Goal: Transaction & Acquisition: Book appointment/travel/reservation

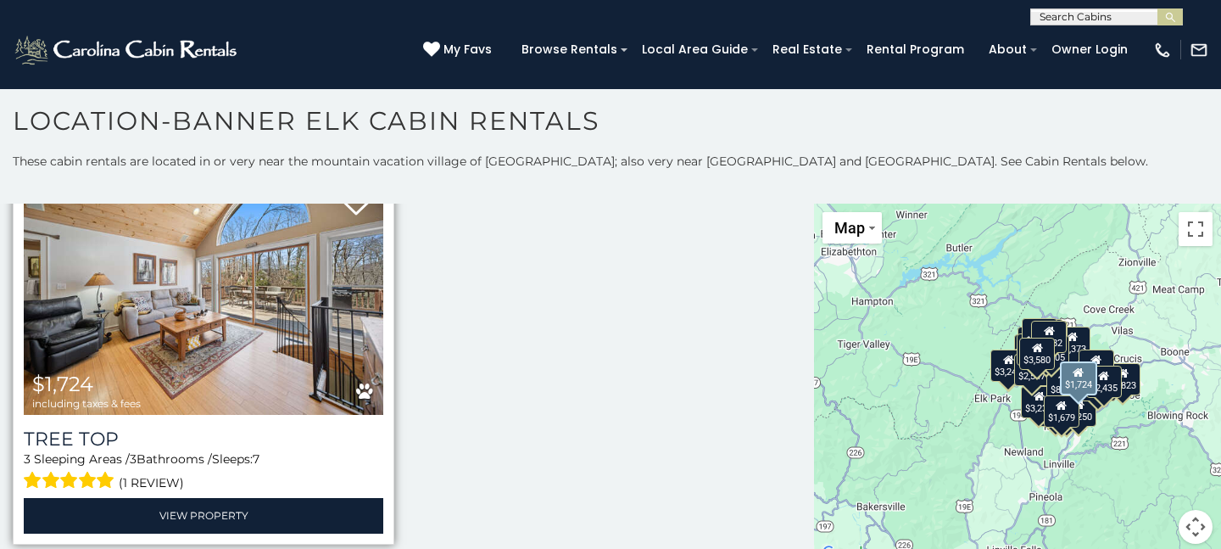
scroll to position [41, 0]
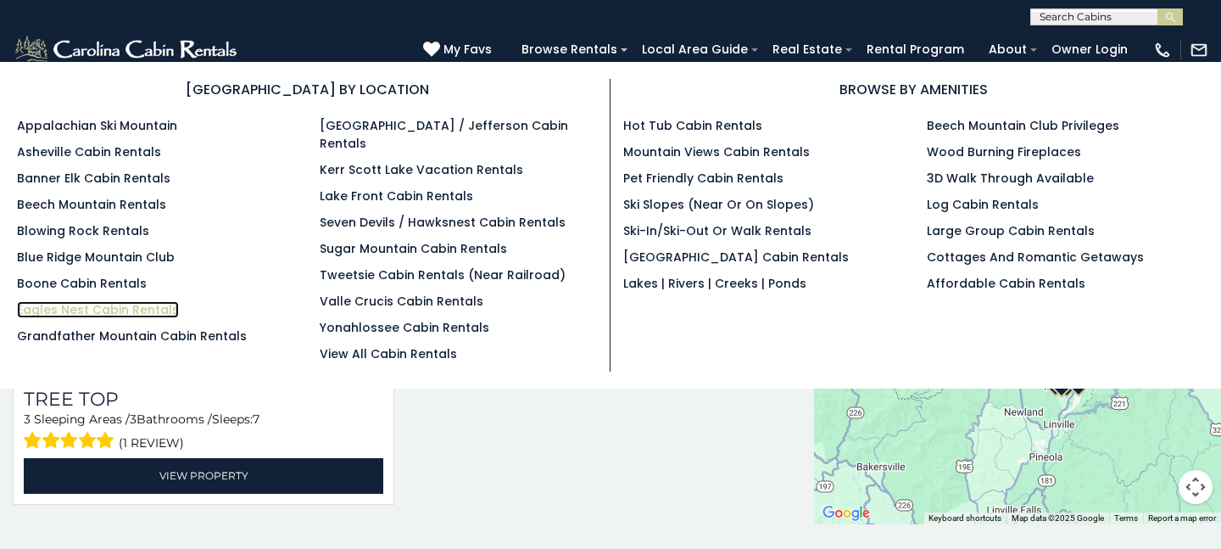
click at [123, 310] on link "Eagles Nest Cabin Rentals" at bounding box center [98, 309] width 162 height 17
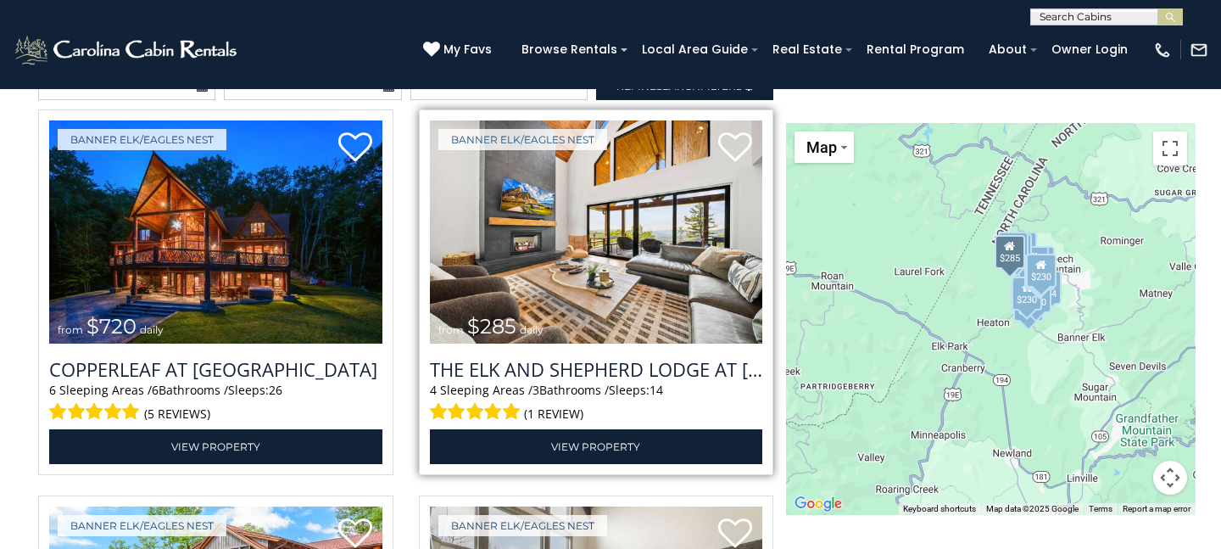
scroll to position [1829, 0]
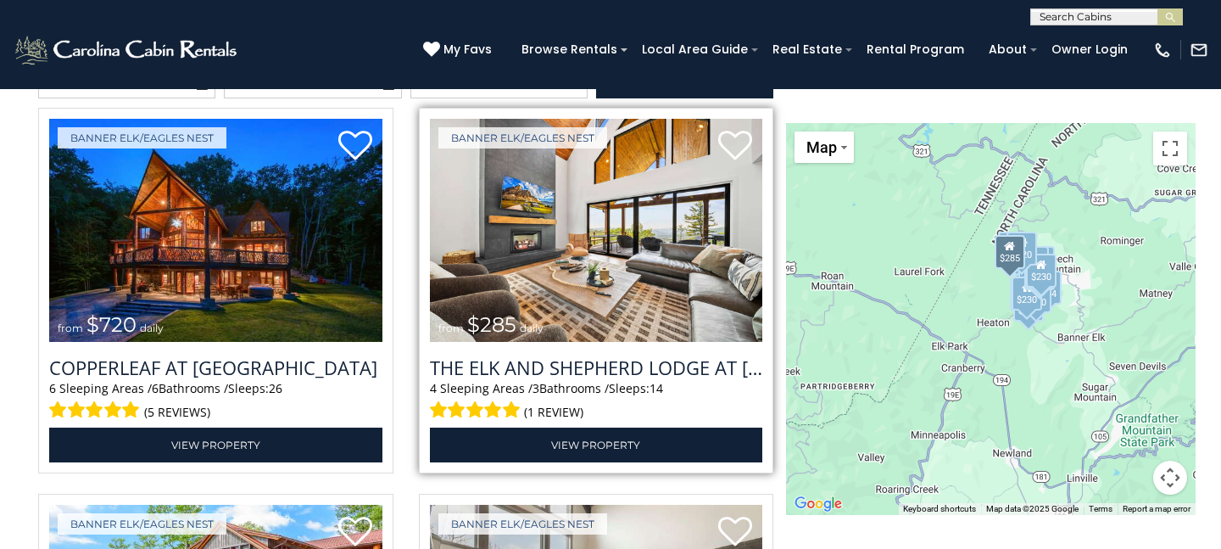
click at [578, 271] on img at bounding box center [596, 230] width 333 height 223
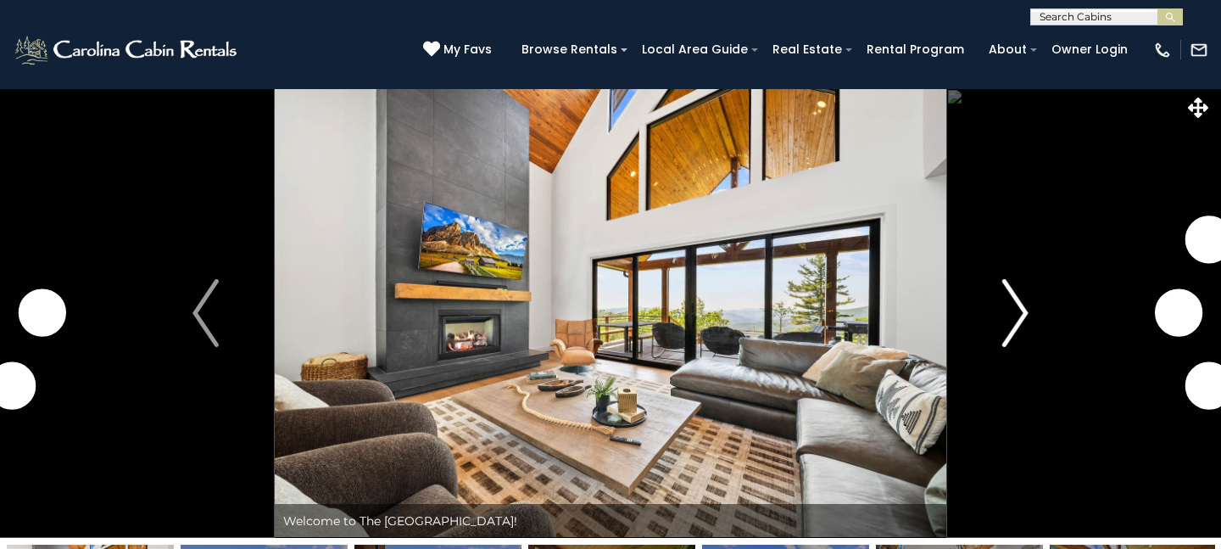
click at [1013, 305] on img "Next" at bounding box center [1015, 313] width 25 height 68
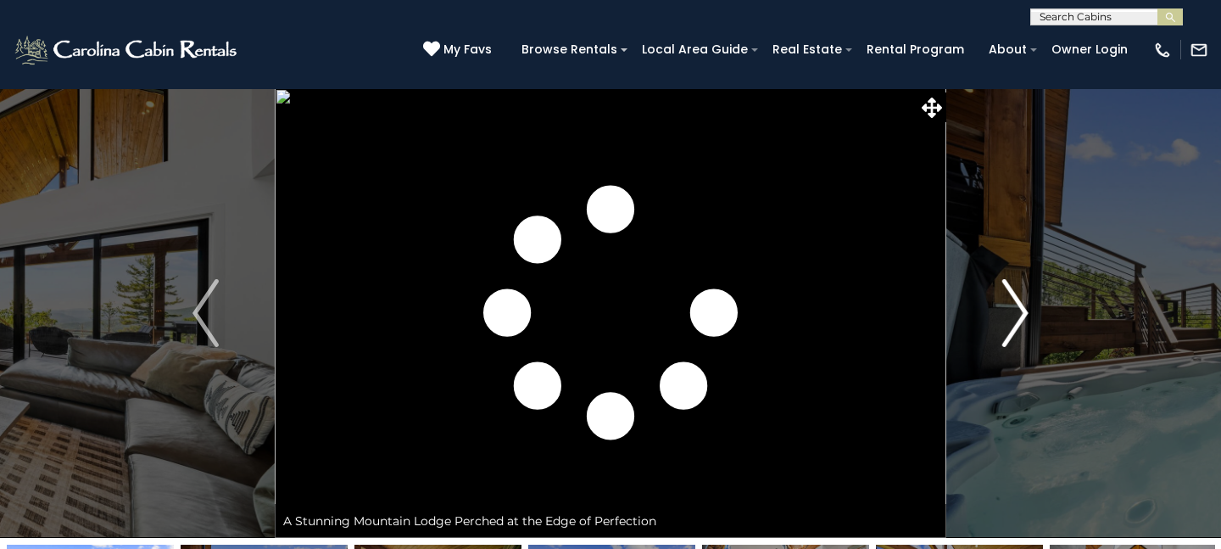
click at [1013, 305] on img "Next" at bounding box center [1015, 313] width 25 height 68
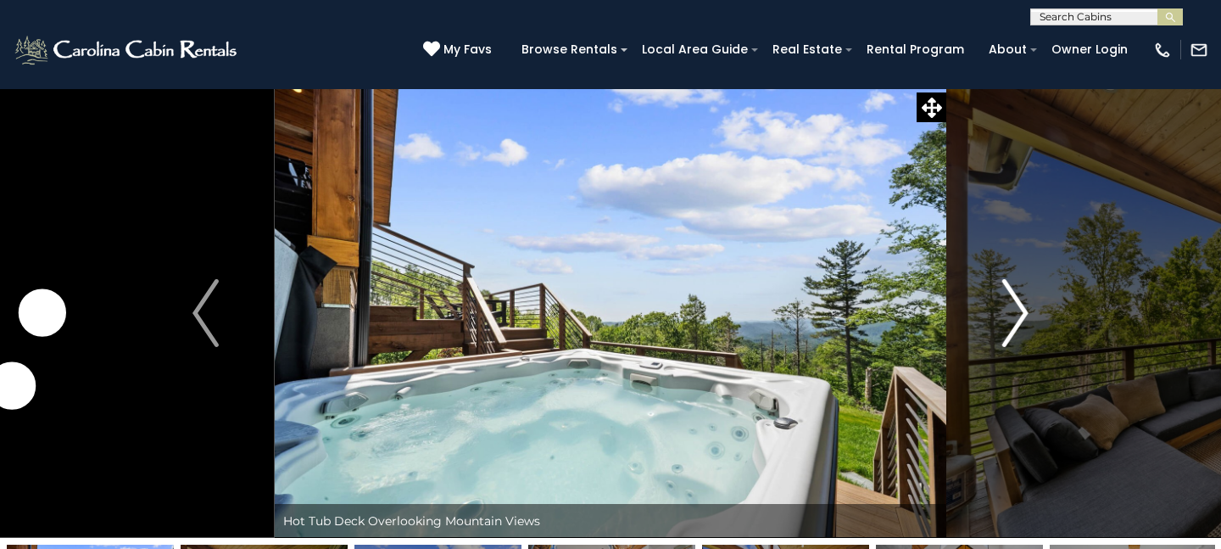
click at [1013, 305] on img "Next" at bounding box center [1015, 313] width 25 height 68
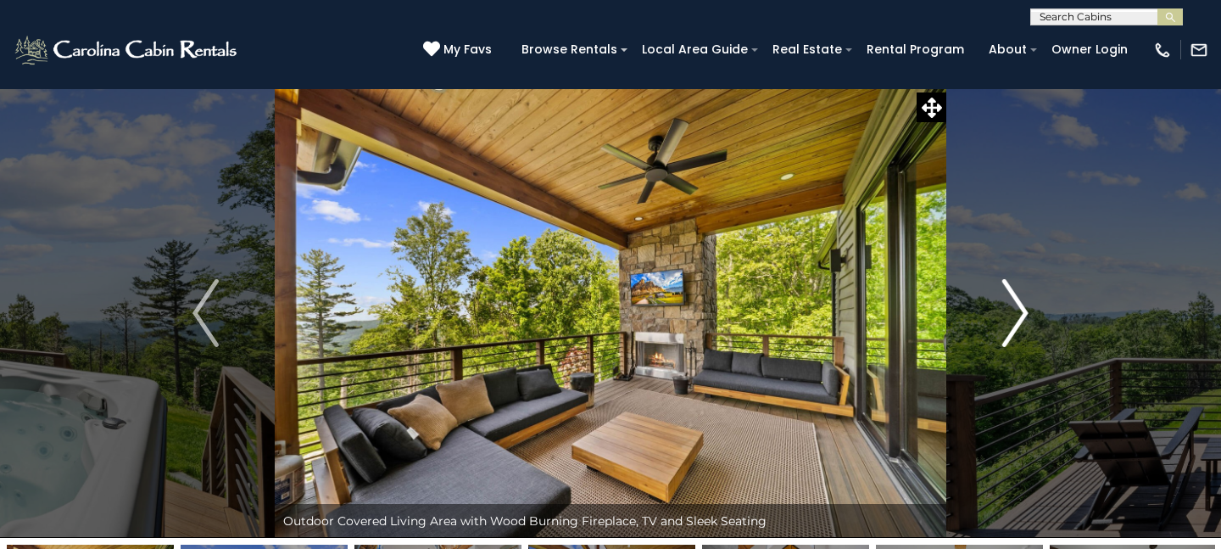
click at [1013, 305] on img "Next" at bounding box center [1015, 313] width 25 height 68
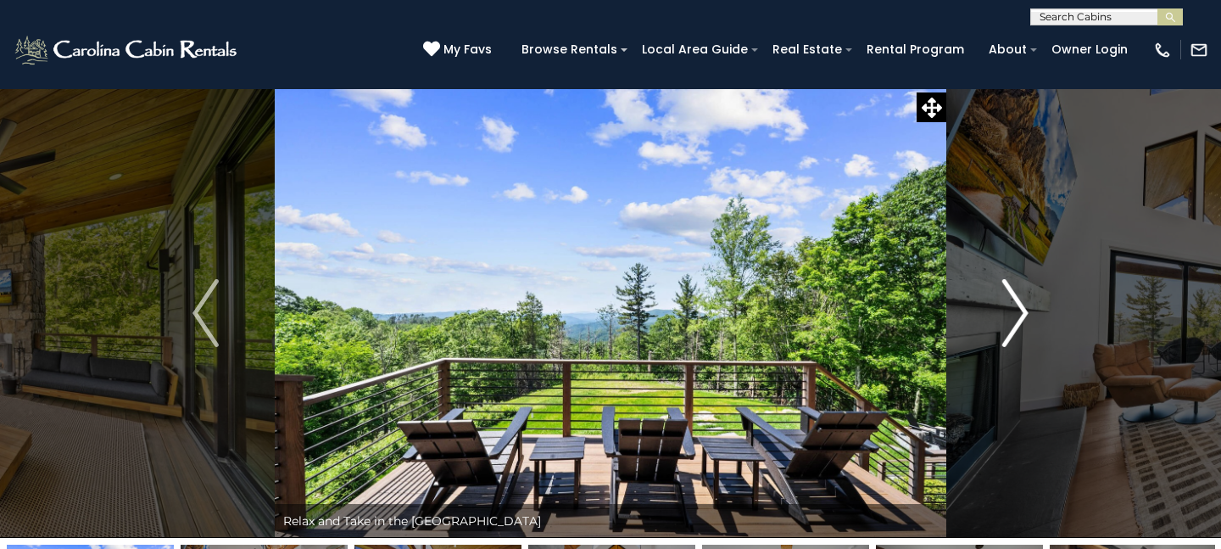
click at [1013, 305] on img "Next" at bounding box center [1015, 313] width 25 height 68
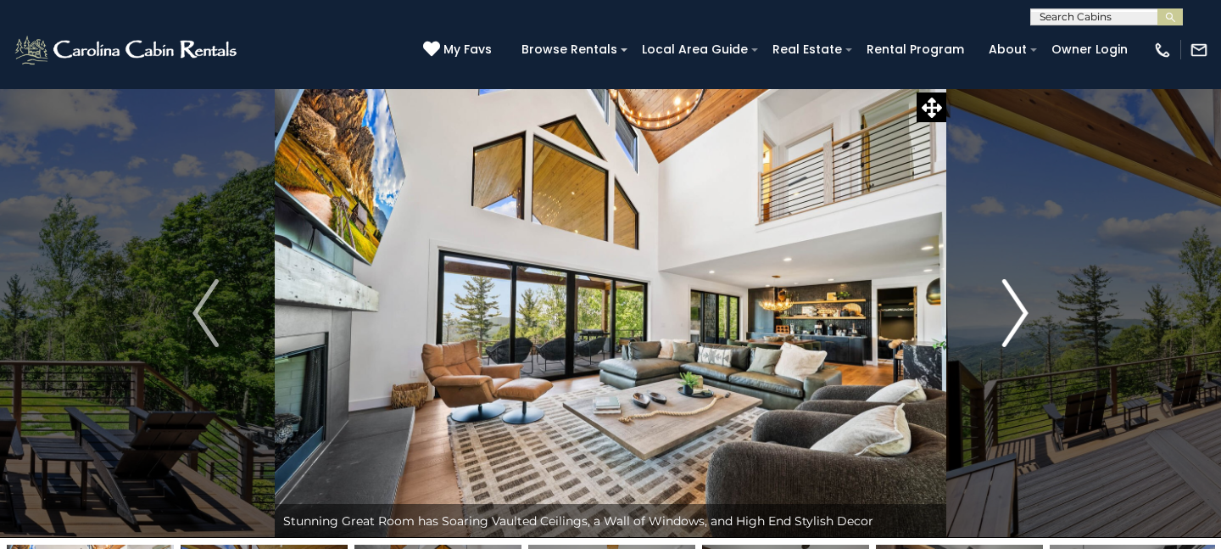
click at [1013, 305] on img "Next" at bounding box center [1015, 313] width 25 height 68
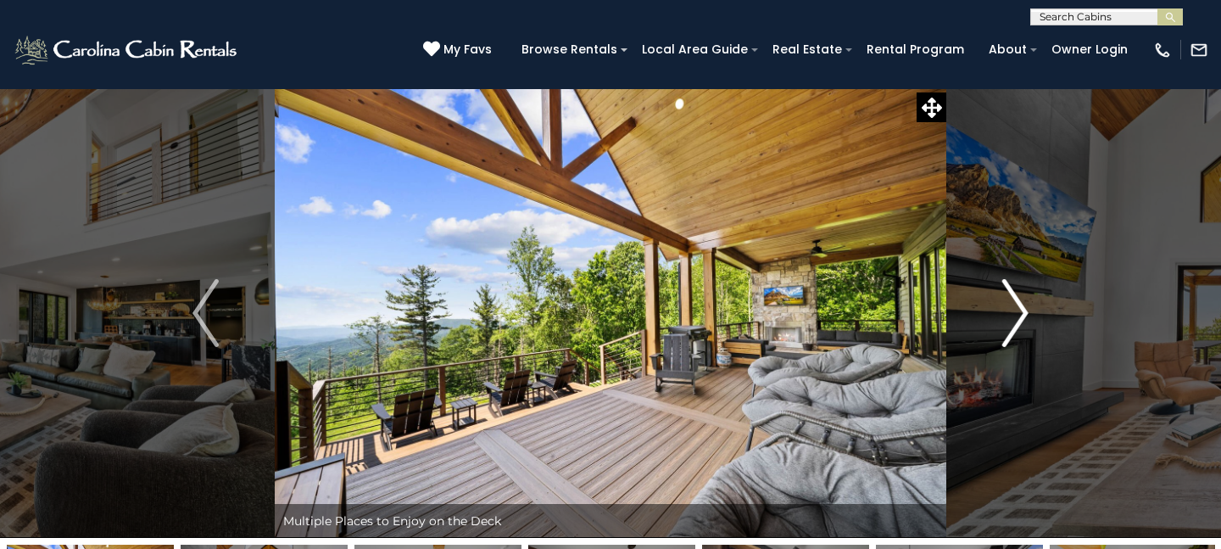
click at [1013, 305] on img "Next" at bounding box center [1015, 313] width 25 height 68
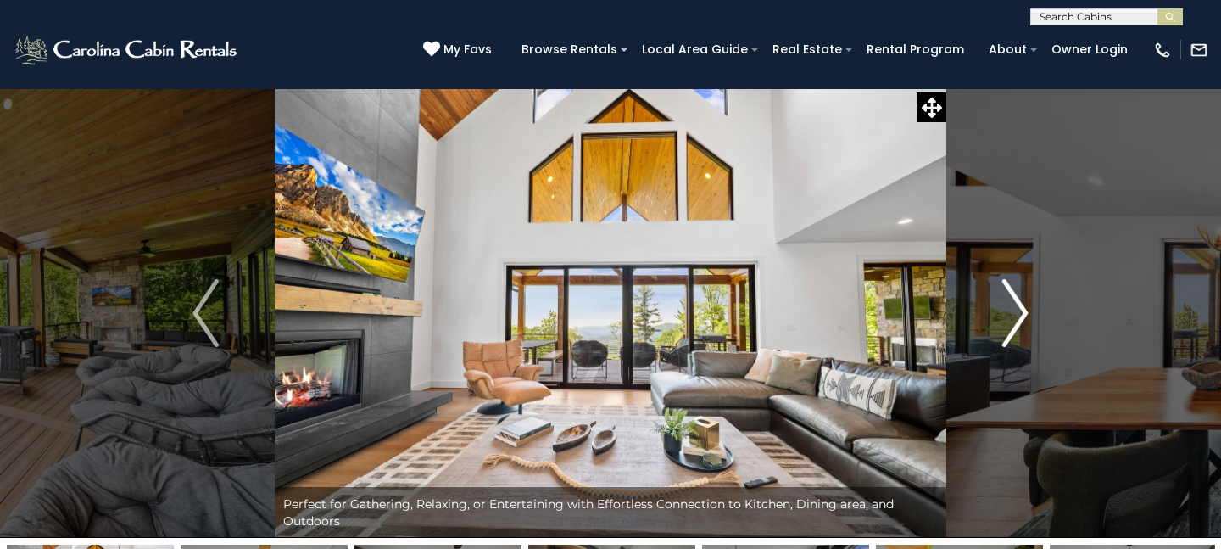
click at [1013, 305] on img "Next" at bounding box center [1015, 313] width 25 height 68
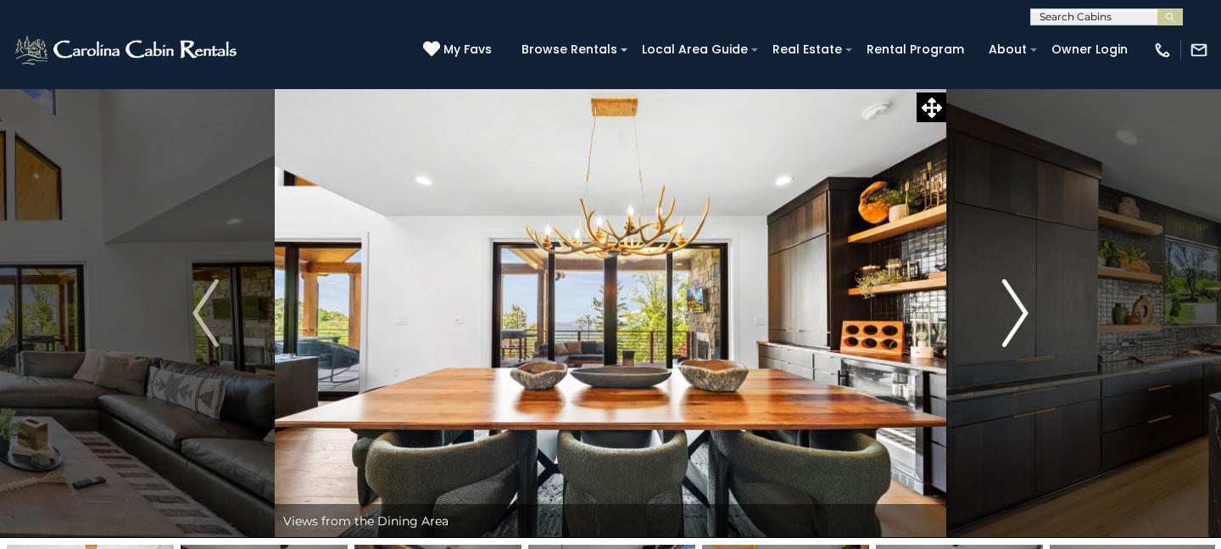
click at [1013, 305] on img "Next" at bounding box center [1015, 313] width 25 height 68
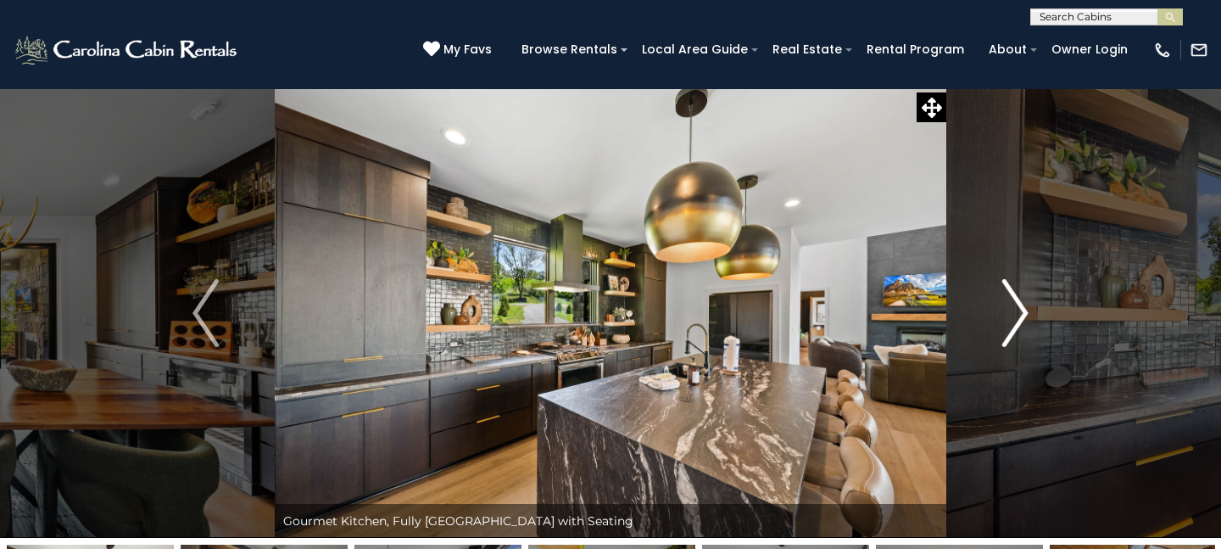
click at [1013, 305] on img "Next" at bounding box center [1015, 313] width 25 height 68
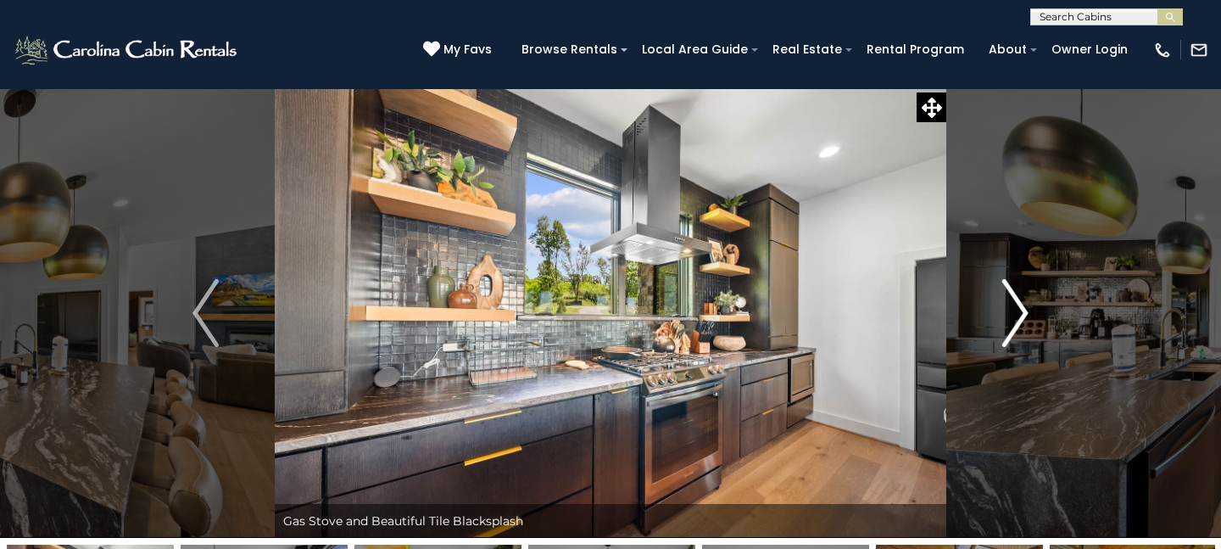
click at [1013, 305] on img "Next" at bounding box center [1015, 313] width 25 height 68
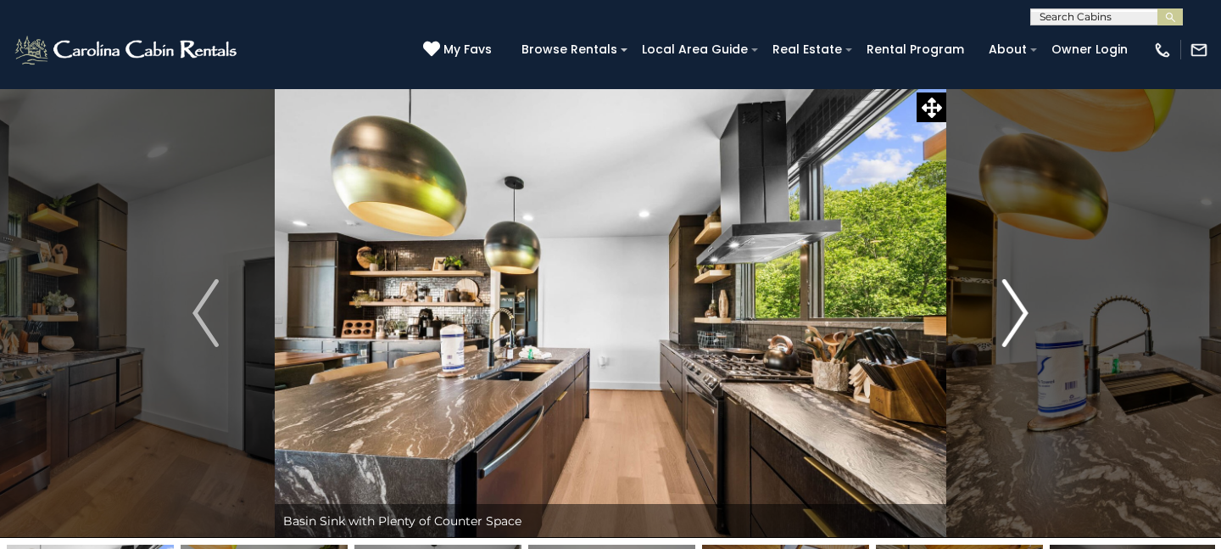
click at [1013, 305] on img "Next" at bounding box center [1015, 313] width 25 height 68
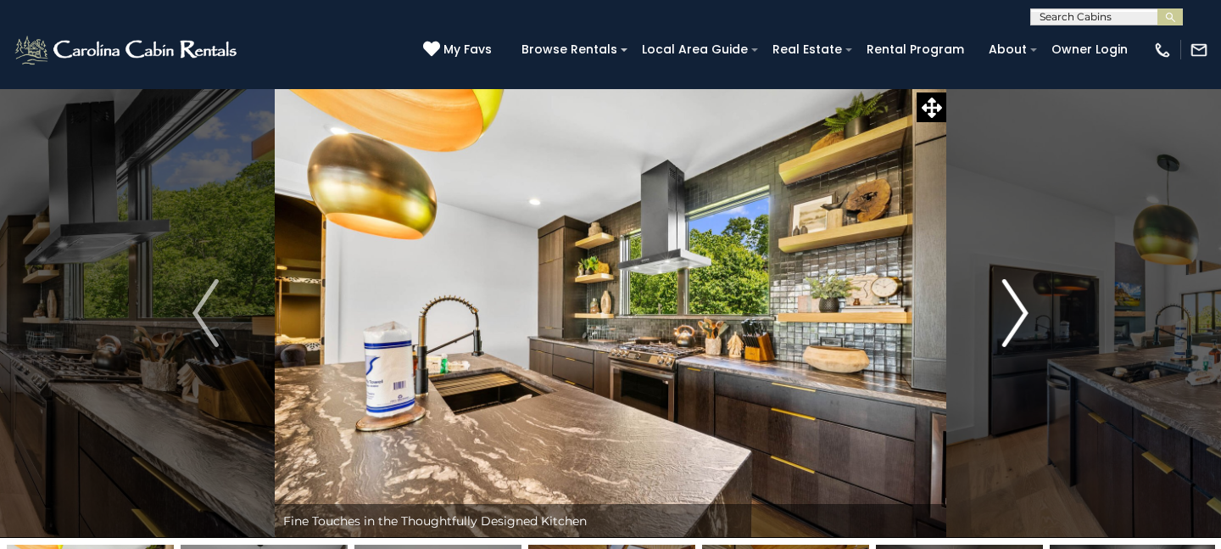
click at [1013, 305] on img "Next" at bounding box center [1015, 313] width 25 height 68
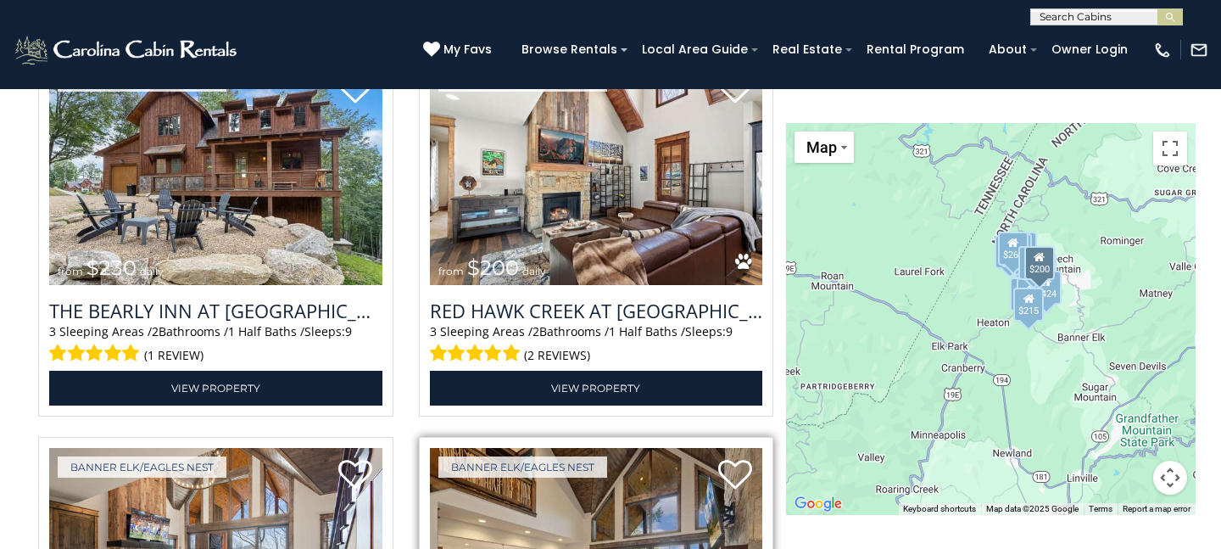
scroll to position [2654, 0]
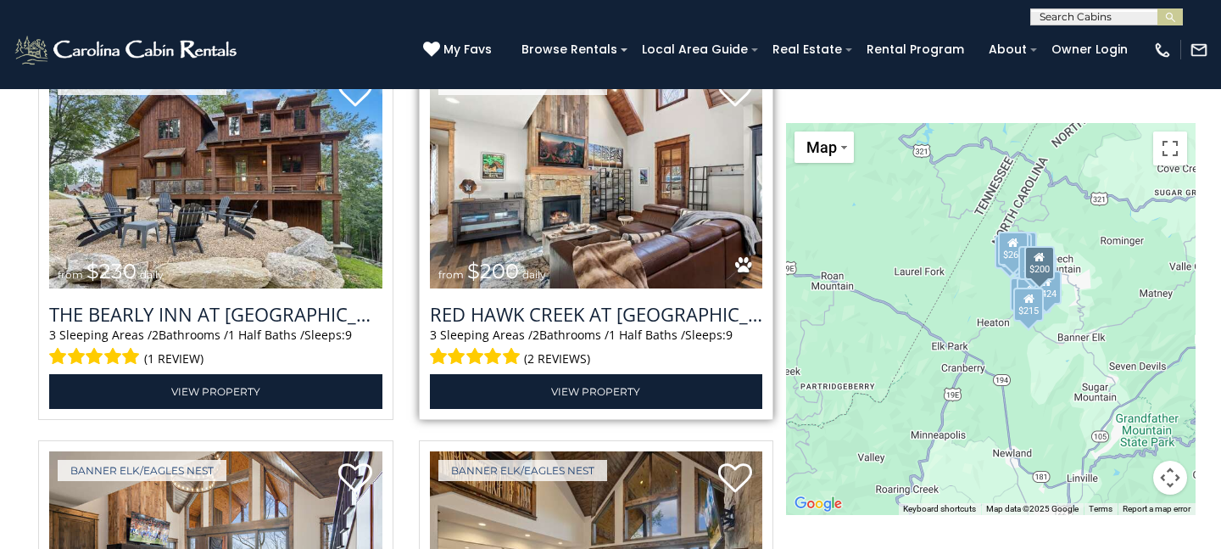
click at [597, 232] on img at bounding box center [596, 176] width 333 height 223
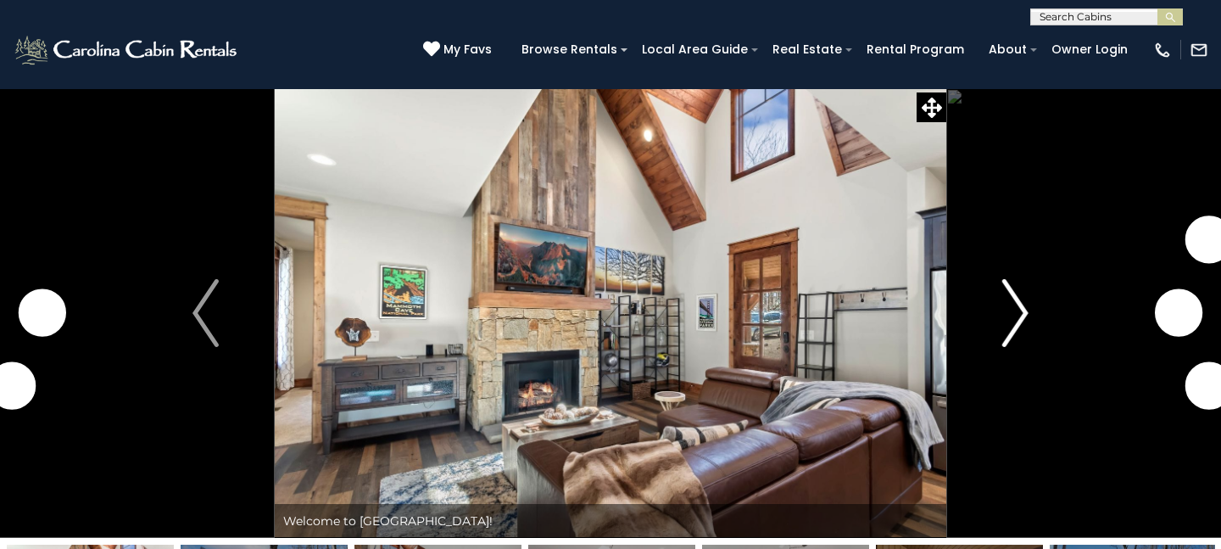
click at [997, 315] on button "Next" at bounding box center [1016, 313] width 138 height 450
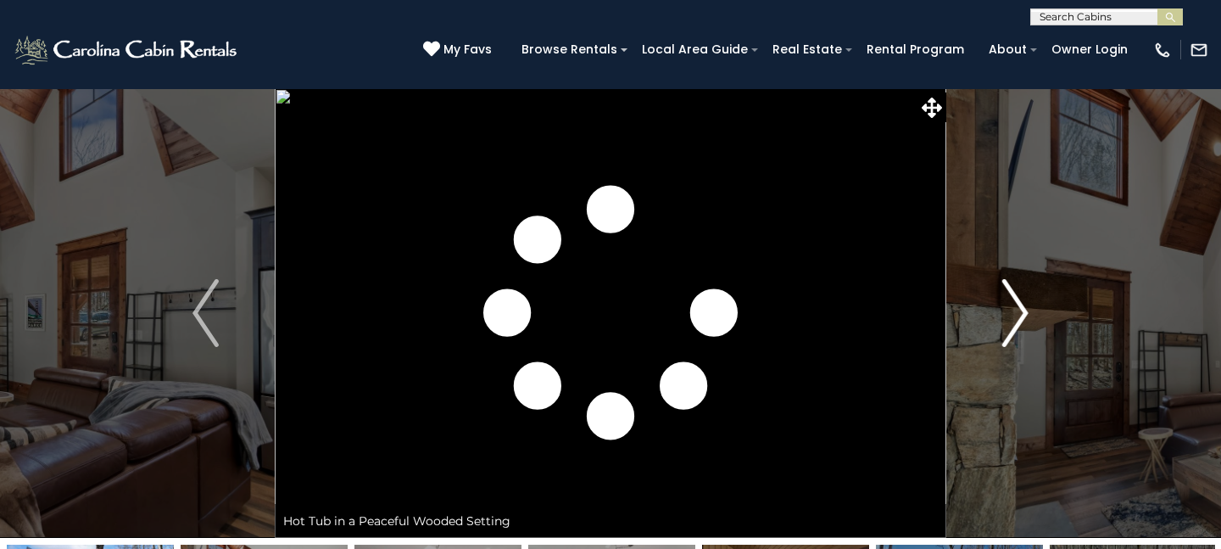
click at [997, 315] on button "Next" at bounding box center [1016, 313] width 138 height 450
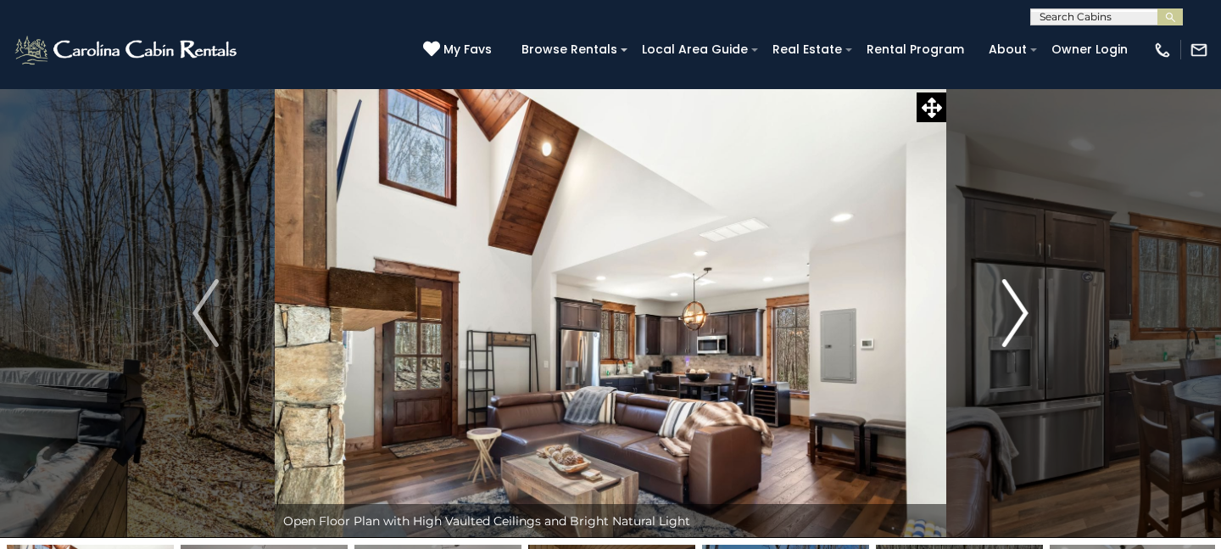
click at [997, 315] on button "Next" at bounding box center [1016, 313] width 138 height 450
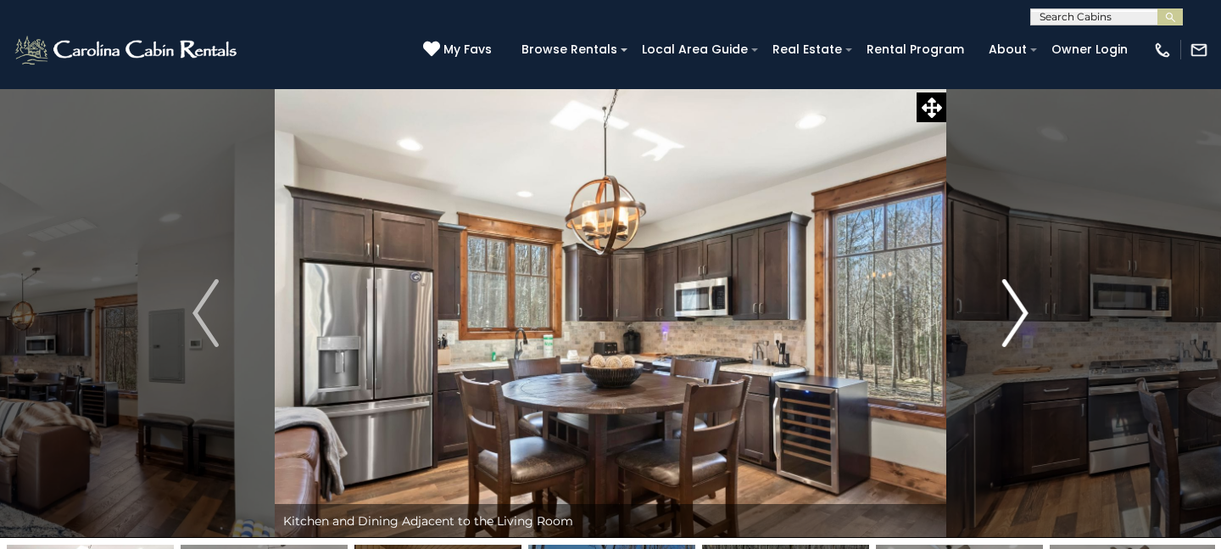
click at [997, 315] on button "Next" at bounding box center [1016, 313] width 138 height 450
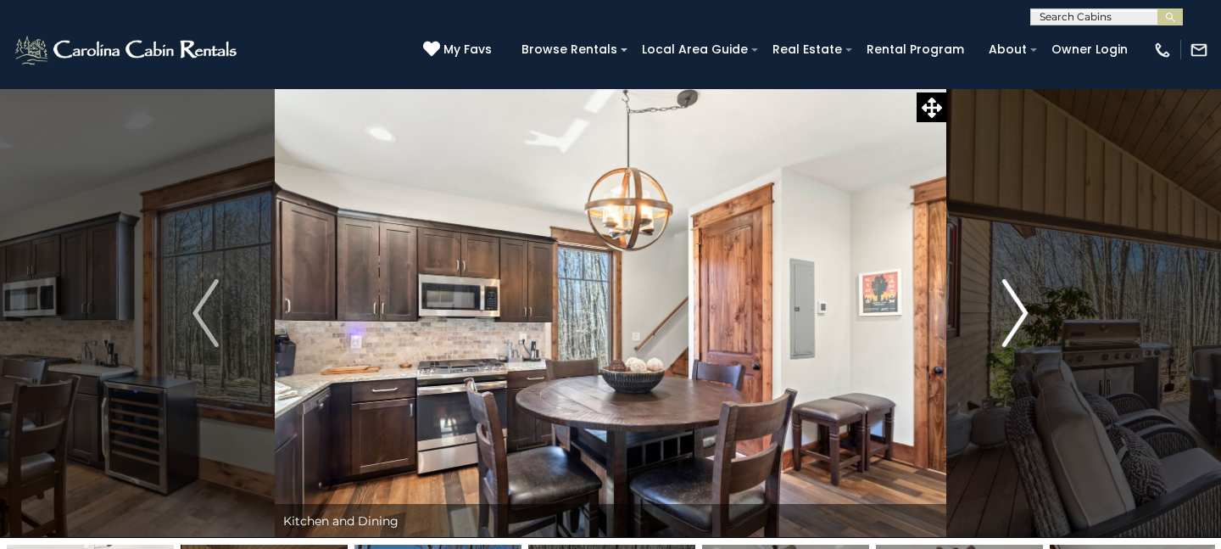
click at [997, 316] on button "Next" at bounding box center [1016, 313] width 138 height 450
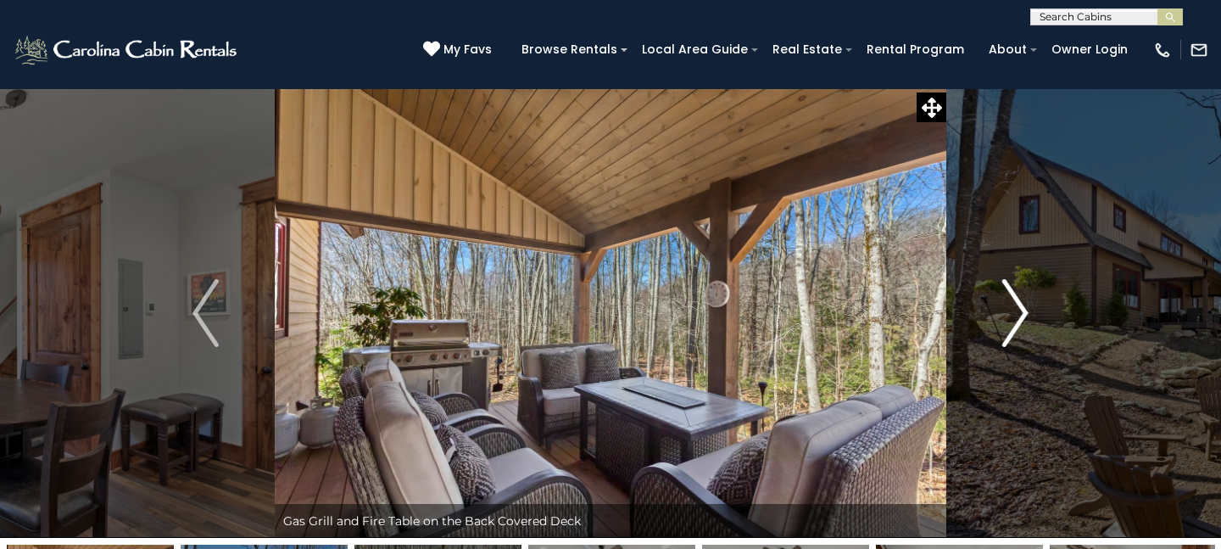
click at [997, 316] on button "Next" at bounding box center [1016, 313] width 138 height 450
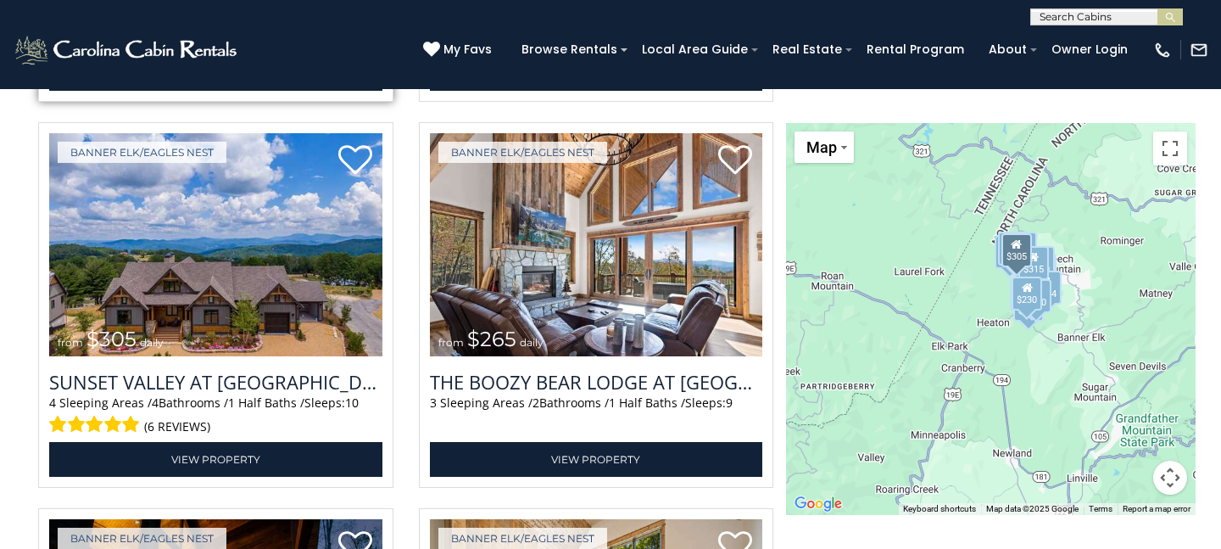
scroll to position [4519, 0]
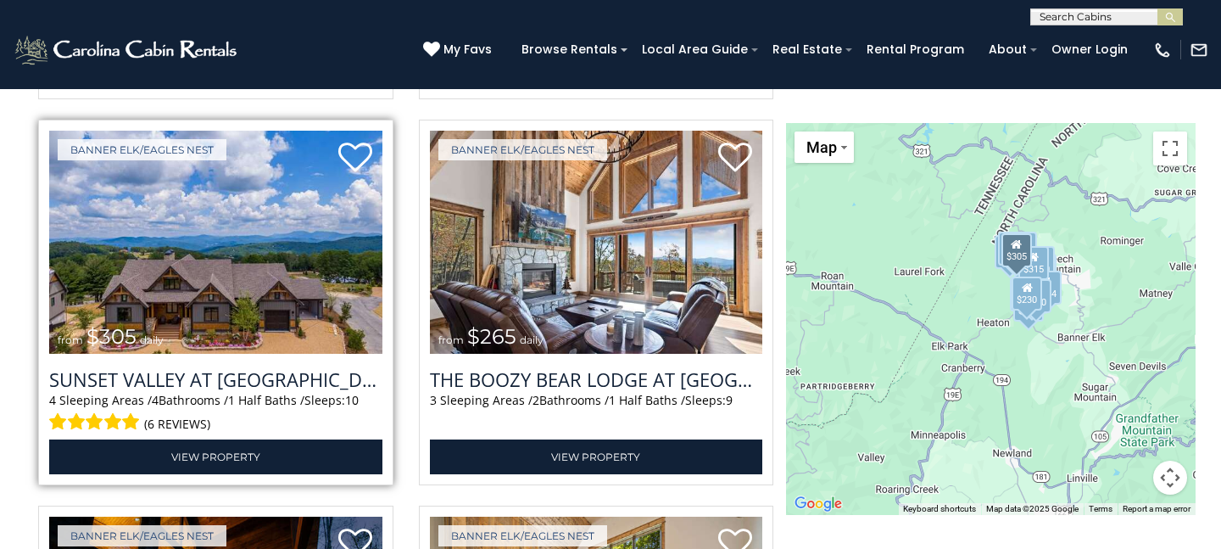
click at [327, 261] on img at bounding box center [215, 242] width 333 height 223
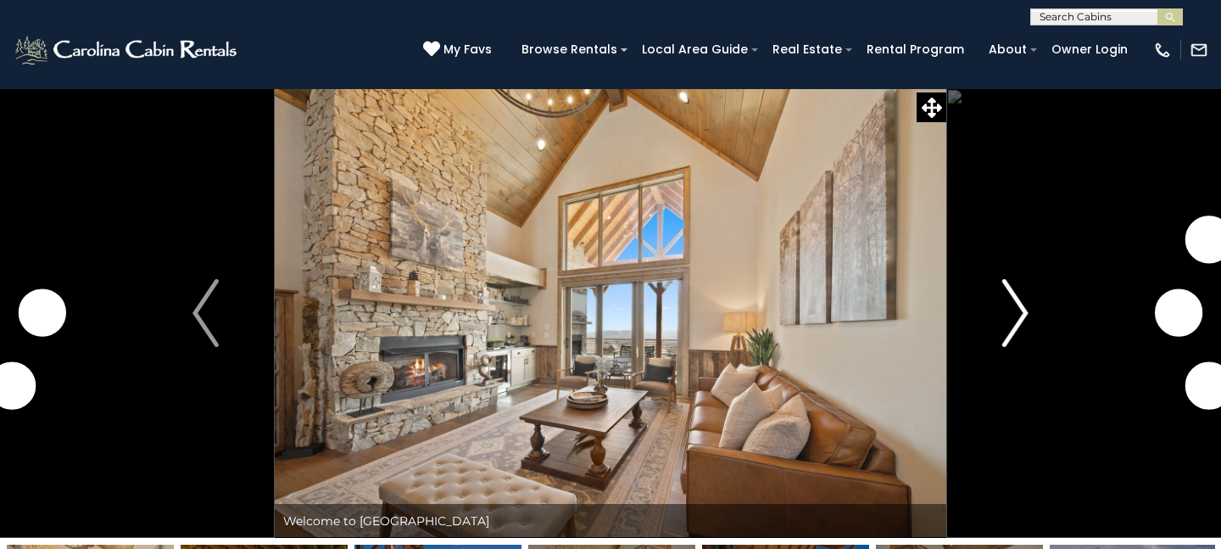
click at [1025, 304] on img "Next" at bounding box center [1015, 313] width 25 height 68
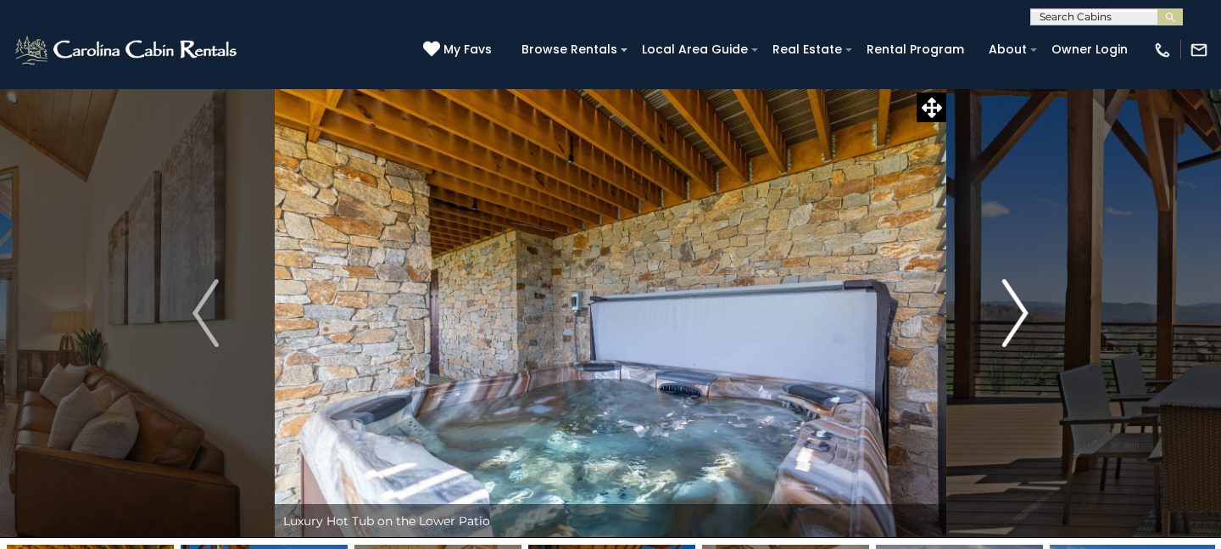
click at [1025, 304] on img "Next" at bounding box center [1015, 313] width 25 height 68
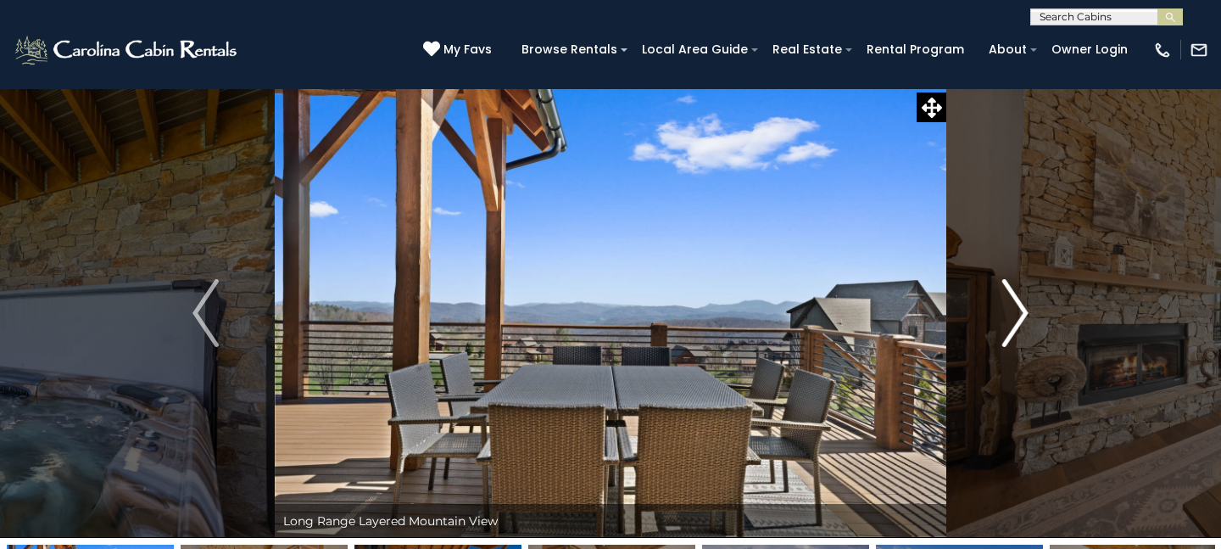
click at [1025, 304] on img "Next" at bounding box center [1015, 313] width 25 height 68
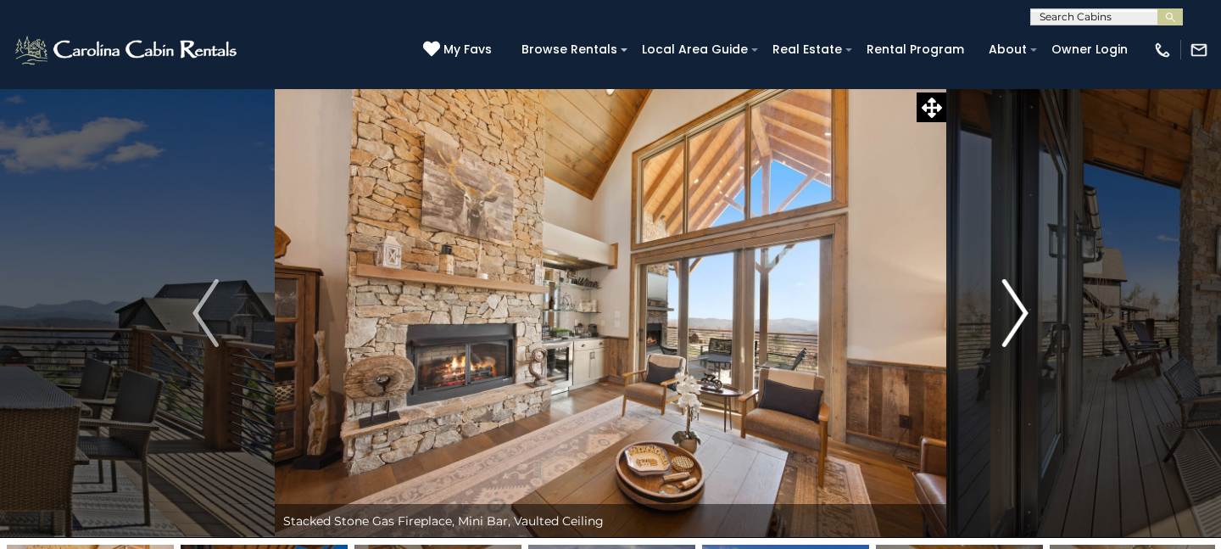
click at [1025, 304] on img "Next" at bounding box center [1015, 313] width 25 height 68
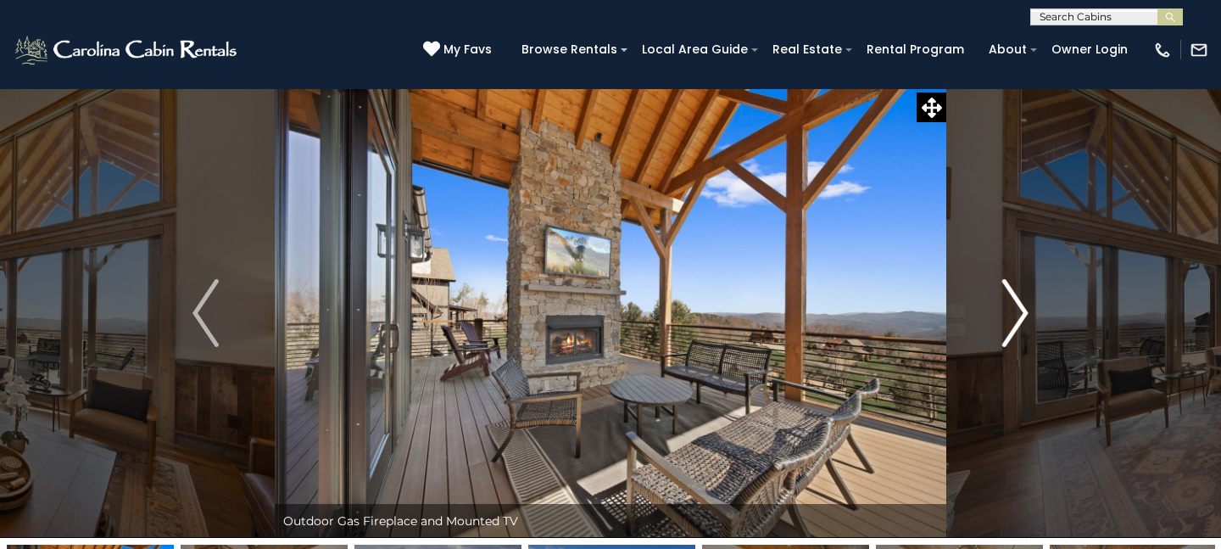
click at [1025, 304] on img "Next" at bounding box center [1015, 313] width 25 height 68
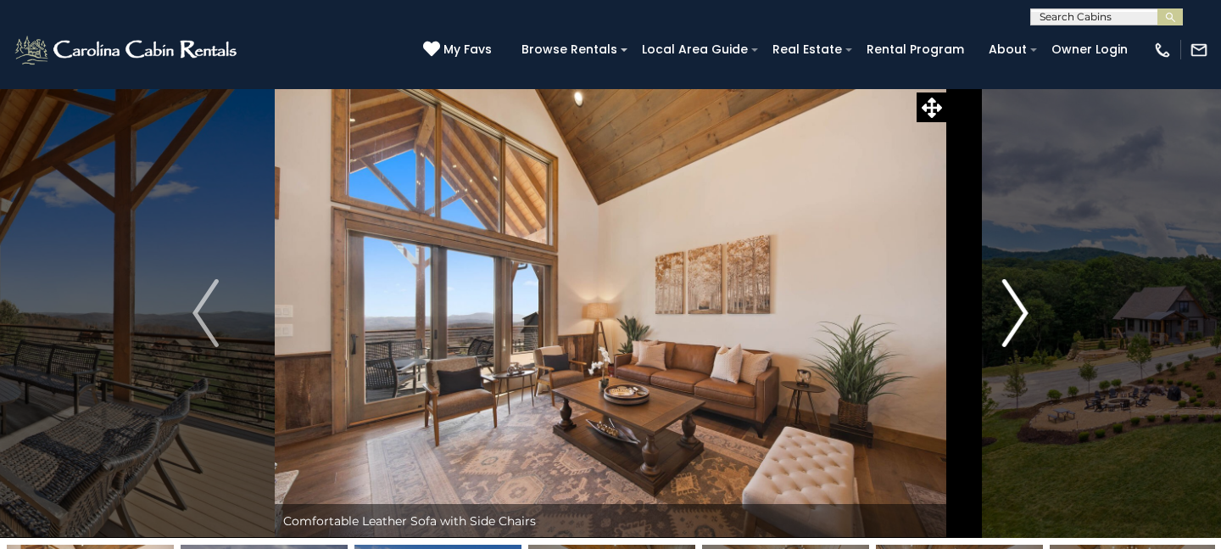
click at [1025, 304] on img "Next" at bounding box center [1015, 313] width 25 height 68
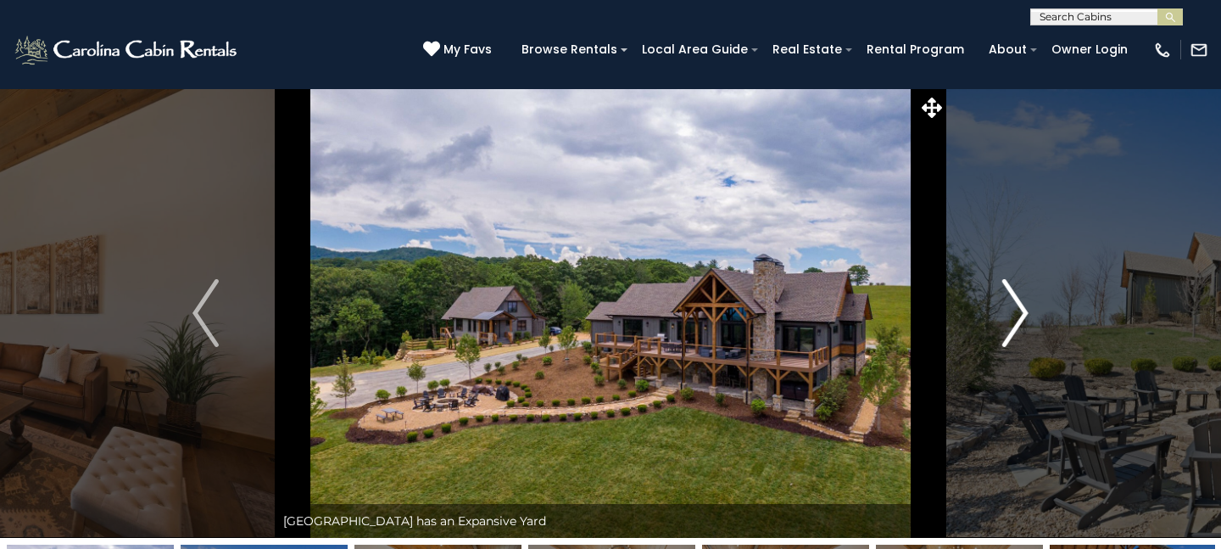
click at [1024, 304] on img "Next" at bounding box center [1015, 313] width 25 height 68
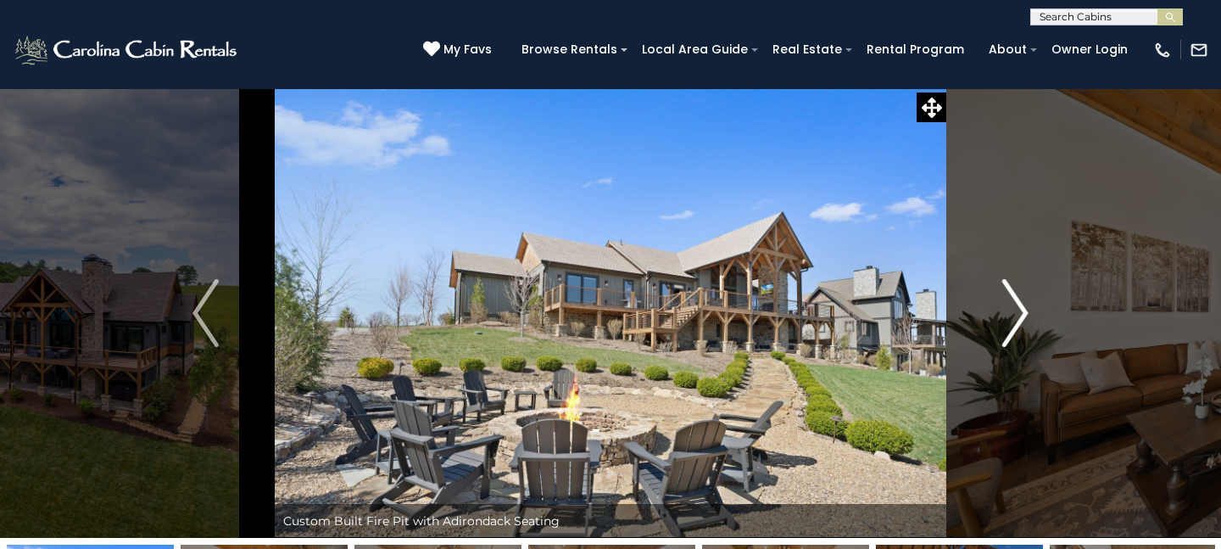
click at [1024, 304] on img "Next" at bounding box center [1015, 313] width 25 height 68
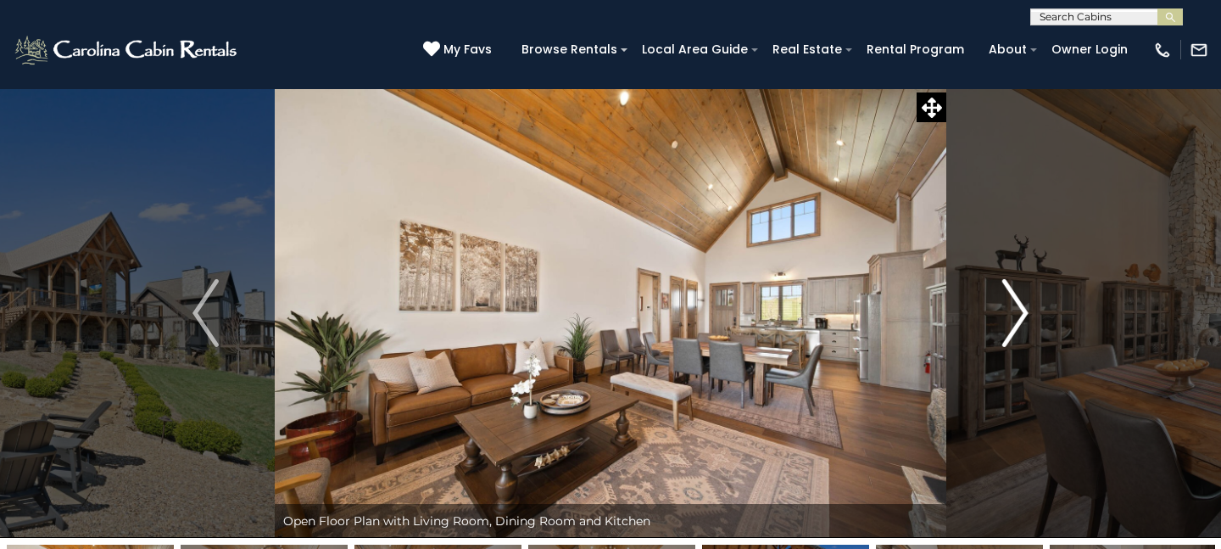
click at [1024, 304] on img "Next" at bounding box center [1015, 313] width 25 height 68
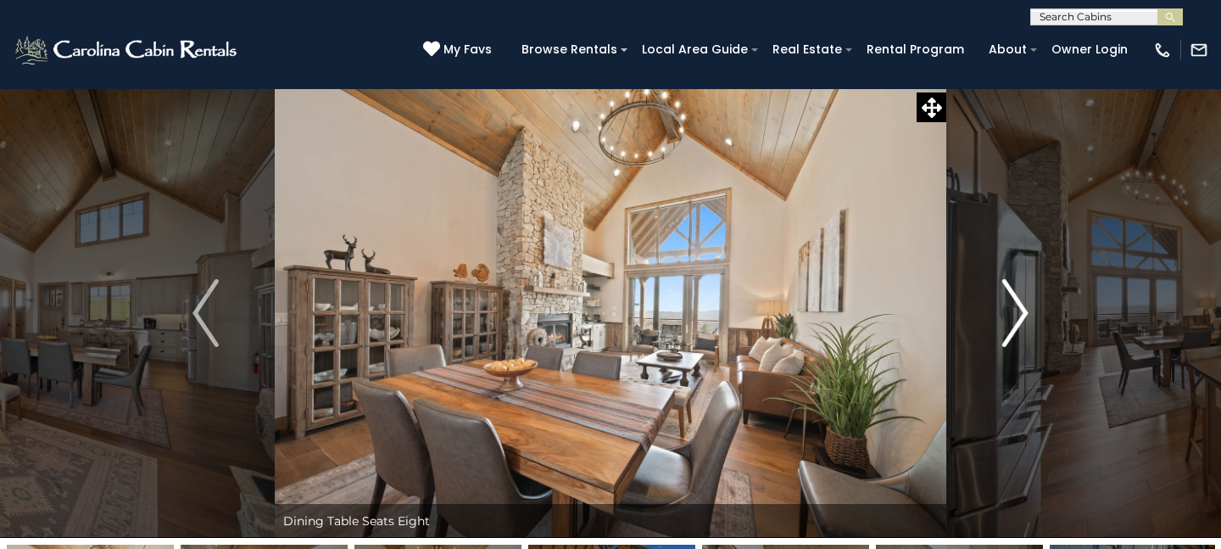
click at [1024, 304] on img "Next" at bounding box center [1015, 313] width 25 height 68
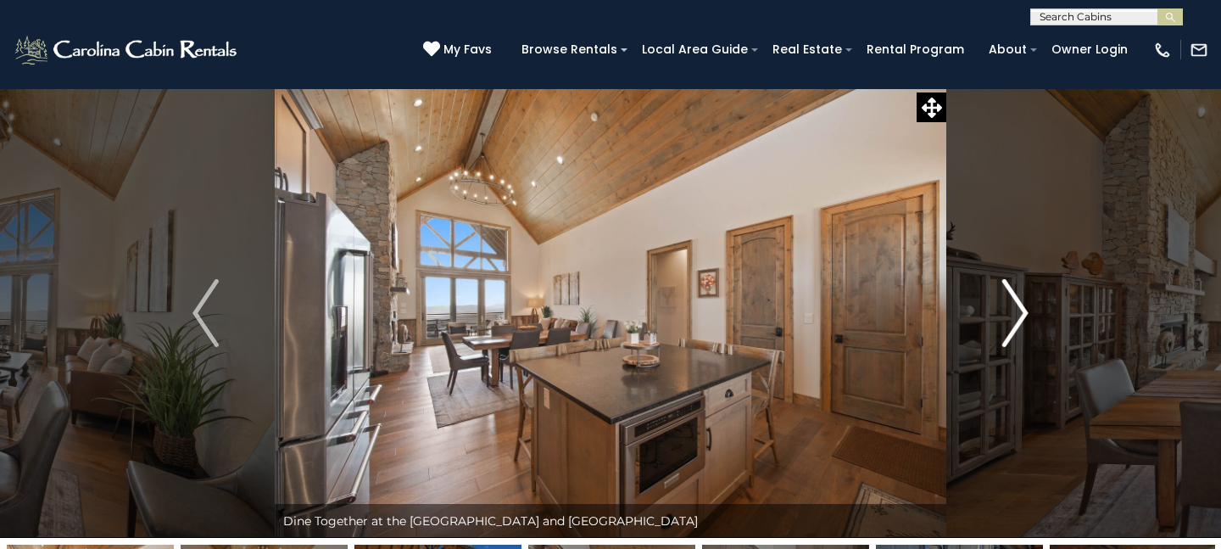
click at [1024, 304] on img "Next" at bounding box center [1015, 313] width 25 height 68
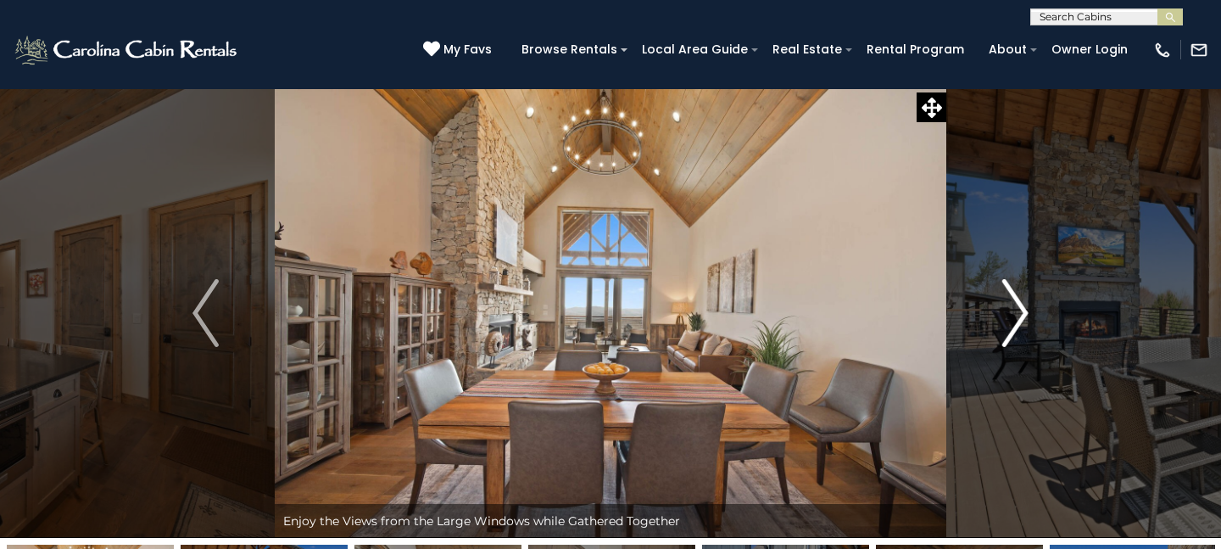
click at [1024, 304] on img "Next" at bounding box center [1015, 313] width 25 height 68
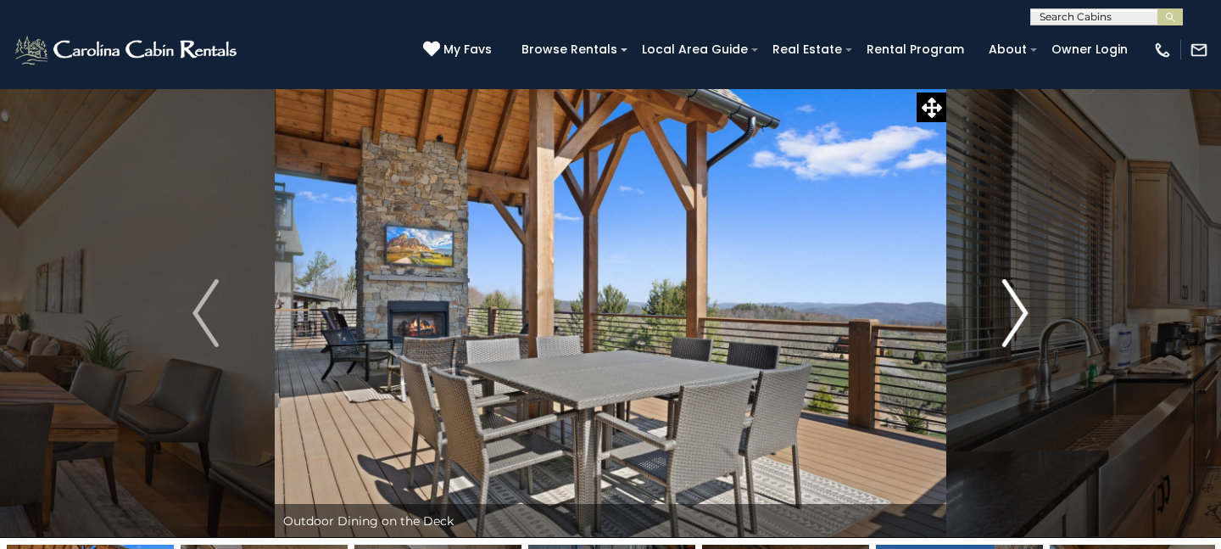
click at [1024, 304] on img "Next" at bounding box center [1015, 313] width 25 height 68
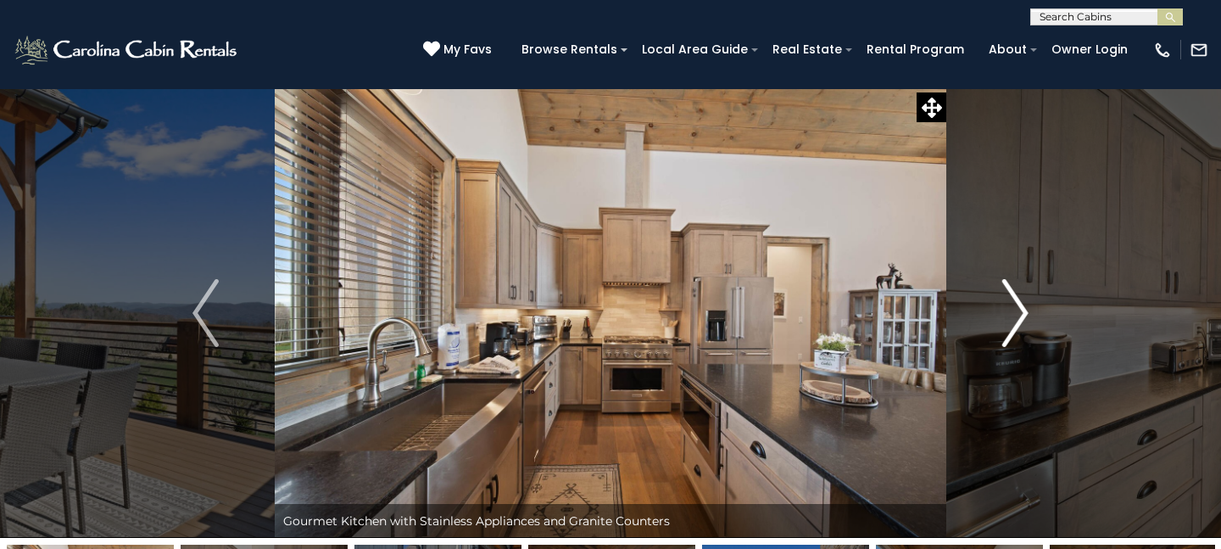
click at [1025, 304] on img "Next" at bounding box center [1015, 313] width 25 height 68
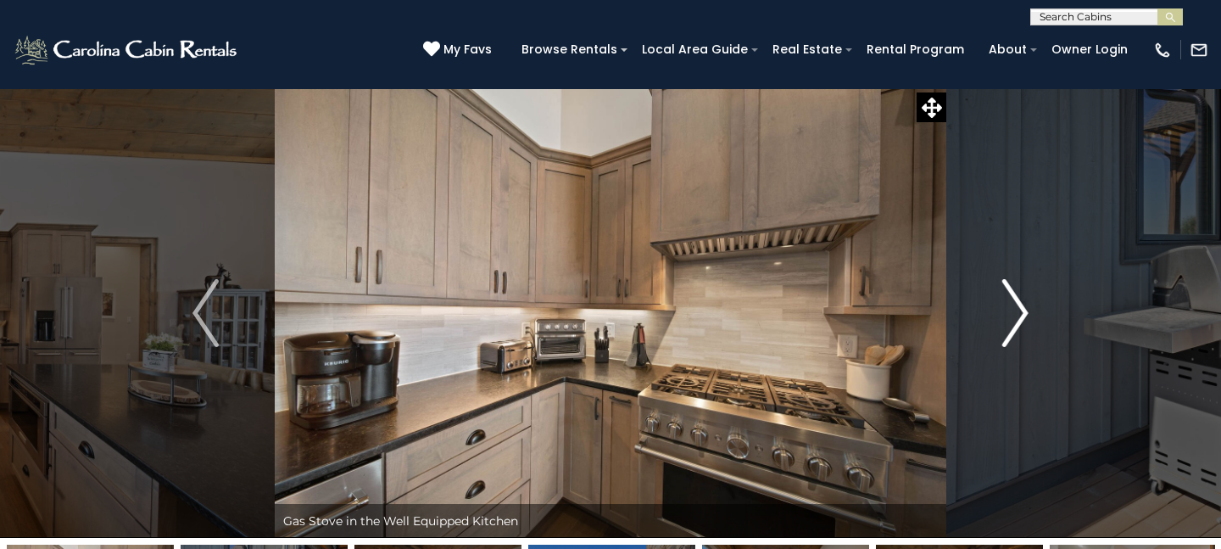
click at [1025, 304] on img "Next" at bounding box center [1015, 313] width 25 height 68
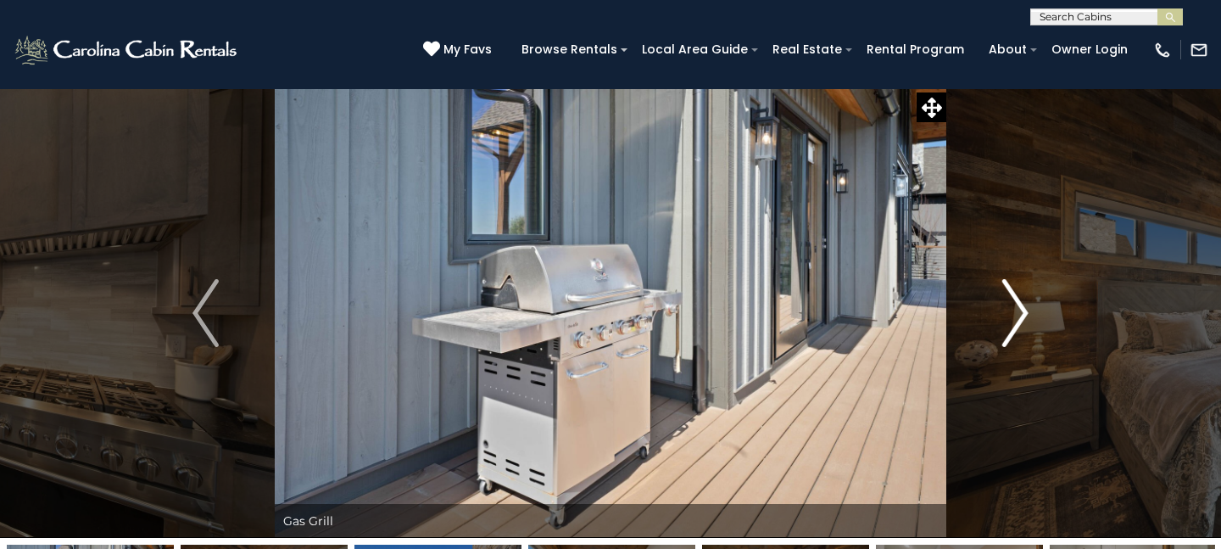
click at [1025, 304] on img "Next" at bounding box center [1015, 313] width 25 height 68
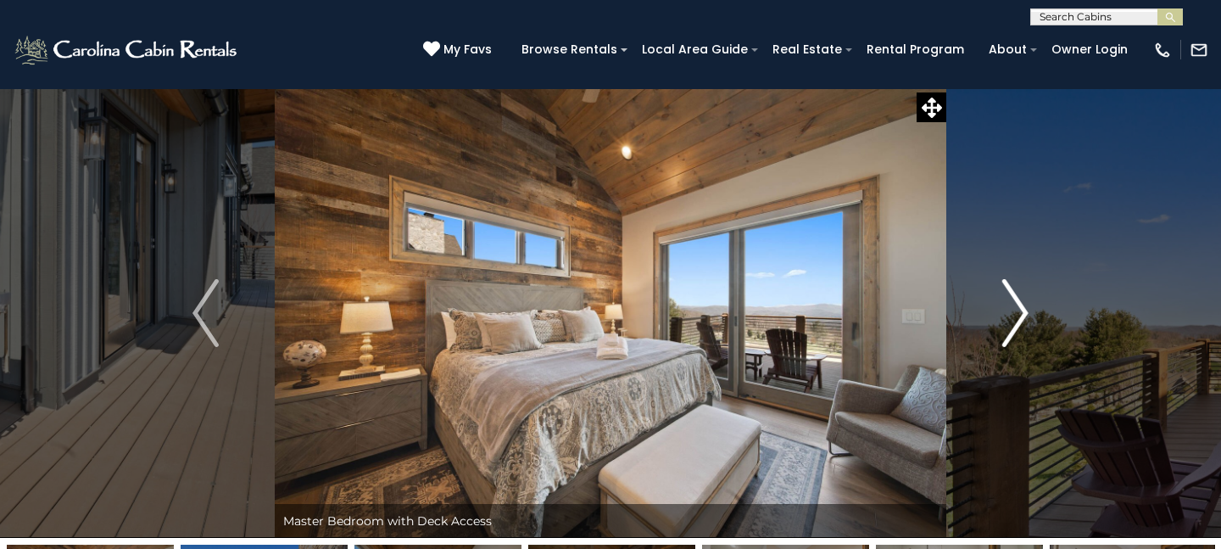
click at [1025, 304] on img "Next" at bounding box center [1015, 313] width 25 height 68
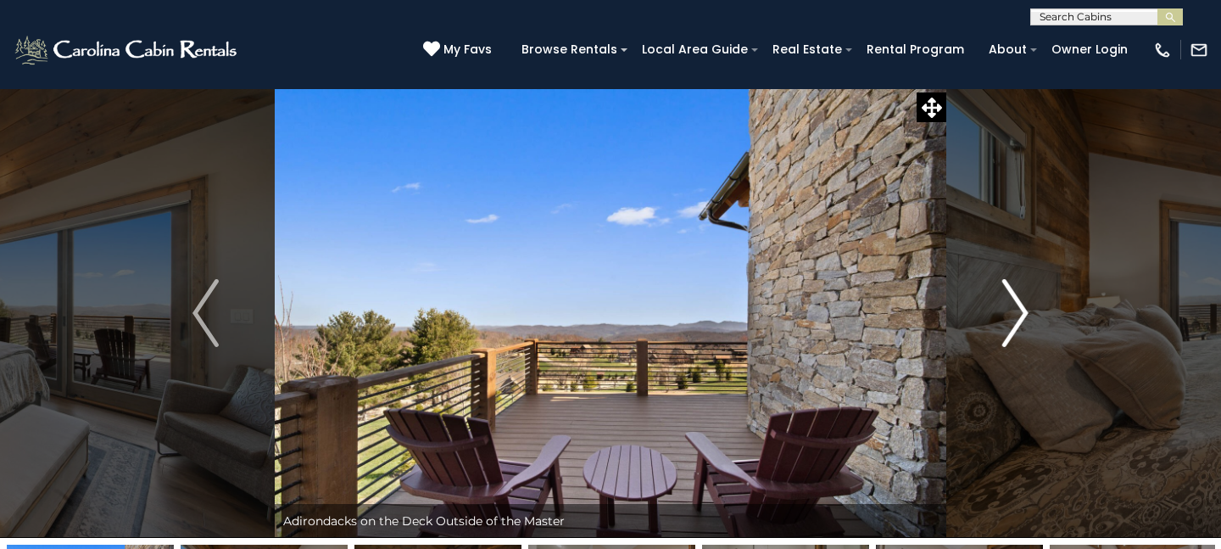
click at [1025, 304] on img "Next" at bounding box center [1015, 313] width 25 height 68
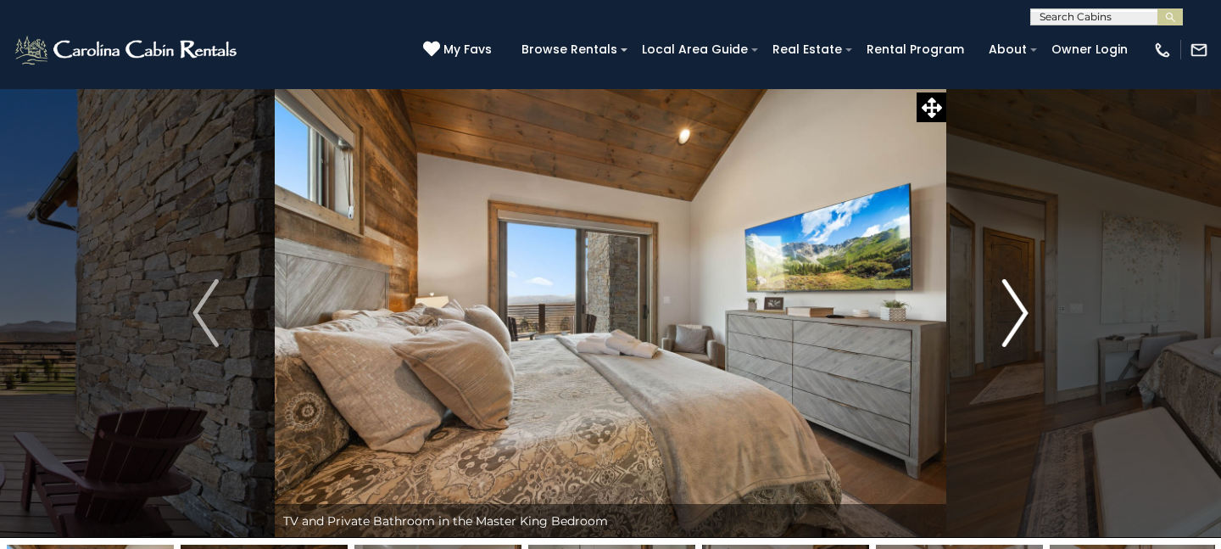
click at [1025, 304] on img "Next" at bounding box center [1015, 313] width 25 height 68
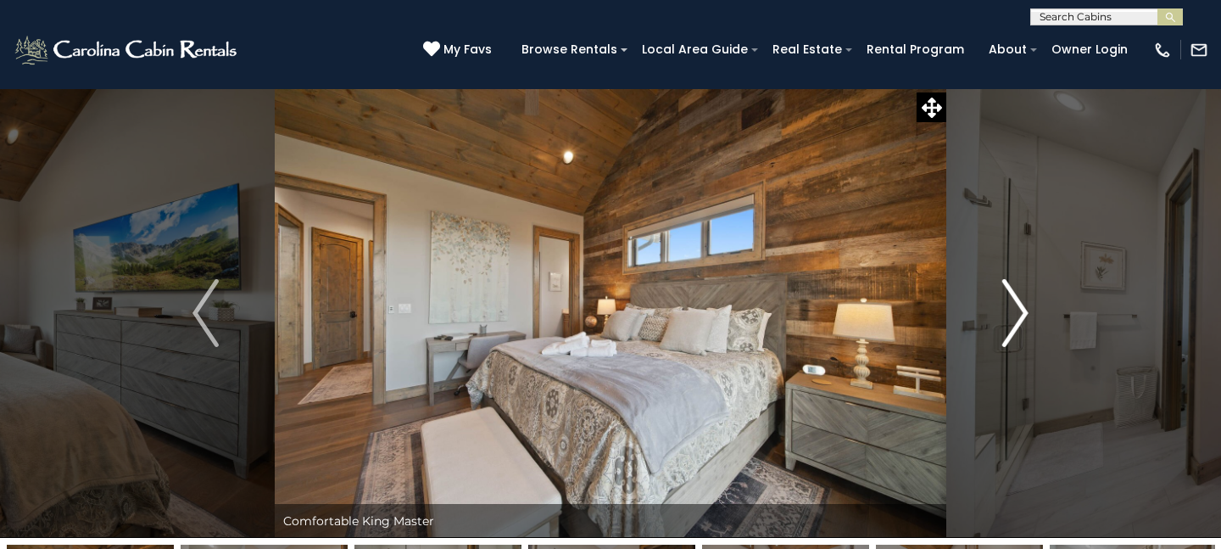
click at [1025, 304] on img "Next" at bounding box center [1015, 313] width 25 height 68
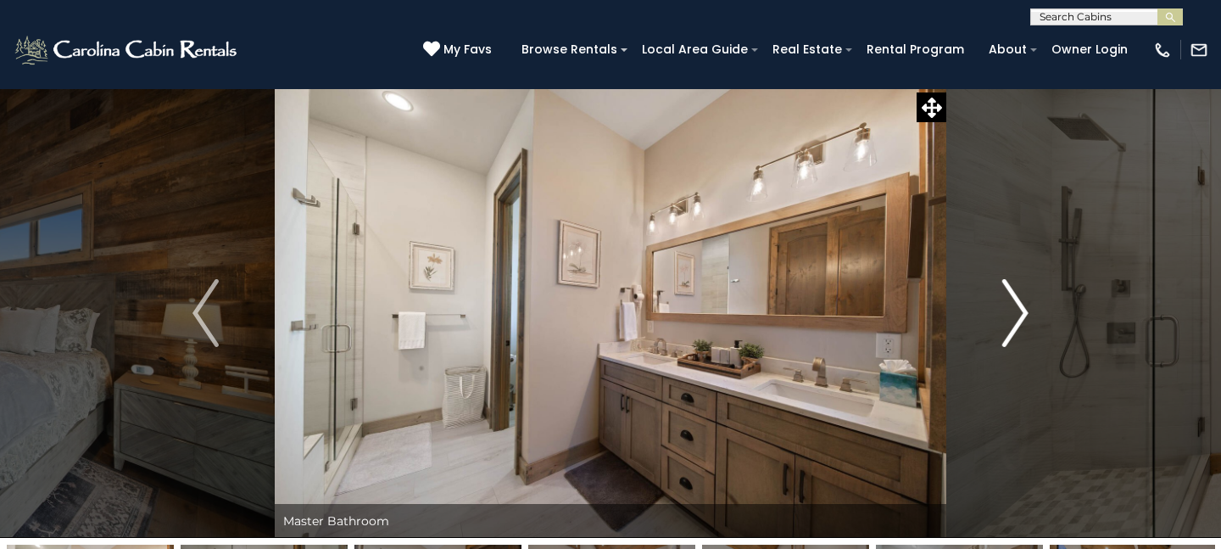
click at [1025, 305] on img "Next" at bounding box center [1015, 313] width 25 height 68
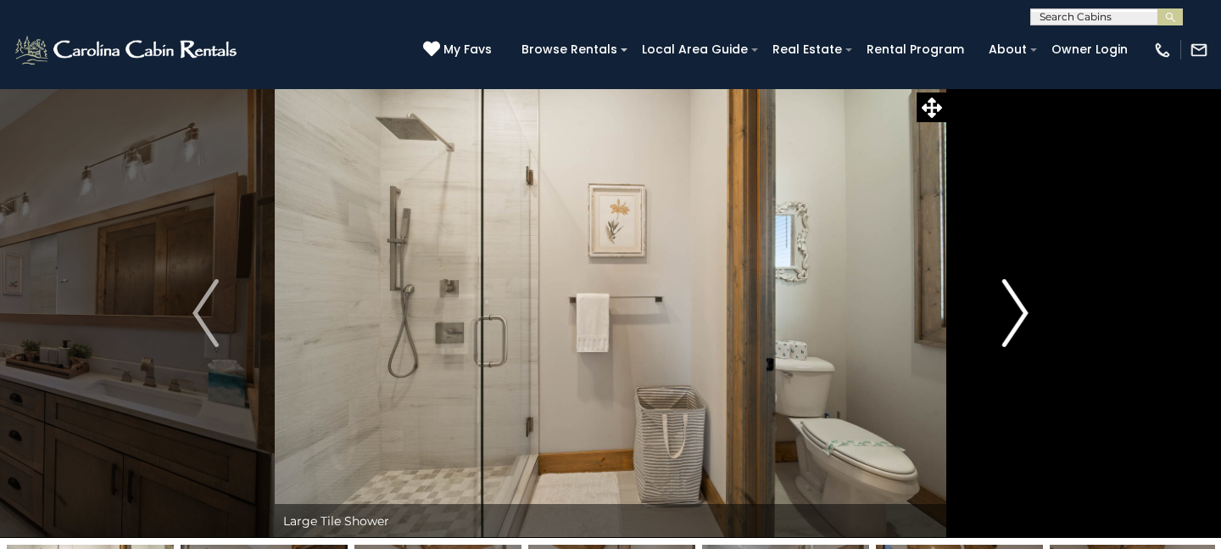
click at [1025, 305] on img "Next" at bounding box center [1015, 313] width 25 height 68
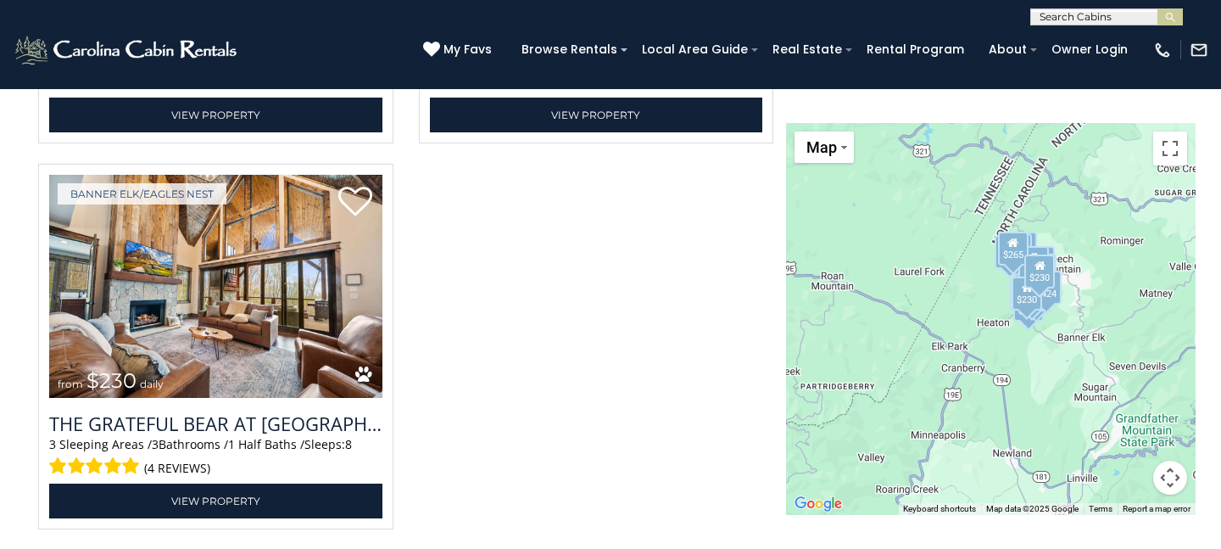
scroll to position [5249, 0]
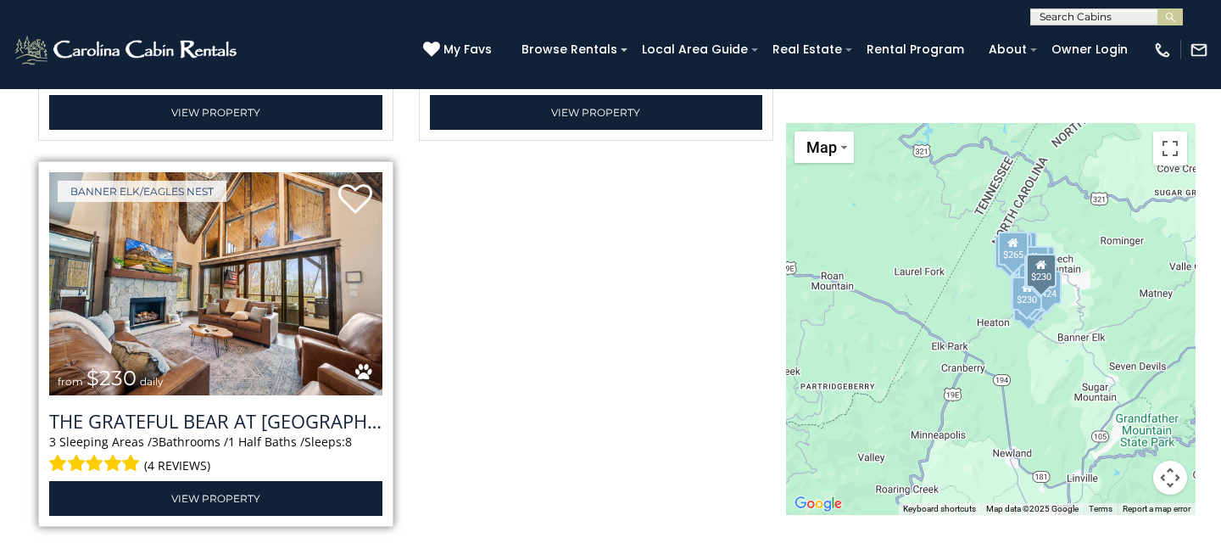
click at [365, 283] on img at bounding box center [215, 283] width 333 height 223
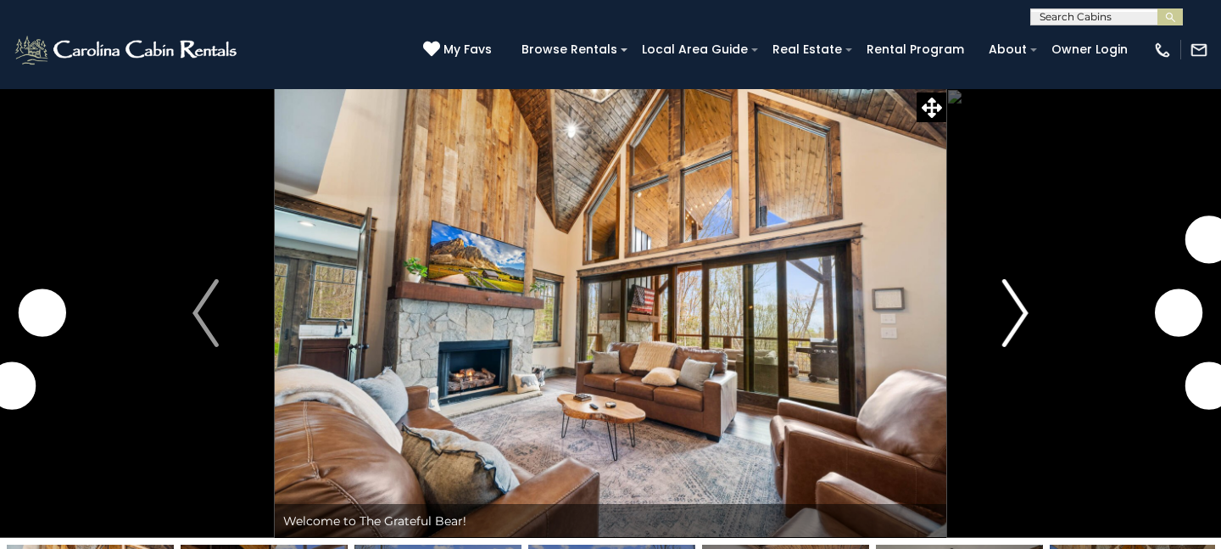
click at [1016, 319] on img "Next" at bounding box center [1015, 313] width 25 height 68
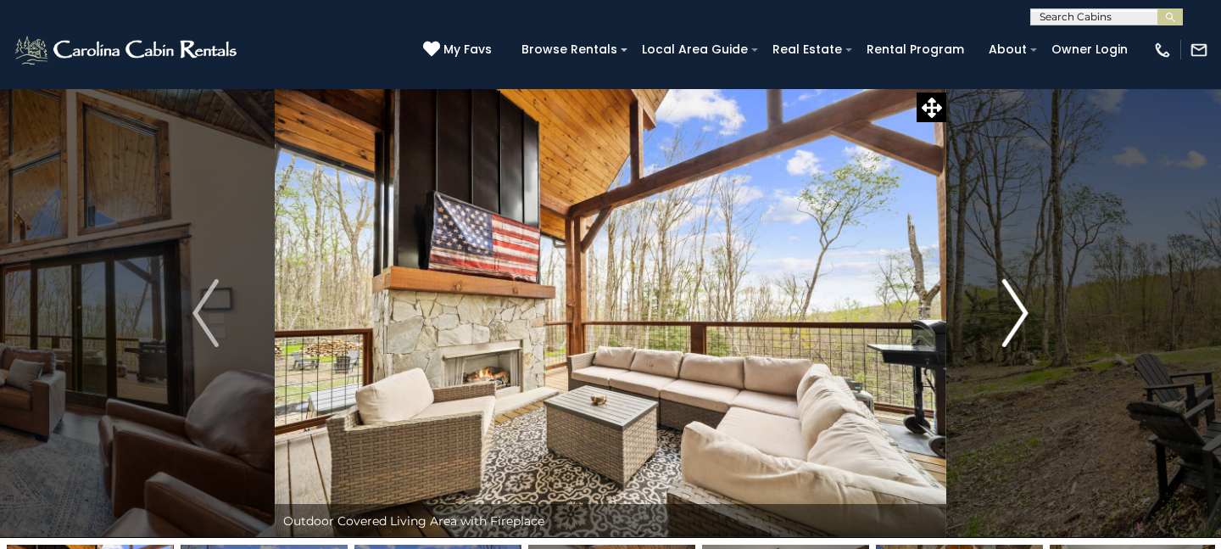
click at [1014, 320] on img "Next" at bounding box center [1015, 313] width 25 height 68
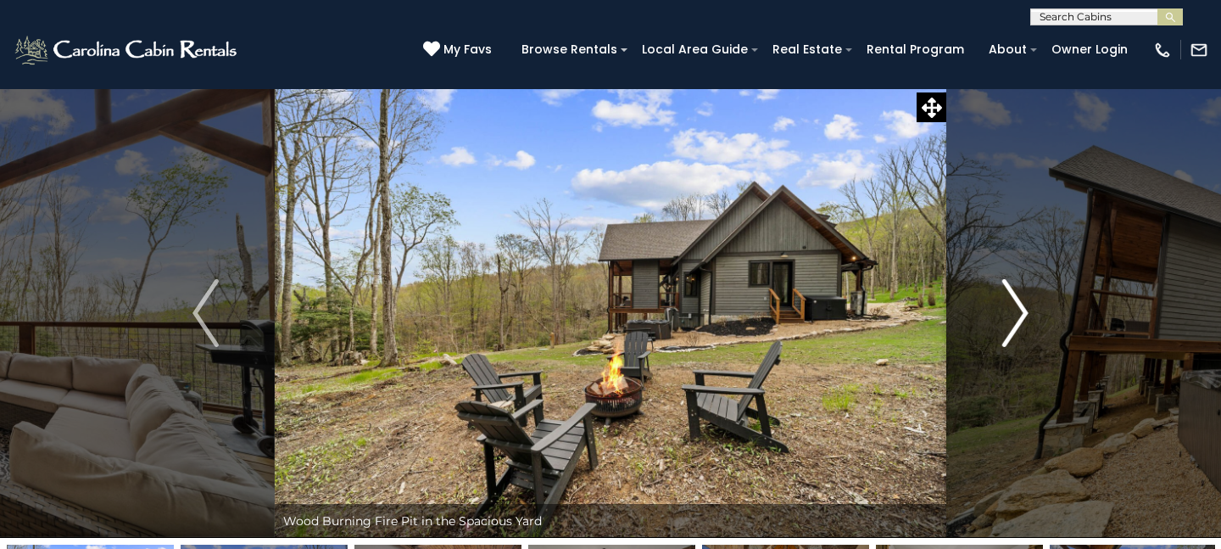
click at [1013, 320] on img "Next" at bounding box center [1015, 313] width 25 height 68
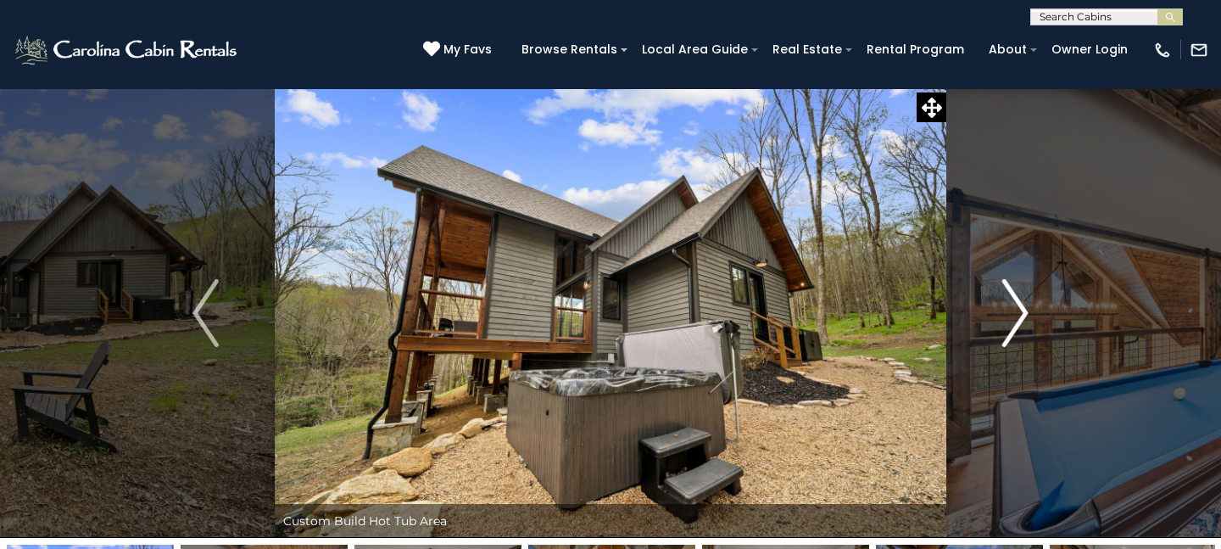
click at [1014, 320] on img "Next" at bounding box center [1015, 313] width 25 height 68
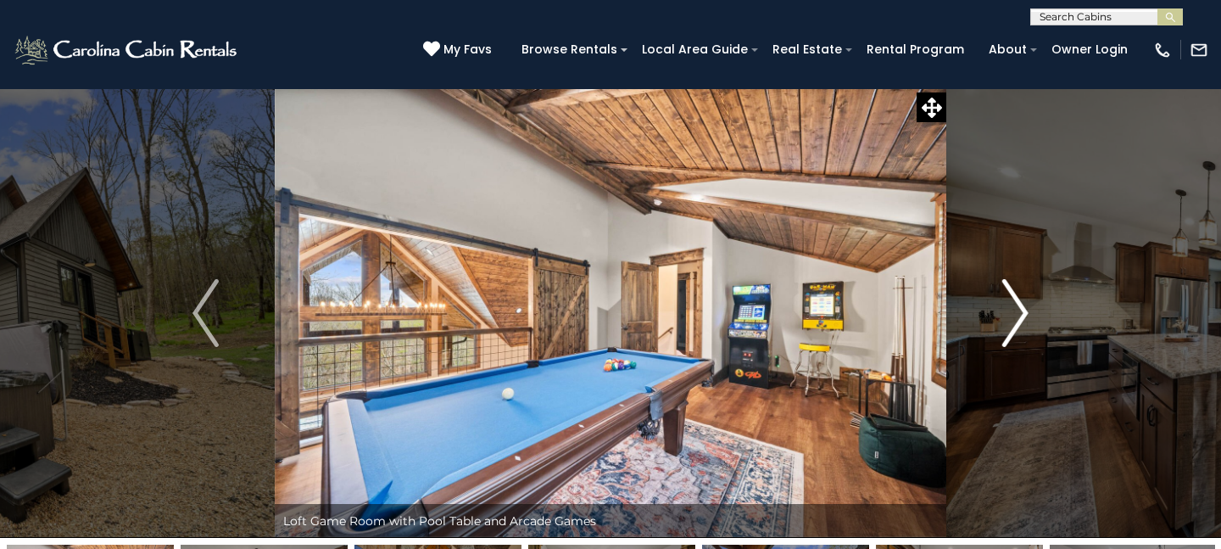
click at [1014, 321] on img "Next" at bounding box center [1015, 313] width 25 height 68
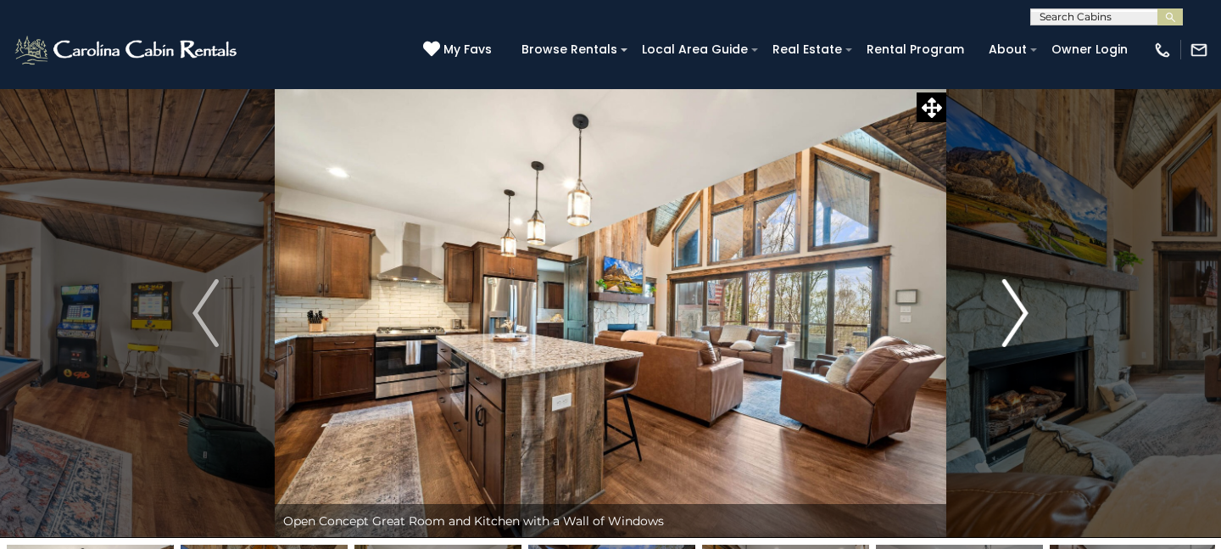
click at [1014, 321] on img "Next" at bounding box center [1015, 313] width 25 height 68
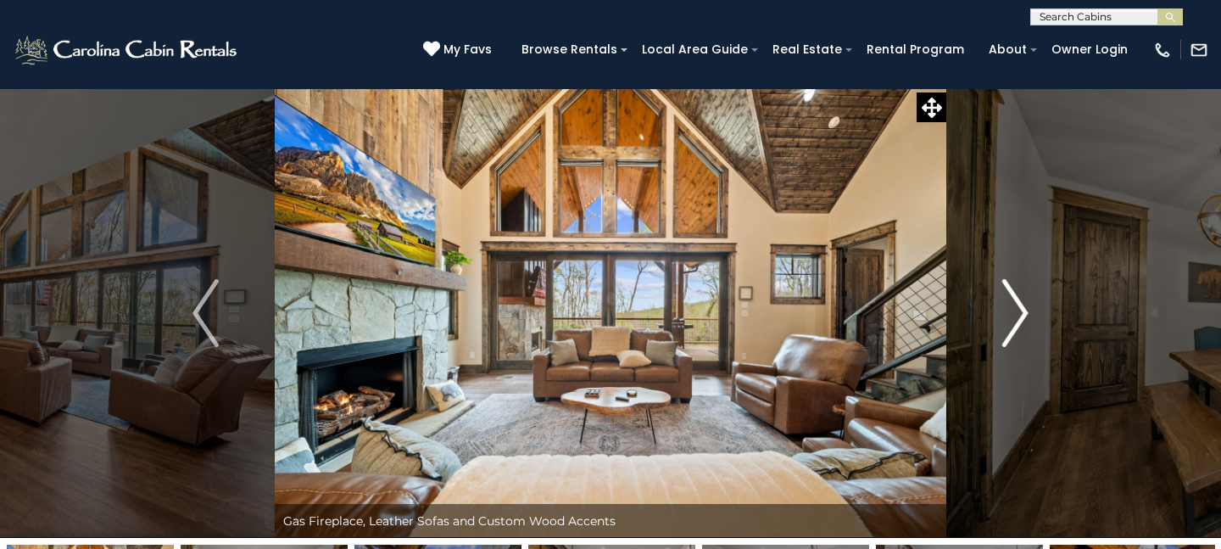
click at [1014, 321] on img "Next" at bounding box center [1015, 313] width 25 height 68
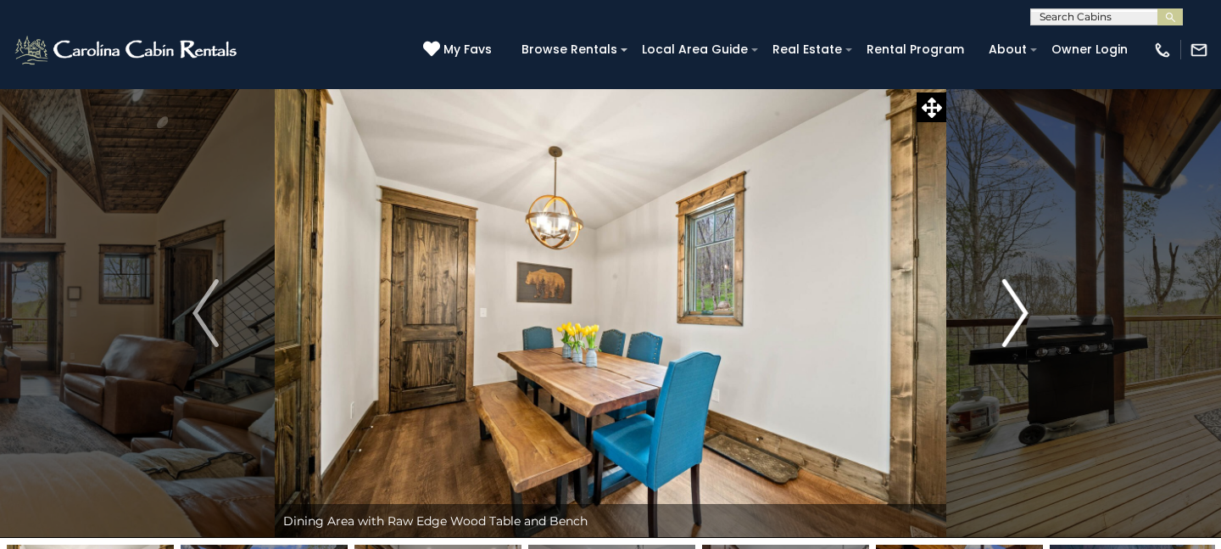
click at [1014, 321] on img "Next" at bounding box center [1015, 313] width 25 height 68
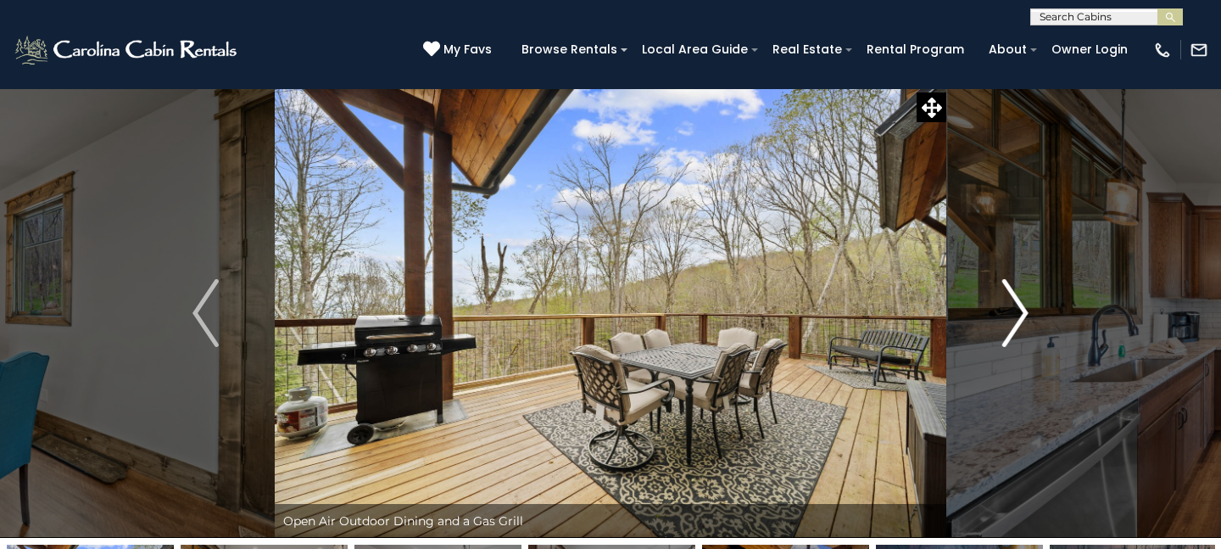
click at [1014, 321] on img "Next" at bounding box center [1015, 313] width 25 height 68
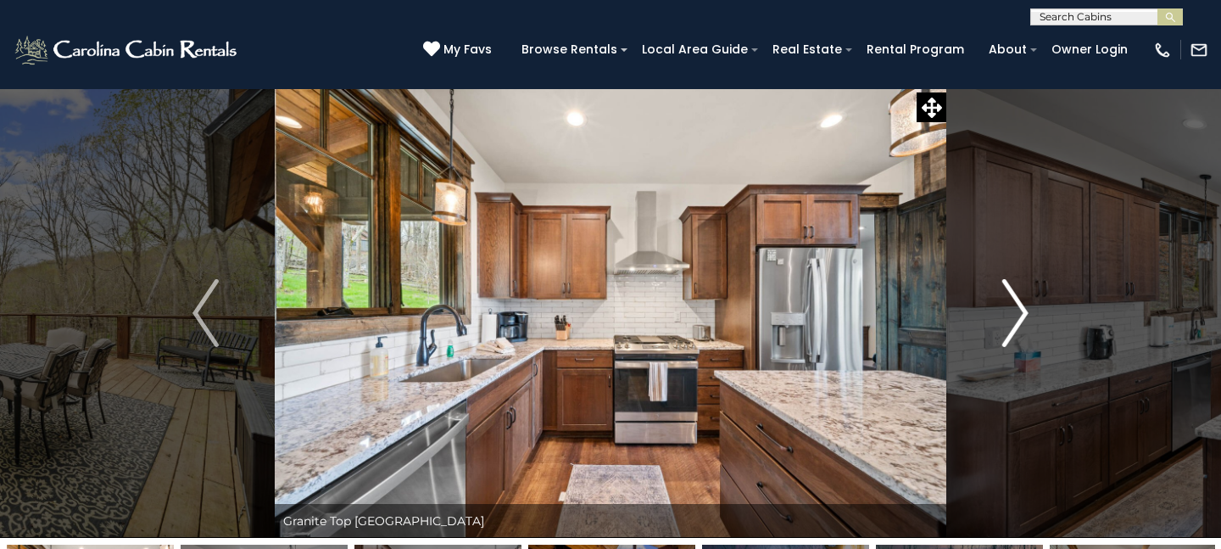
click at [1014, 321] on img "Next" at bounding box center [1015, 313] width 25 height 68
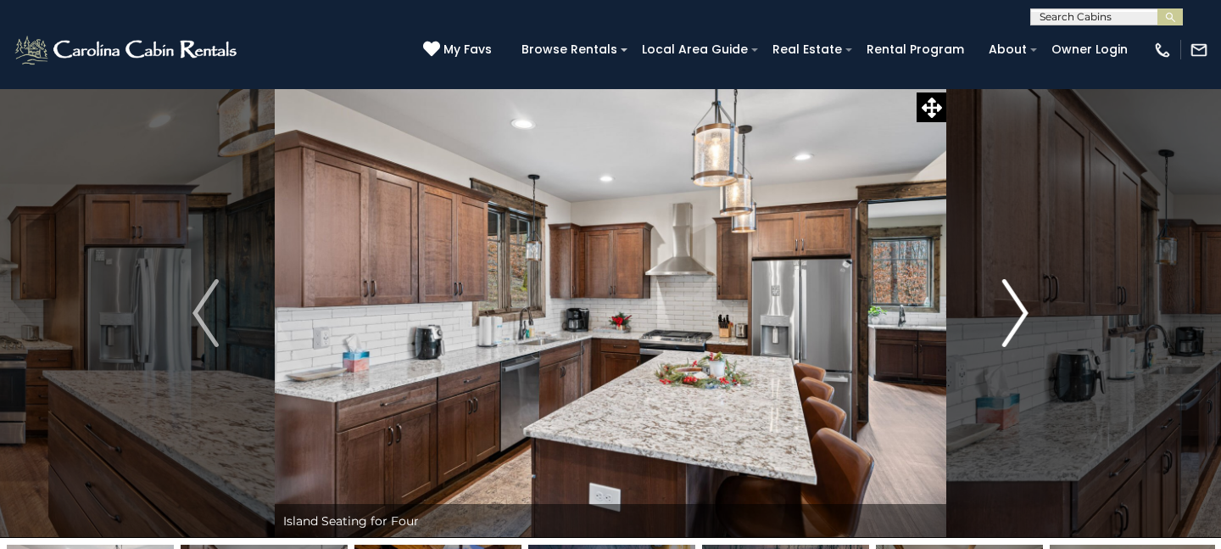
click at [1014, 321] on img "Next" at bounding box center [1015, 313] width 25 height 68
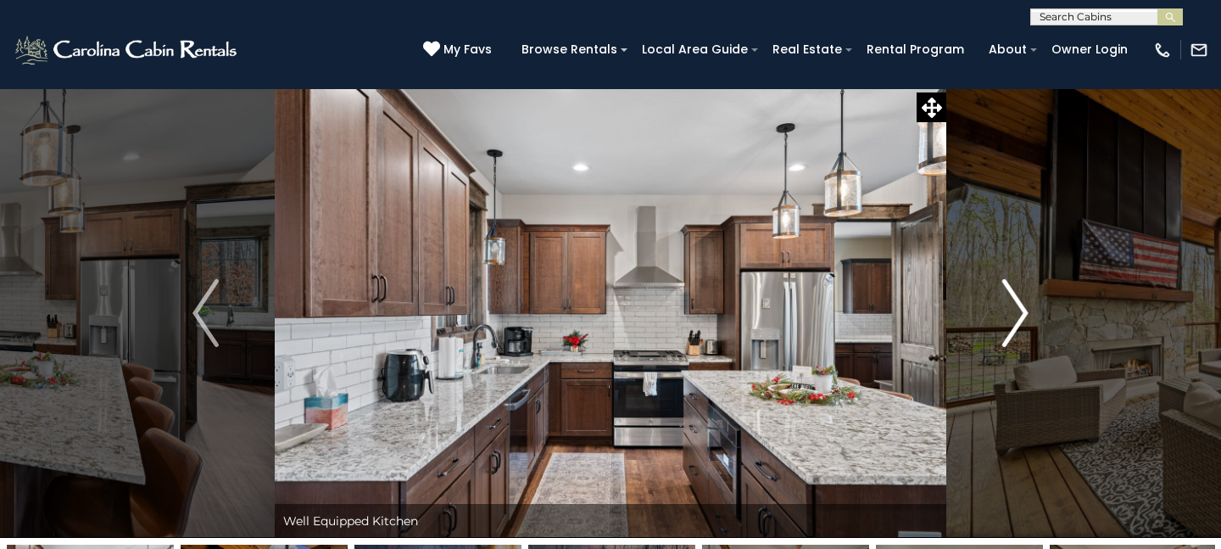
click at [1014, 321] on img "Next" at bounding box center [1015, 313] width 25 height 68
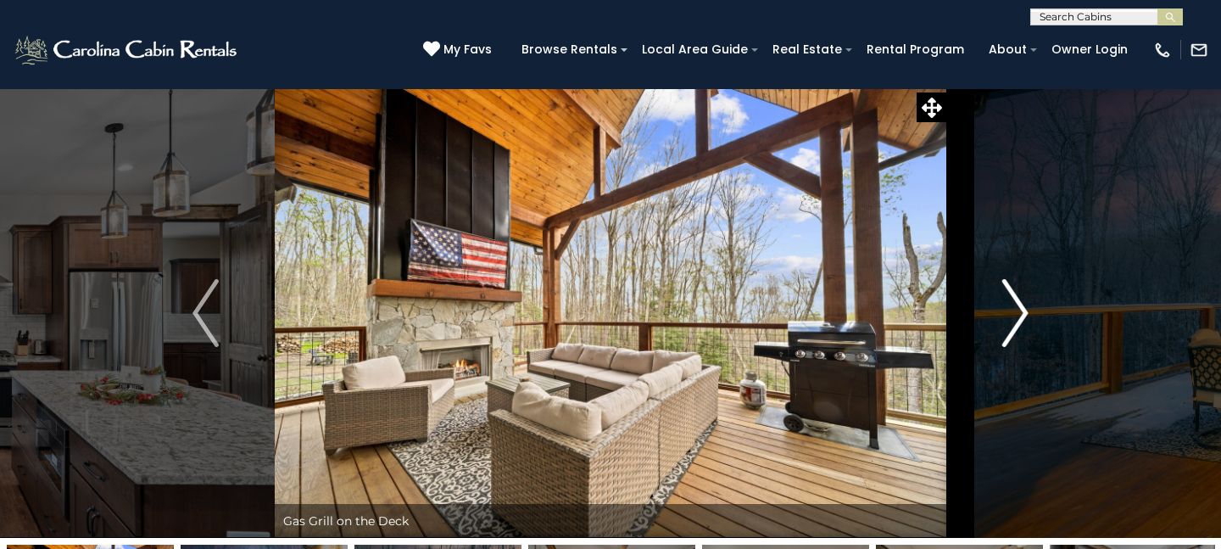
click at [1014, 321] on img "Next" at bounding box center [1015, 313] width 25 height 68
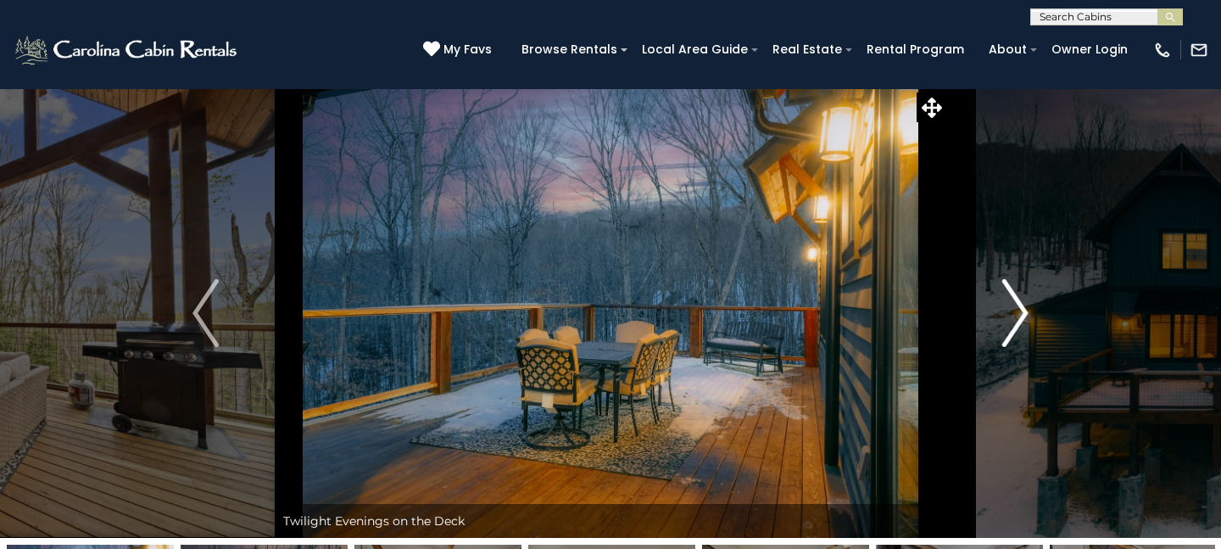
click at [1014, 321] on img "Next" at bounding box center [1015, 313] width 25 height 68
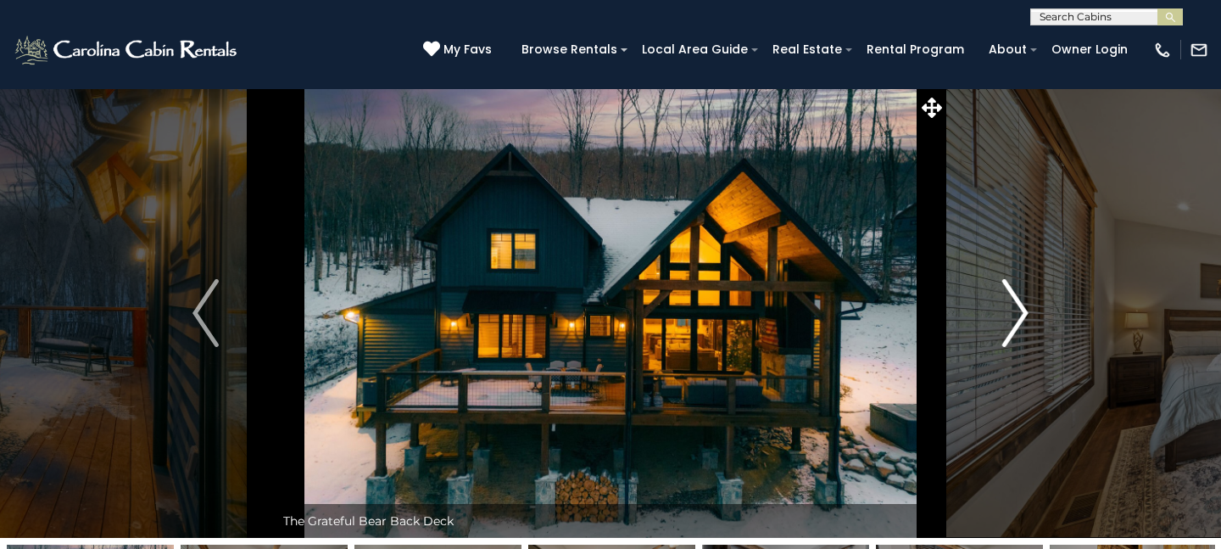
click at [1014, 321] on img "Next" at bounding box center [1015, 313] width 25 height 68
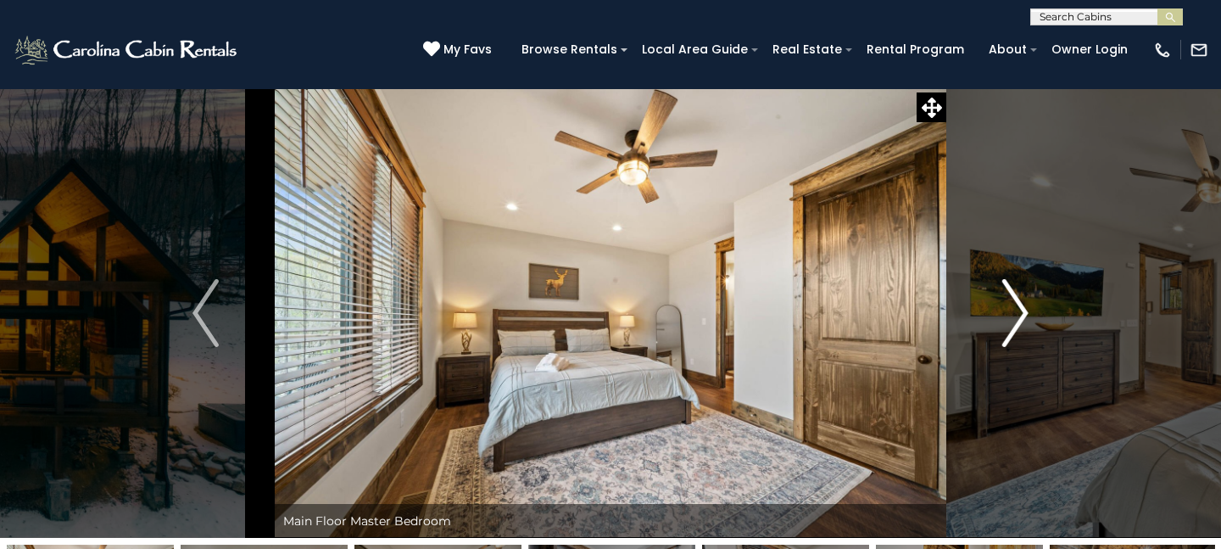
click at [1014, 321] on img "Next" at bounding box center [1015, 313] width 25 height 68
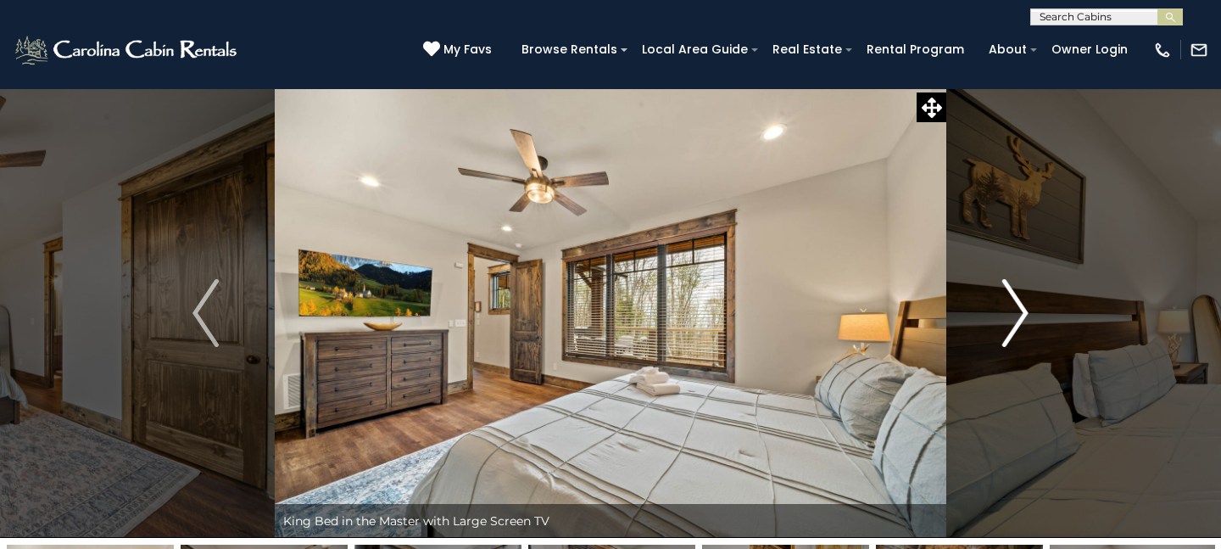
click at [1014, 321] on img "Next" at bounding box center [1015, 313] width 25 height 68
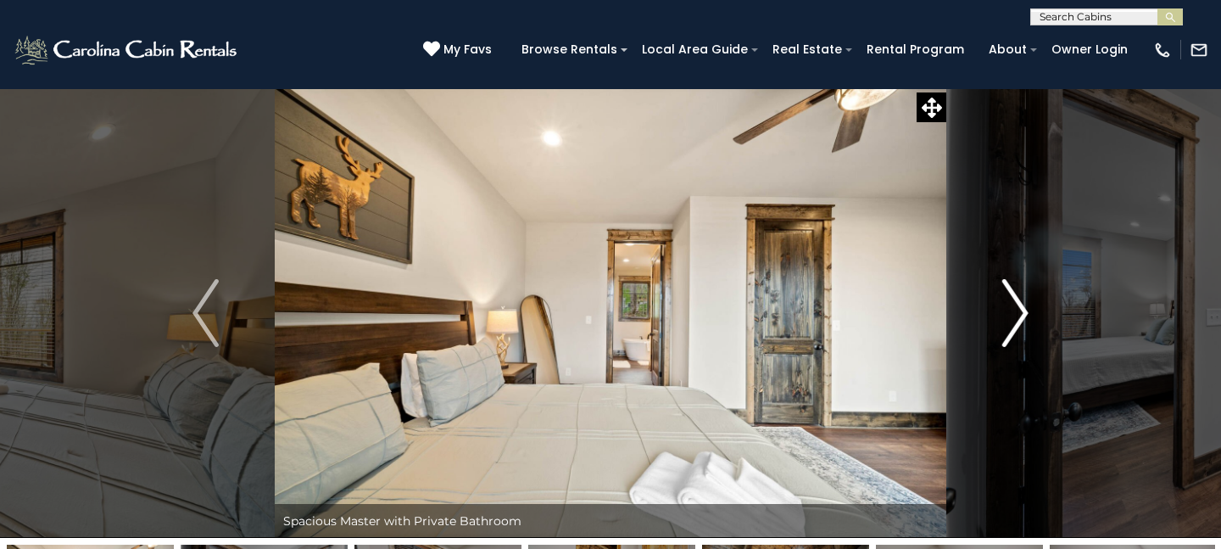
click at [1013, 321] on img "Next" at bounding box center [1015, 313] width 25 height 68
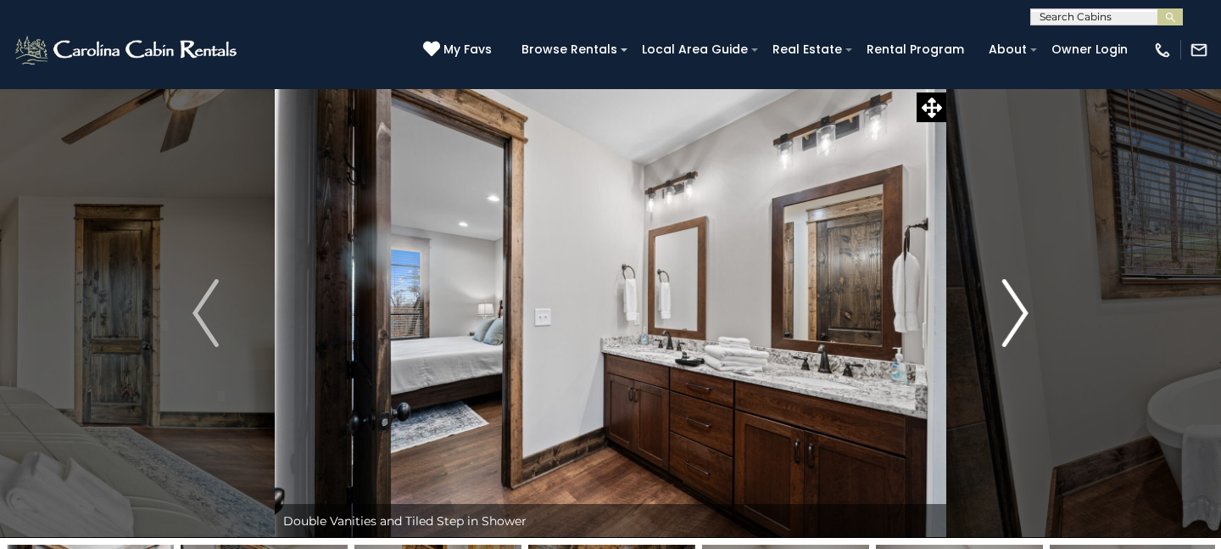
click at [1013, 321] on img "Next" at bounding box center [1015, 313] width 25 height 68
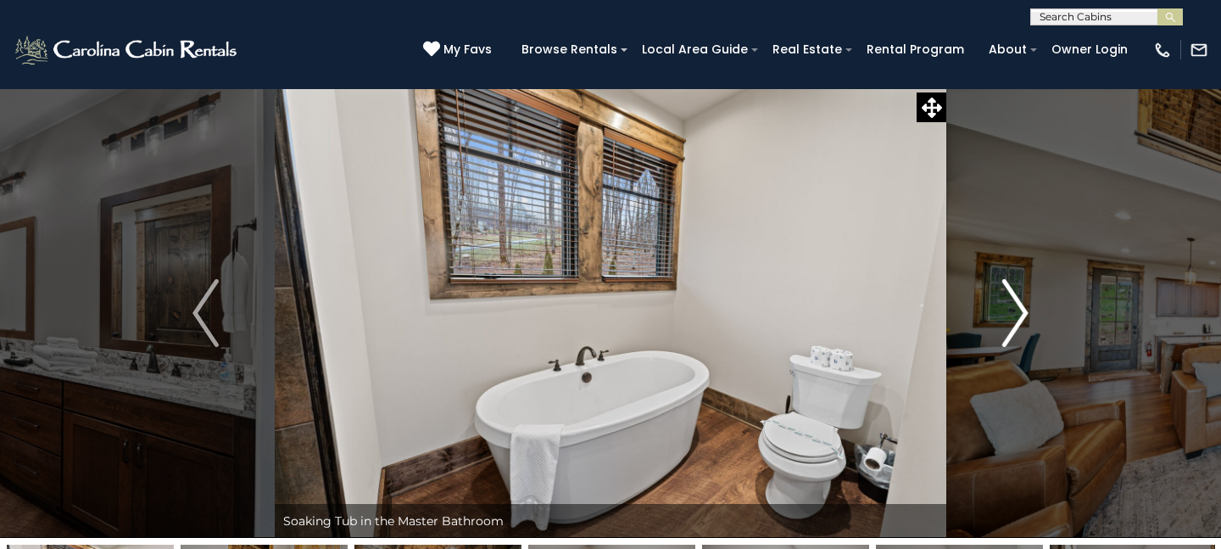
click at [1013, 321] on img "Next" at bounding box center [1015, 313] width 25 height 68
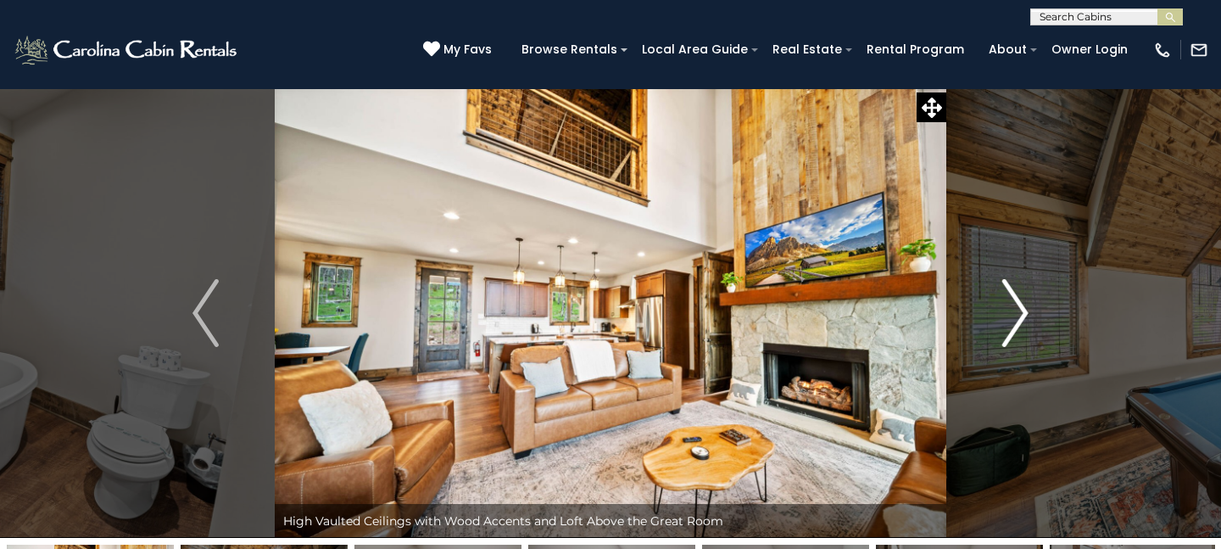
click at [1013, 321] on img "Next" at bounding box center [1015, 313] width 25 height 68
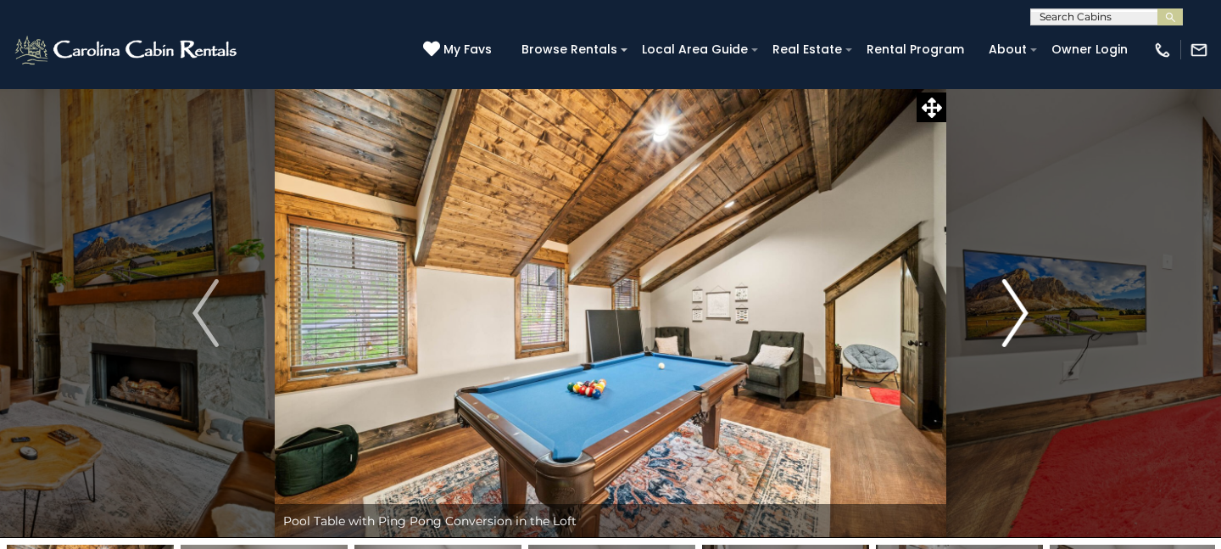
click at [1013, 321] on img "Next" at bounding box center [1015, 313] width 25 height 68
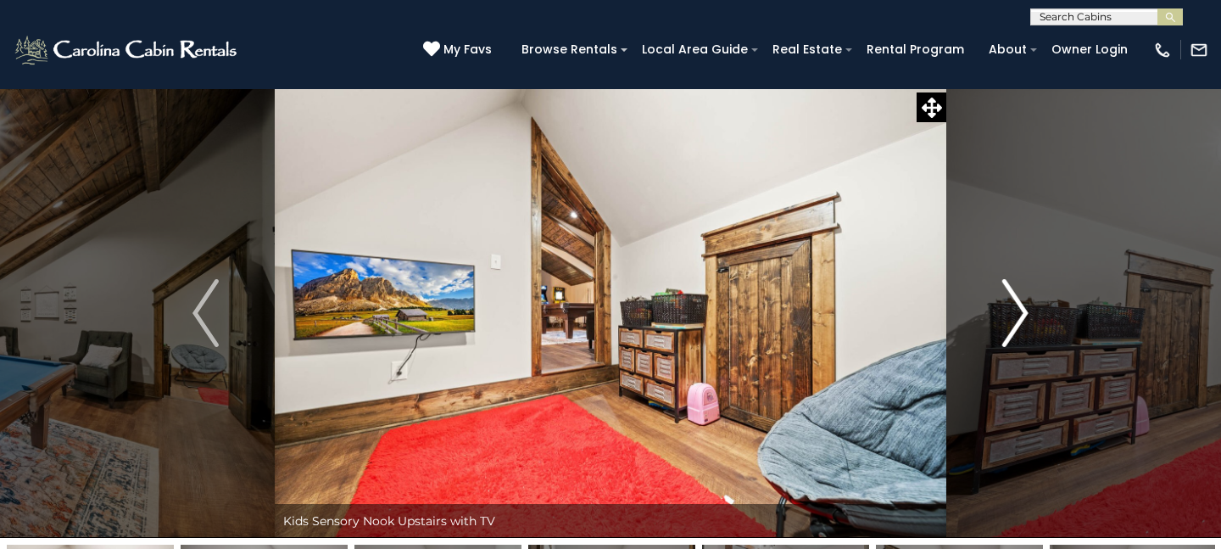
click at [1013, 321] on img "Next" at bounding box center [1015, 313] width 25 height 68
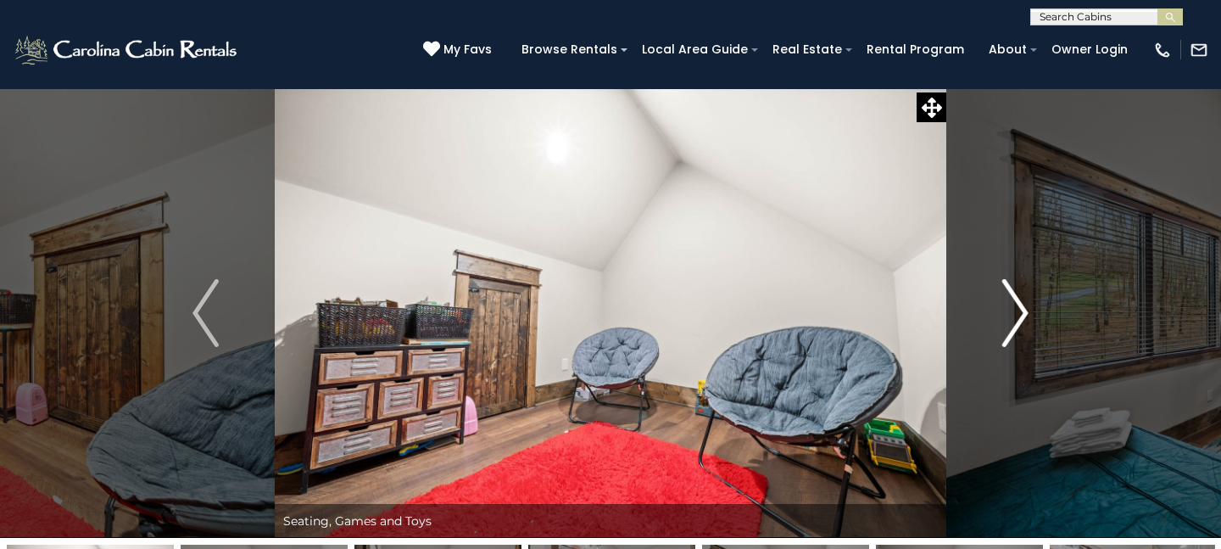
click at [1013, 321] on img "Next" at bounding box center [1015, 313] width 25 height 68
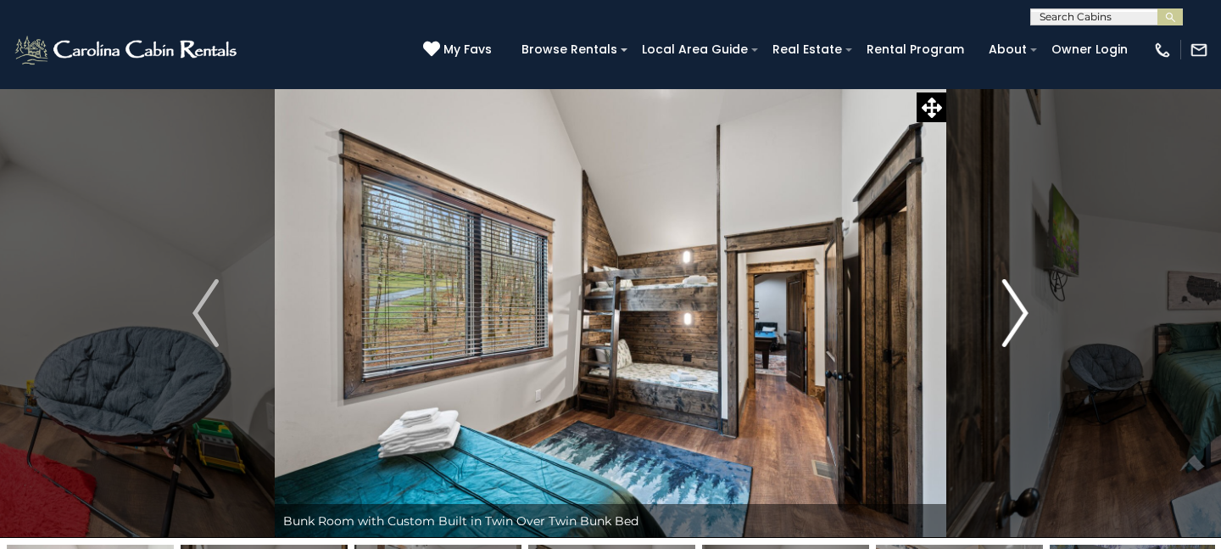
click at [1013, 321] on img "Next" at bounding box center [1015, 313] width 25 height 68
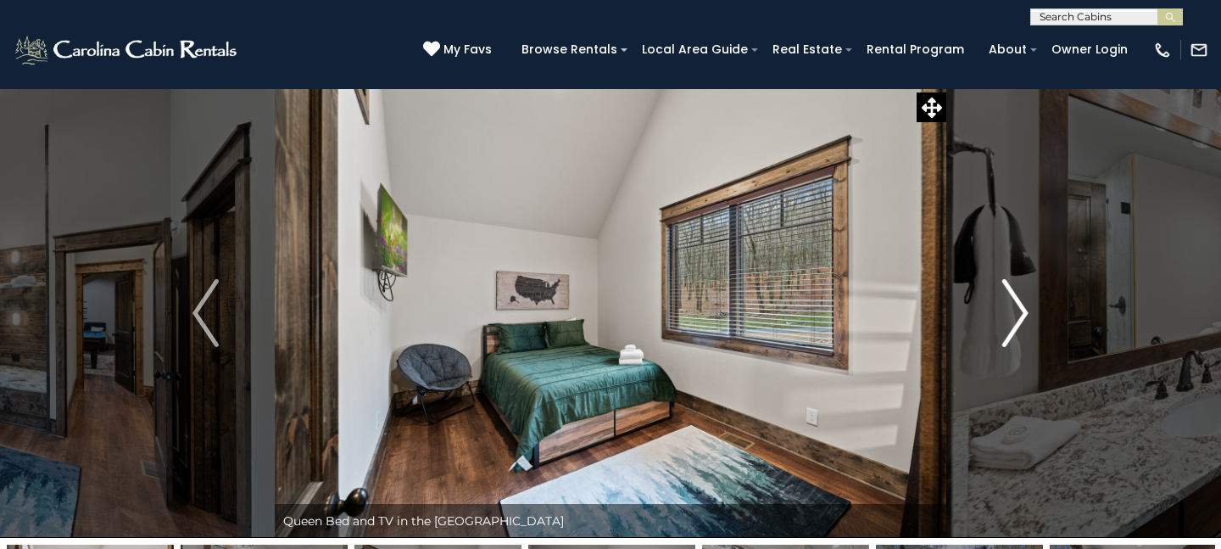
click at [1013, 321] on img "Next" at bounding box center [1015, 313] width 25 height 68
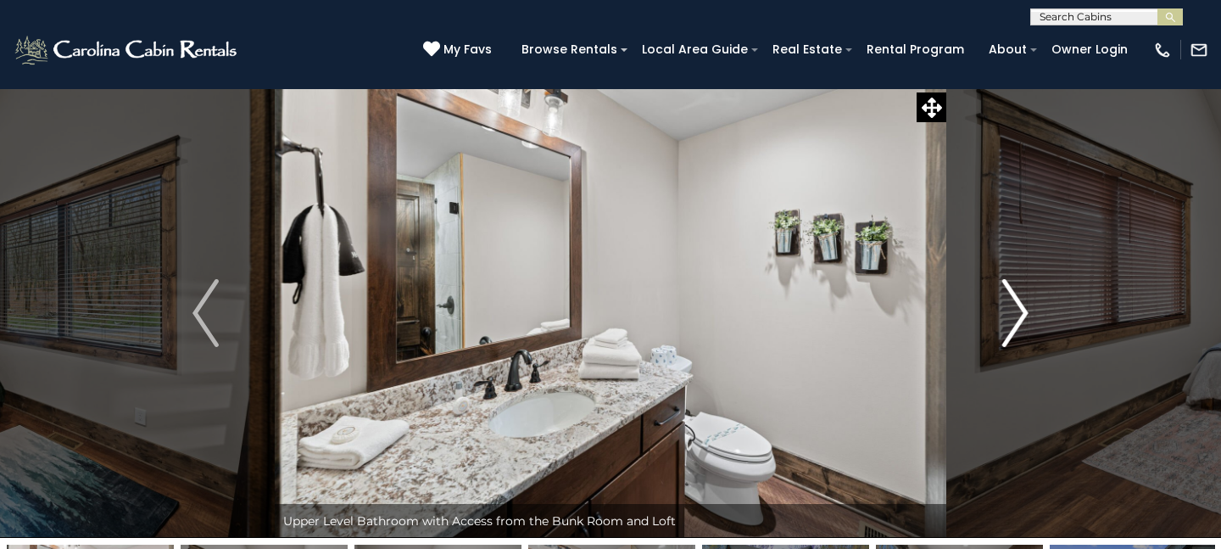
click at [1013, 321] on img "Next" at bounding box center [1015, 313] width 25 height 68
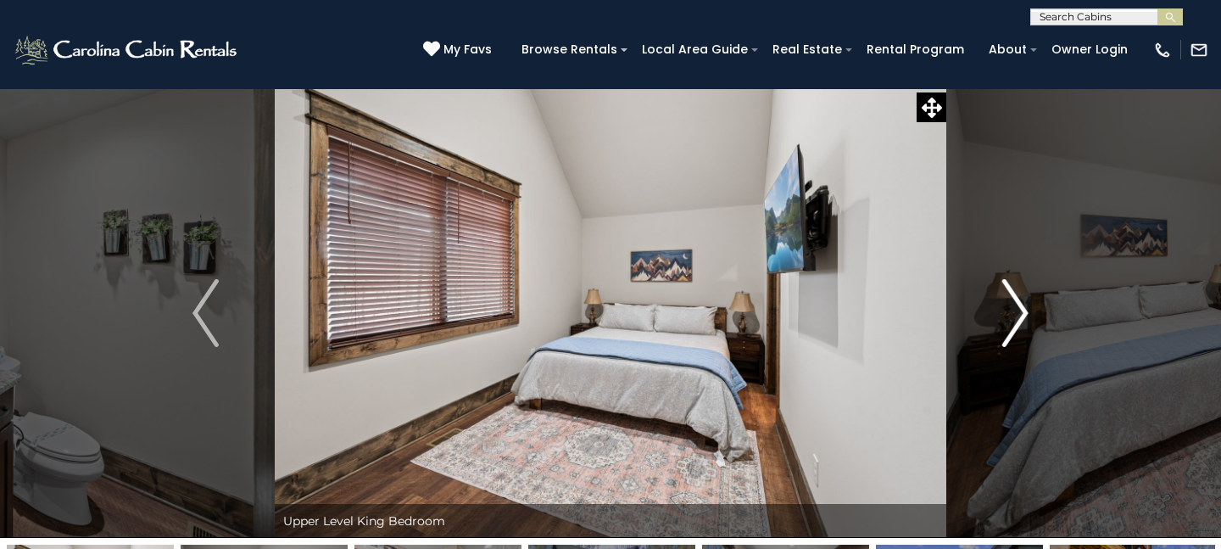
click at [1013, 321] on img "Next" at bounding box center [1015, 313] width 25 height 68
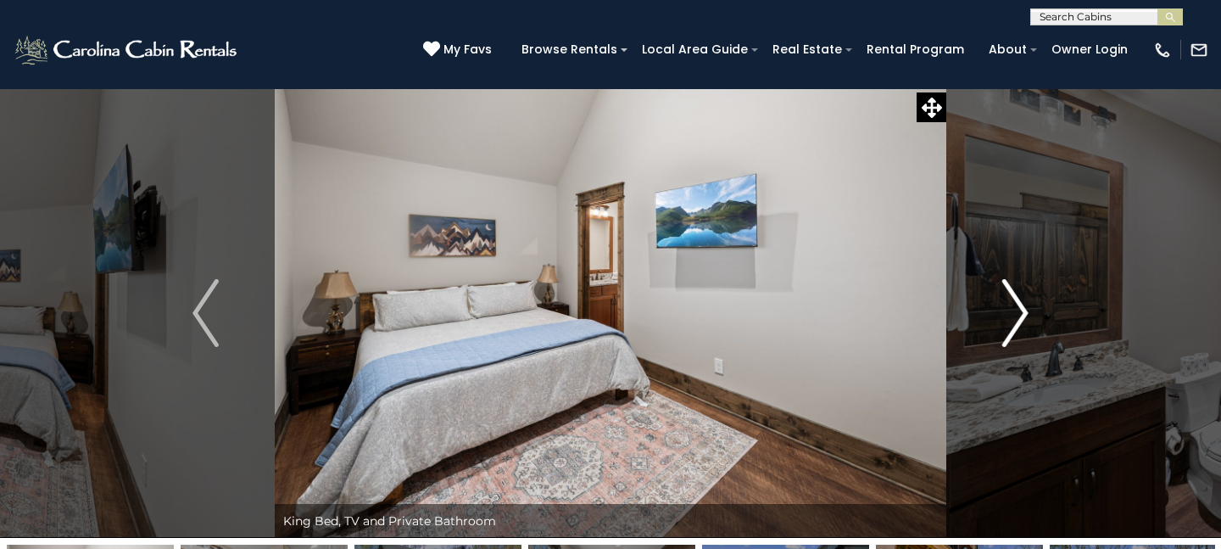
click at [1014, 321] on img "Next" at bounding box center [1015, 313] width 25 height 68
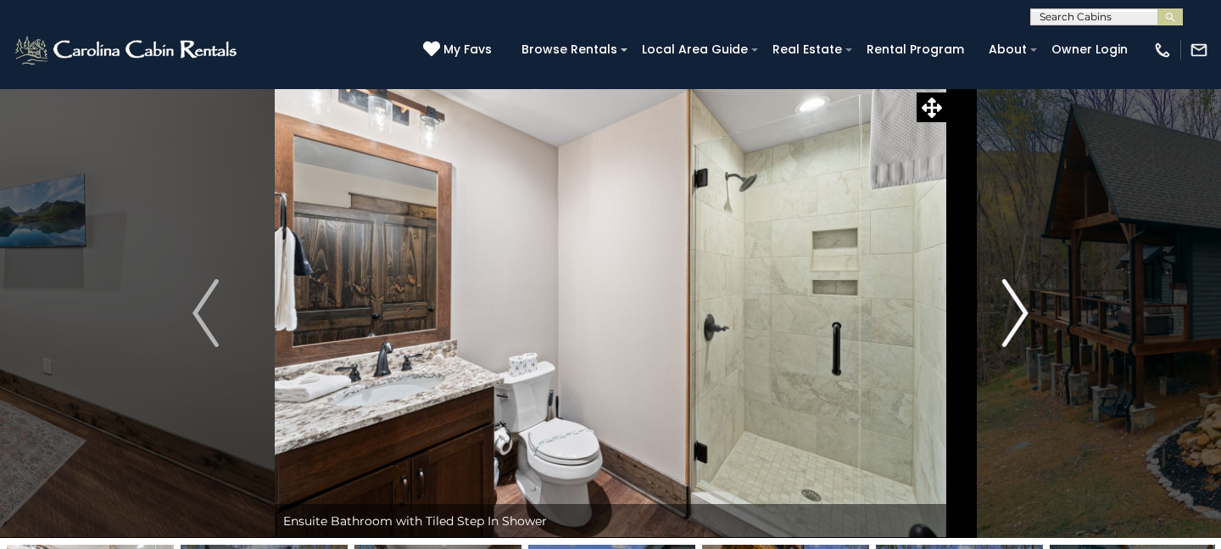
click at [1014, 321] on img "Next" at bounding box center [1015, 313] width 25 height 68
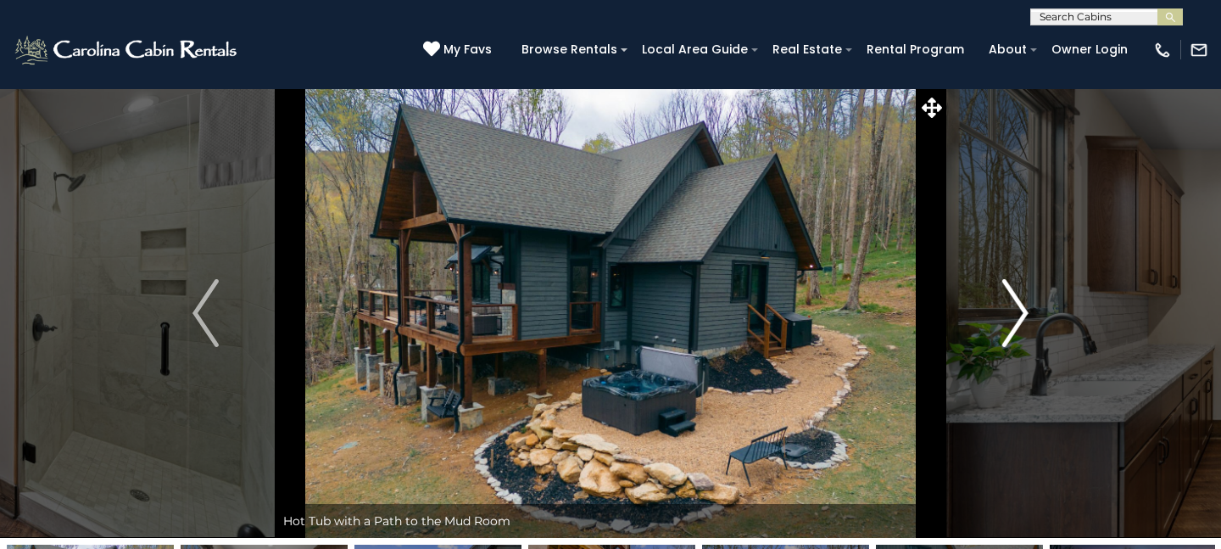
click at [1014, 321] on img "Next" at bounding box center [1015, 313] width 25 height 68
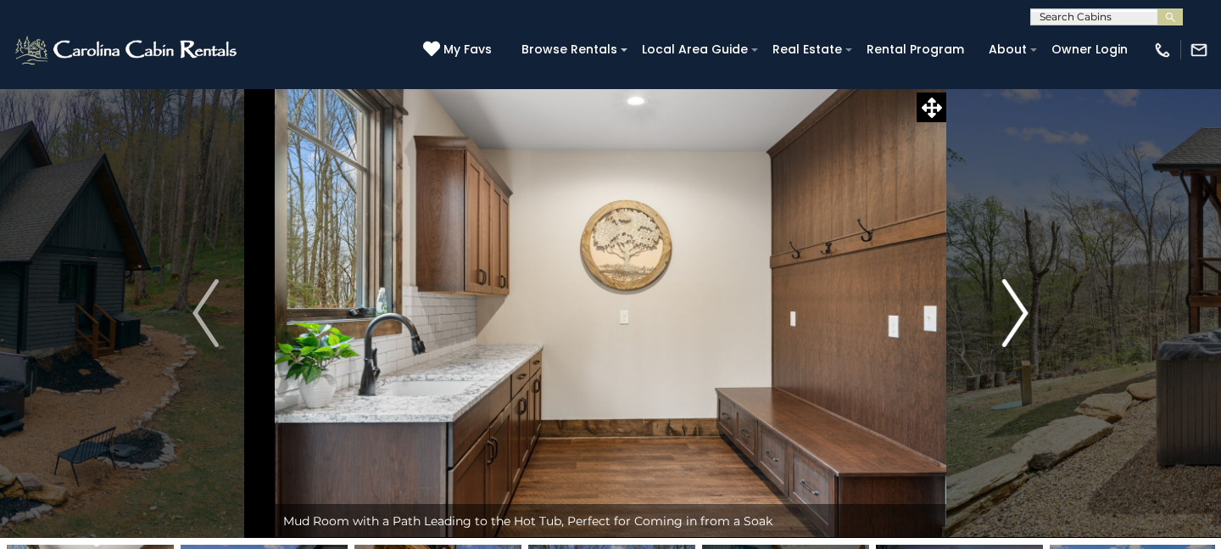
click at [1014, 321] on img "Next" at bounding box center [1015, 313] width 25 height 68
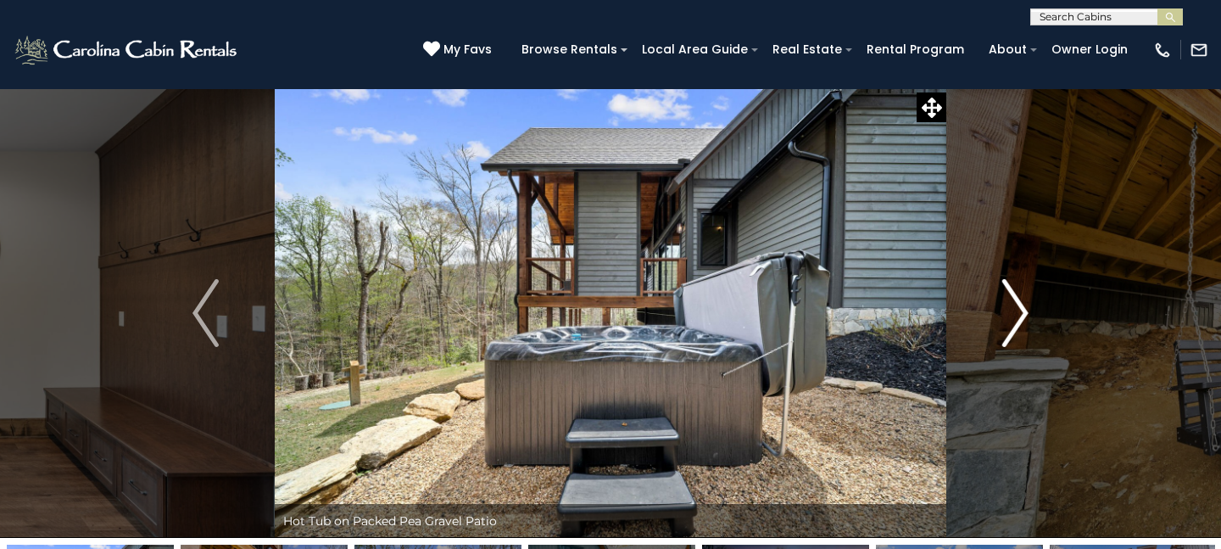
click at [1014, 321] on img "Next" at bounding box center [1015, 313] width 25 height 68
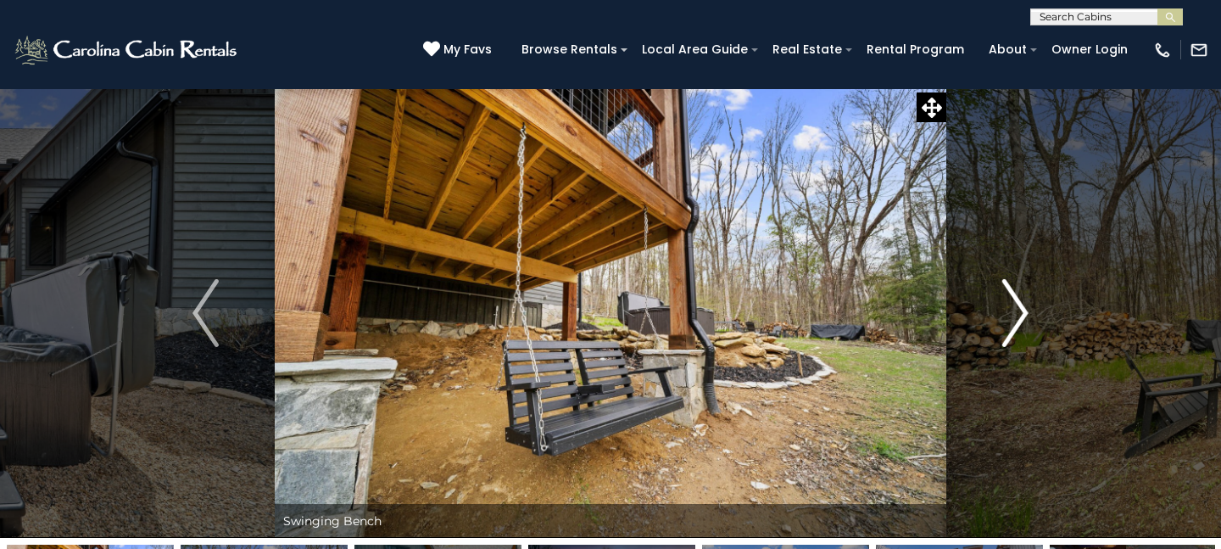
click at [1013, 321] on img "Next" at bounding box center [1015, 313] width 25 height 68
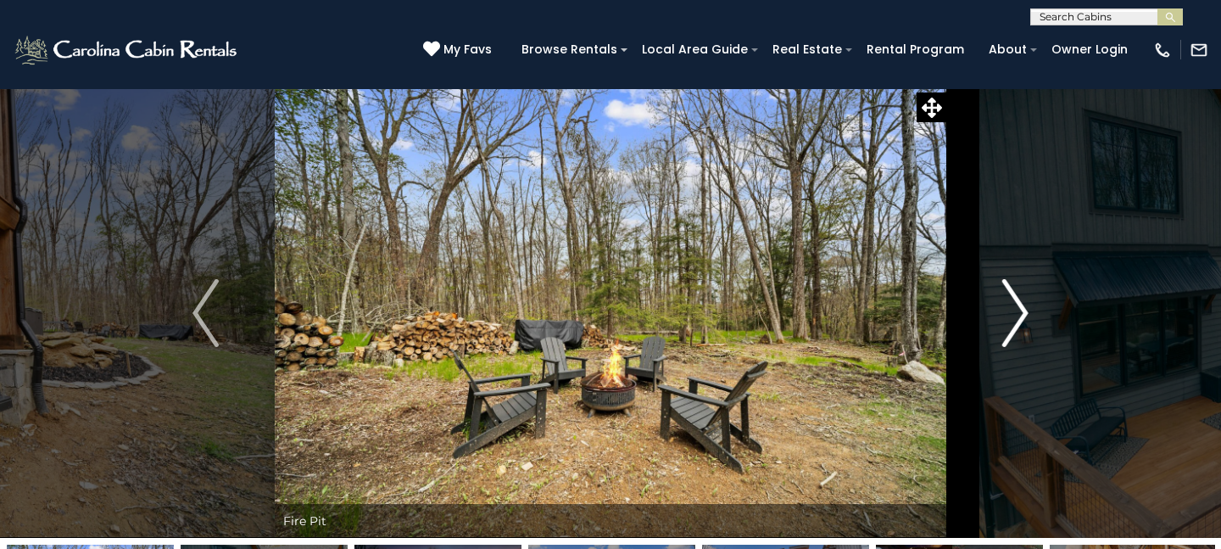
click at [1012, 321] on img "Next" at bounding box center [1015, 313] width 25 height 68
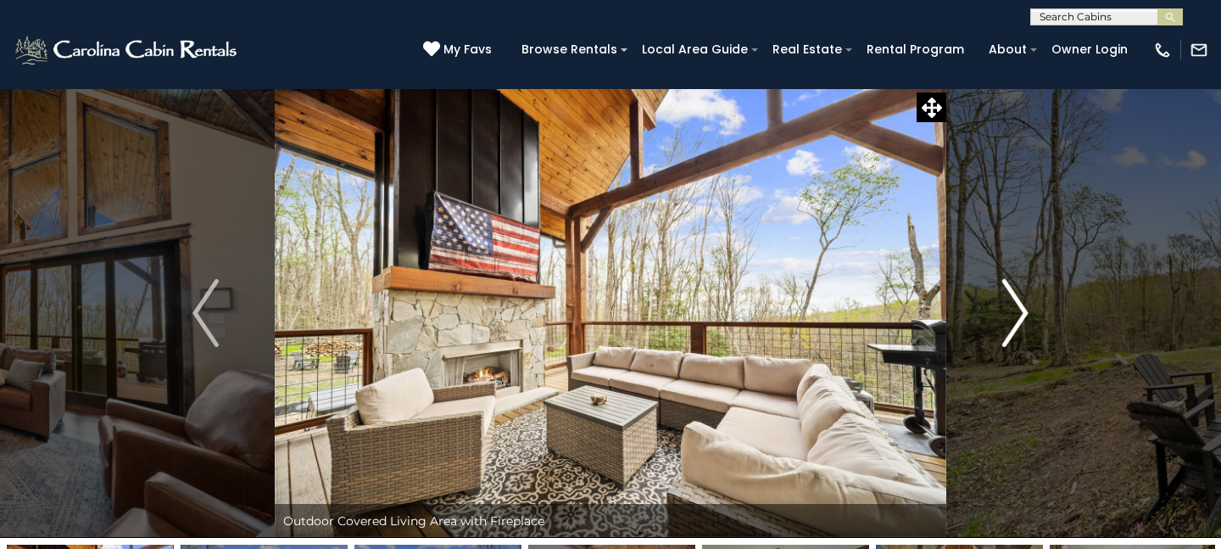
click at [947, 103] on button "Next" at bounding box center [1016, 313] width 138 height 450
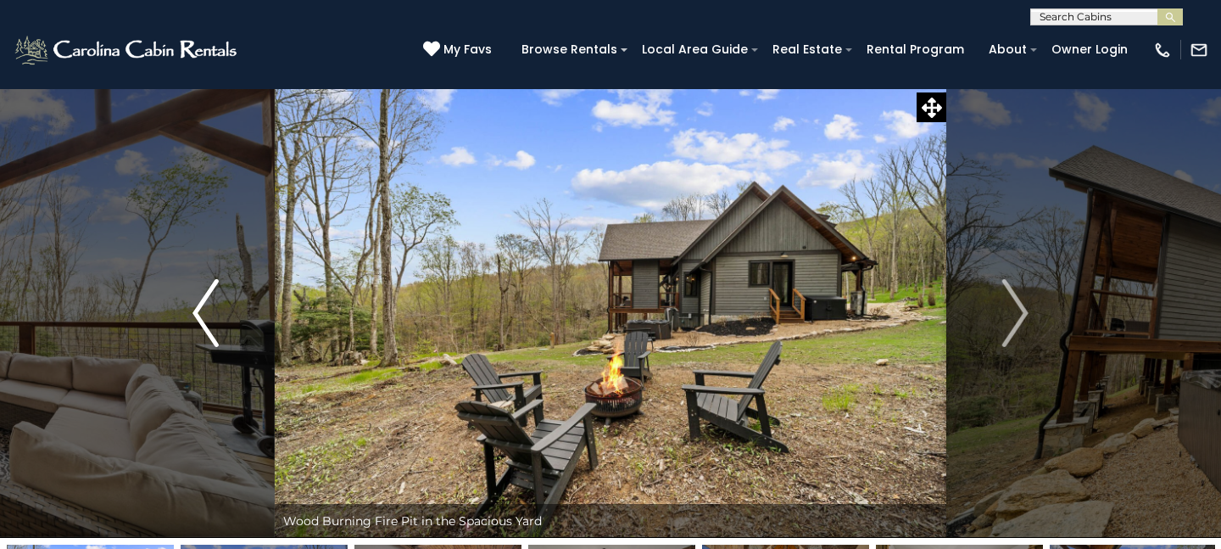
click at [200, 217] on button "Previous" at bounding box center [206, 313] width 138 height 450
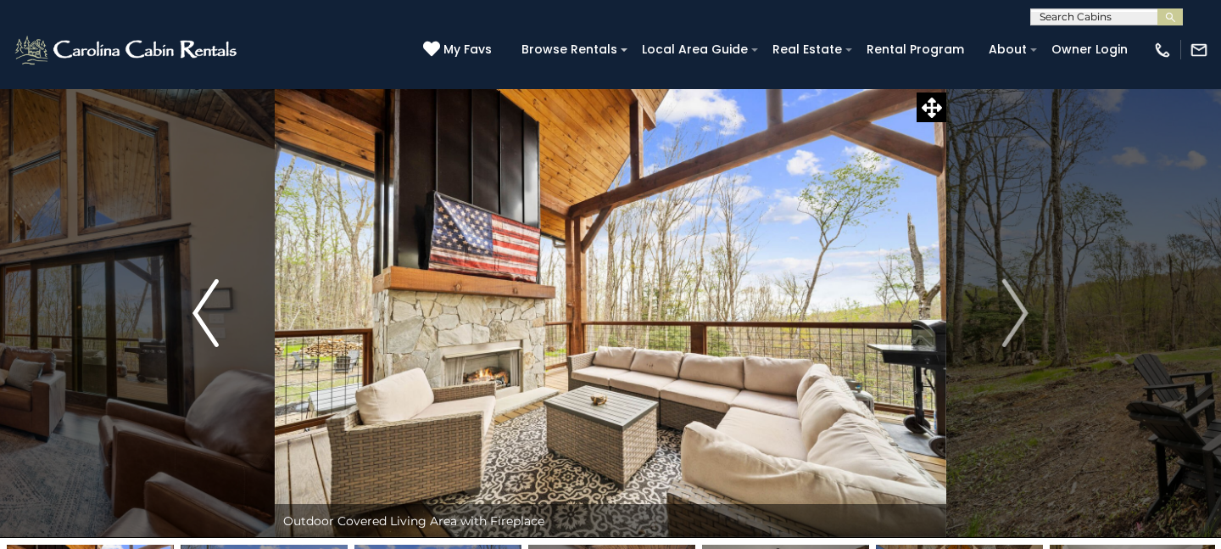
click at [199, 216] on button "Previous" at bounding box center [206, 313] width 138 height 450
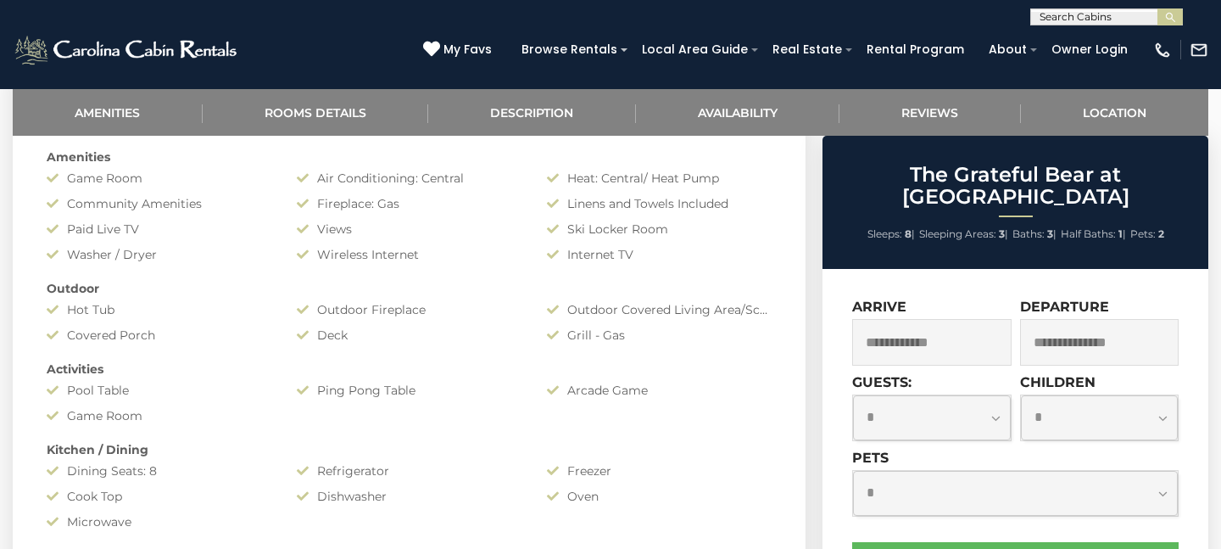
scroll to position [789, 0]
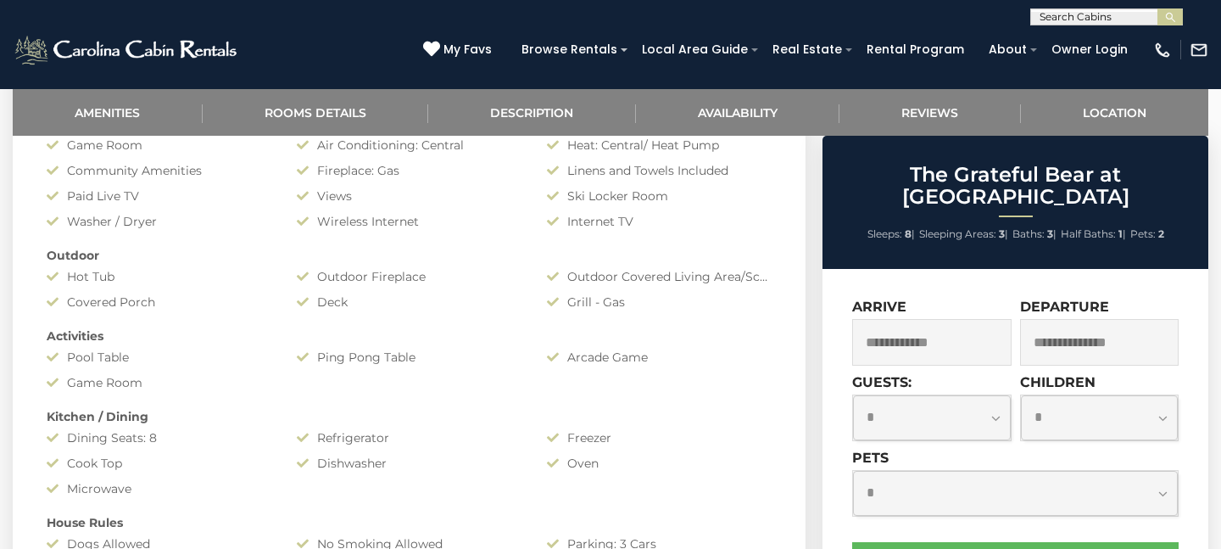
click at [923, 331] on input "text" at bounding box center [931, 342] width 159 height 47
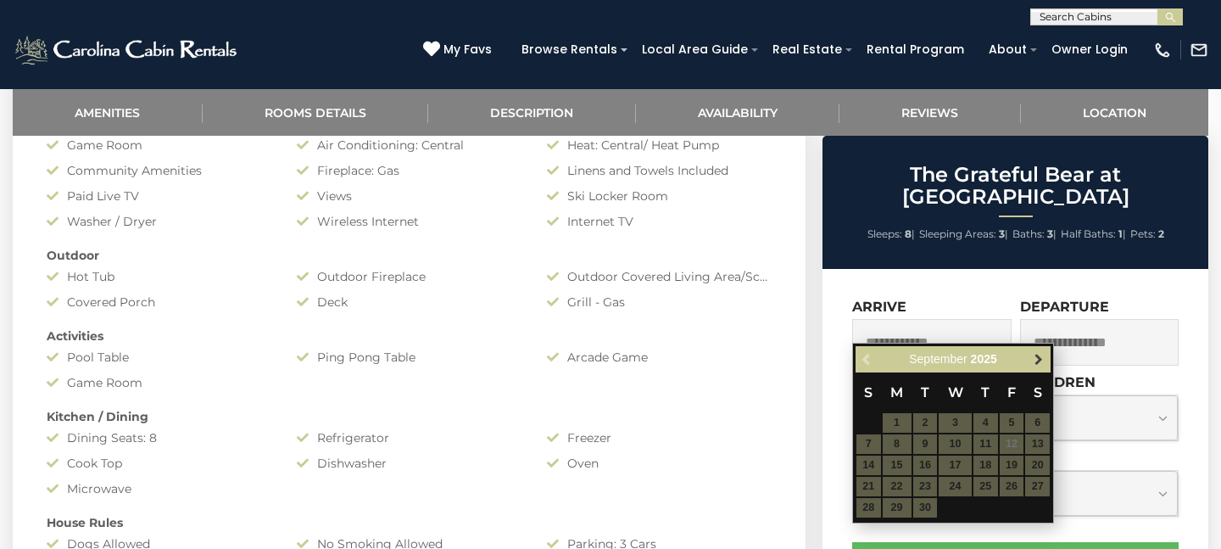
click at [1042, 366] on link "Next" at bounding box center [1038, 359] width 21 height 21
click at [988, 448] on table "S M T W T F S 1 2 3 4 5 6 7 8 9 10 11 12 13 14 15 16 17 18 19 20 21 22 23 24 25…" at bounding box center [953, 445] width 195 height 146
click at [1039, 364] on span "Next" at bounding box center [1039, 360] width 14 height 14
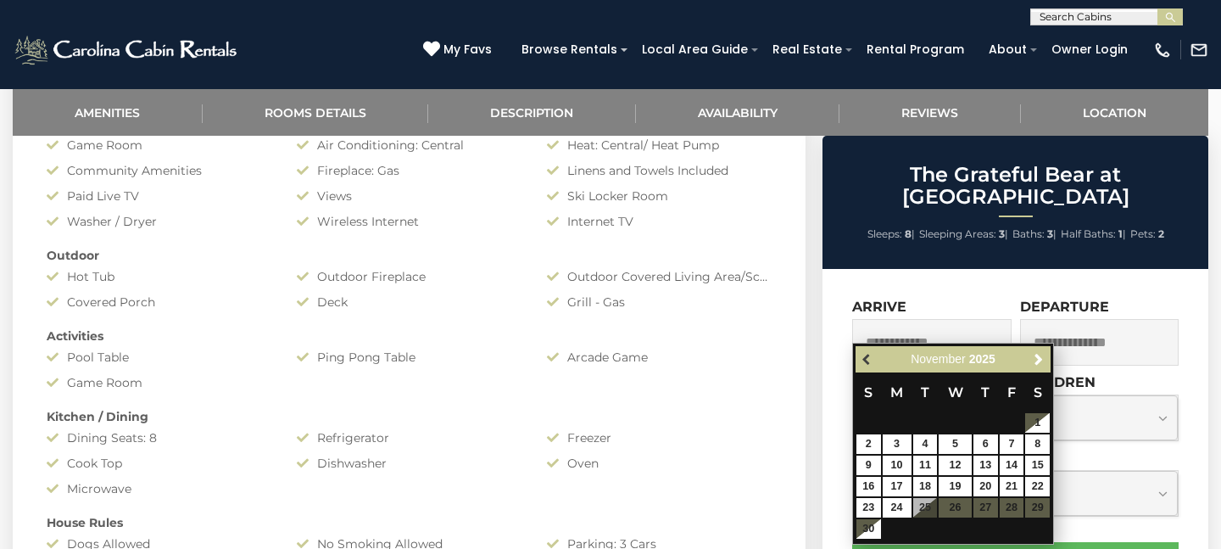
click at [858, 358] on link "Previous" at bounding box center [867, 359] width 21 height 21
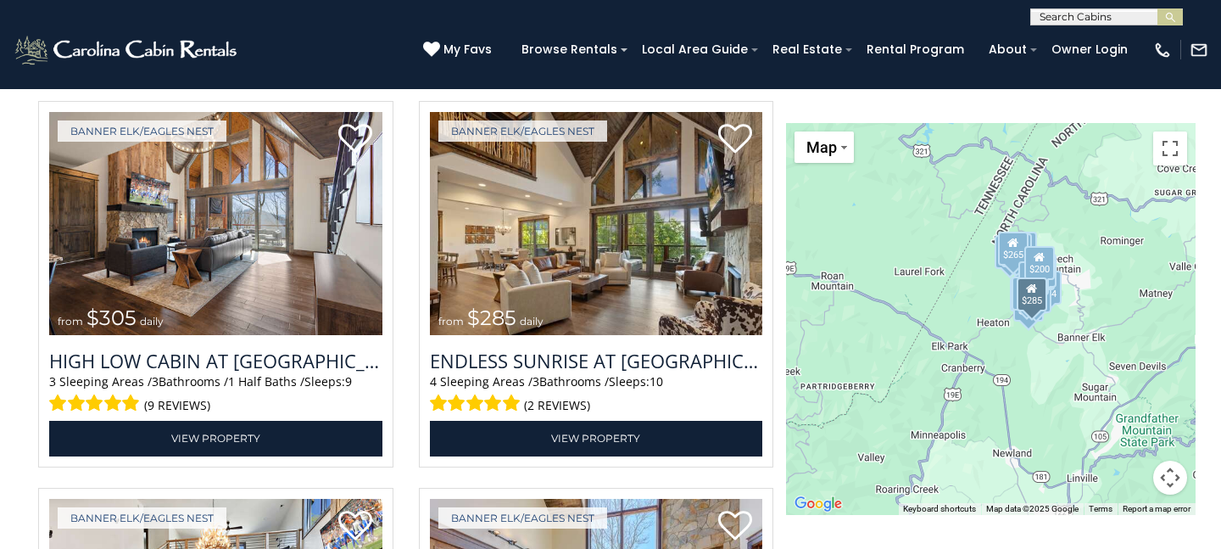
scroll to position [2996, 0]
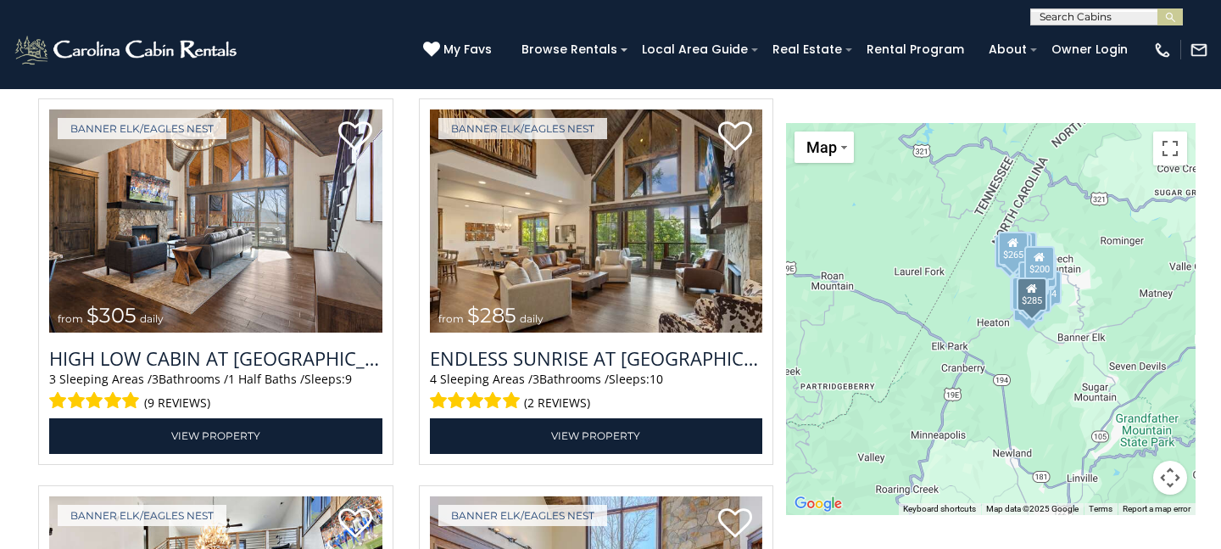
click at [600, 194] on img at bounding box center [596, 220] width 333 height 223
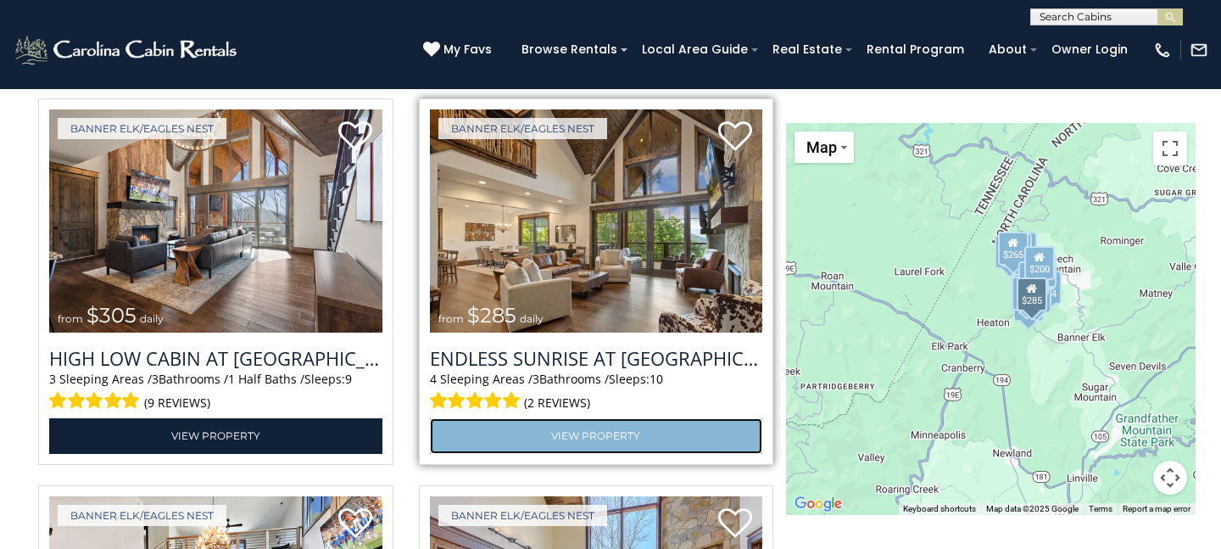
click at [605, 438] on link "View Property" at bounding box center [596, 435] width 333 height 35
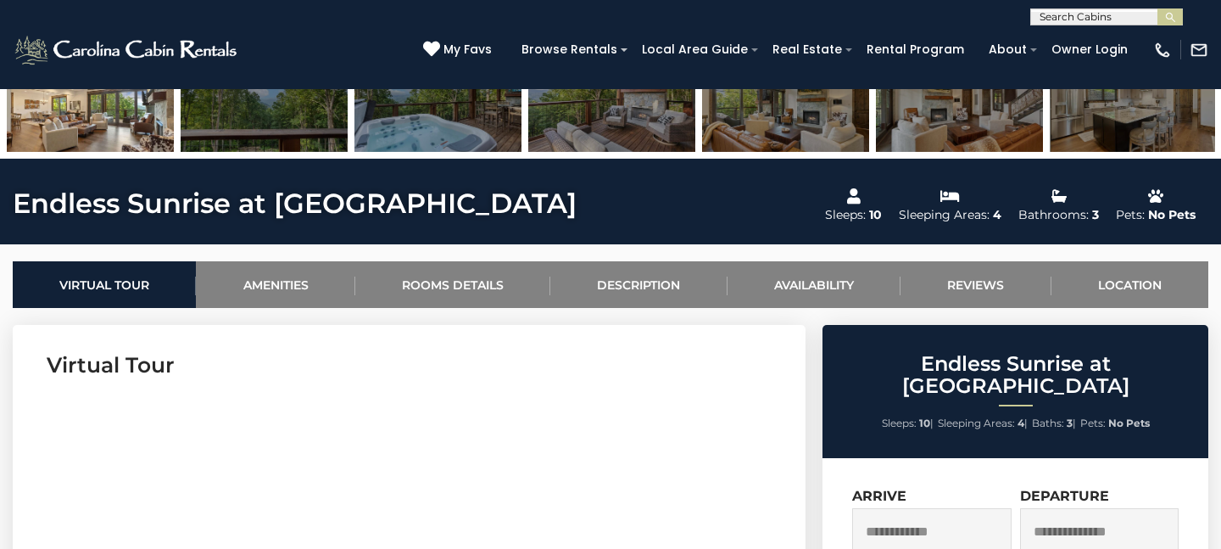
scroll to position [497, 0]
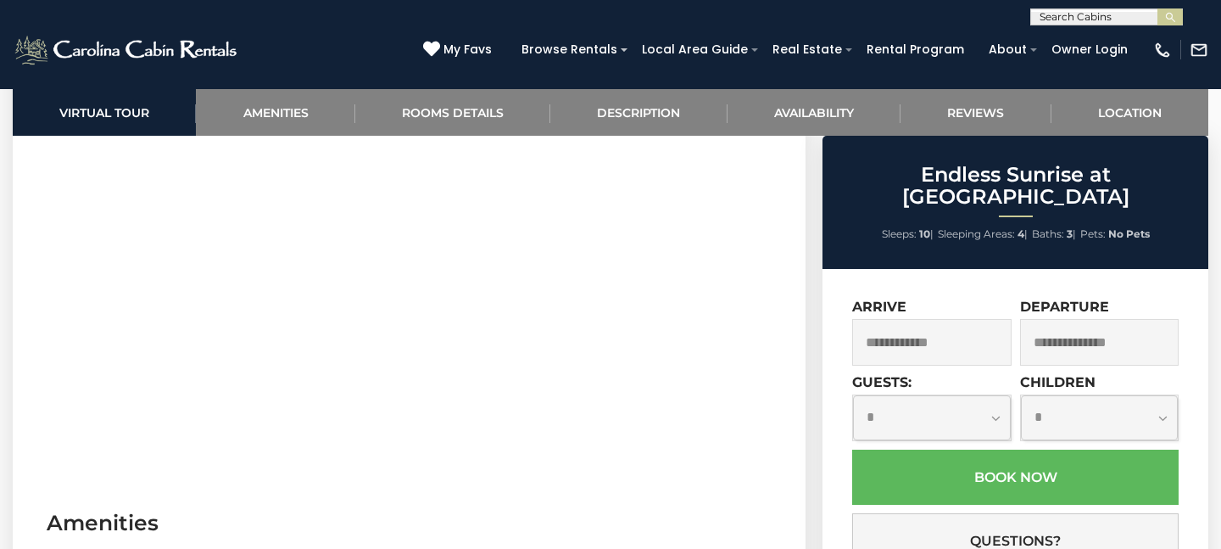
scroll to position [826, 0]
click at [927, 319] on input "text" at bounding box center [931, 342] width 159 height 47
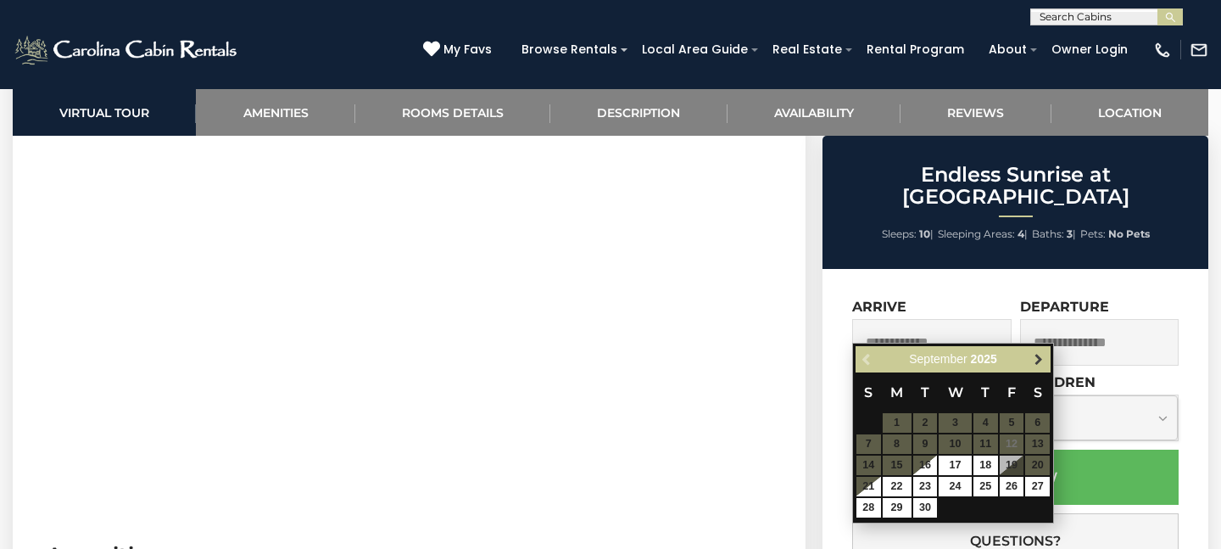
click at [1045, 360] on span "Next" at bounding box center [1039, 360] width 14 height 14
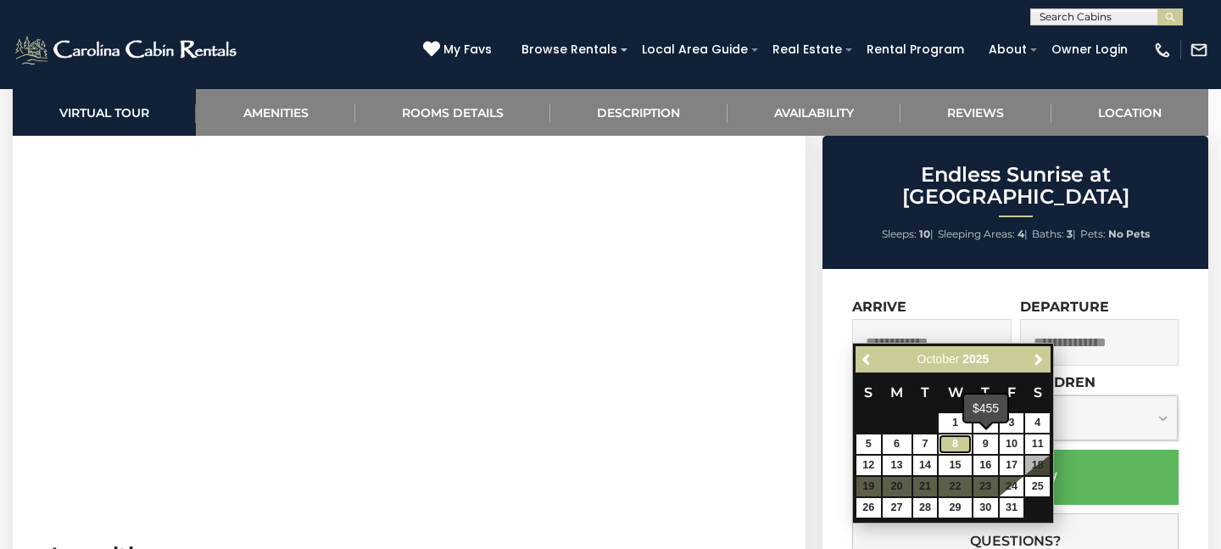
click at [964, 446] on link "8" at bounding box center [955, 444] width 32 height 20
type input "**********"
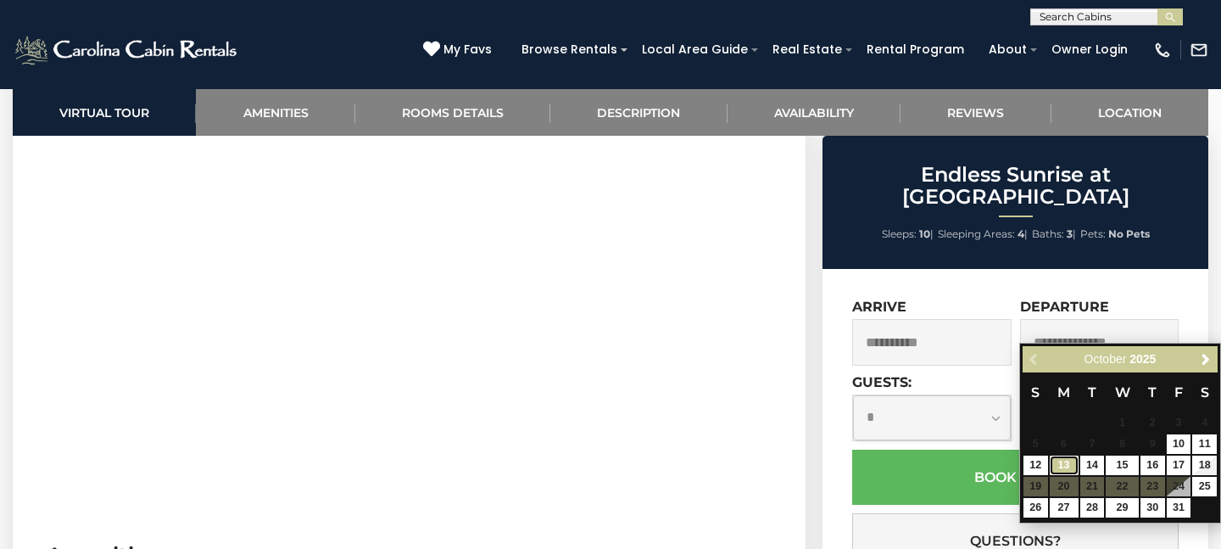
click at [1065, 472] on link "13" at bounding box center [1064, 465] width 29 height 20
type input "**********"
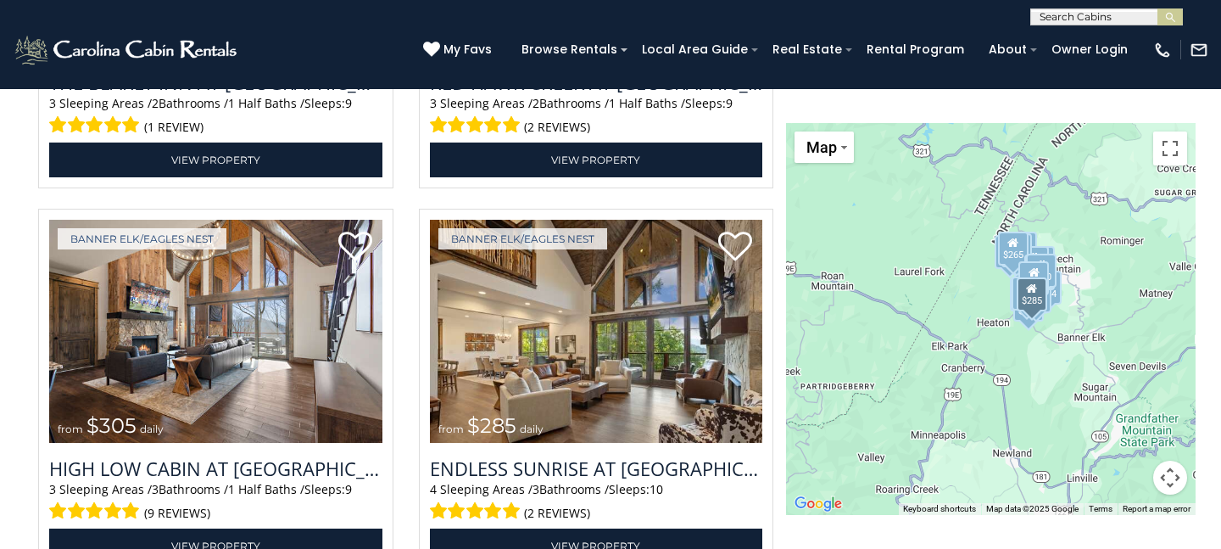
scroll to position [2885, 0]
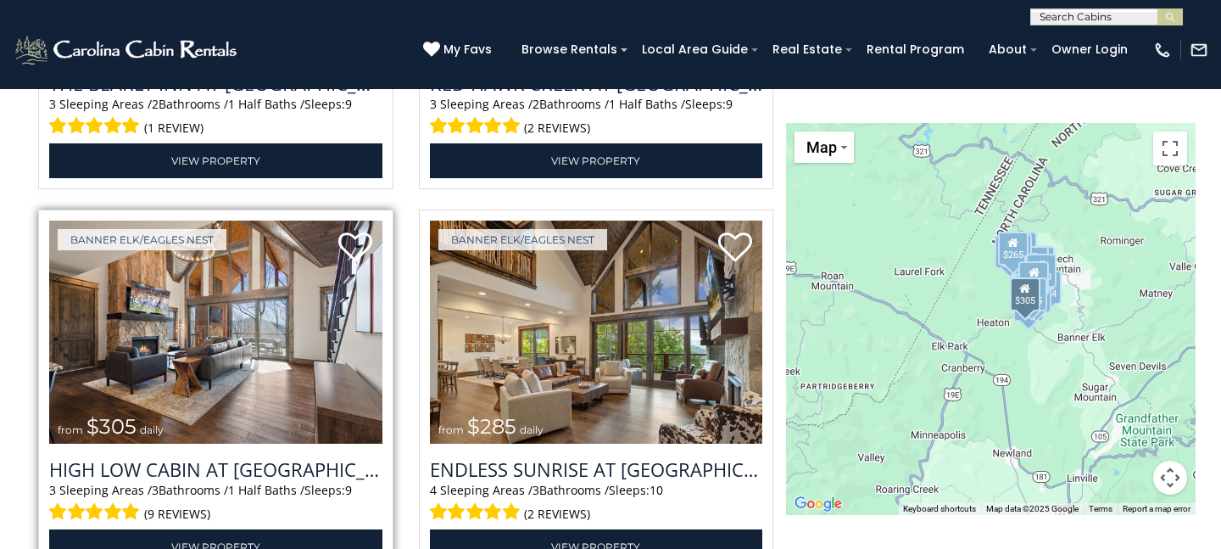
click at [257, 370] on img at bounding box center [215, 332] width 333 height 223
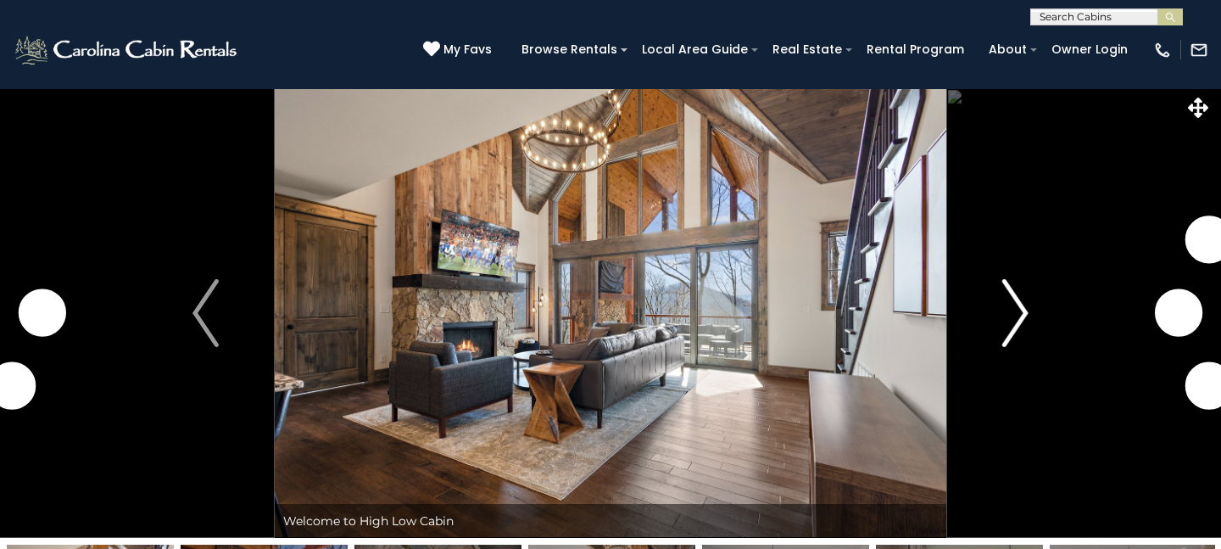
click at [1007, 297] on img "Next" at bounding box center [1015, 313] width 25 height 68
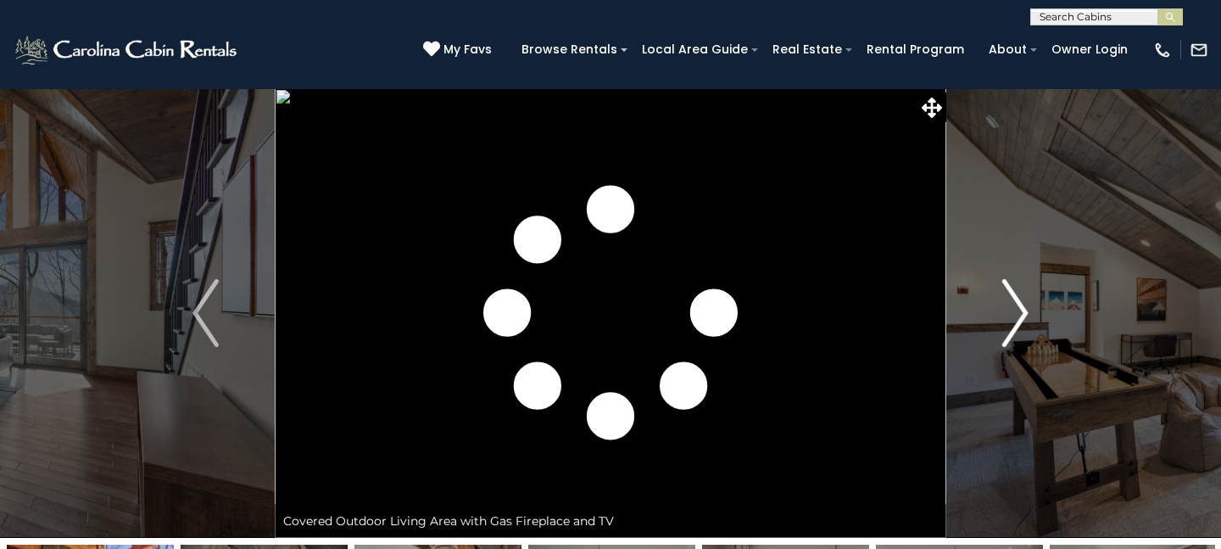
click at [1007, 297] on img "Next" at bounding box center [1015, 313] width 25 height 68
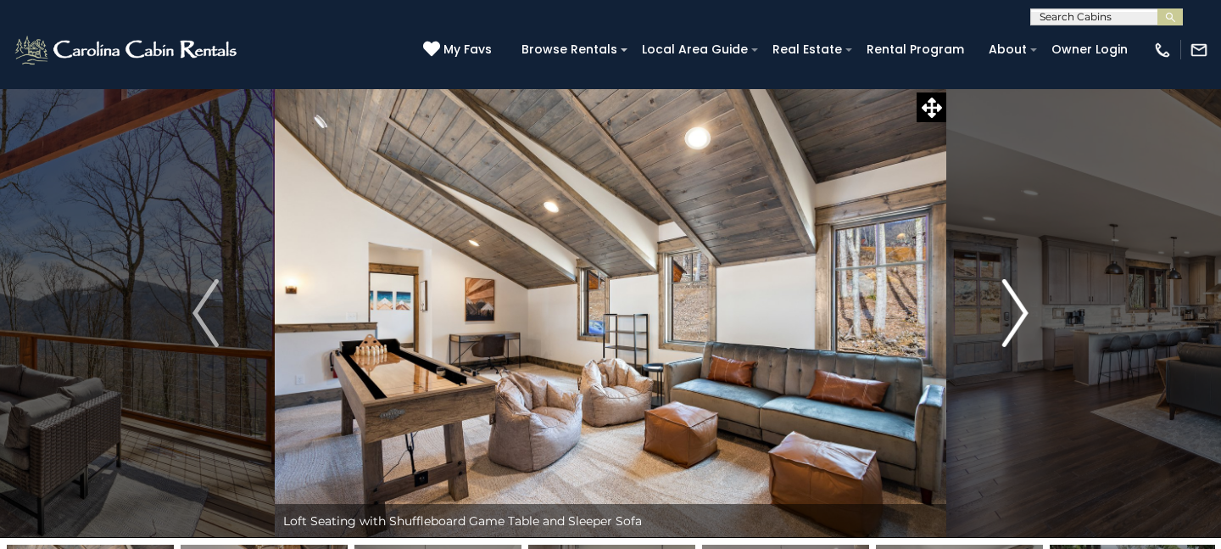
click at [1007, 297] on img "Next" at bounding box center [1015, 313] width 25 height 68
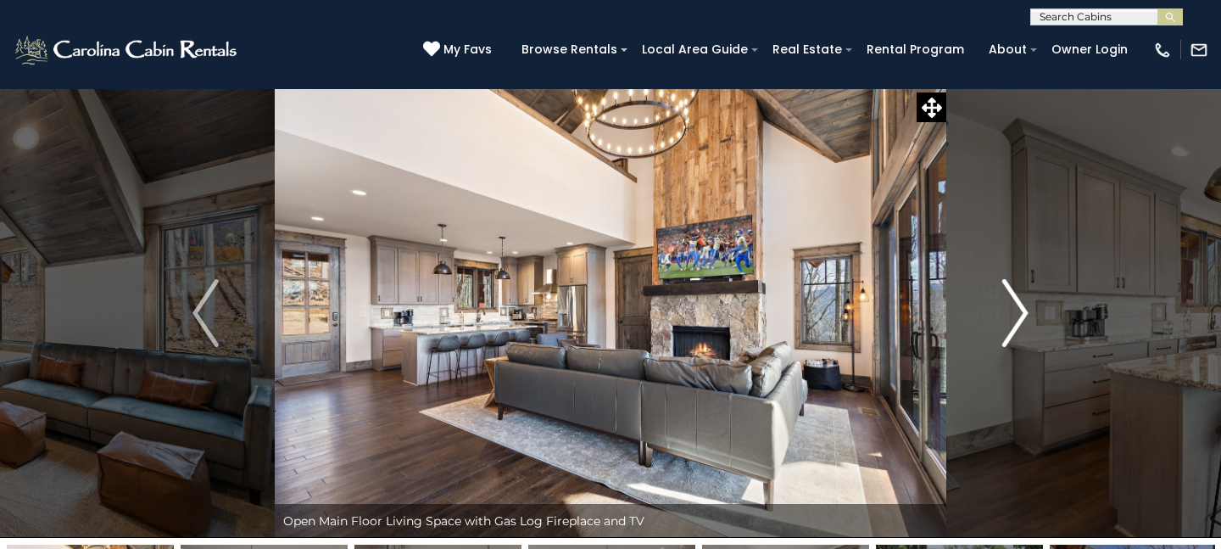
click at [1007, 297] on img "Next" at bounding box center [1015, 313] width 25 height 68
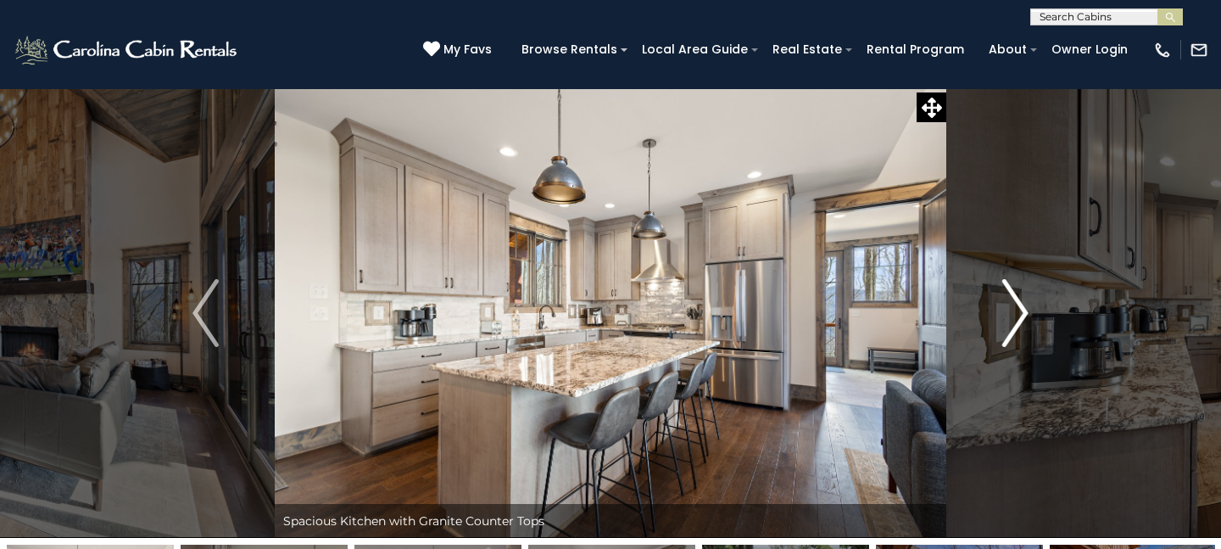
click at [1007, 297] on img "Next" at bounding box center [1015, 313] width 25 height 68
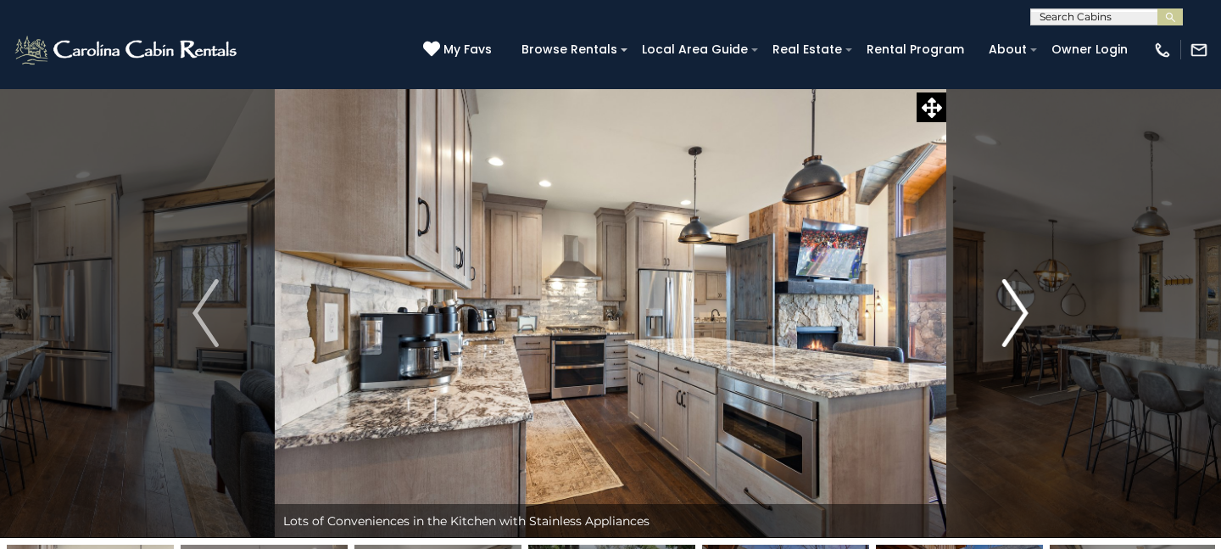
click at [1007, 297] on img "Next" at bounding box center [1015, 313] width 25 height 68
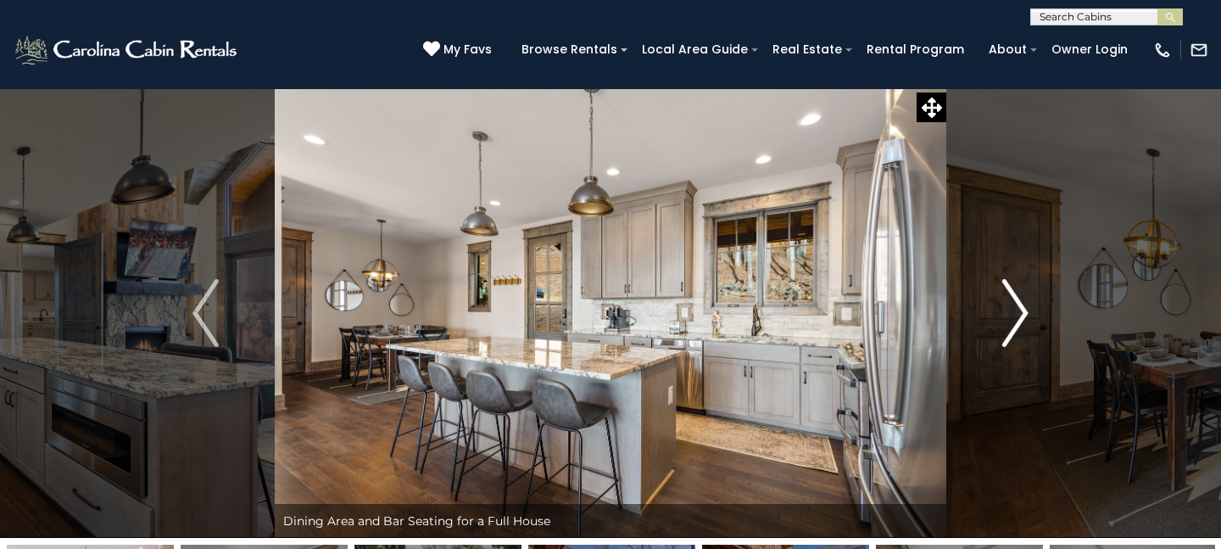
click at [1007, 297] on img "Next" at bounding box center [1015, 313] width 25 height 68
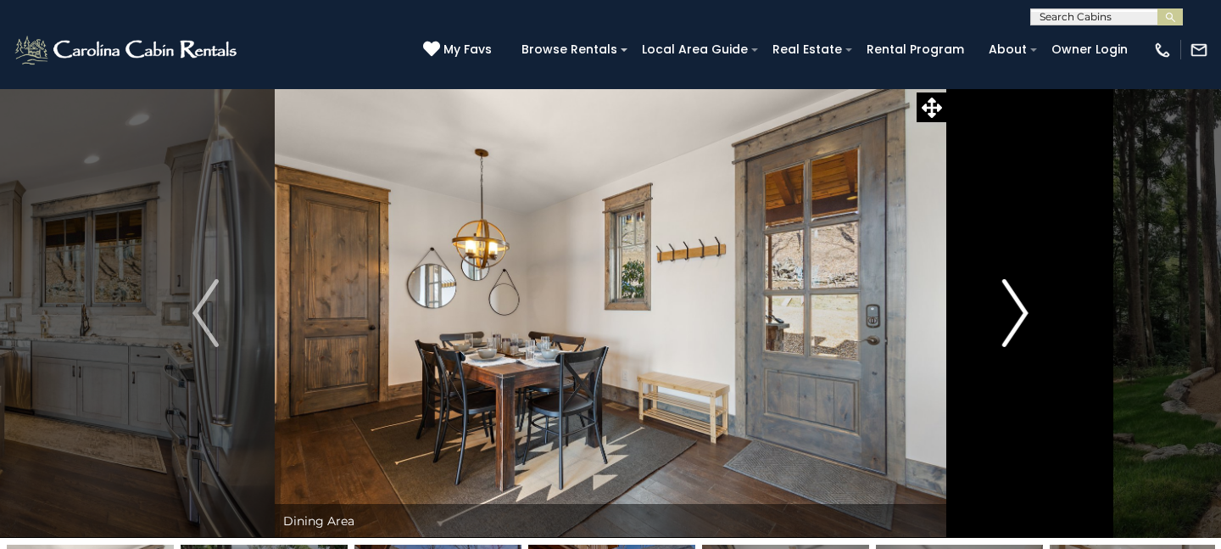
click at [1007, 297] on img "Next" at bounding box center [1015, 313] width 25 height 68
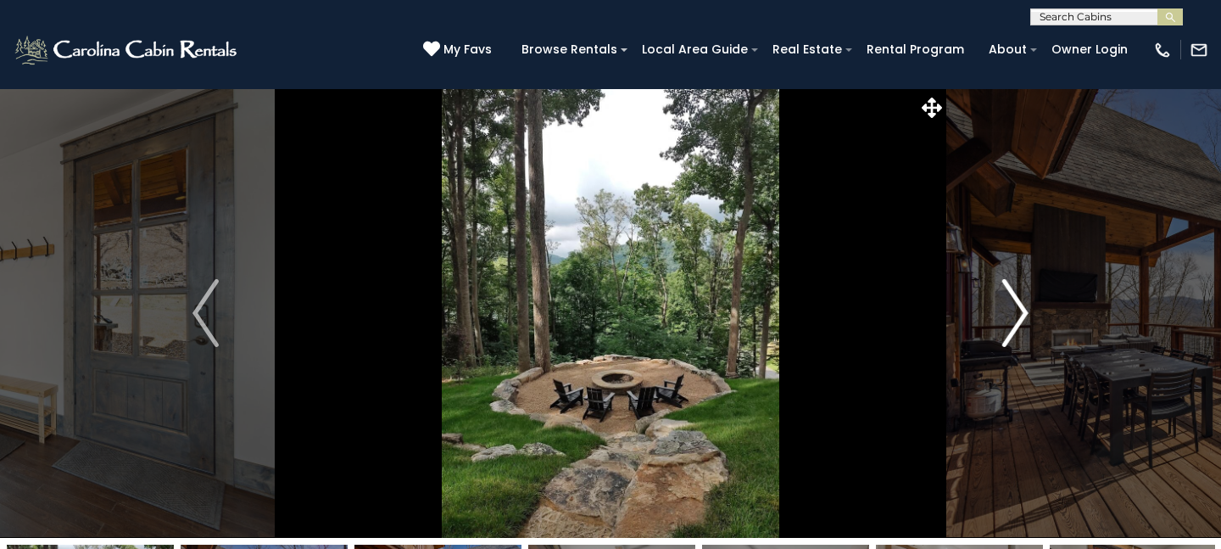
click at [1007, 297] on img "Next" at bounding box center [1015, 313] width 25 height 68
click at [930, 117] on icon at bounding box center [932, 108] width 20 height 20
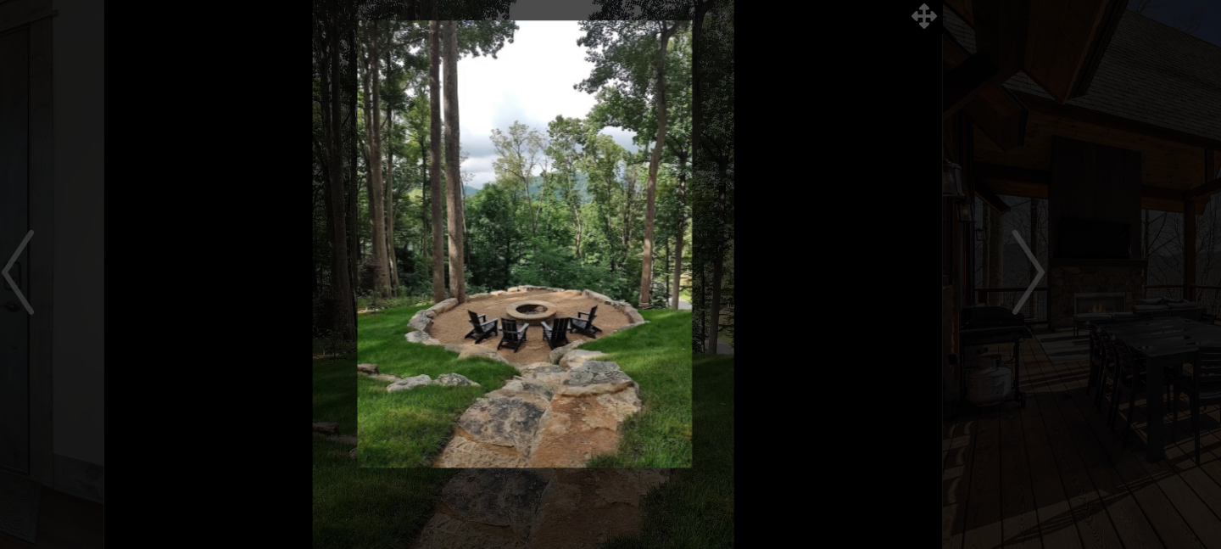
click at [1019, 307] on img at bounding box center [611, 291] width 1019 height 358
click at [1020, 322] on img at bounding box center [610, 291] width 1019 height 358
click at [937, 115] on img at bounding box center [610, 291] width 1019 height 358
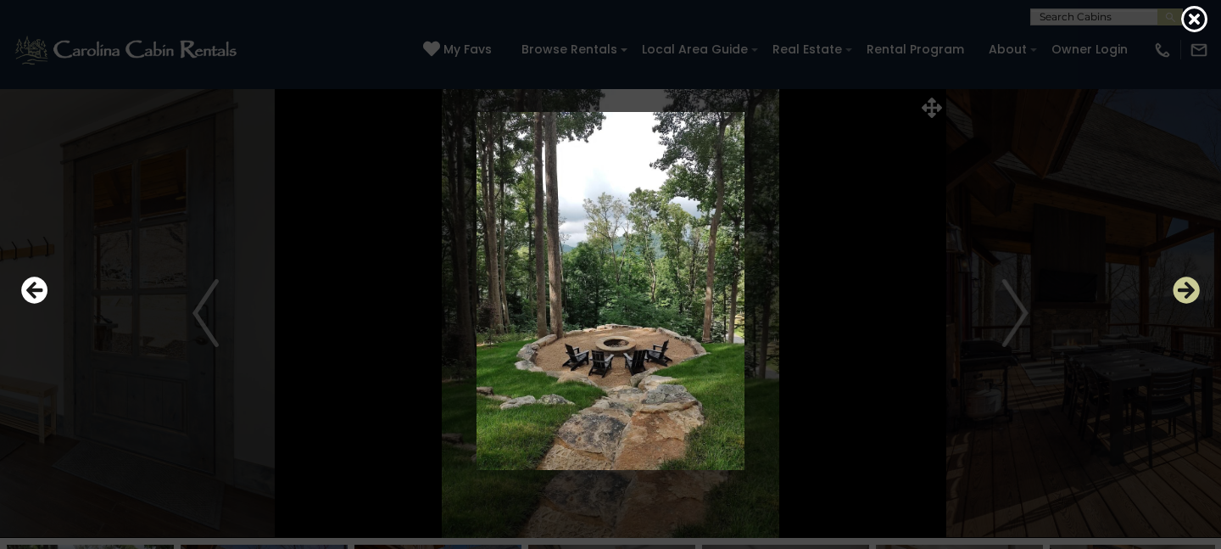
click at [1185, 306] on button "Next" at bounding box center [1186, 290] width 27 height 39
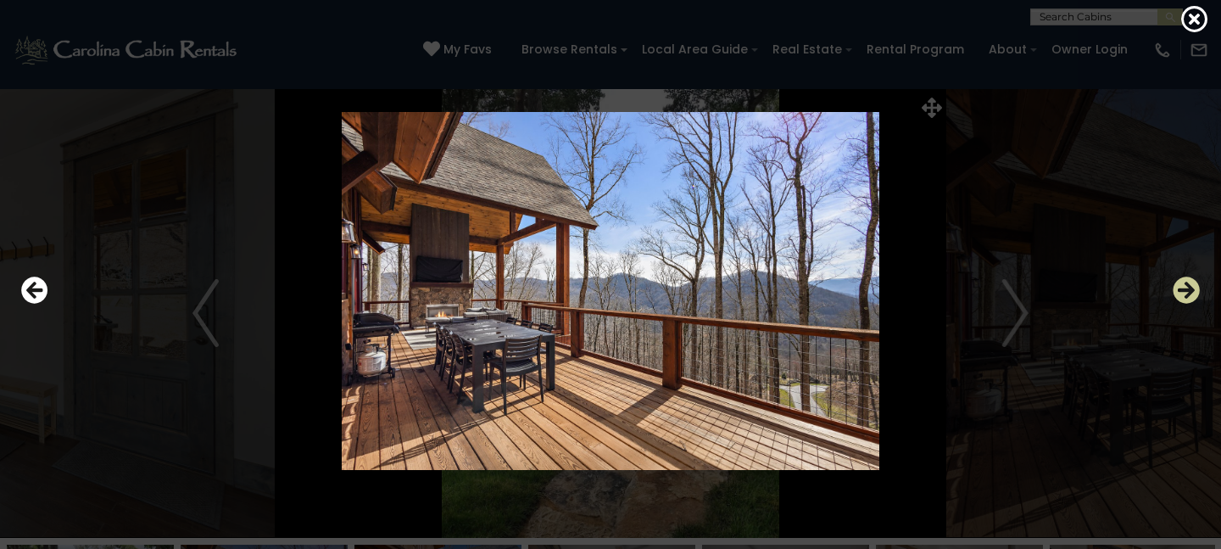
click at [1185, 304] on button "Next" at bounding box center [1186, 290] width 27 height 39
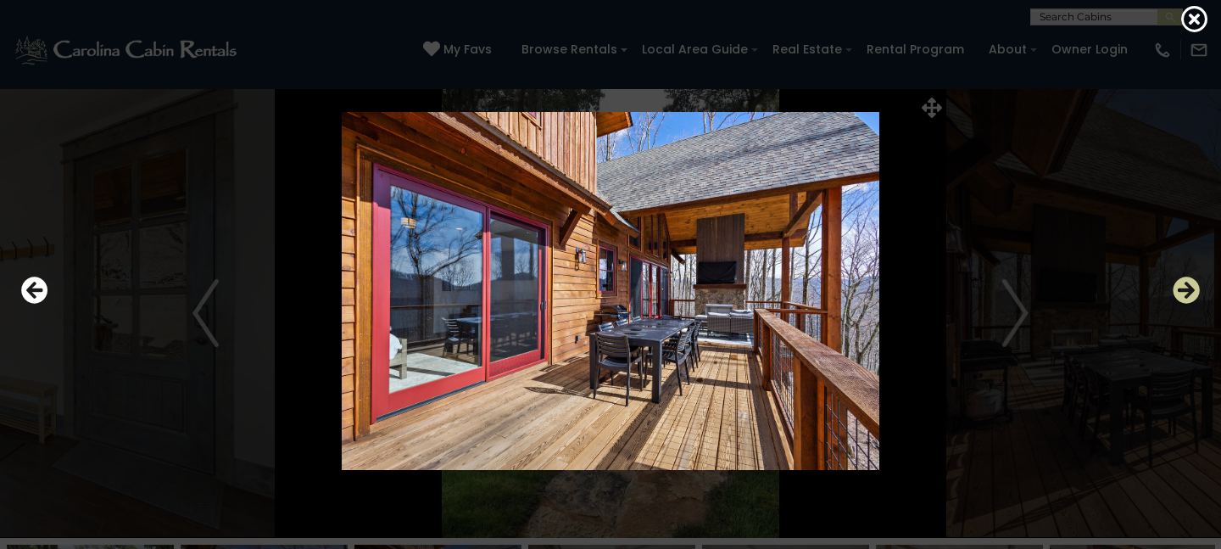
click at [1185, 304] on button "Next" at bounding box center [1186, 290] width 27 height 39
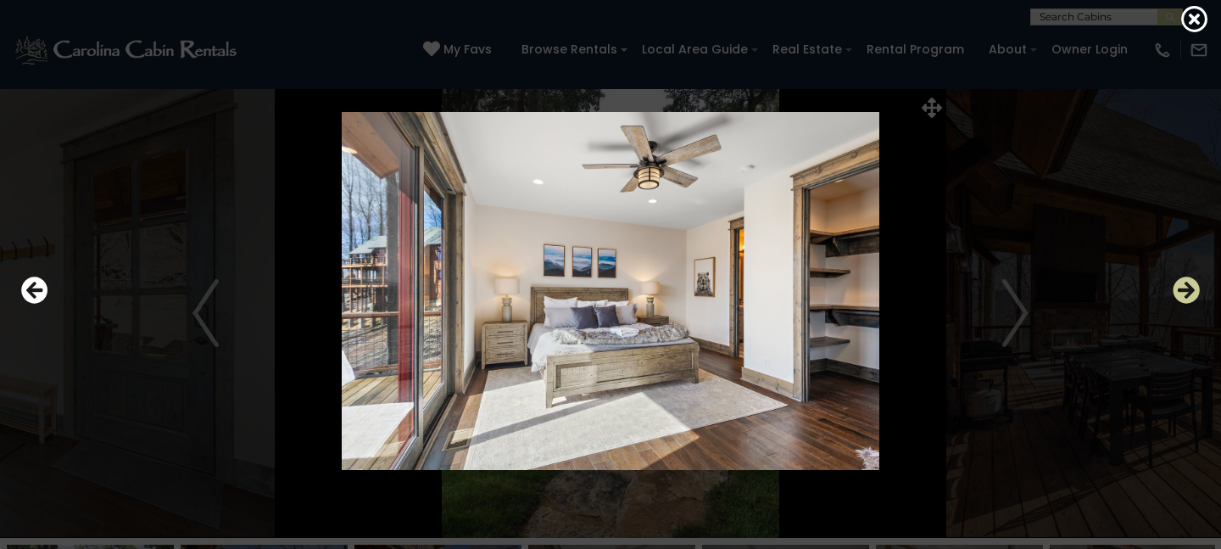
click at [1185, 304] on button "Next" at bounding box center [1186, 290] width 27 height 39
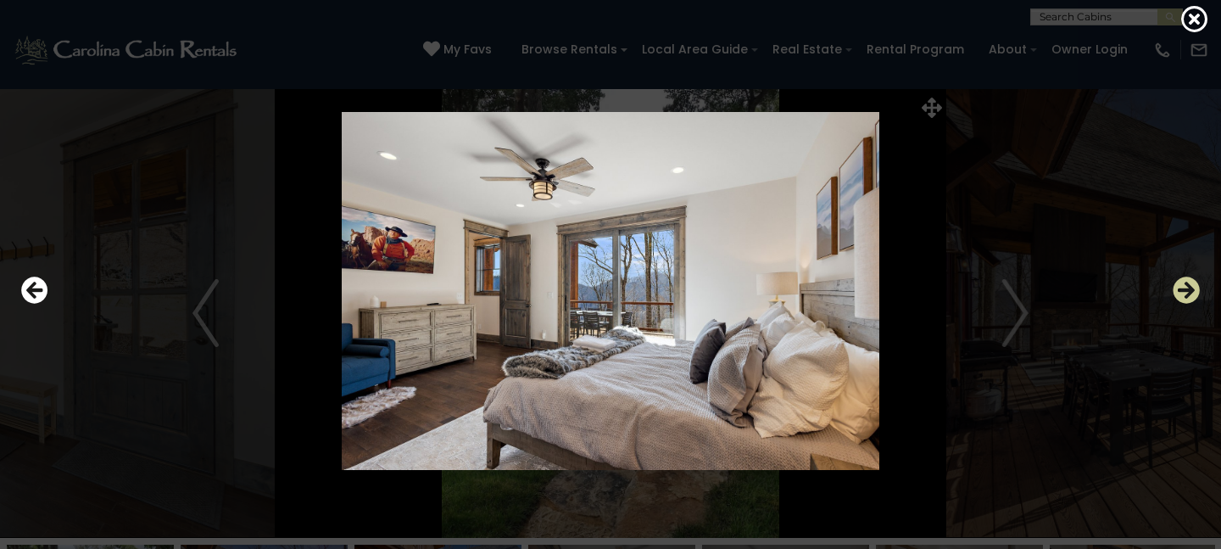
click at [1185, 304] on button "Next" at bounding box center [1186, 290] width 27 height 39
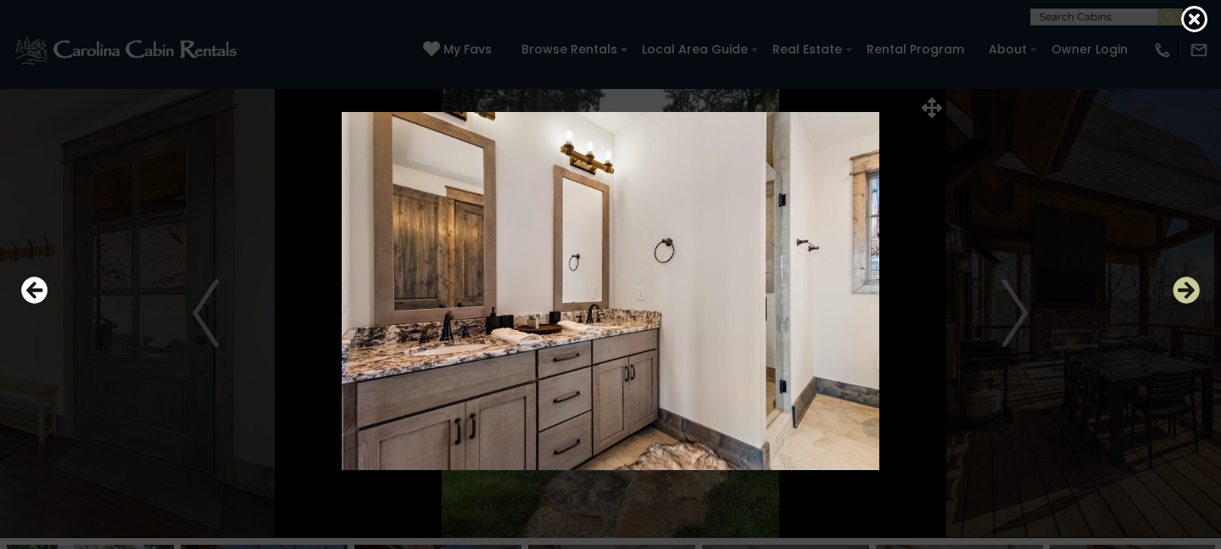
click at [1185, 304] on button "Next" at bounding box center [1186, 290] width 27 height 39
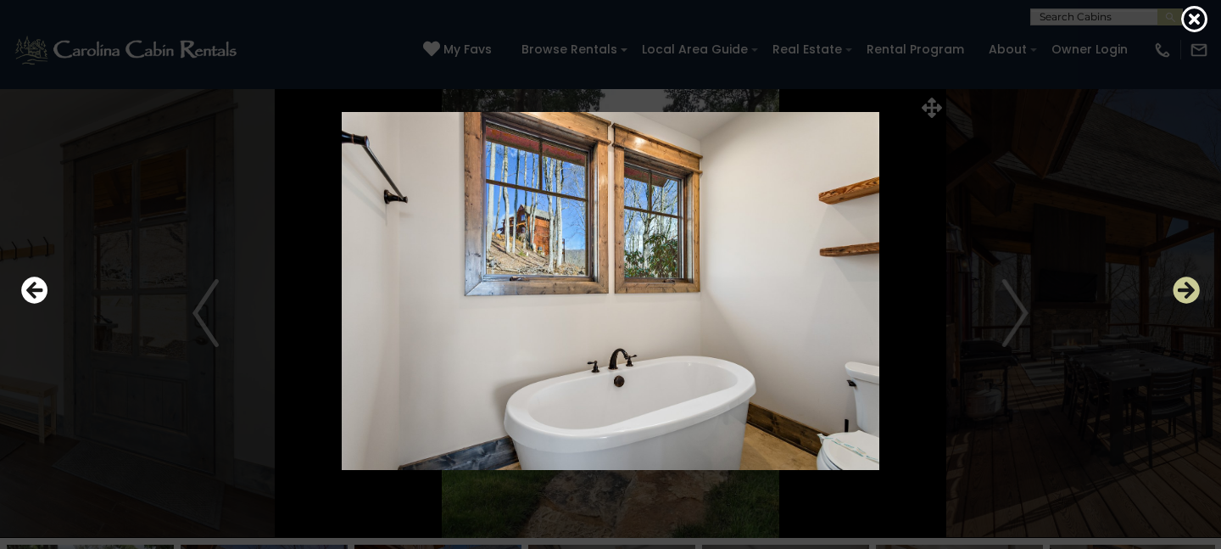
click at [1185, 300] on icon "Next" at bounding box center [1186, 289] width 27 height 27
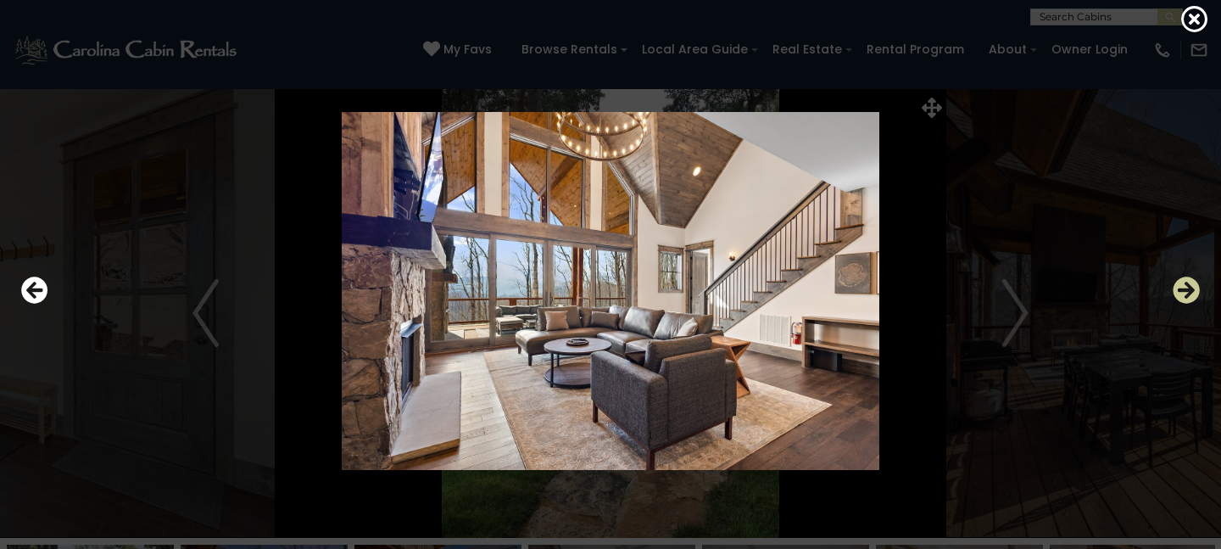
click at [1184, 300] on icon "Next" at bounding box center [1186, 289] width 27 height 27
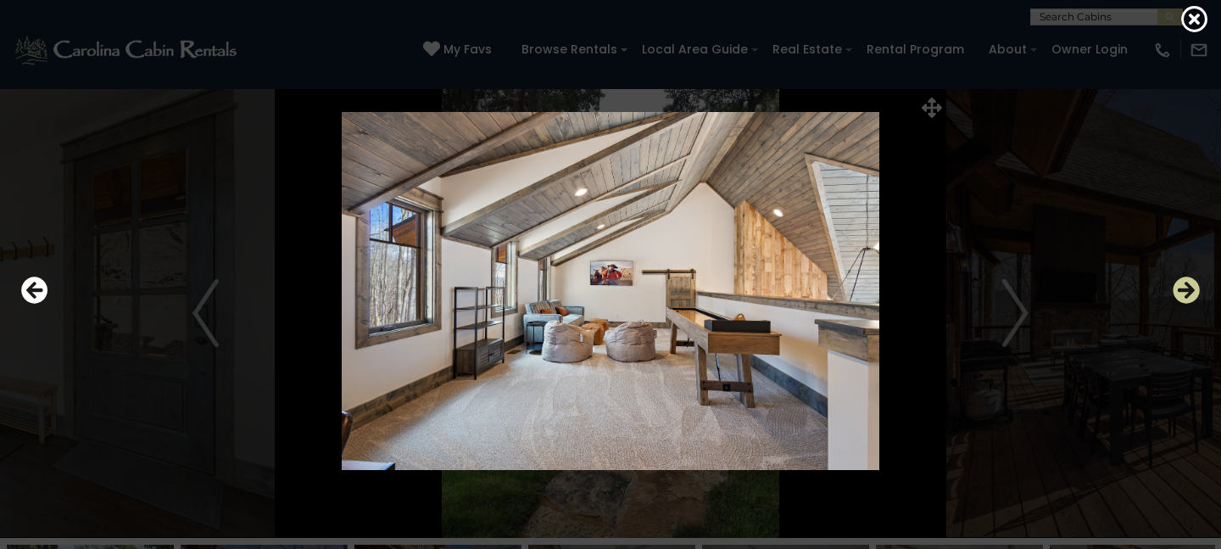
click at [1184, 300] on icon "Next" at bounding box center [1186, 289] width 27 height 27
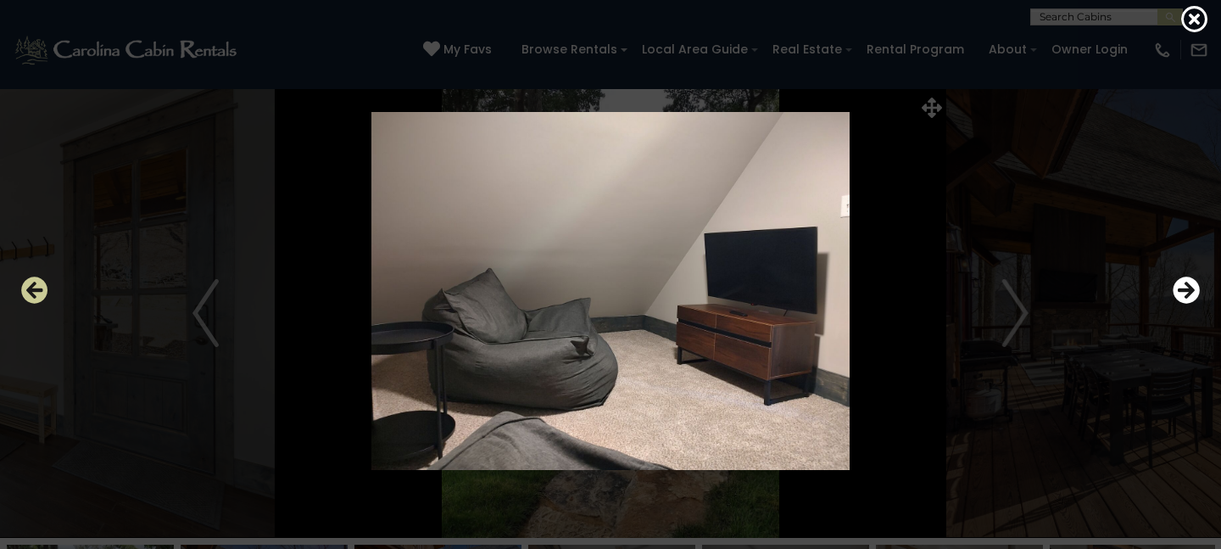
click at [39, 291] on icon "Previous" at bounding box center [34, 289] width 27 height 27
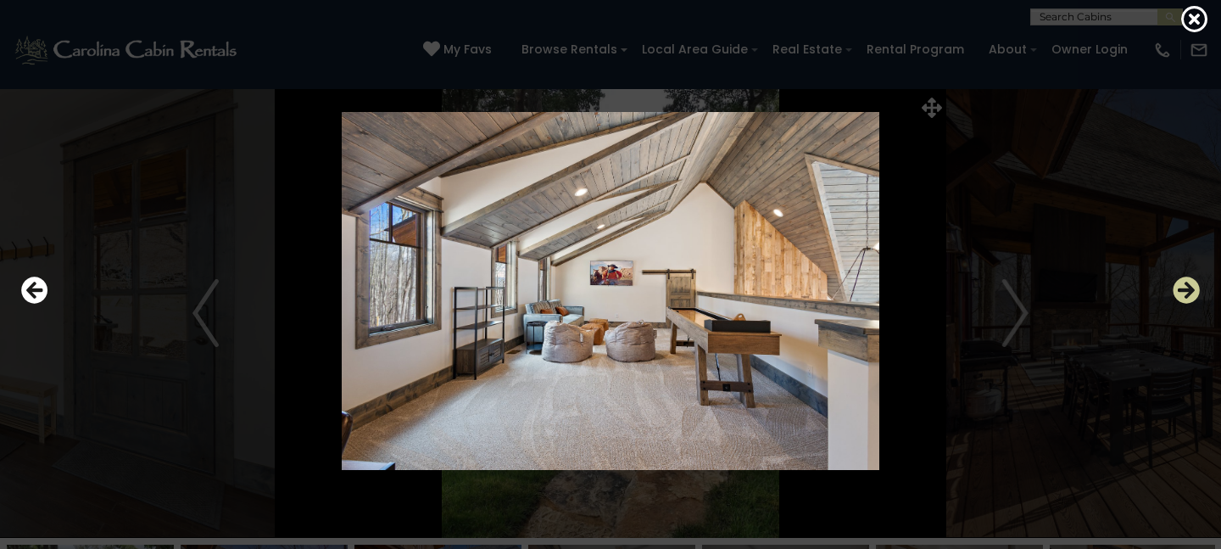
click at [1194, 282] on icon "Next" at bounding box center [1186, 289] width 27 height 27
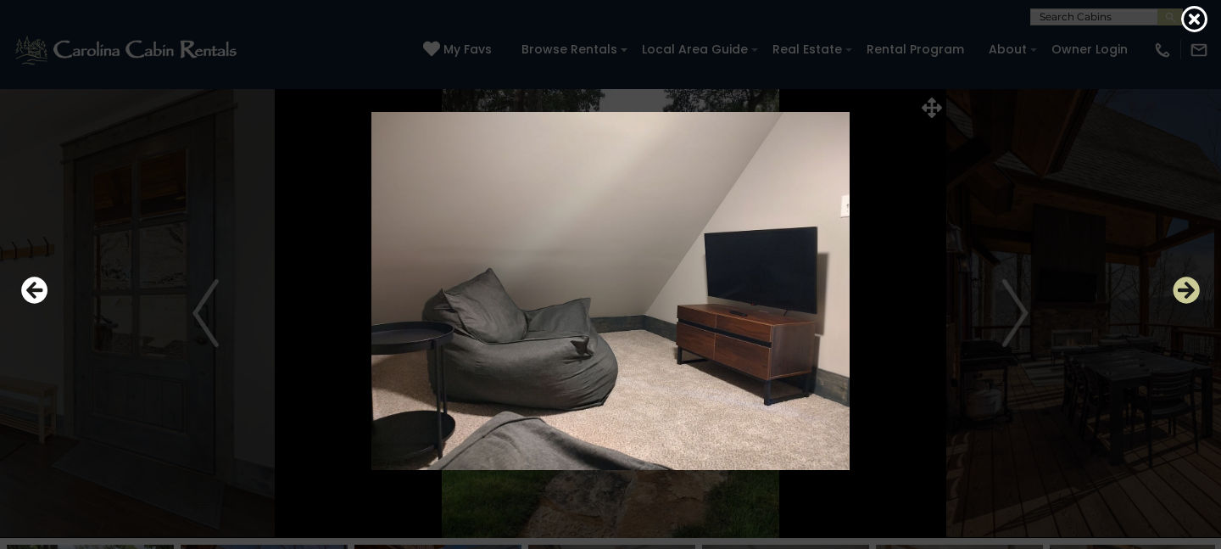
click at [1194, 282] on icon "Next" at bounding box center [1186, 289] width 27 height 27
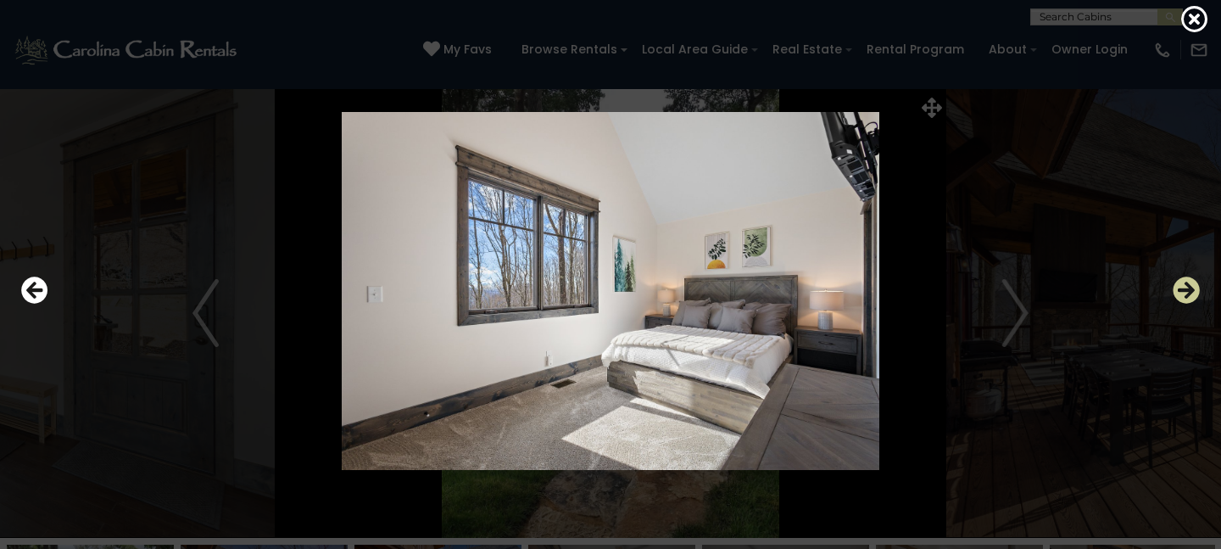
click at [1187, 288] on icon "Next" at bounding box center [1186, 289] width 27 height 27
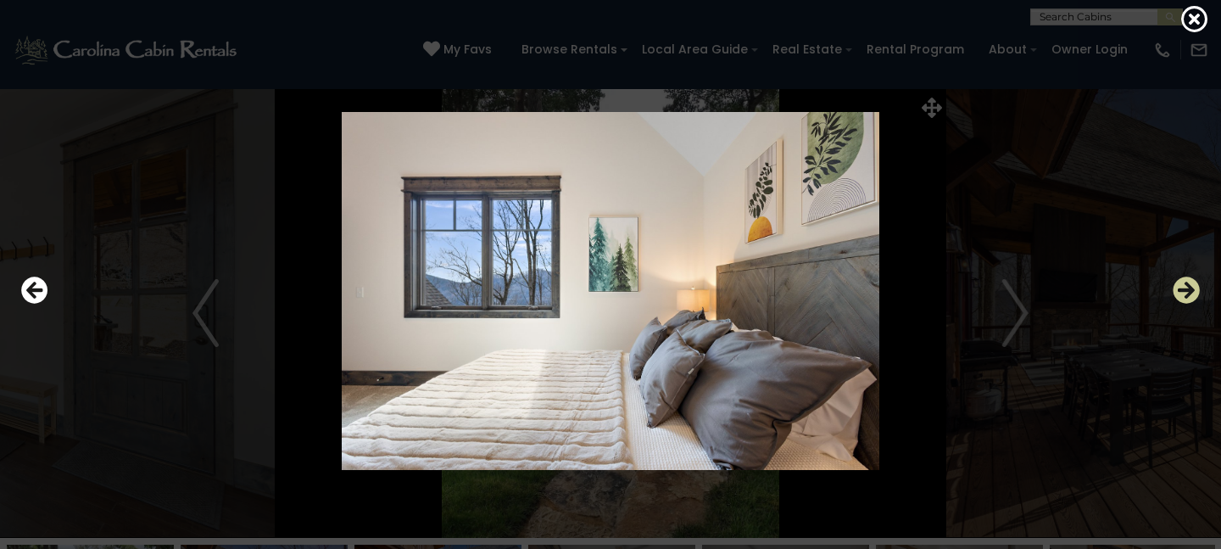
click at [1187, 288] on icon "Next" at bounding box center [1186, 289] width 27 height 27
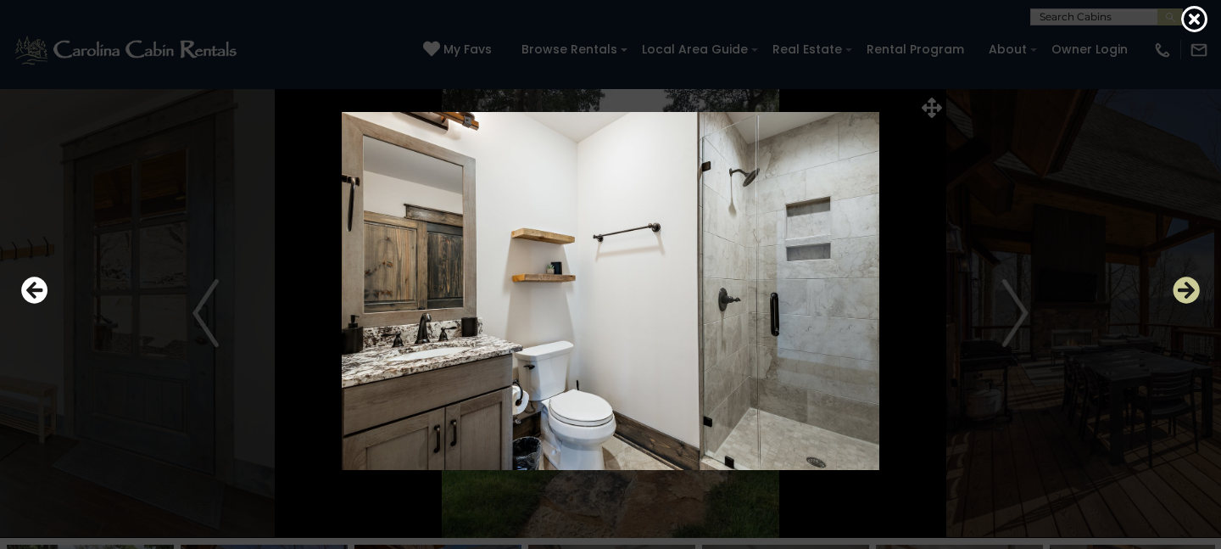
click at [1187, 288] on icon "Next" at bounding box center [1186, 289] width 27 height 27
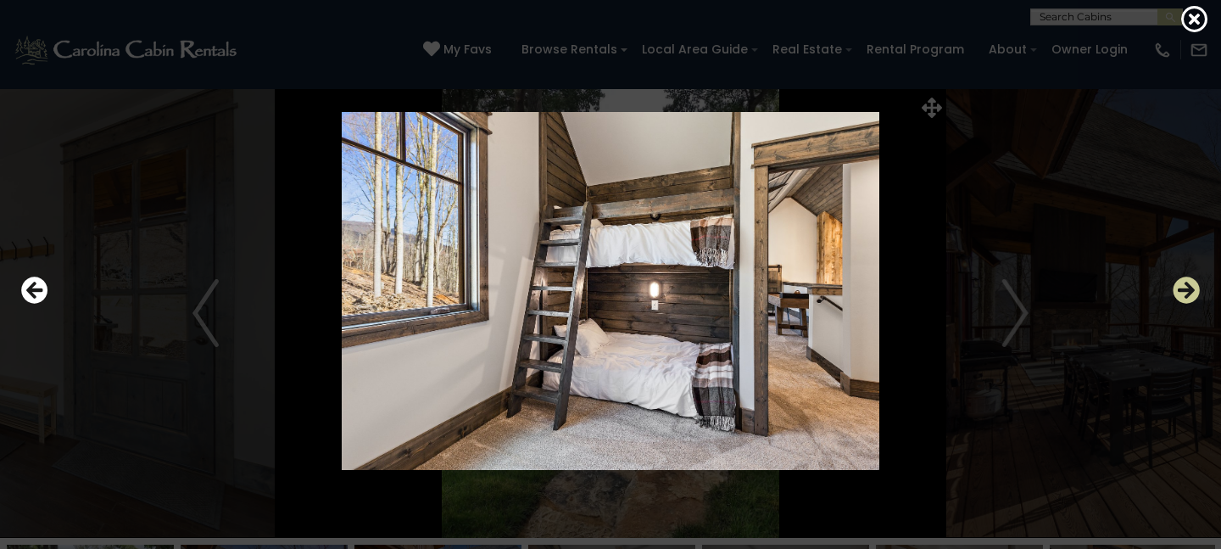
click at [1187, 288] on icon "Next" at bounding box center [1186, 289] width 27 height 27
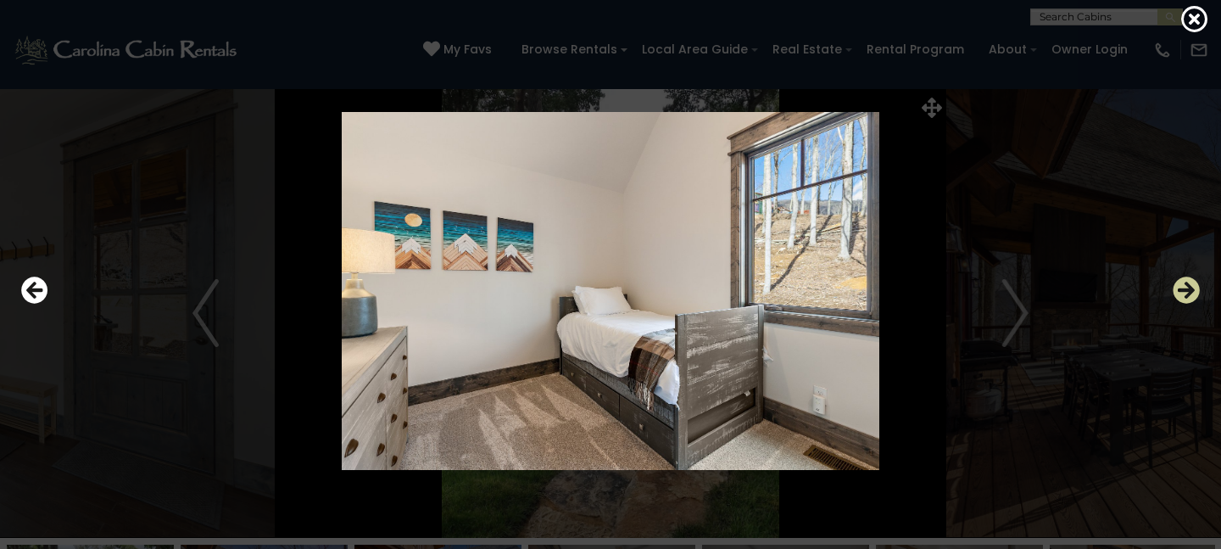
click at [1187, 288] on icon "Next" at bounding box center [1186, 289] width 27 height 27
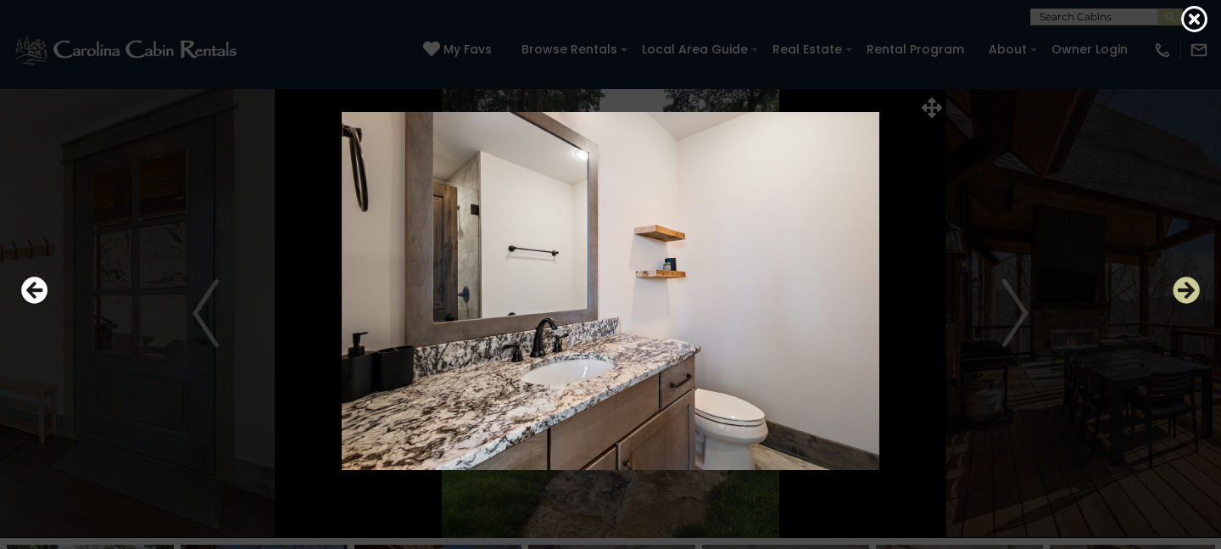
click at [1187, 288] on icon "Next" at bounding box center [1186, 289] width 27 height 27
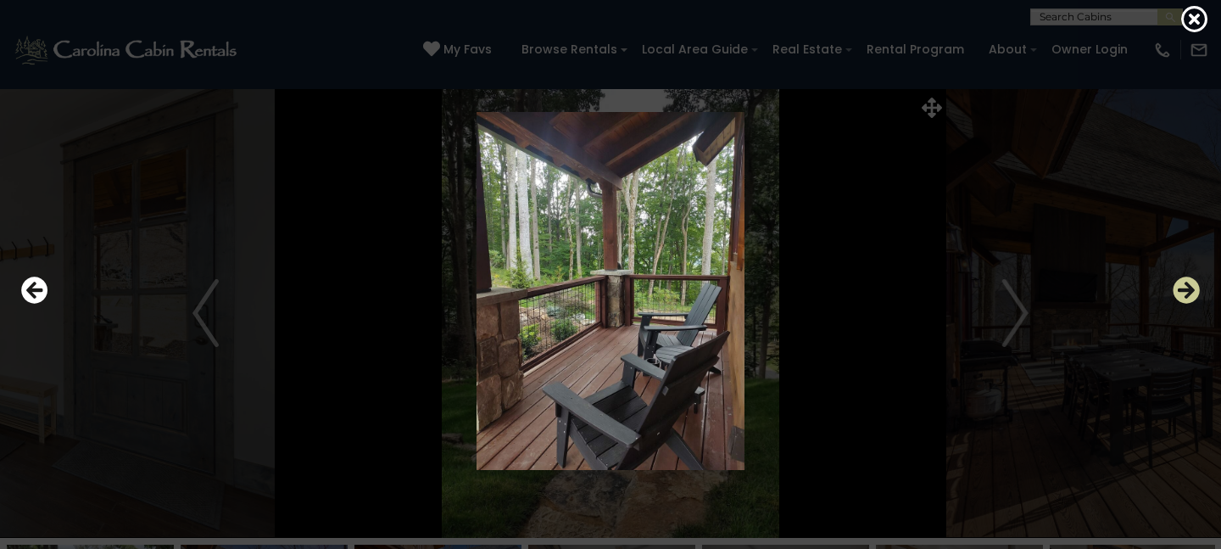
click at [1187, 288] on icon "Next" at bounding box center [1186, 289] width 27 height 27
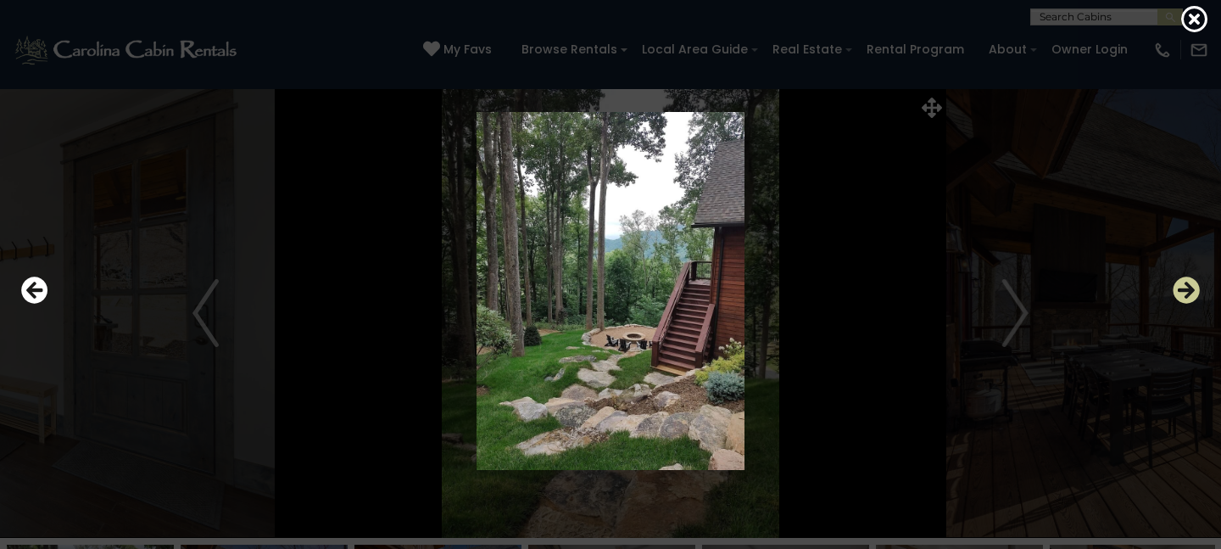
click at [1187, 288] on icon "Next" at bounding box center [1186, 289] width 27 height 27
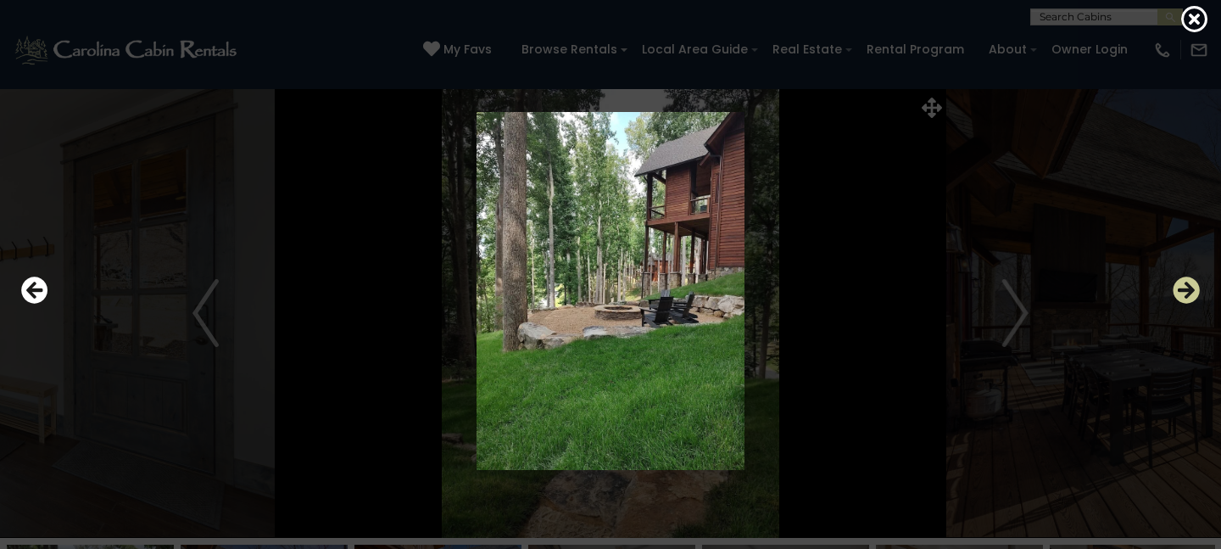
click at [1181, 292] on icon "Next" at bounding box center [1186, 289] width 27 height 27
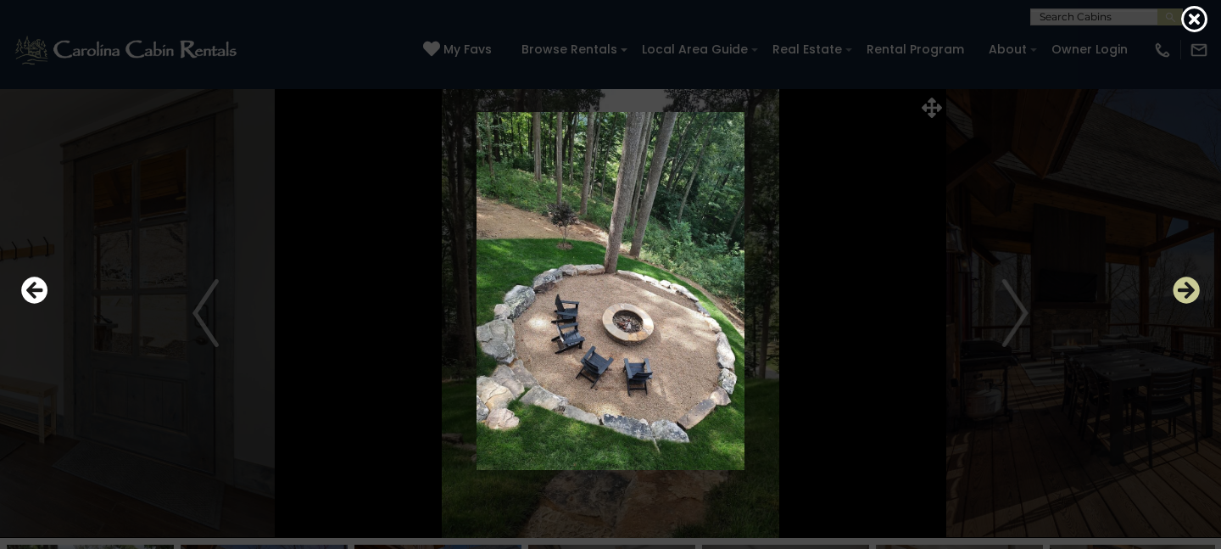
click at [1181, 292] on icon "Next" at bounding box center [1186, 289] width 27 height 27
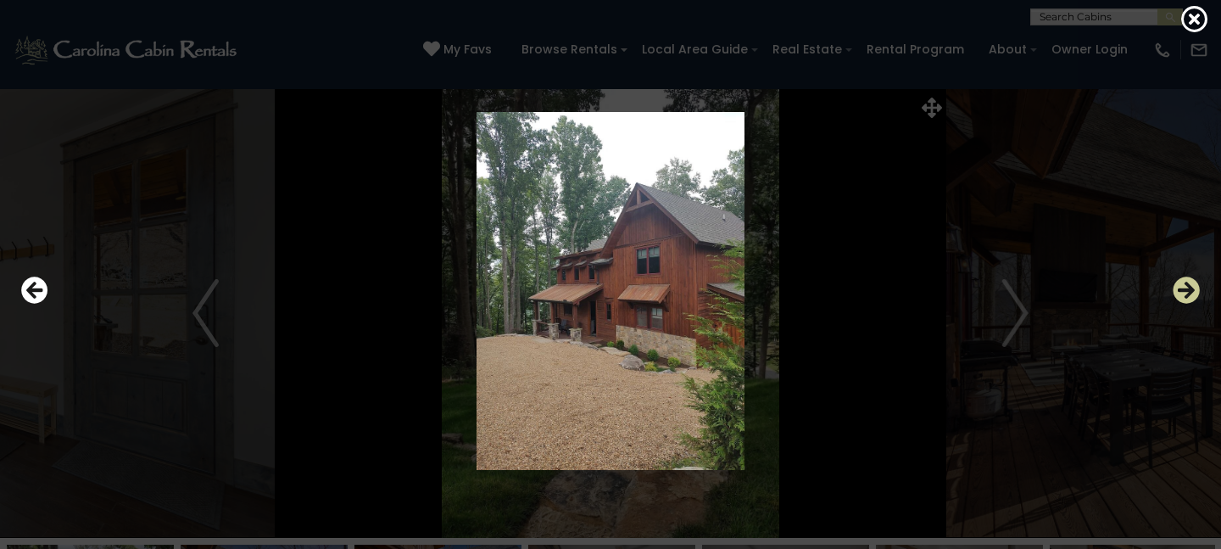
click at [1181, 292] on icon "Next" at bounding box center [1186, 289] width 27 height 27
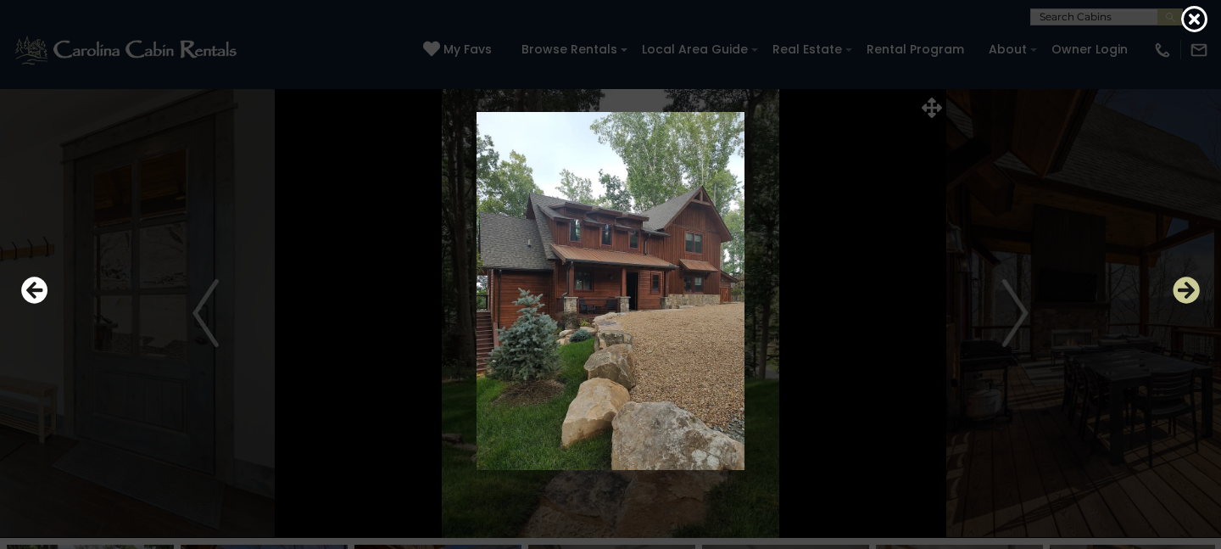
click at [1181, 292] on icon "Next" at bounding box center [1186, 289] width 27 height 27
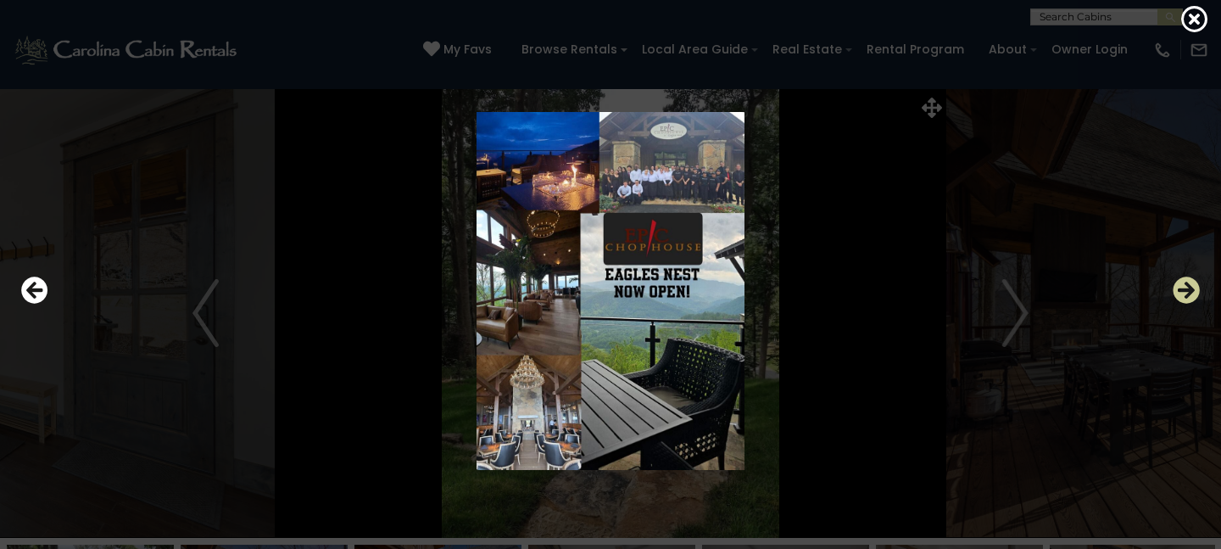
click at [1181, 292] on icon "Next" at bounding box center [1186, 289] width 27 height 27
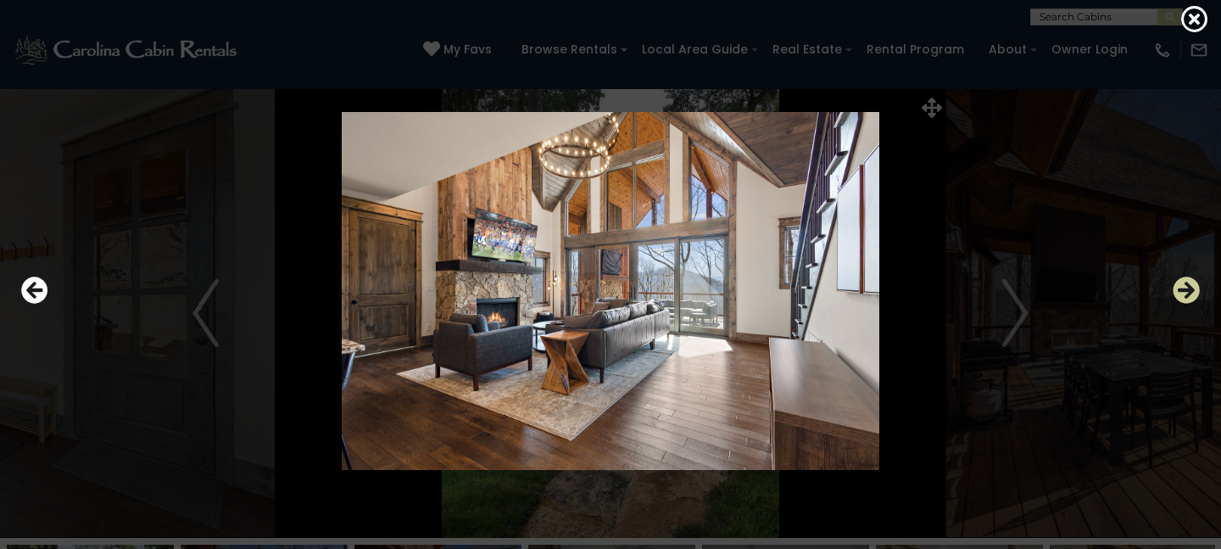
click at [1181, 292] on icon "Next" at bounding box center [1186, 289] width 27 height 27
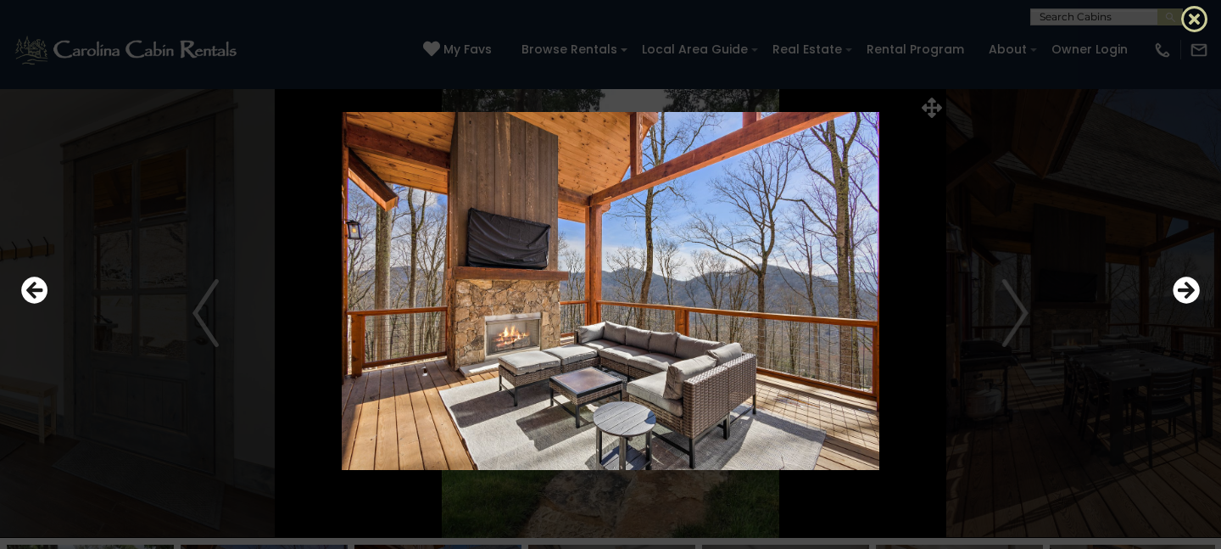
click at [1196, 24] on icon at bounding box center [1194, 18] width 27 height 27
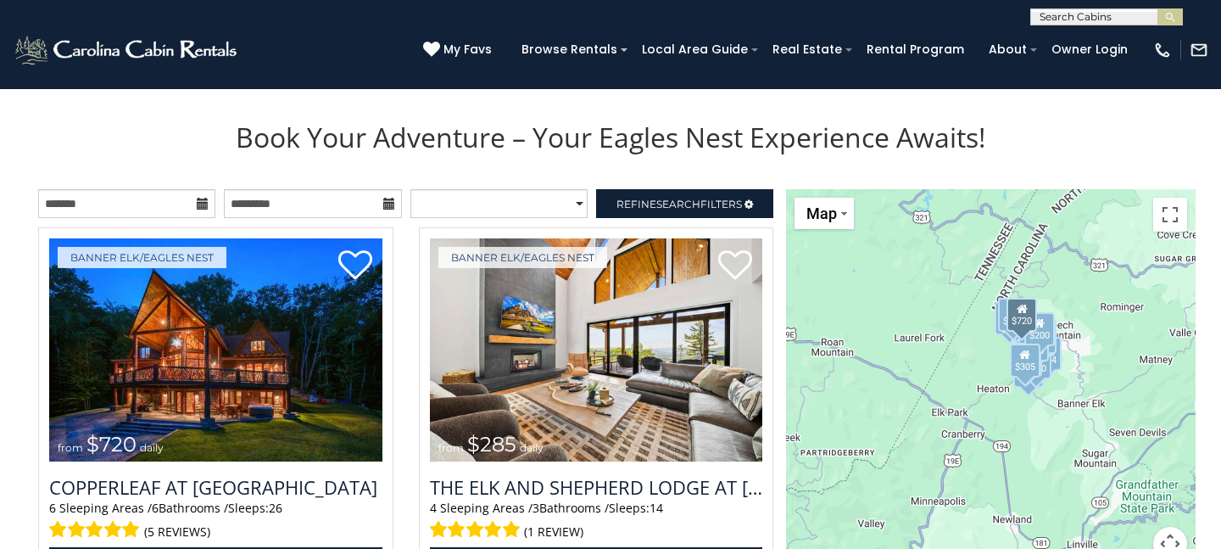
scroll to position [1719, 0]
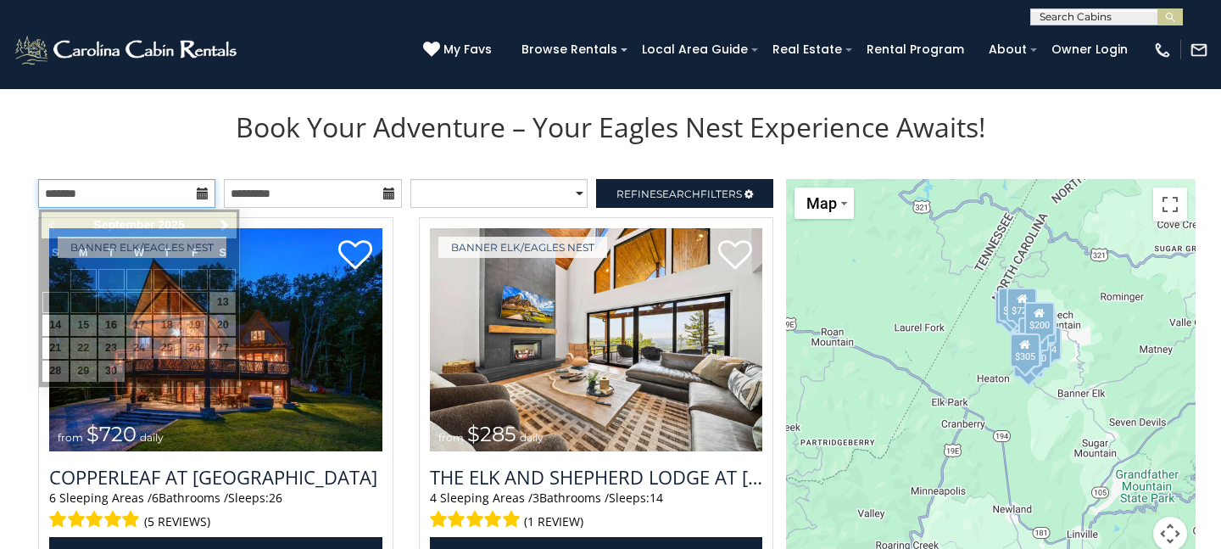
click at [203, 201] on input "text" at bounding box center [126, 193] width 177 height 29
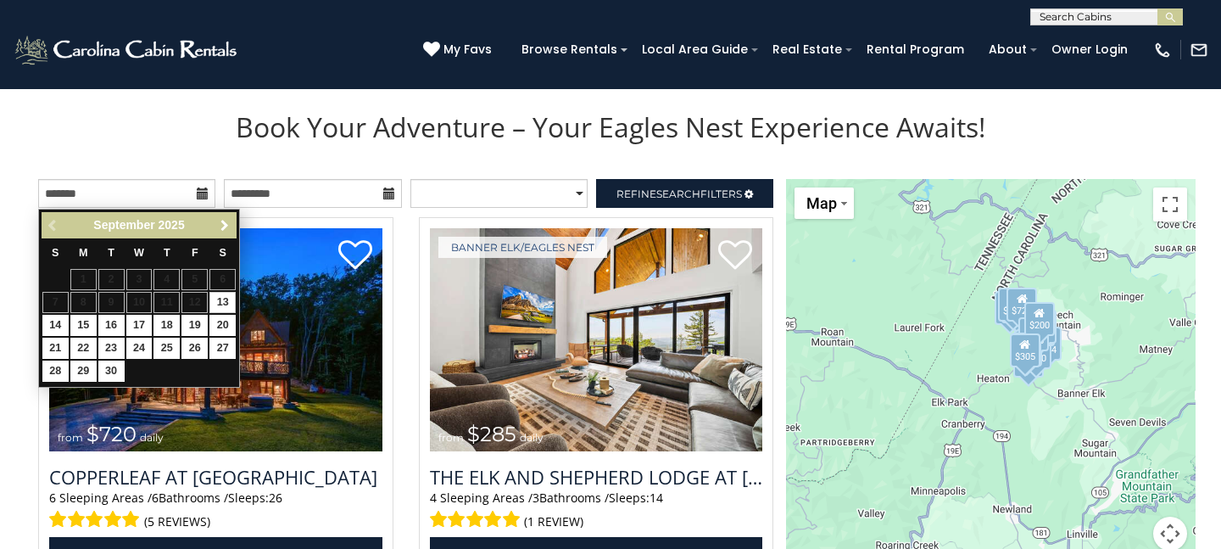
click at [216, 220] on link "Next" at bounding box center [224, 225] width 21 height 21
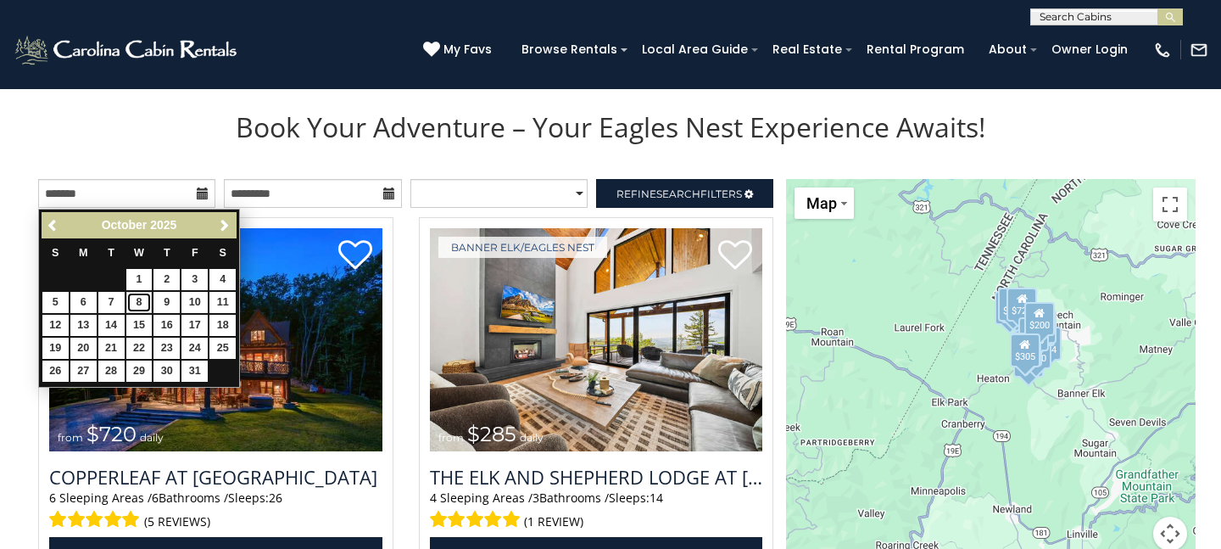
click at [145, 304] on link "8" at bounding box center [139, 302] width 26 height 21
type input "**********"
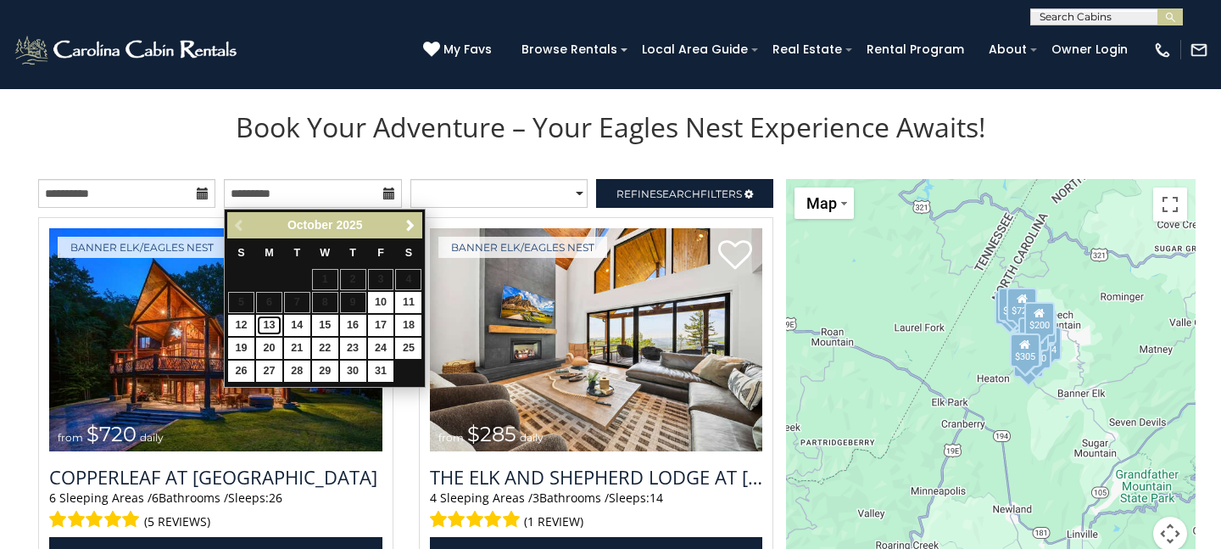
click at [266, 324] on link "13" at bounding box center [269, 325] width 26 height 21
type input "**********"
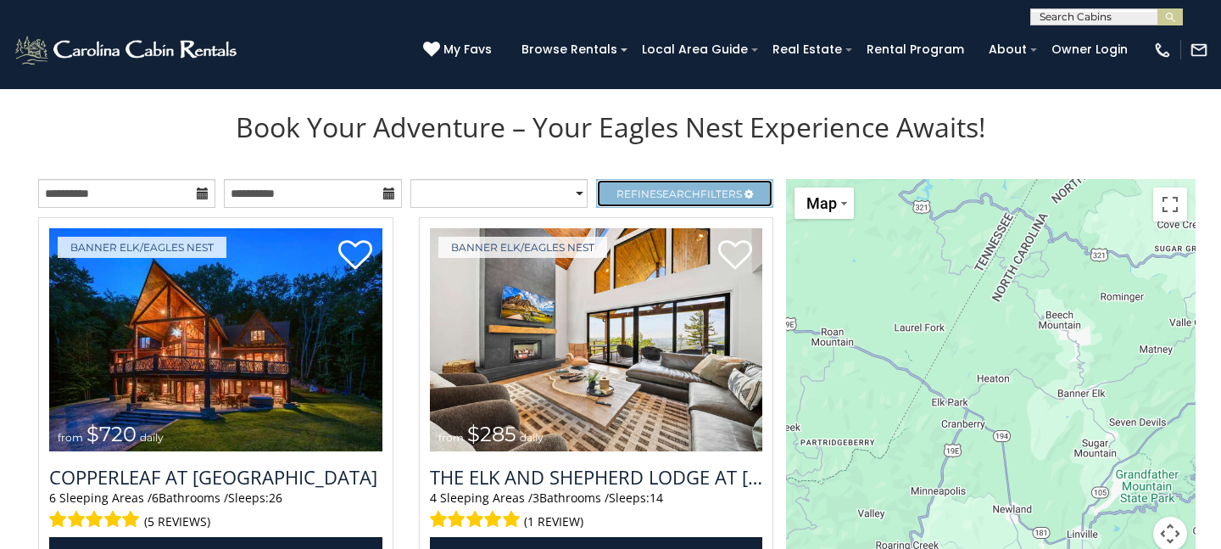
click at [642, 184] on link "Refine Search Filters" at bounding box center [684, 193] width 177 height 29
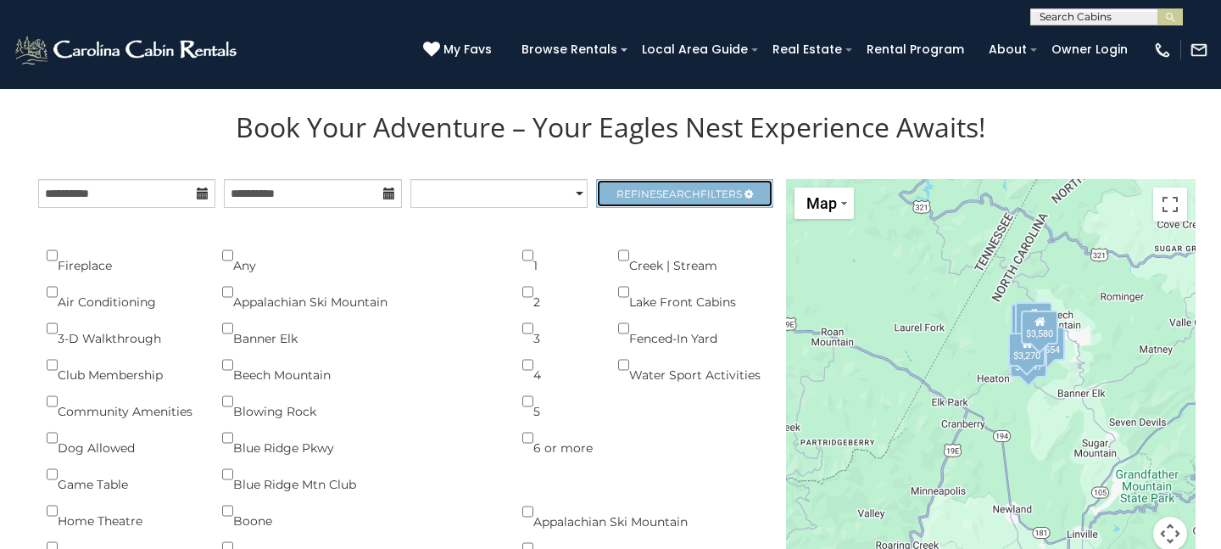
click at [643, 184] on link "Refine Search Filters" at bounding box center [684, 193] width 177 height 29
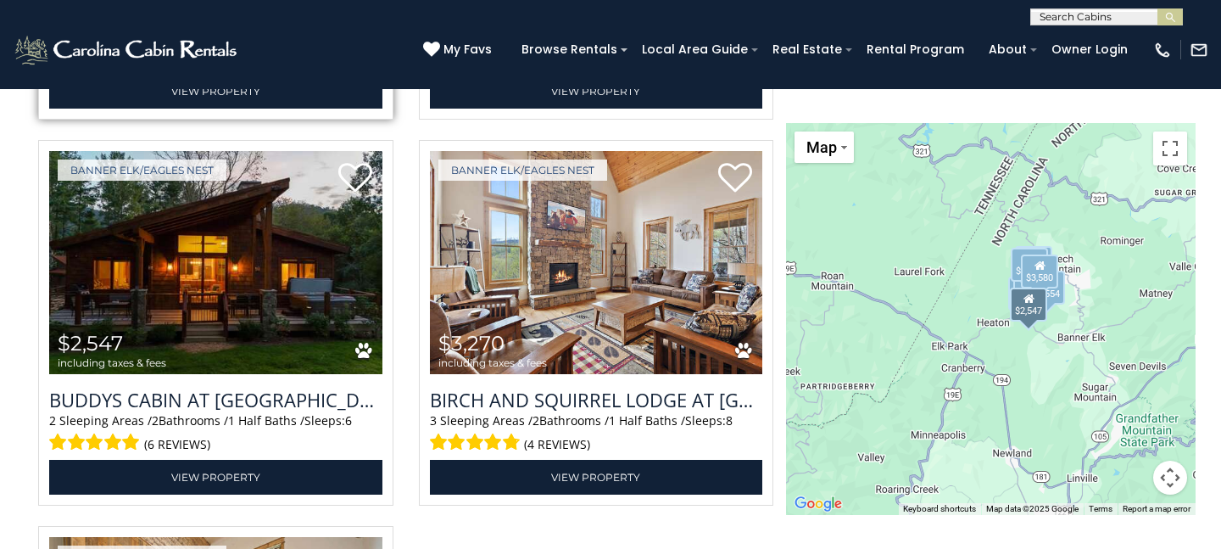
scroll to position [2574, 0]
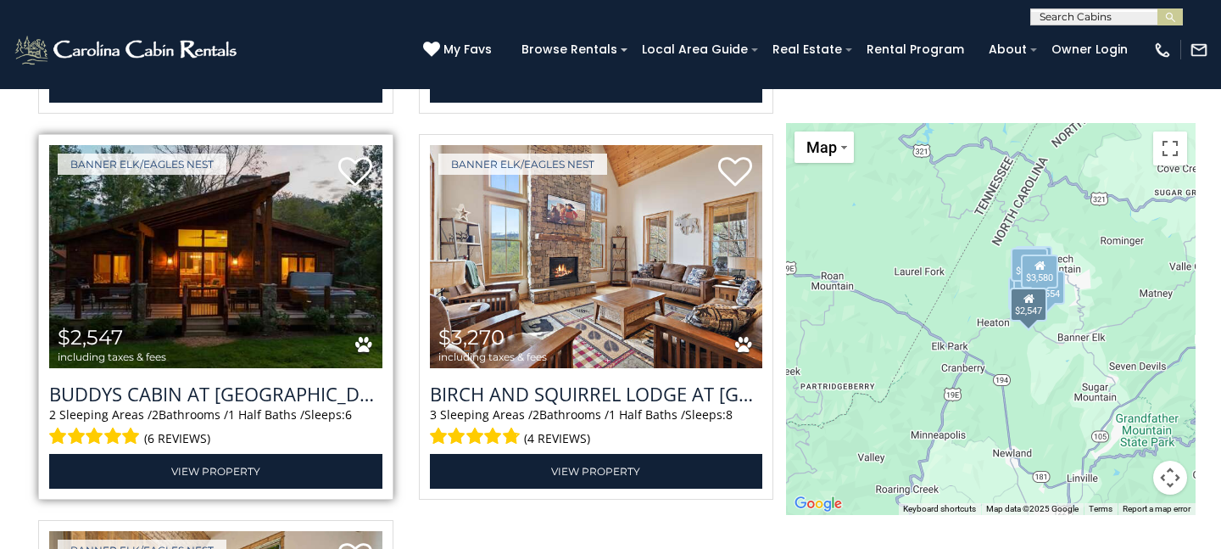
click at [346, 260] on img at bounding box center [215, 256] width 333 height 223
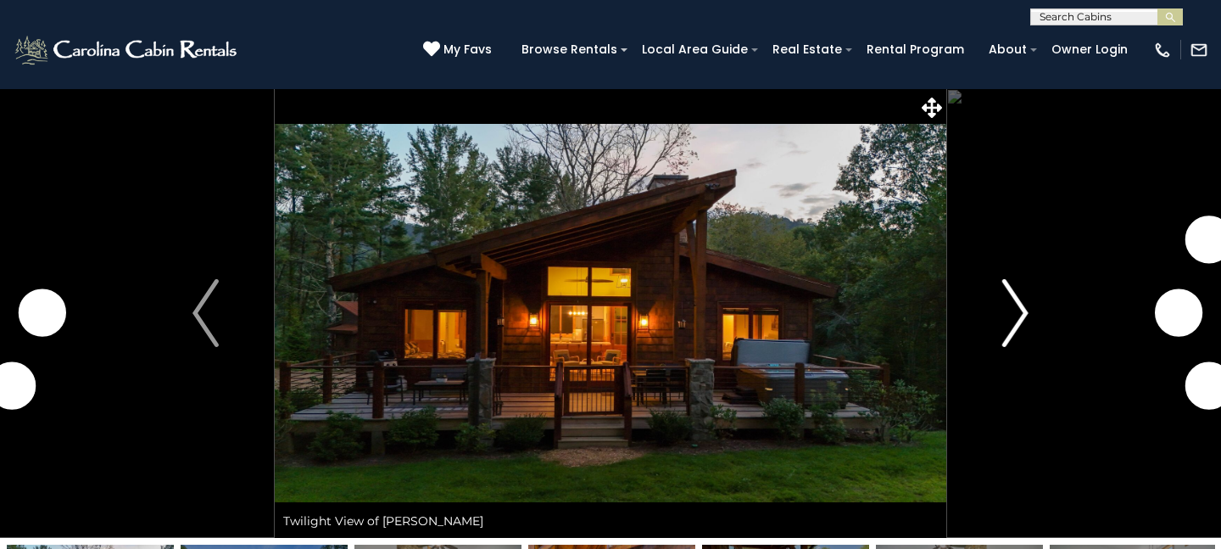
click at [1018, 307] on img "Next" at bounding box center [1015, 313] width 25 height 68
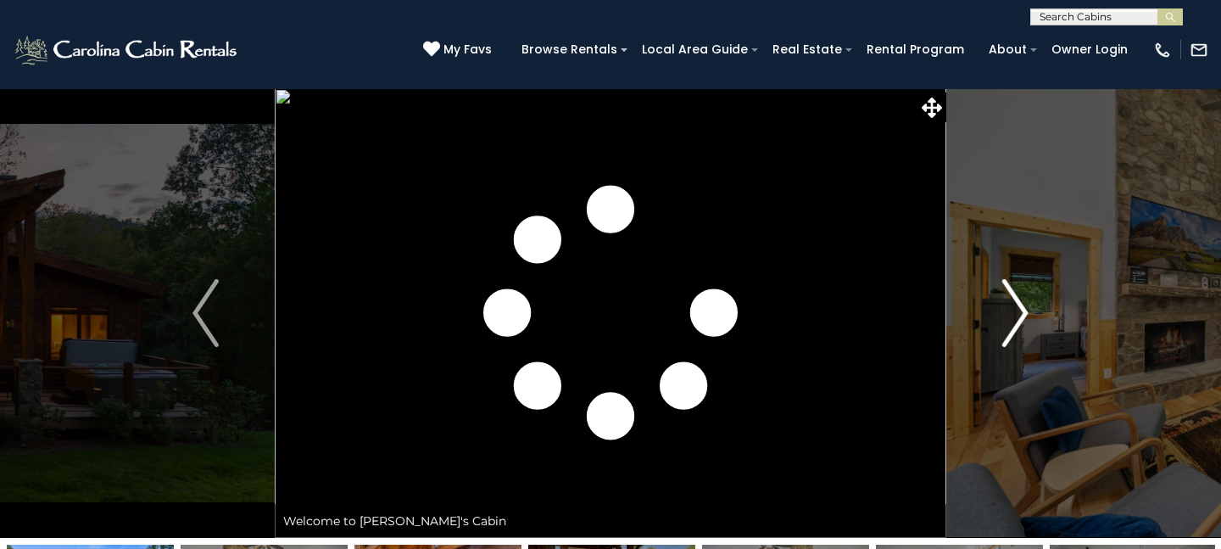
click at [1018, 308] on img "Next" at bounding box center [1015, 313] width 25 height 68
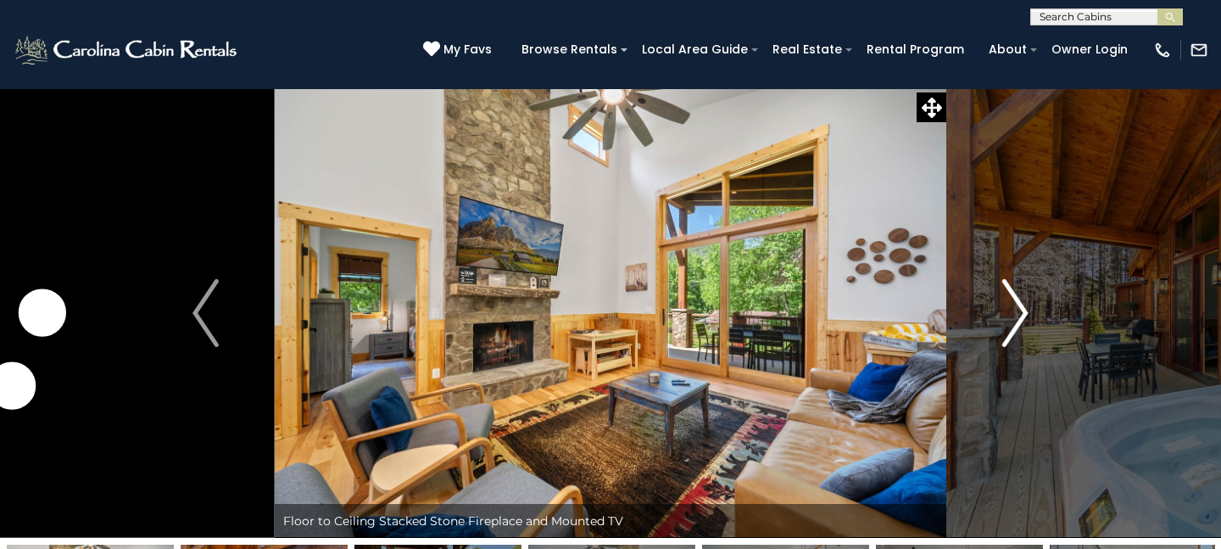
click at [1018, 309] on img "Next" at bounding box center [1015, 313] width 25 height 68
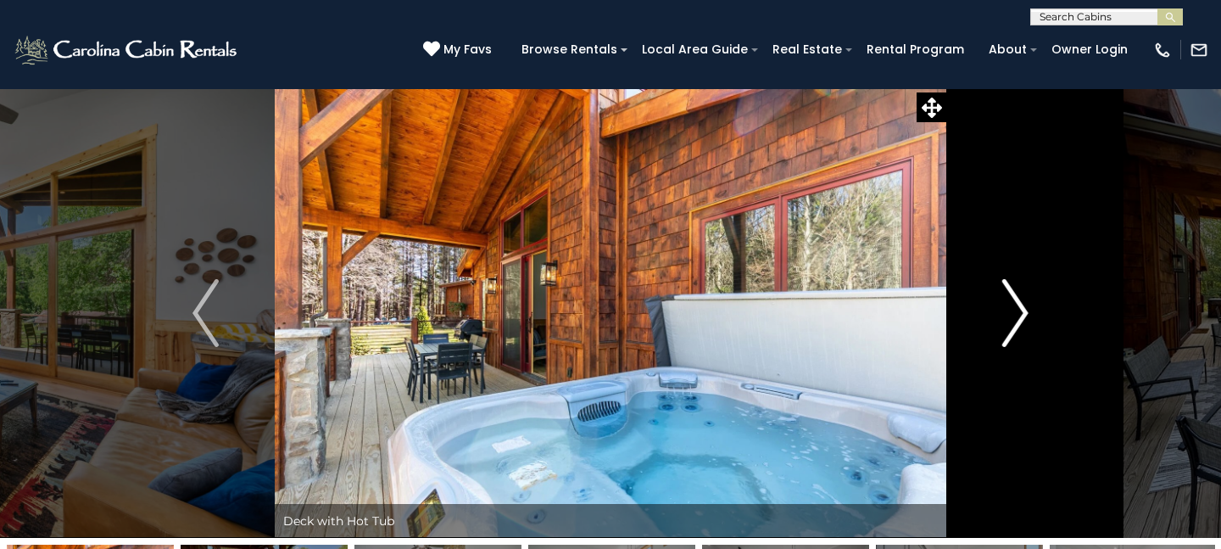
click at [1018, 309] on img "Next" at bounding box center [1015, 313] width 25 height 68
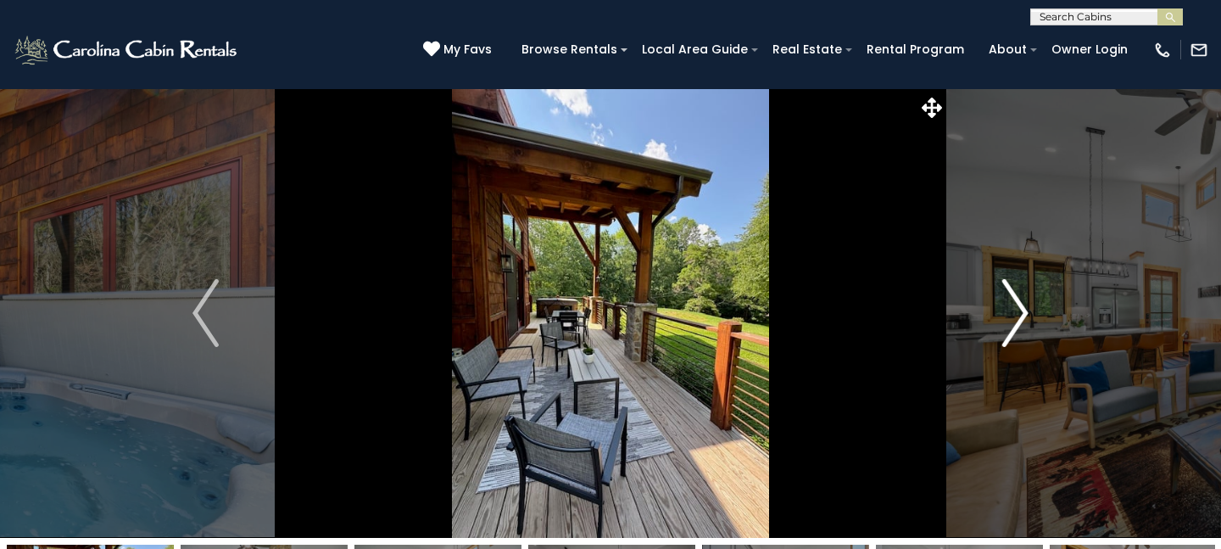
click at [1016, 308] on img "Next" at bounding box center [1015, 313] width 25 height 68
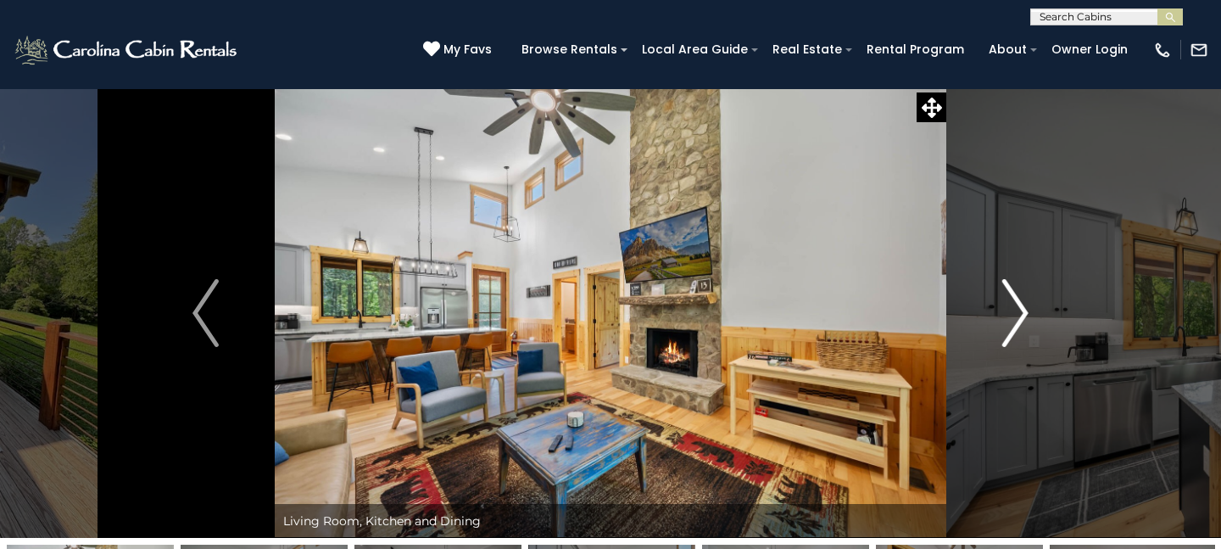
click at [1016, 308] on img "Next" at bounding box center [1015, 313] width 25 height 68
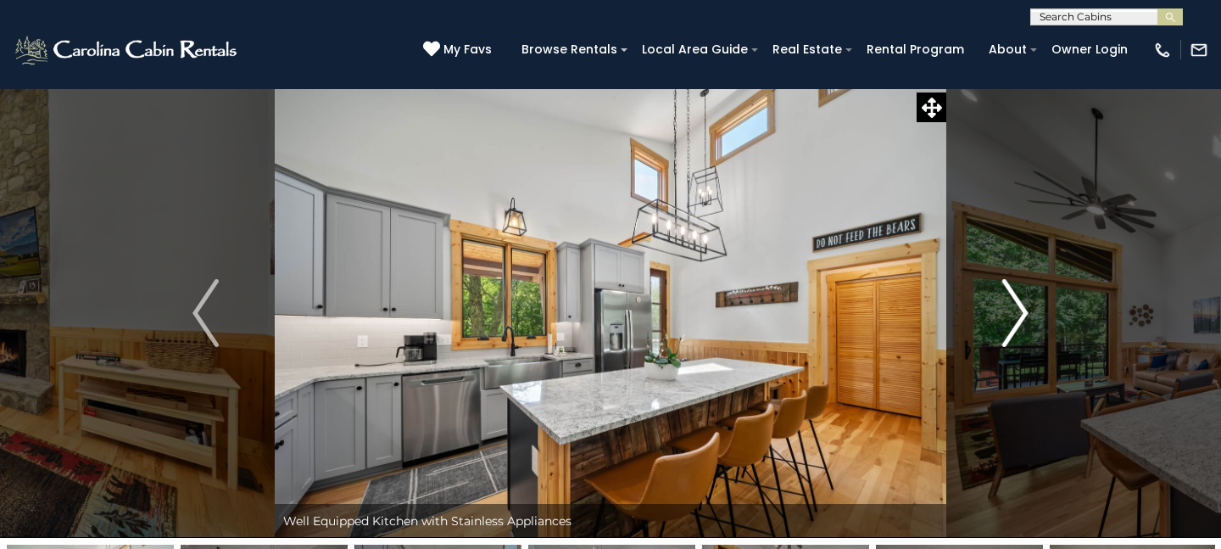
click at [1016, 308] on img "Next" at bounding box center [1015, 313] width 25 height 68
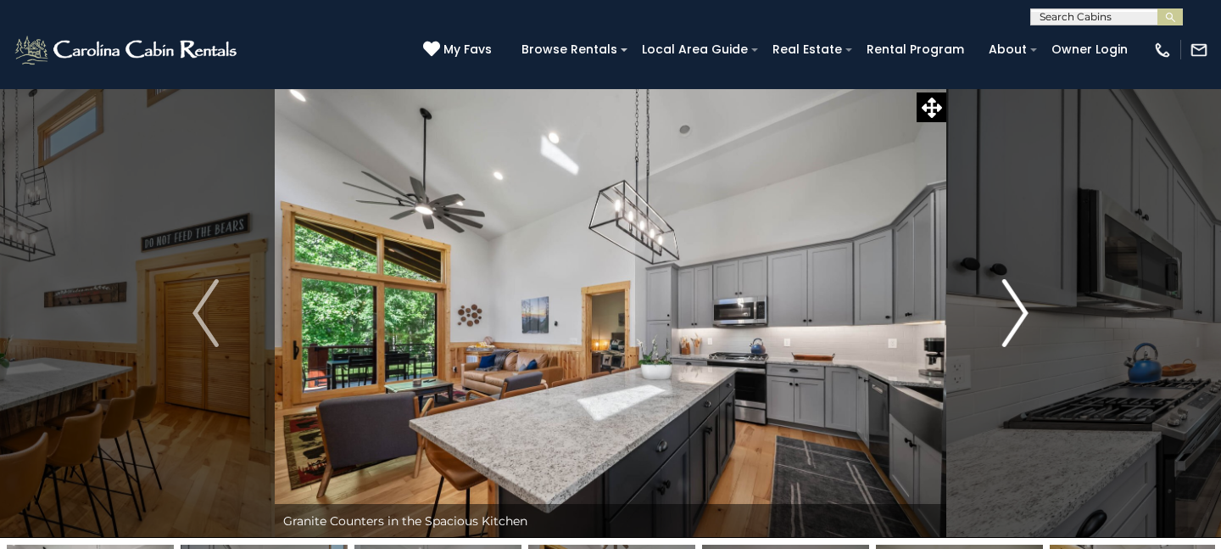
click at [1016, 308] on img "Next" at bounding box center [1015, 313] width 25 height 68
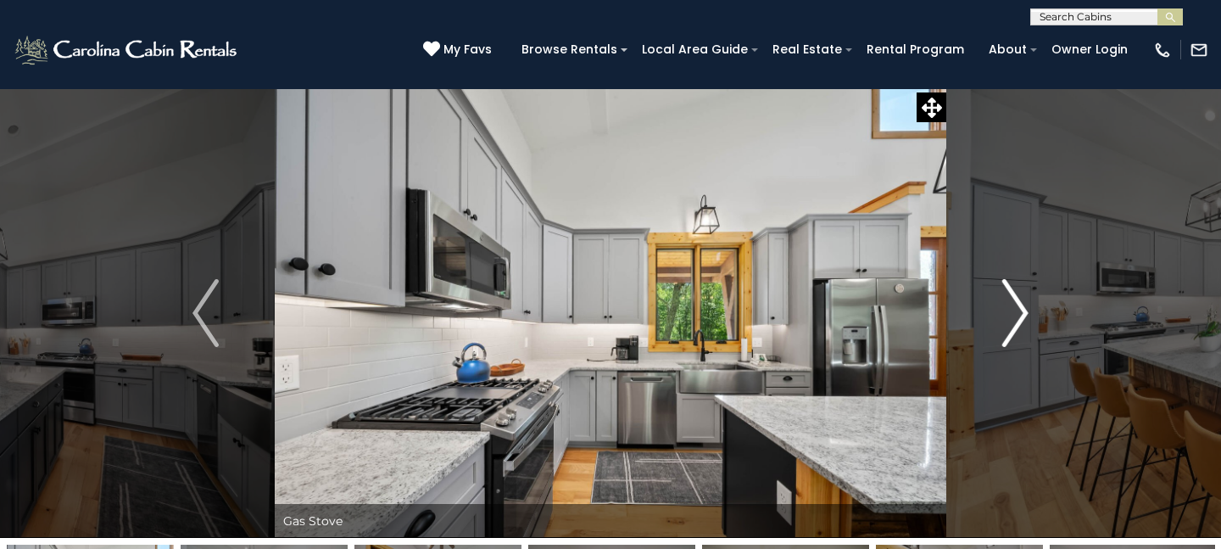
click at [1016, 308] on img "Next" at bounding box center [1015, 313] width 25 height 68
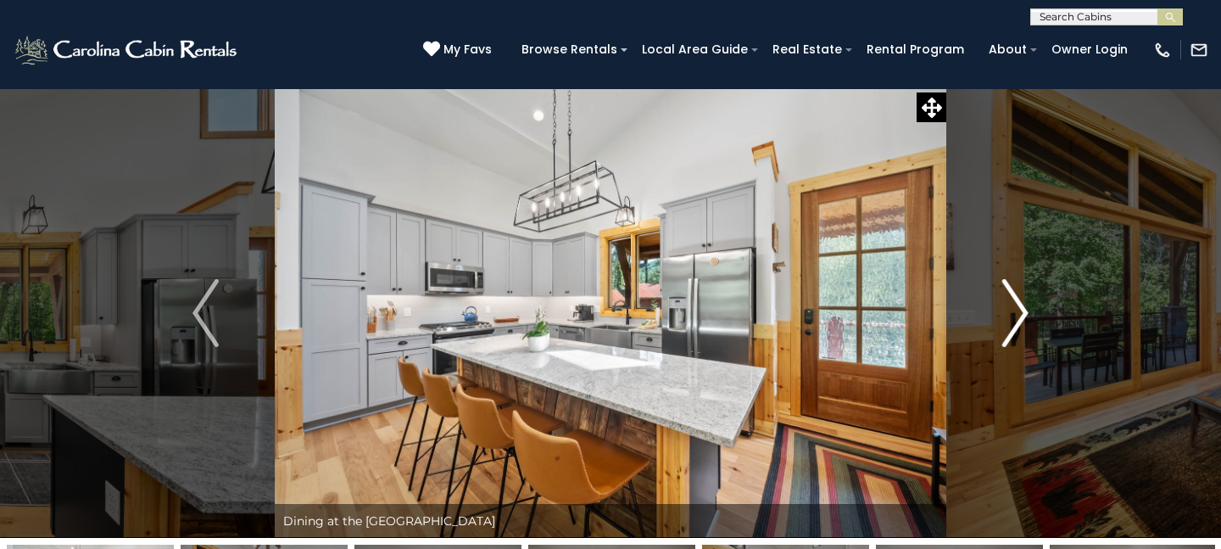
click at [1016, 308] on img "Next" at bounding box center [1015, 313] width 25 height 68
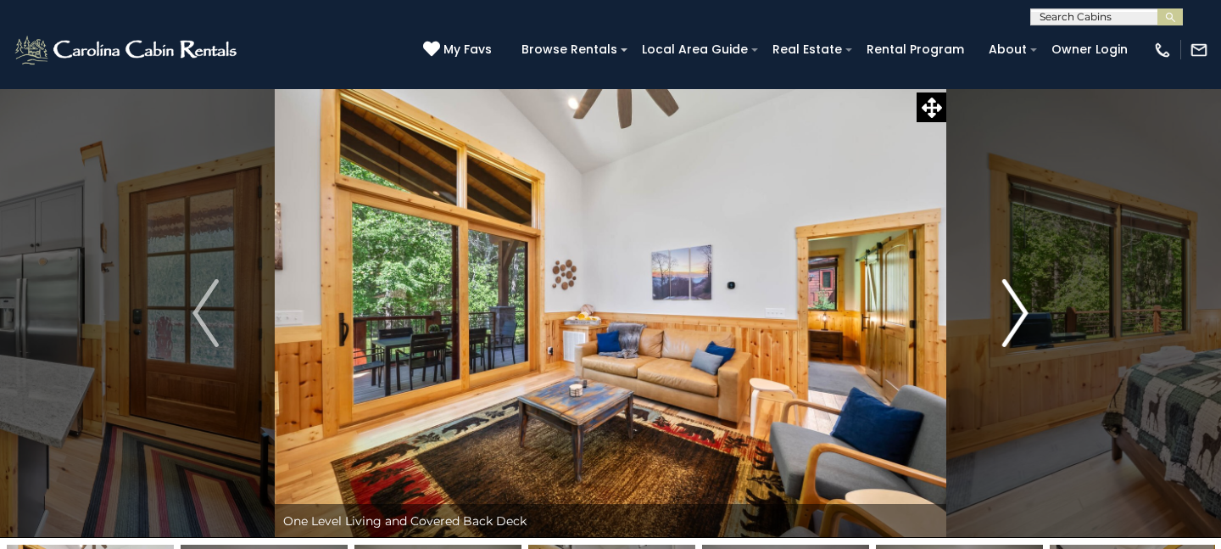
click at [1016, 308] on img "Next" at bounding box center [1015, 313] width 25 height 68
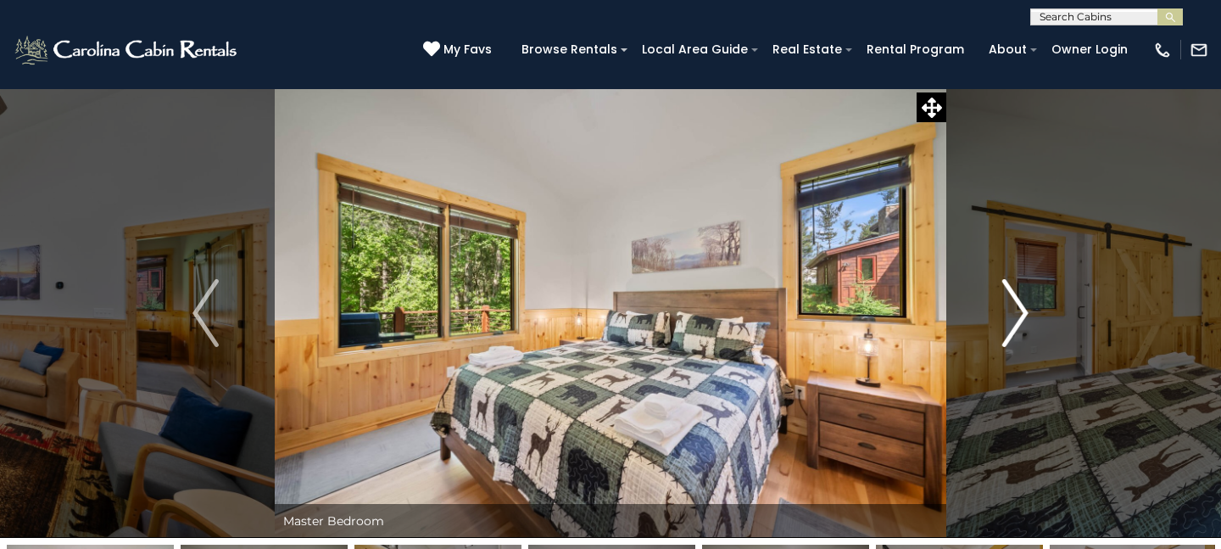
click at [1016, 308] on img "Next" at bounding box center [1015, 313] width 25 height 68
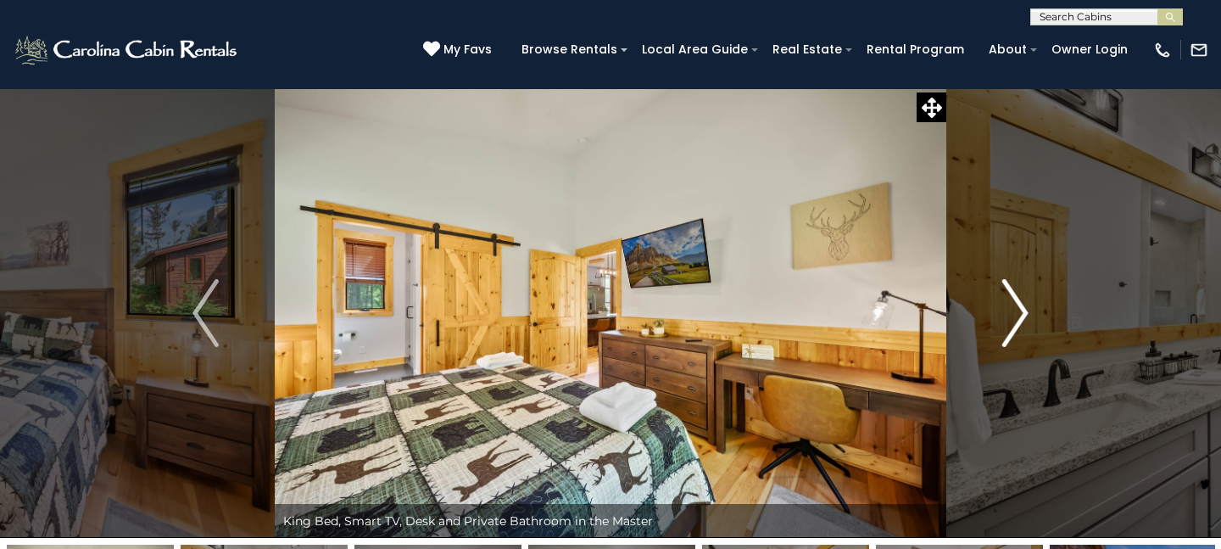
click at [1016, 308] on img "Next" at bounding box center [1015, 313] width 25 height 68
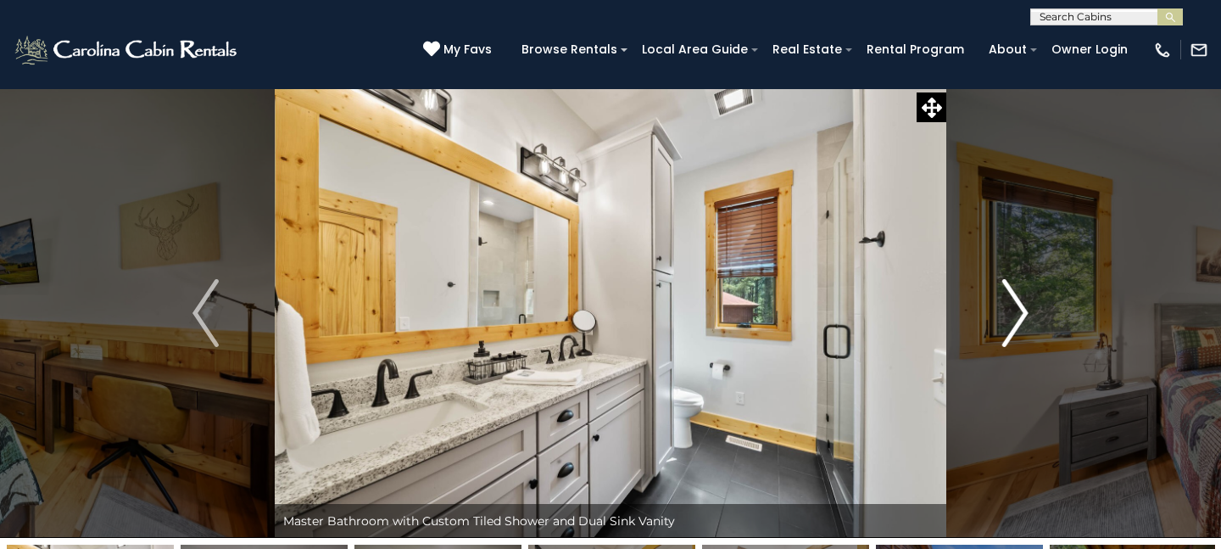
click at [1016, 308] on img "Next" at bounding box center [1015, 313] width 25 height 68
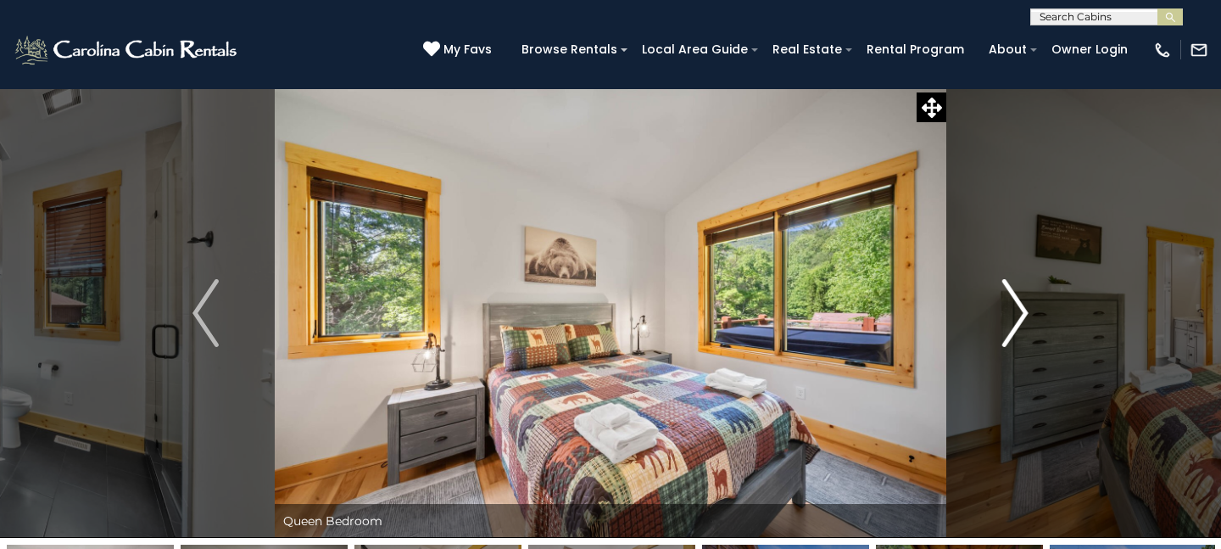
click at [1016, 308] on img "Next" at bounding box center [1015, 313] width 25 height 68
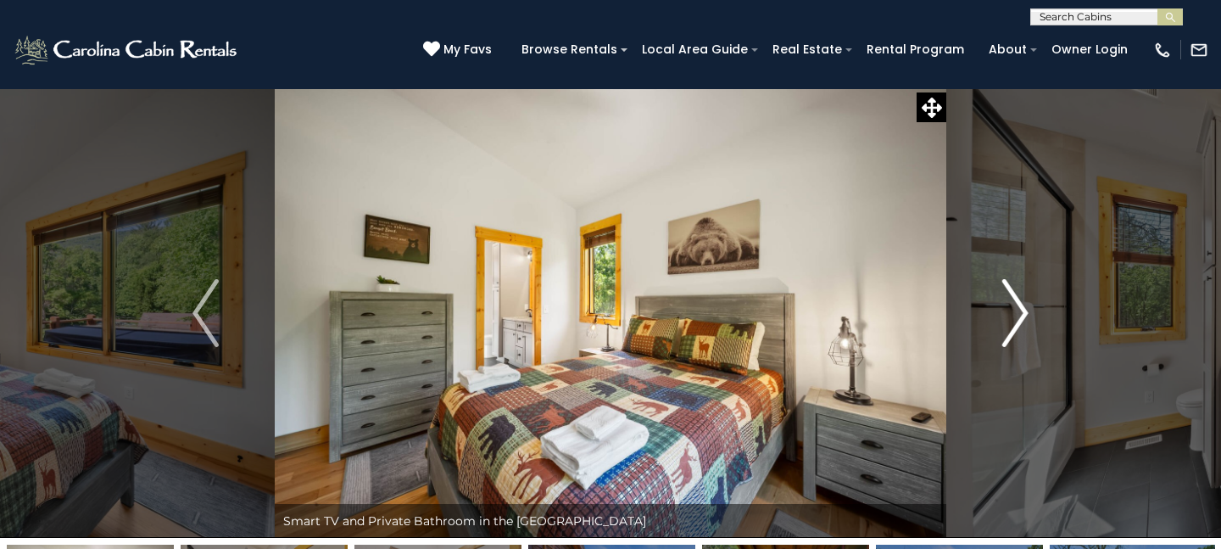
click at [1016, 308] on img "Next" at bounding box center [1015, 313] width 25 height 68
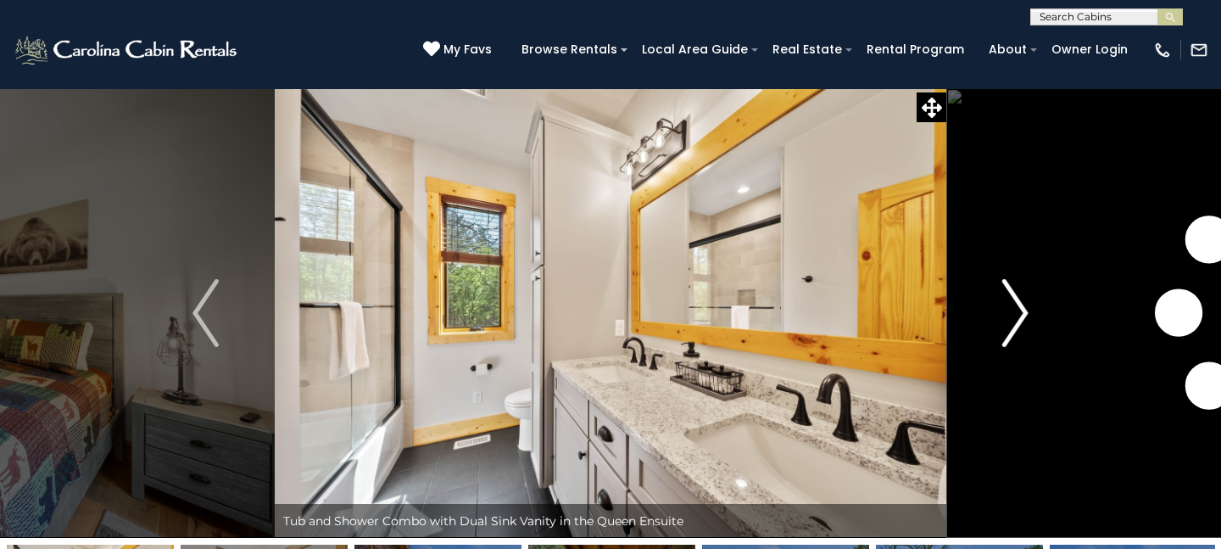
click at [1016, 308] on img "Next" at bounding box center [1015, 313] width 25 height 68
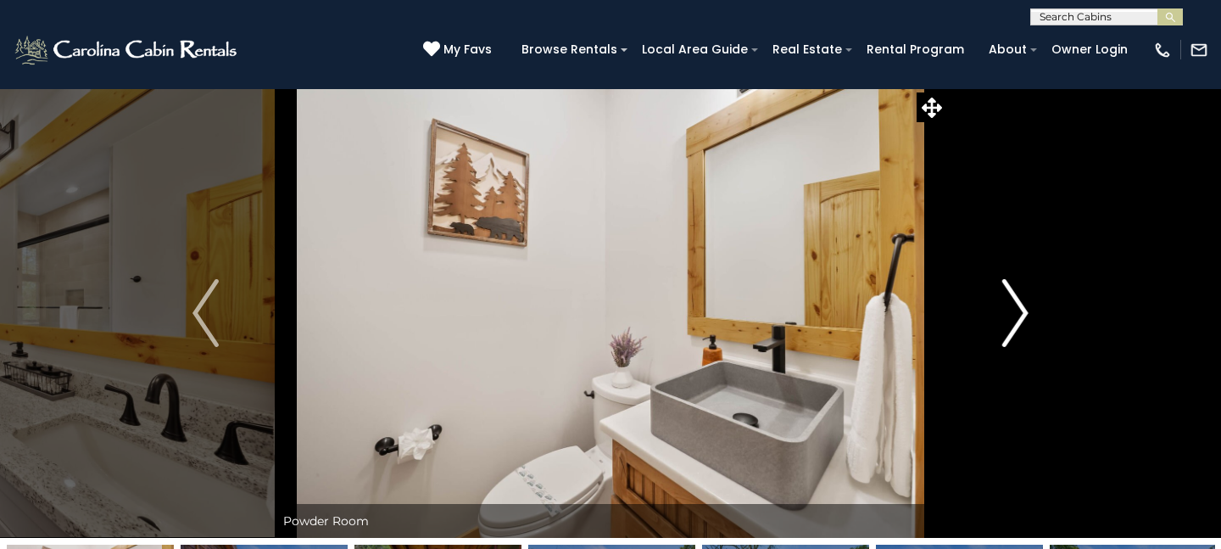
click at [1016, 308] on img "Next" at bounding box center [1015, 313] width 25 height 68
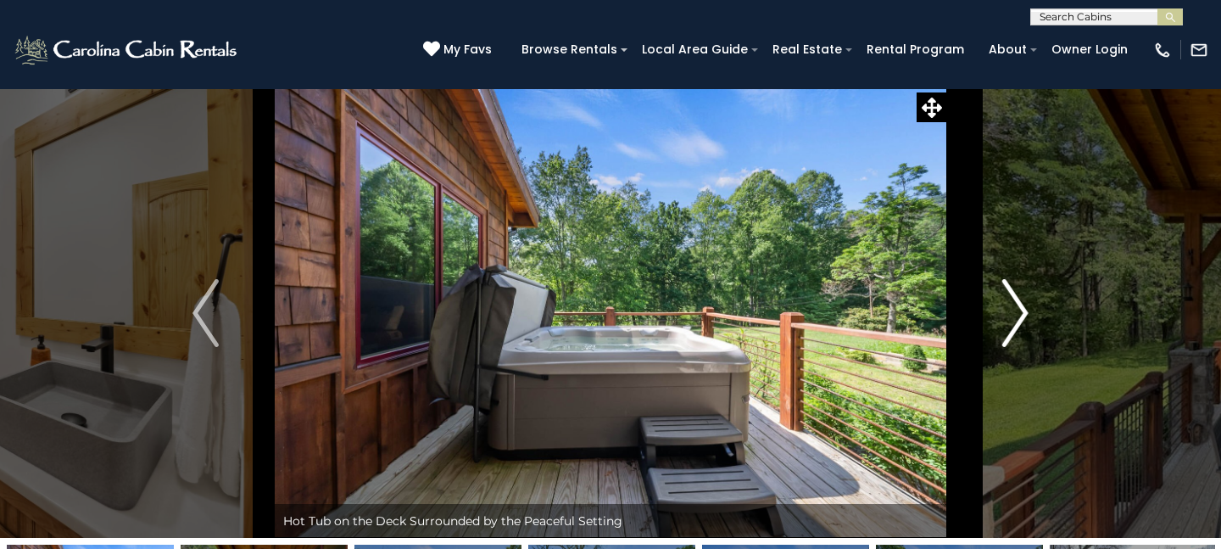
click at [1016, 308] on img "Next" at bounding box center [1015, 313] width 25 height 68
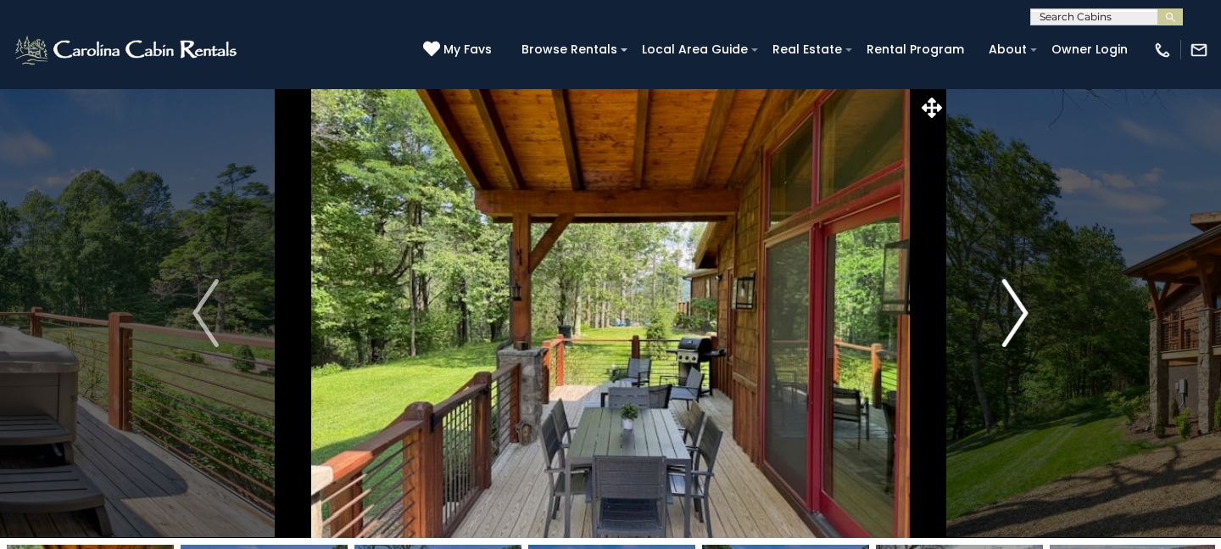
click at [1016, 308] on img "Next" at bounding box center [1015, 313] width 25 height 68
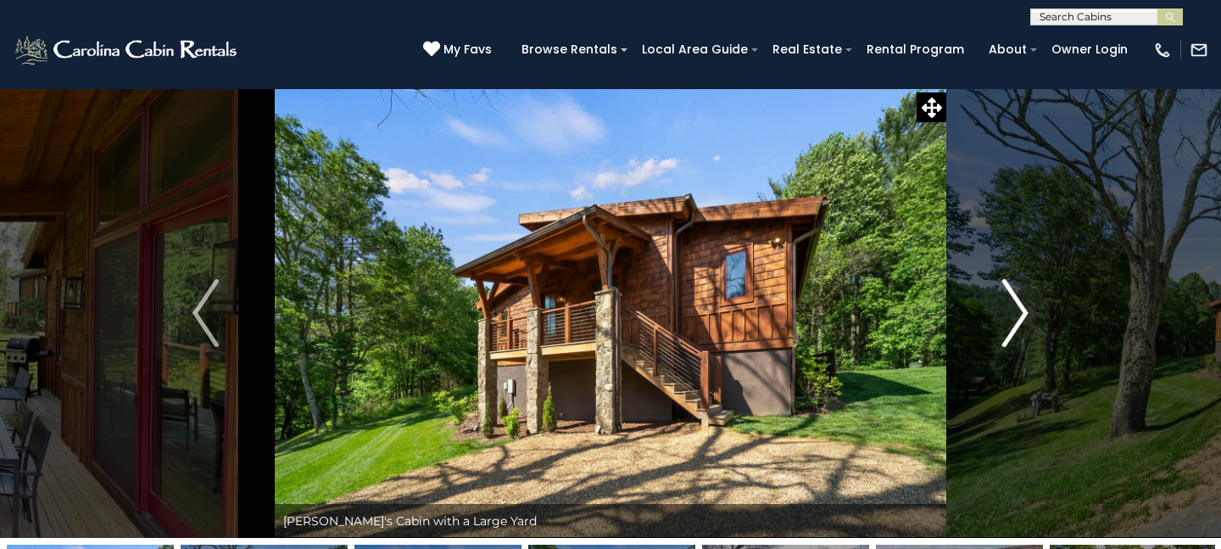
click at [1016, 308] on img "Next" at bounding box center [1015, 313] width 25 height 68
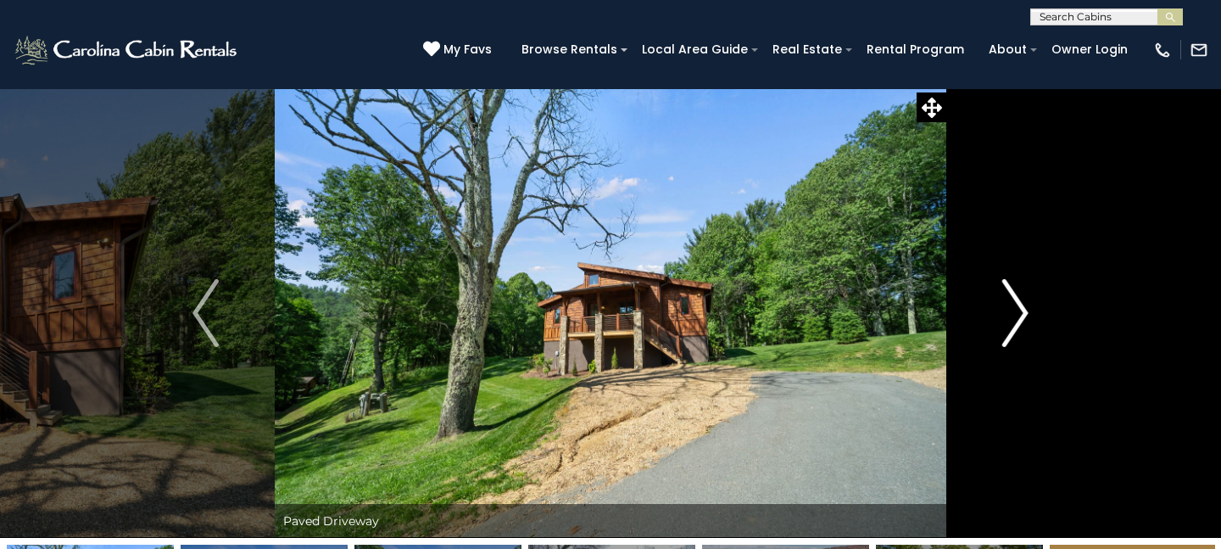
click at [1016, 308] on img "Next" at bounding box center [1015, 313] width 25 height 68
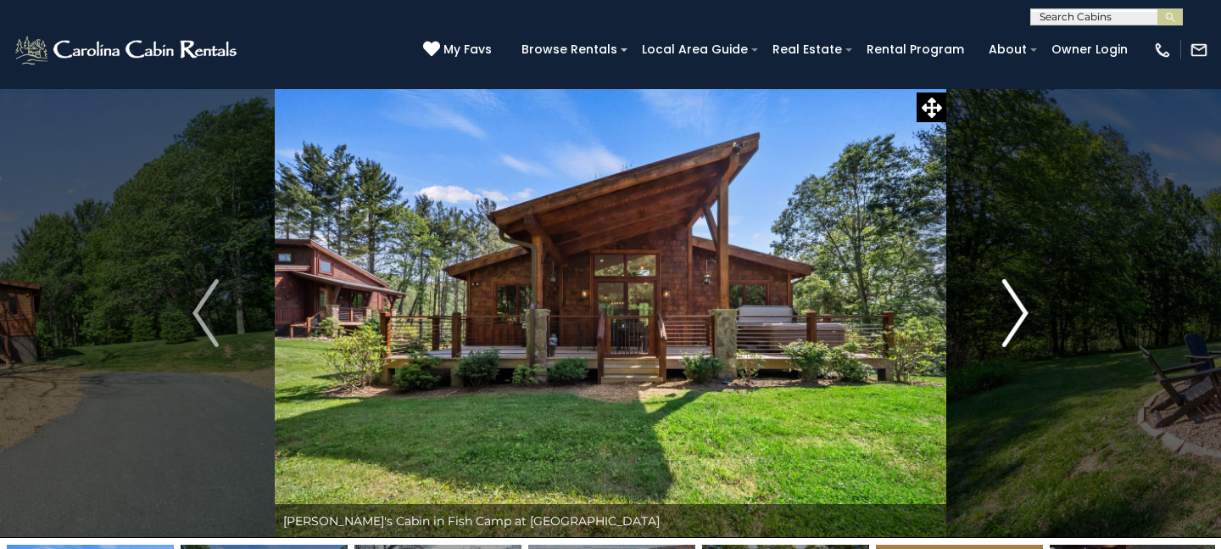
click at [1016, 308] on img "Next" at bounding box center [1015, 313] width 25 height 68
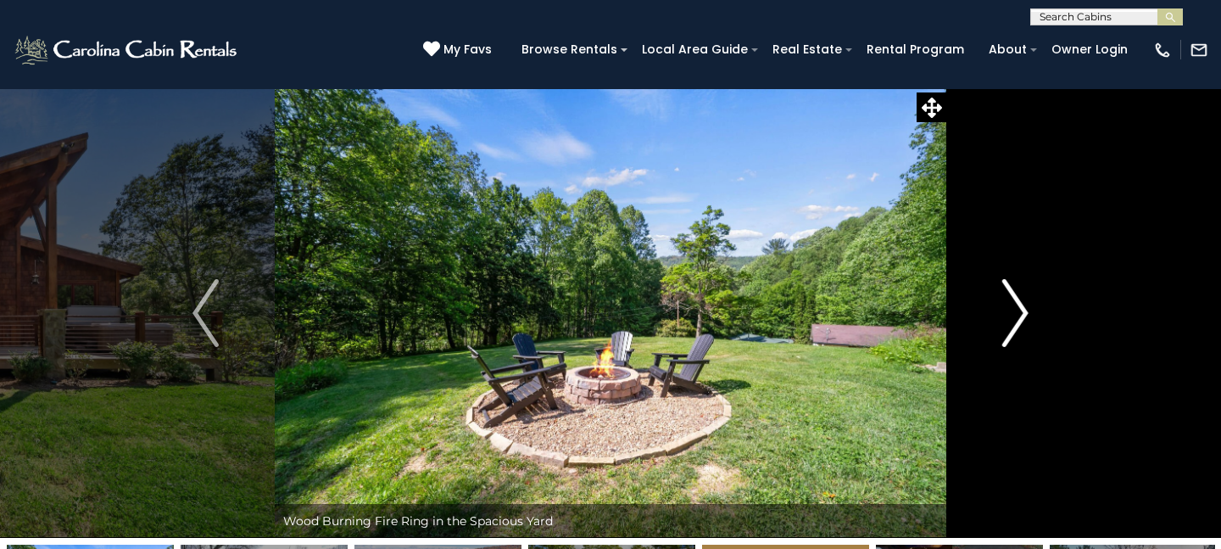
click at [1016, 308] on img "Next" at bounding box center [1015, 313] width 25 height 68
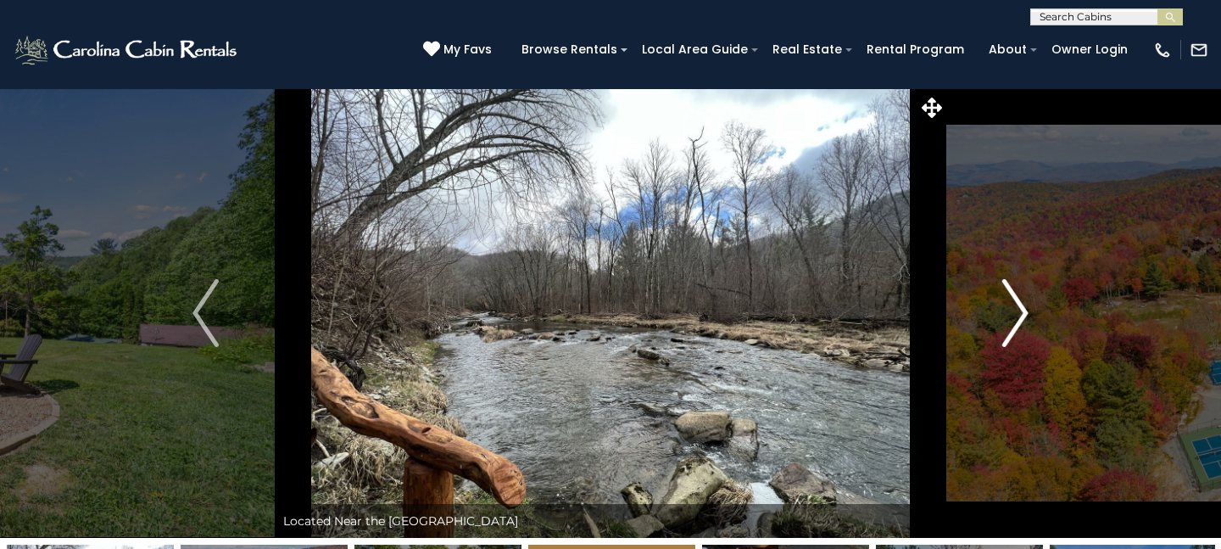
click at [1016, 308] on img "Next" at bounding box center [1015, 313] width 25 height 68
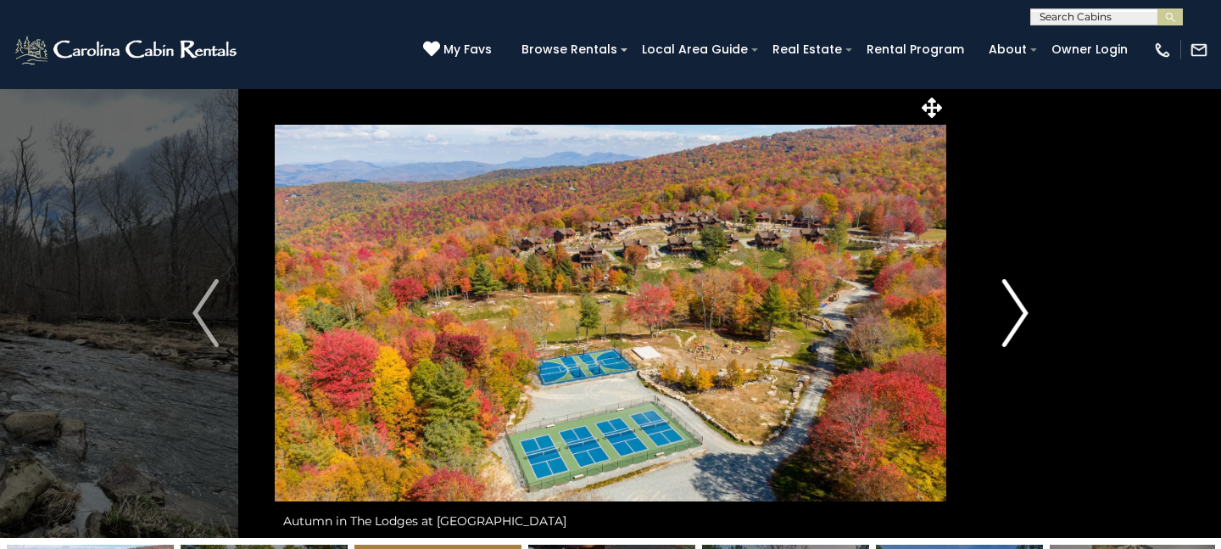
click at [1016, 308] on img "Next" at bounding box center [1015, 313] width 25 height 68
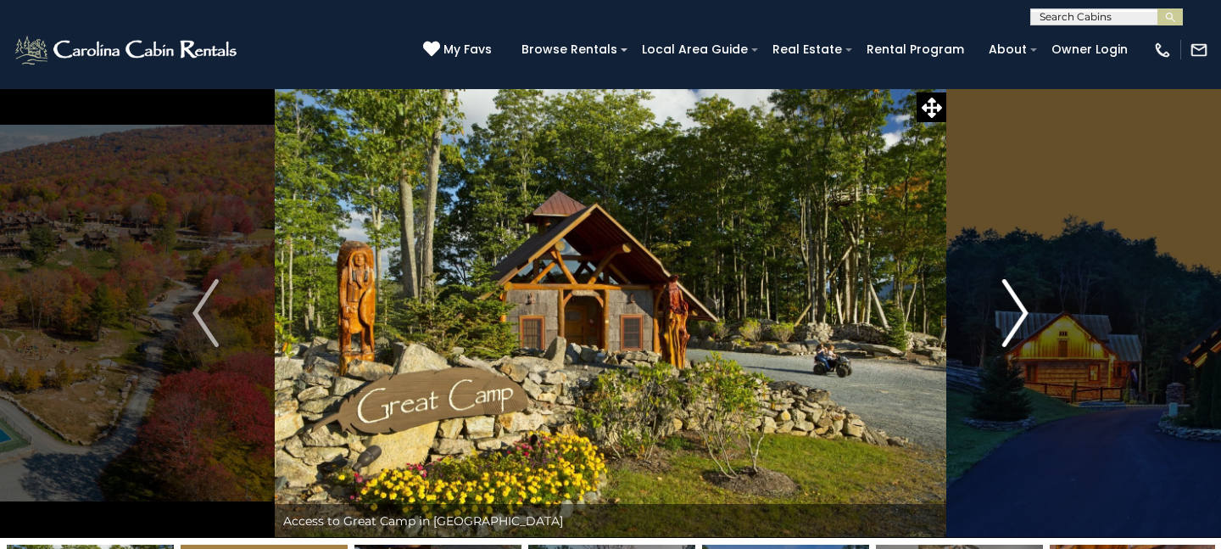
click at [1016, 308] on img "Next" at bounding box center [1015, 313] width 25 height 68
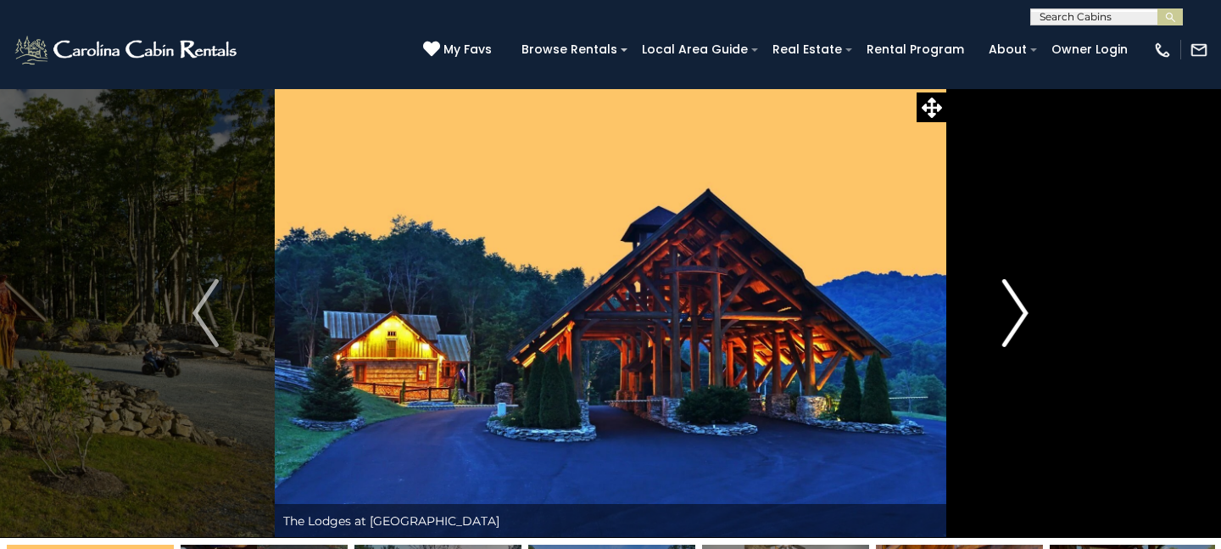
click at [1016, 308] on img "Next" at bounding box center [1015, 313] width 25 height 68
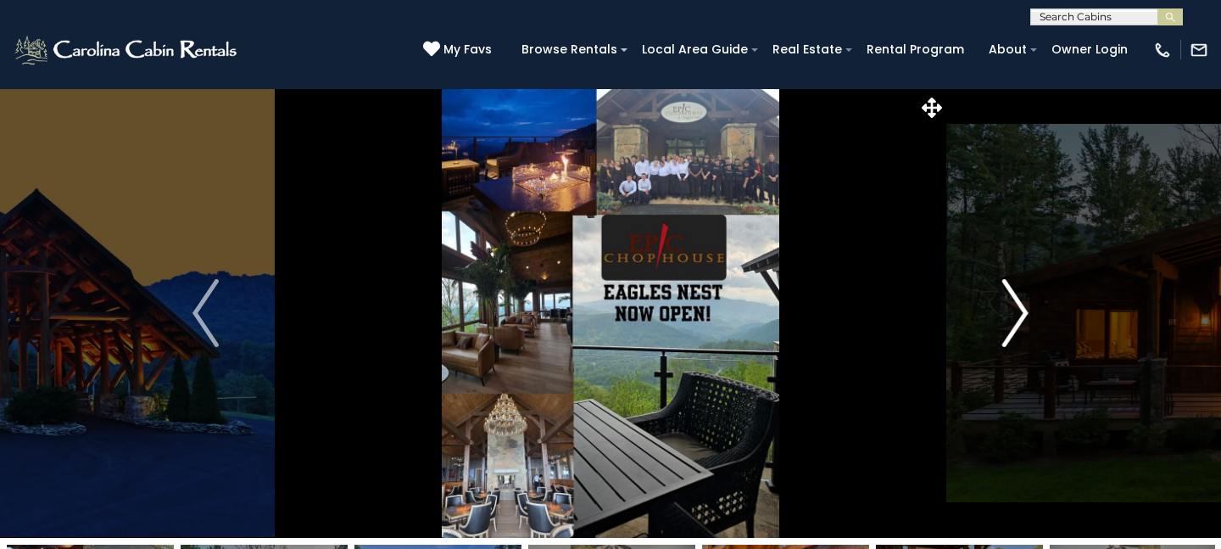
click at [1016, 308] on img "Next" at bounding box center [1015, 313] width 25 height 68
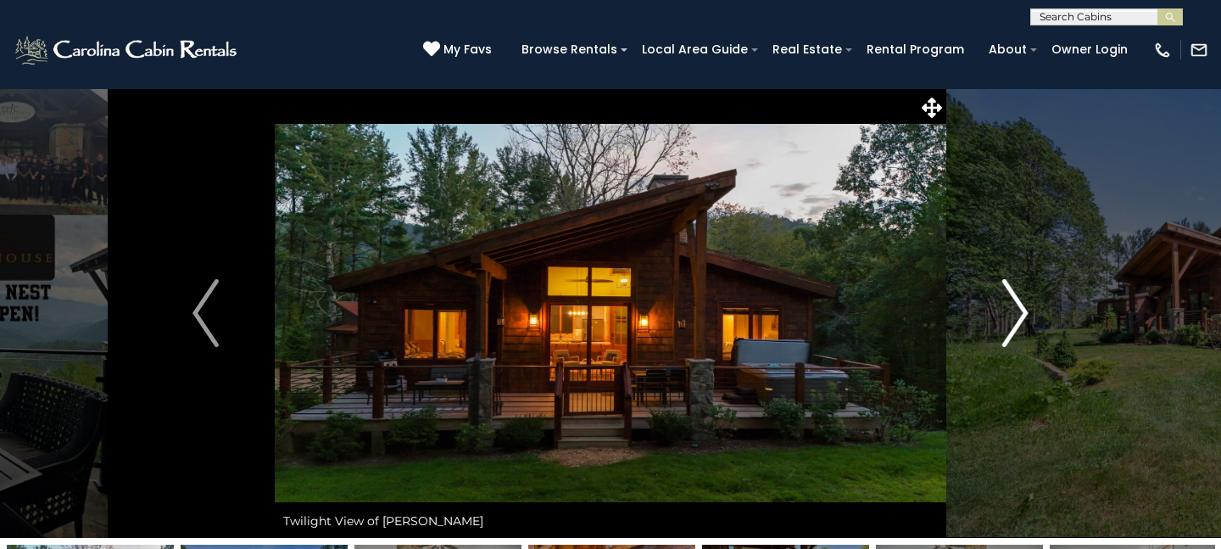
click at [1016, 308] on img "Next" at bounding box center [1015, 313] width 25 height 68
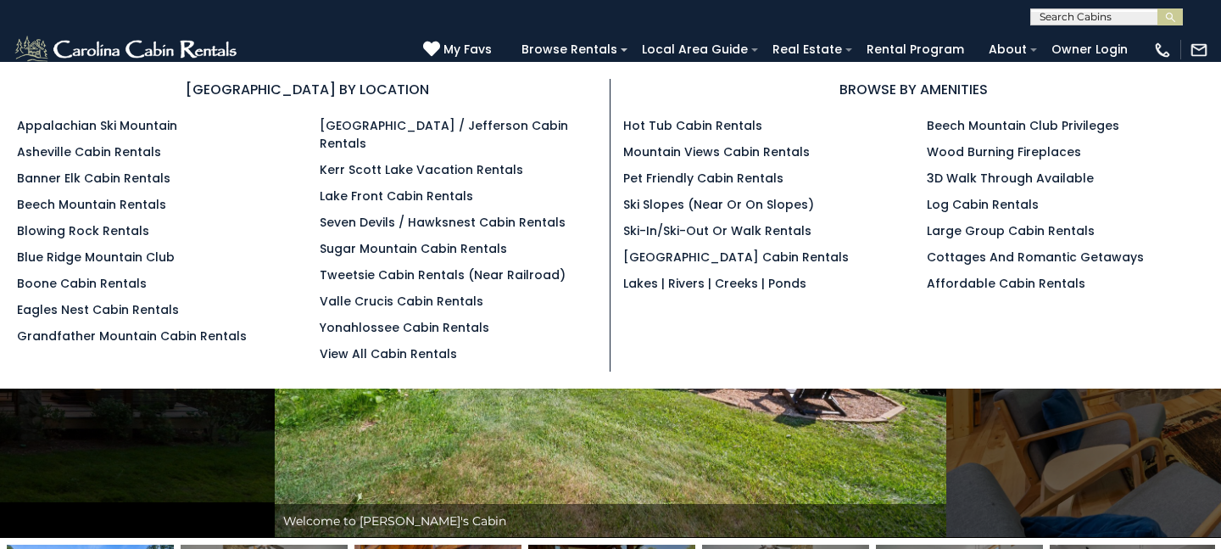
click at [560, 63] on section "BROWSE BY LOCATION Appalachian Ski Mountain Asheville Cabin Rentals Banner Elk …" at bounding box center [610, 225] width 1221 height 327
click at [107, 227] on link "Blowing Rock Rentals" at bounding box center [83, 230] width 132 height 17
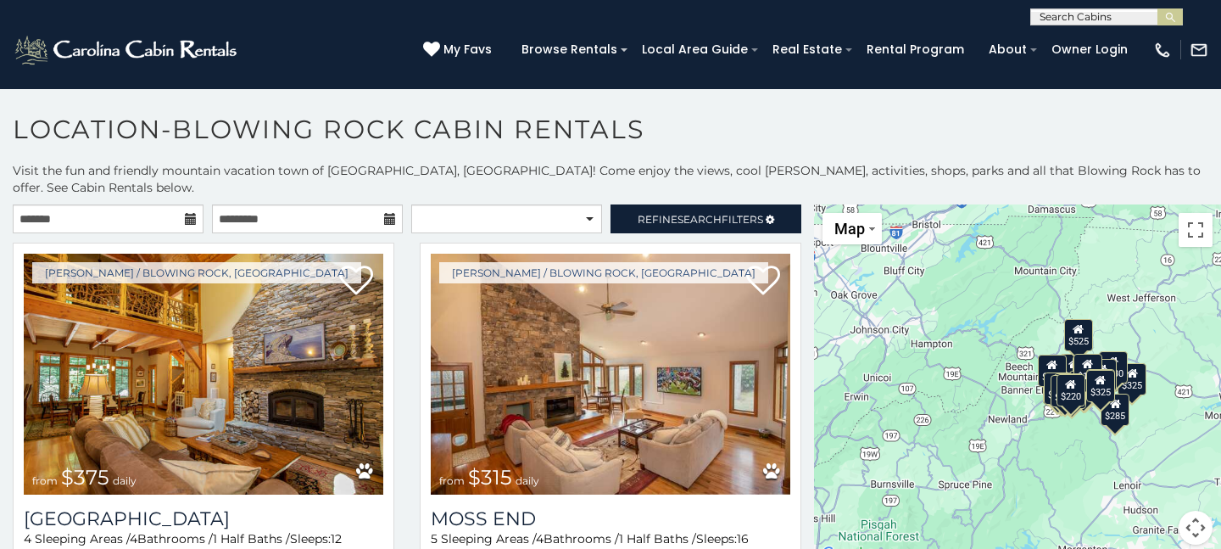
click at [189, 213] on icon at bounding box center [191, 219] width 12 height 12
click at [138, 204] on input "text" at bounding box center [108, 218] width 191 height 29
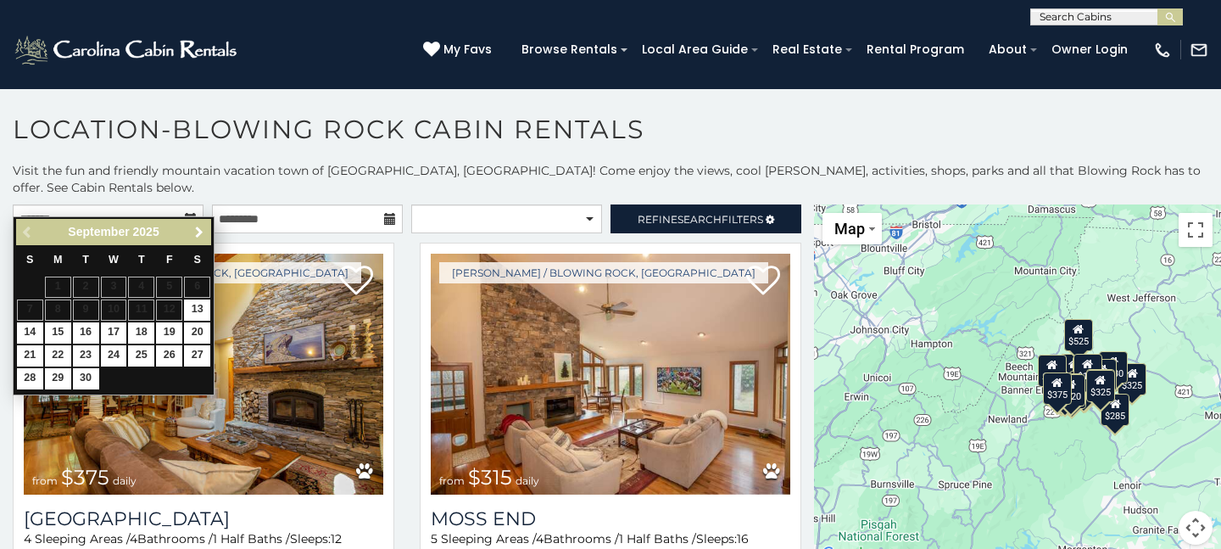
click at [194, 226] on span "Next" at bounding box center [200, 233] width 14 height 14
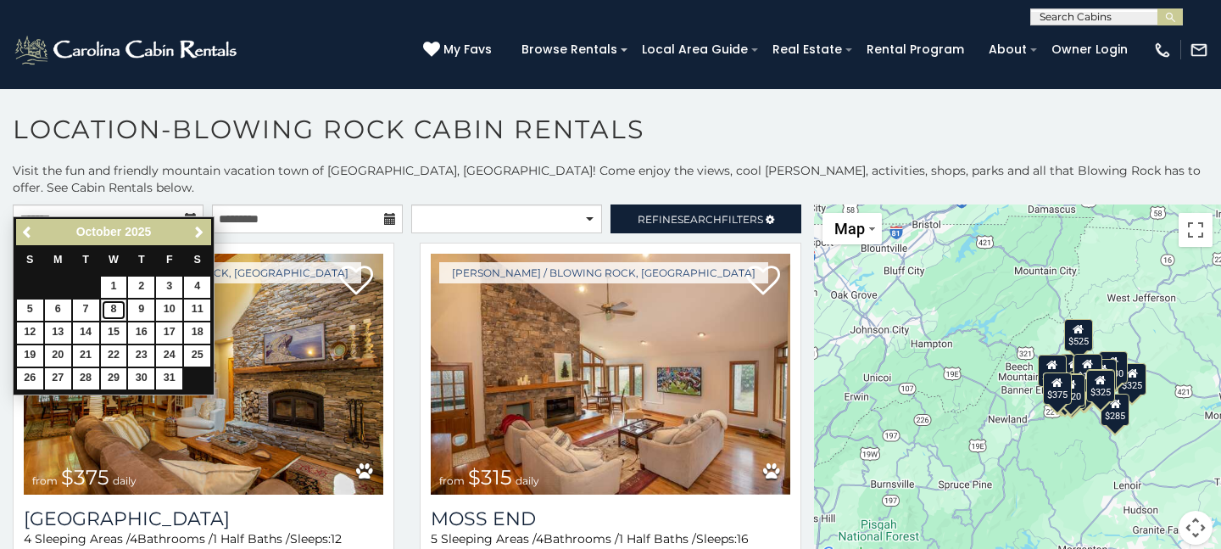
click at [120, 305] on link "8" at bounding box center [114, 309] width 26 height 21
type input "**********"
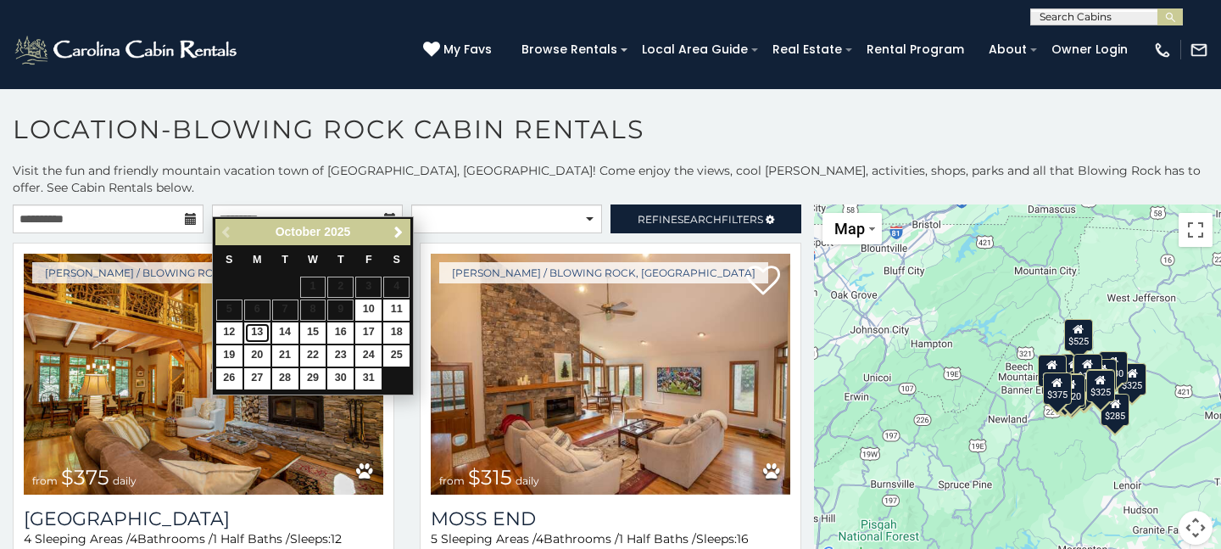
click at [260, 337] on link "13" at bounding box center [257, 332] width 26 height 21
type input "**********"
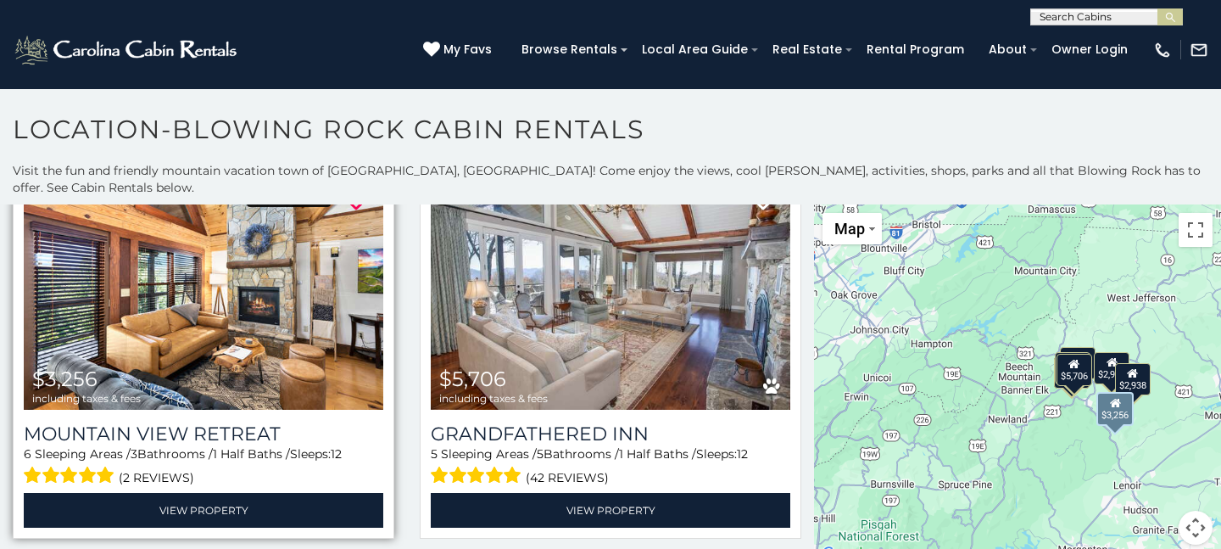
scroll to position [87, 0]
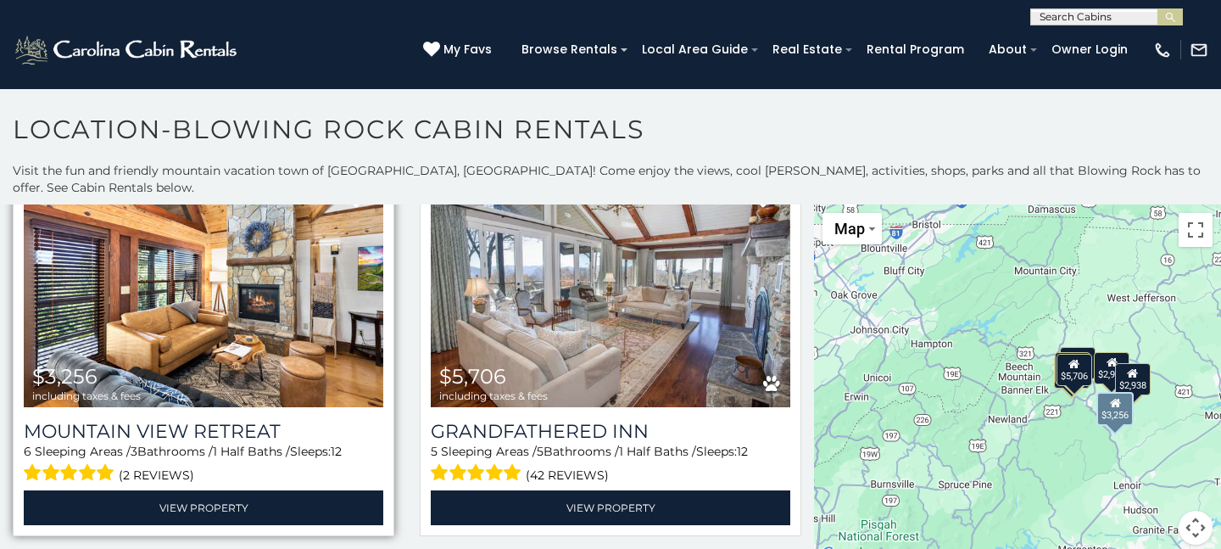
click at [239, 302] on img at bounding box center [204, 286] width 360 height 241
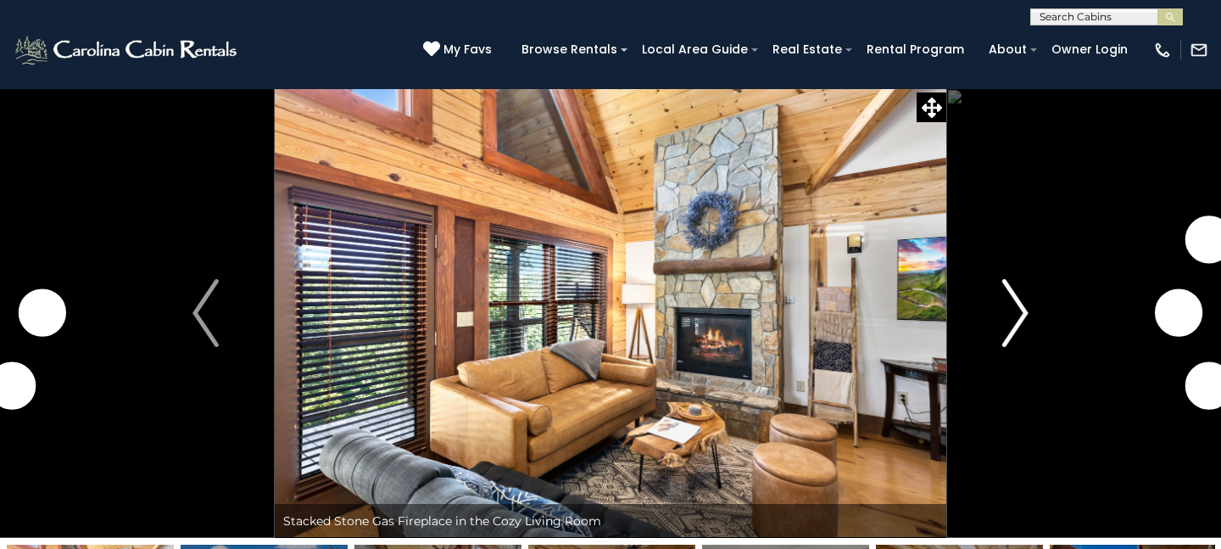
click at [1006, 304] on img "Next" at bounding box center [1015, 313] width 25 height 68
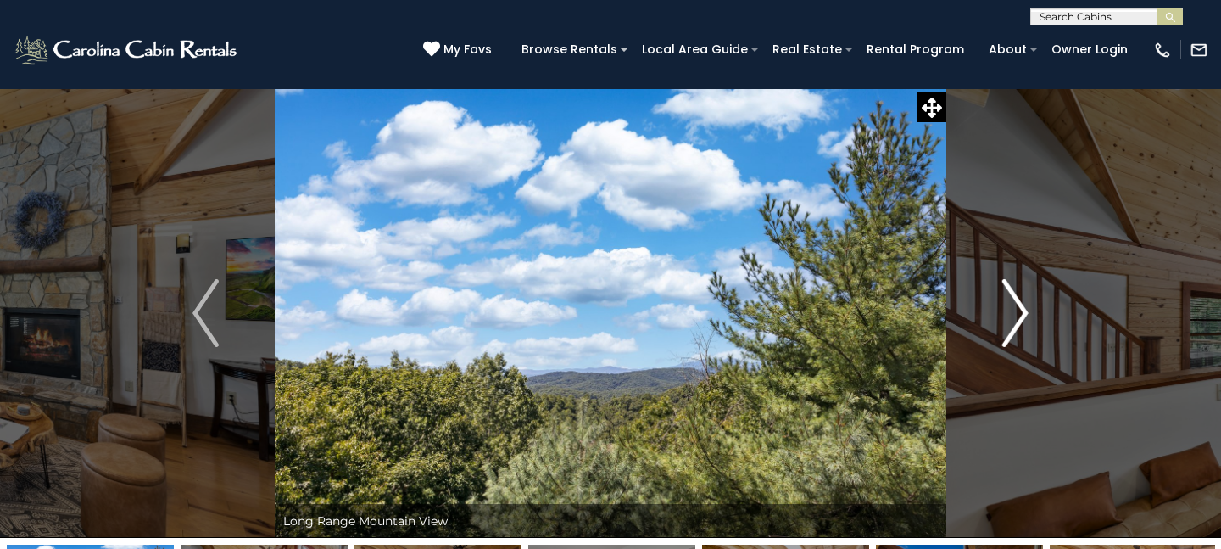
click at [1006, 304] on img "Next" at bounding box center [1015, 313] width 25 height 68
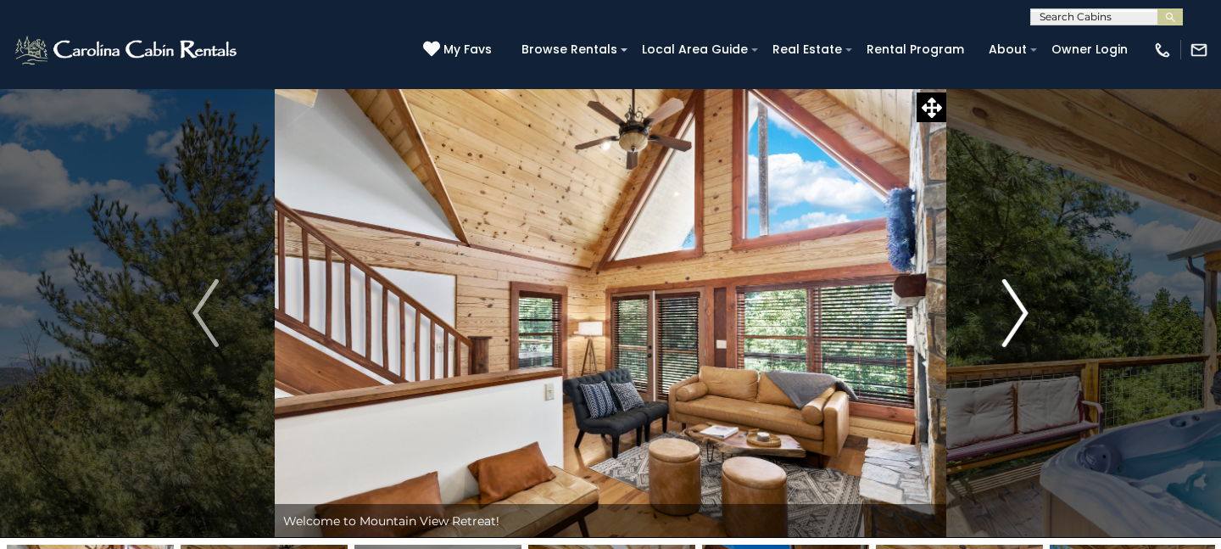
click at [1006, 304] on img "Next" at bounding box center [1015, 313] width 25 height 68
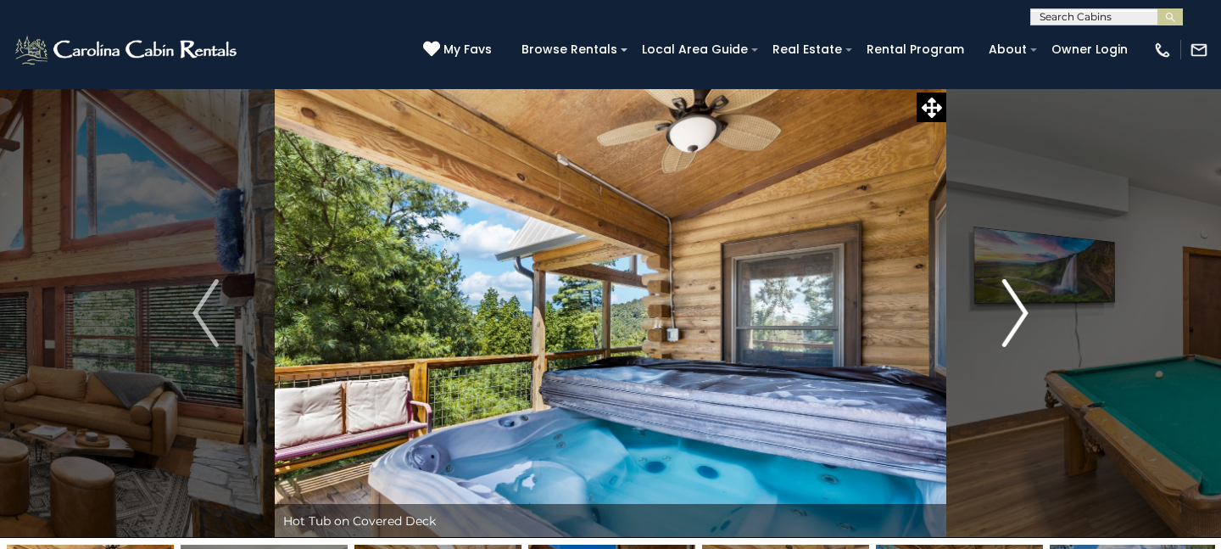
click at [1006, 304] on img "Next" at bounding box center [1015, 313] width 25 height 68
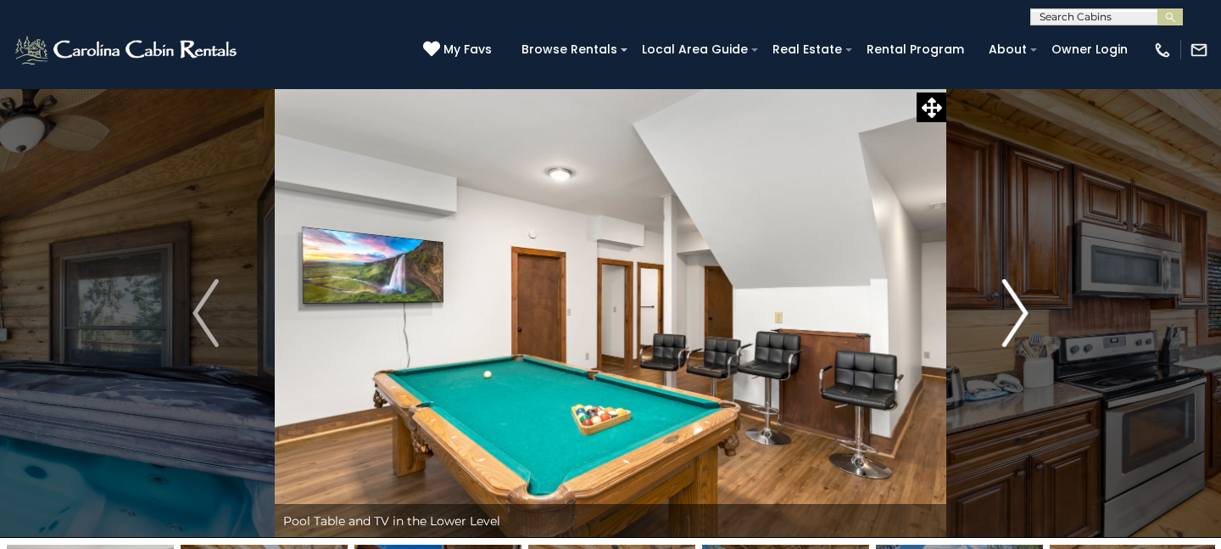
click at [1006, 304] on img "Next" at bounding box center [1015, 313] width 25 height 68
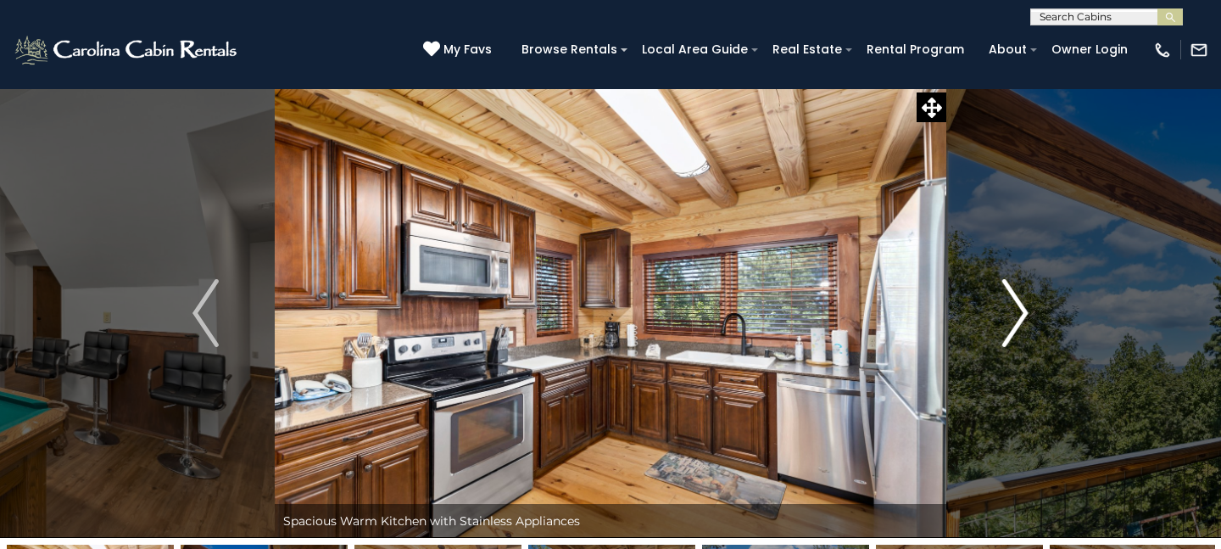
click at [1006, 304] on img "Next" at bounding box center [1015, 313] width 25 height 68
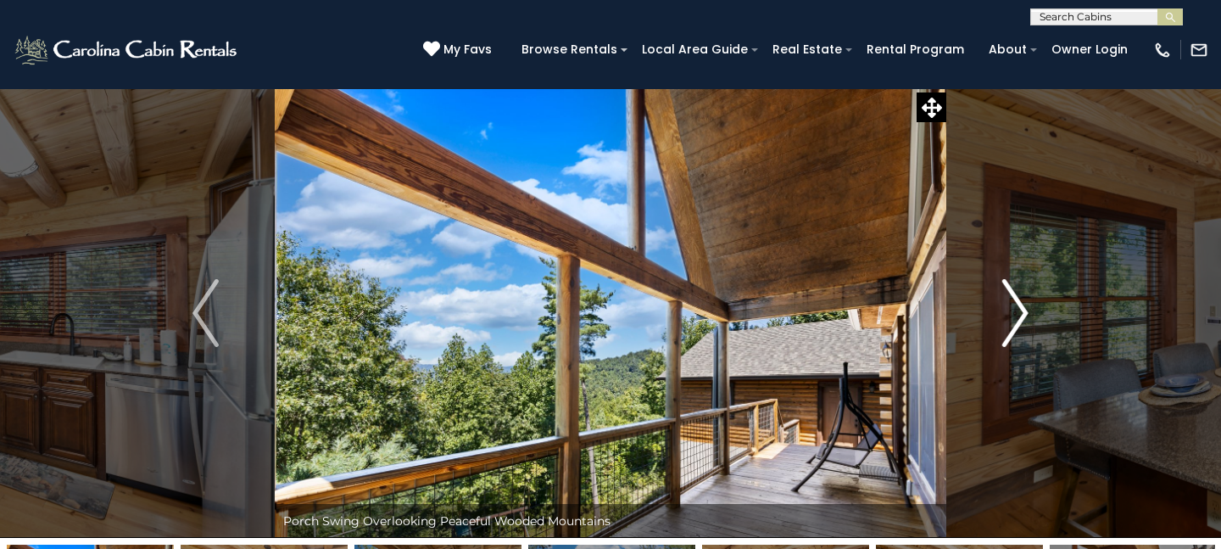
click at [1006, 304] on img "Next" at bounding box center [1015, 313] width 25 height 68
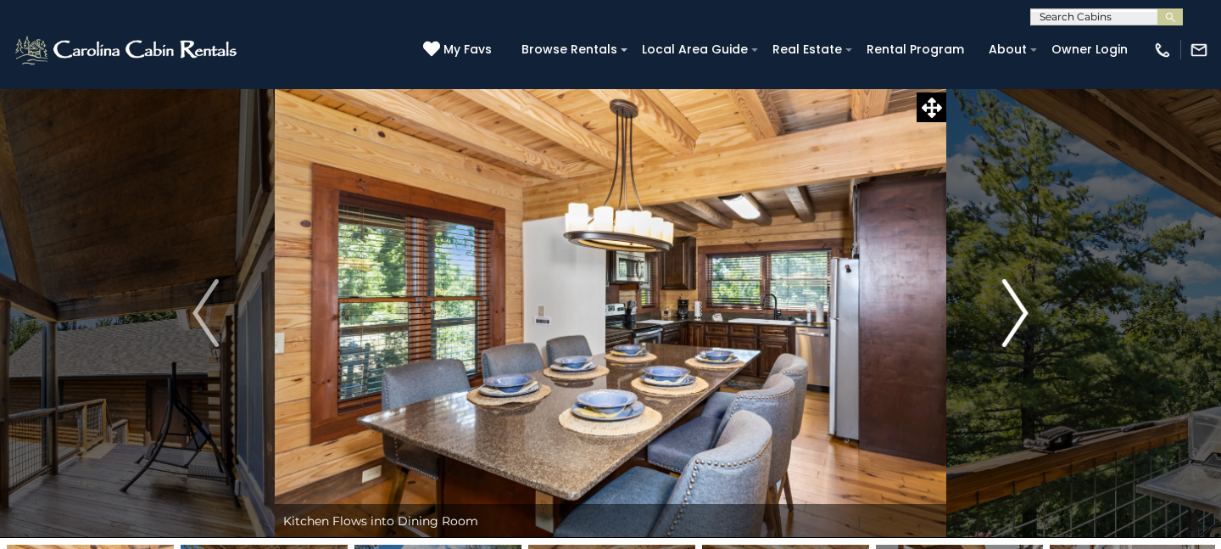
click at [1006, 304] on img "Next" at bounding box center [1015, 313] width 25 height 68
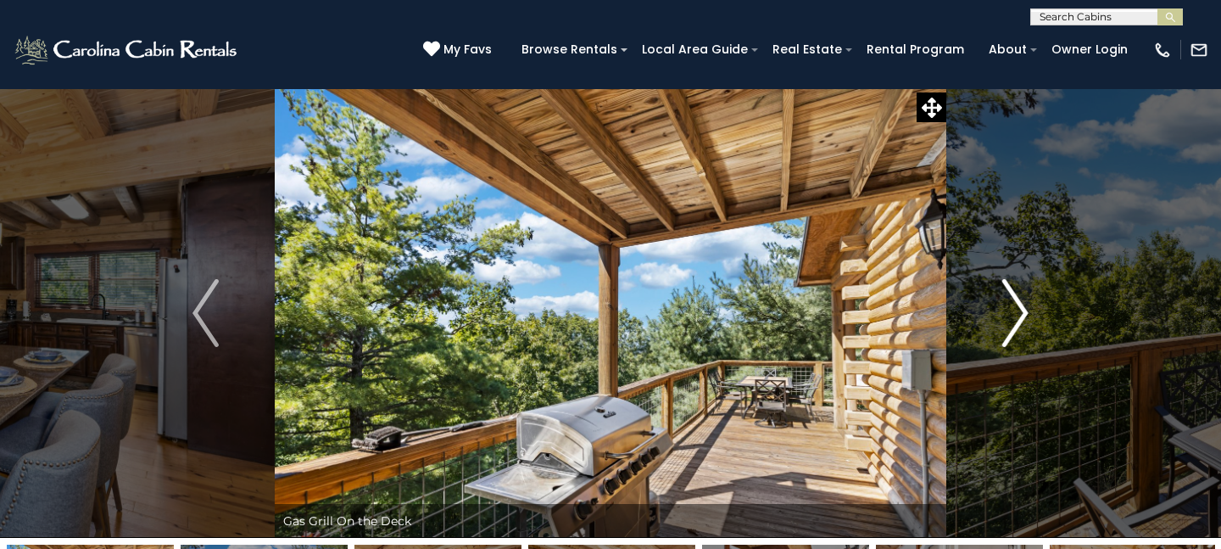
click at [1006, 304] on img "Next" at bounding box center [1015, 313] width 25 height 68
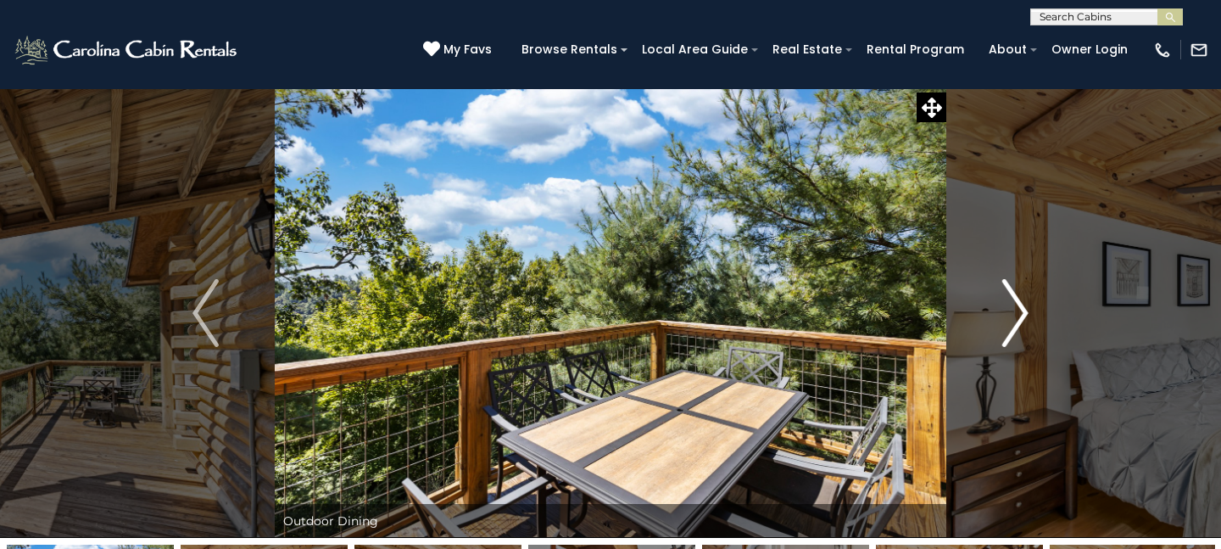
click at [1006, 304] on img "Next" at bounding box center [1015, 313] width 25 height 68
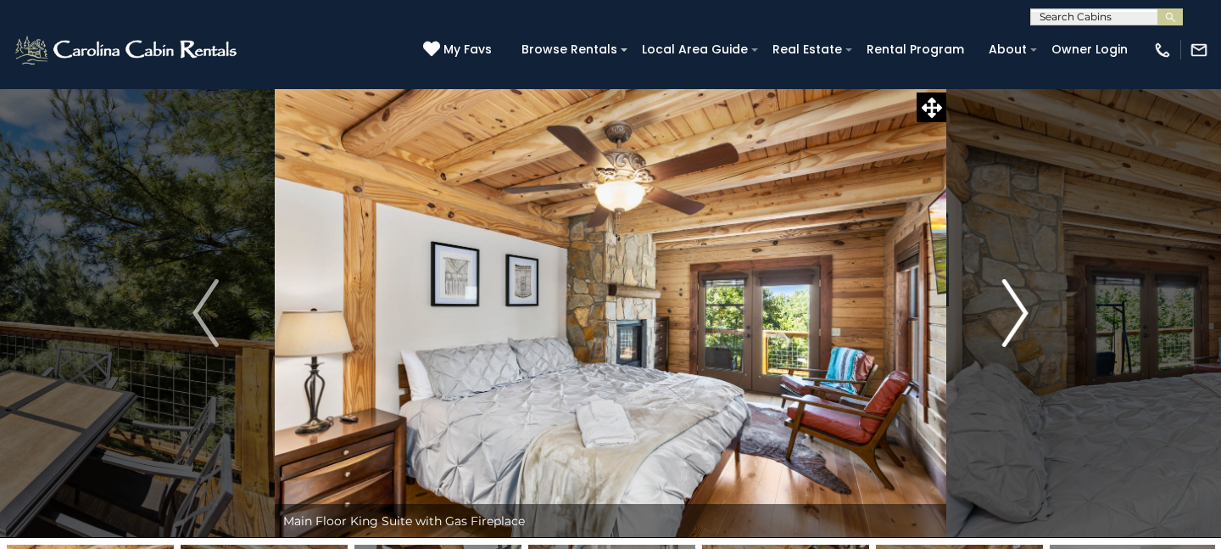
click at [1006, 304] on img "Next" at bounding box center [1015, 313] width 25 height 68
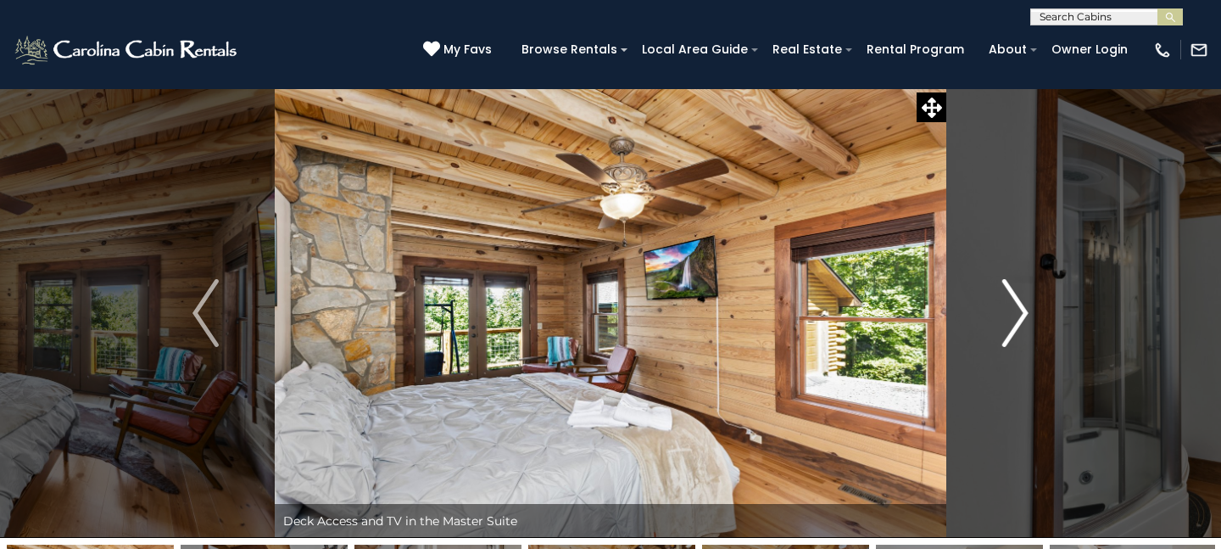
click at [1006, 304] on img "Next" at bounding box center [1015, 313] width 25 height 68
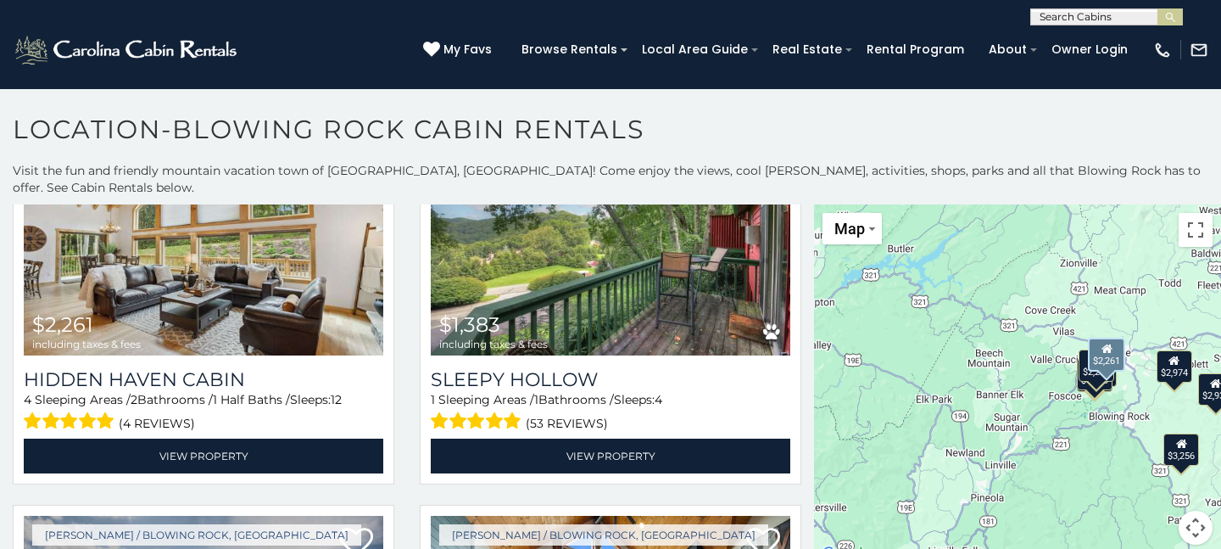
scroll to position [541, 0]
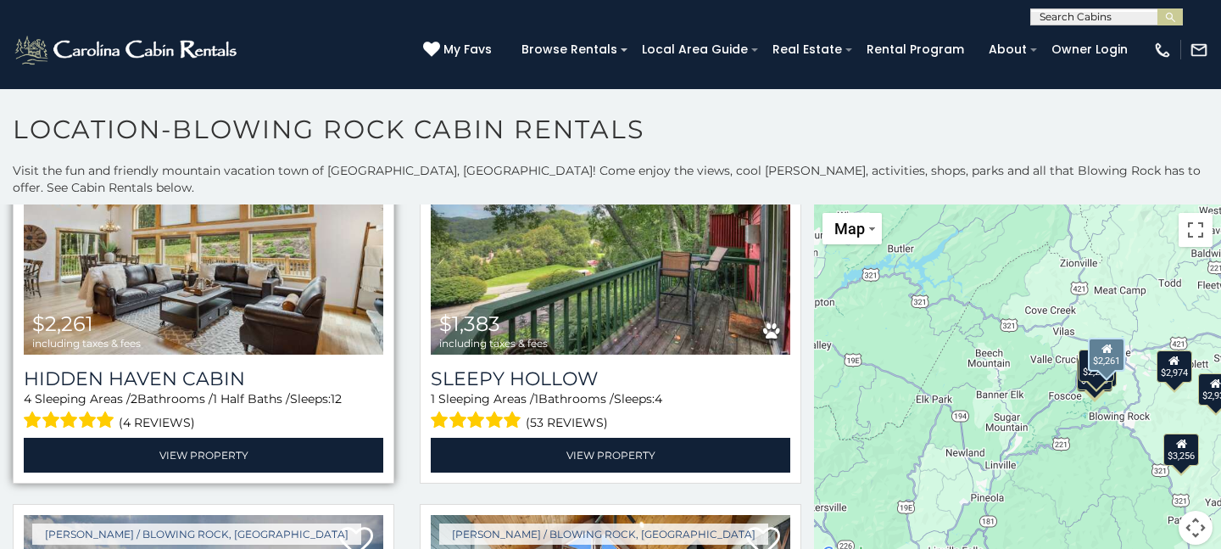
click at [293, 266] on img at bounding box center [204, 234] width 360 height 241
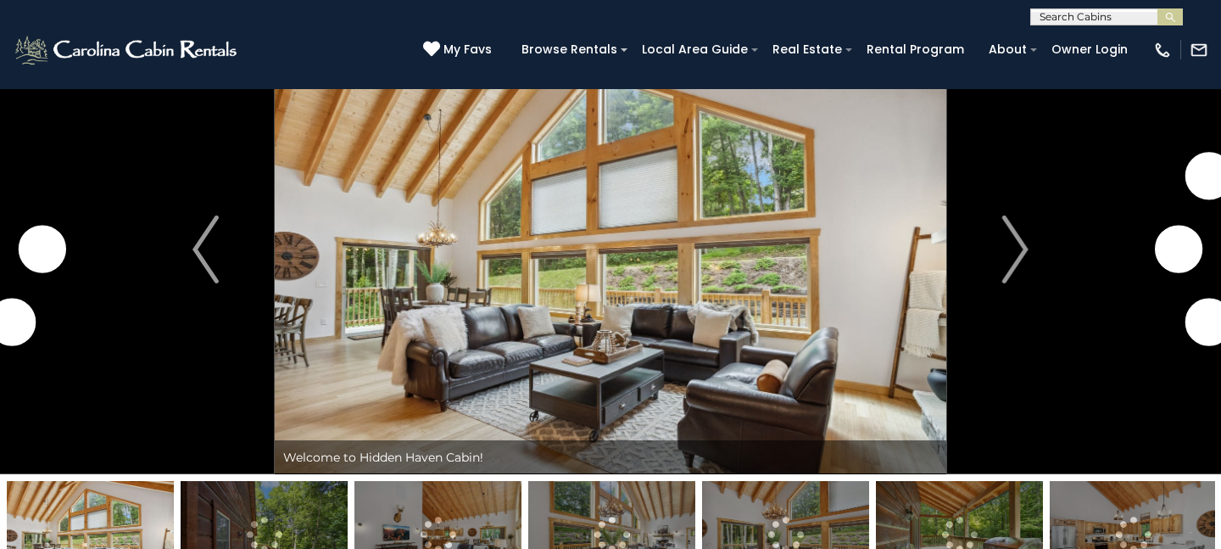
scroll to position [65, 0]
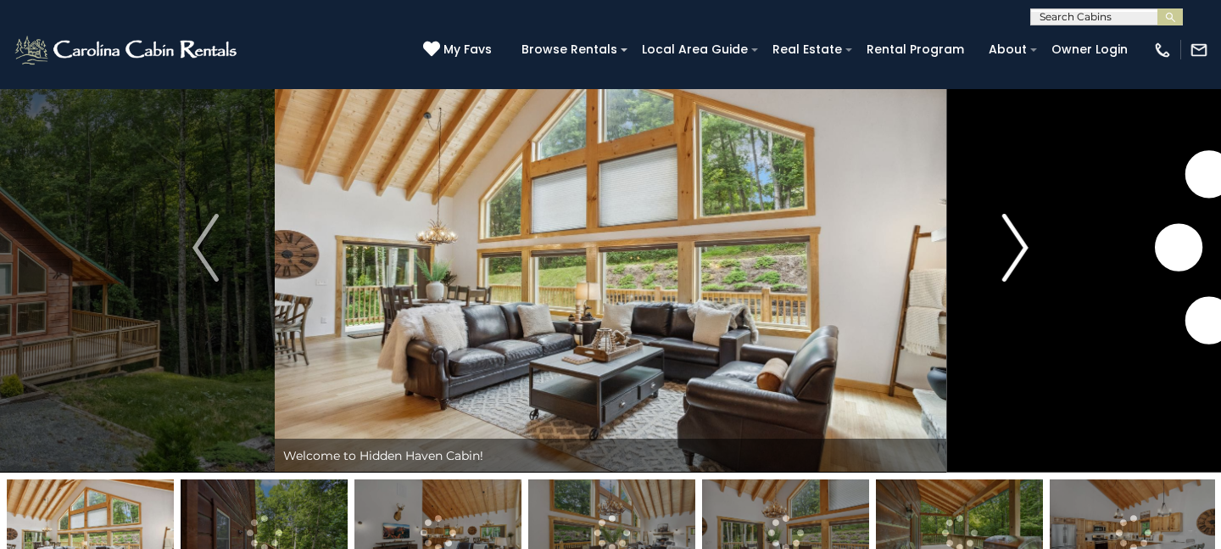
click at [1027, 248] on img "Next" at bounding box center [1015, 248] width 25 height 68
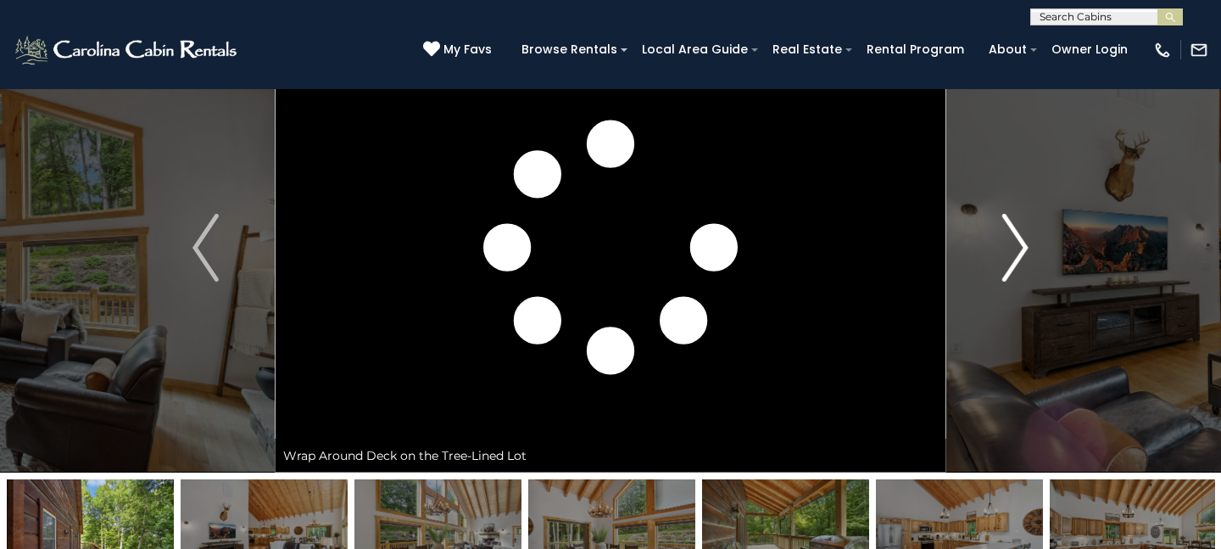
scroll to position [0, 0]
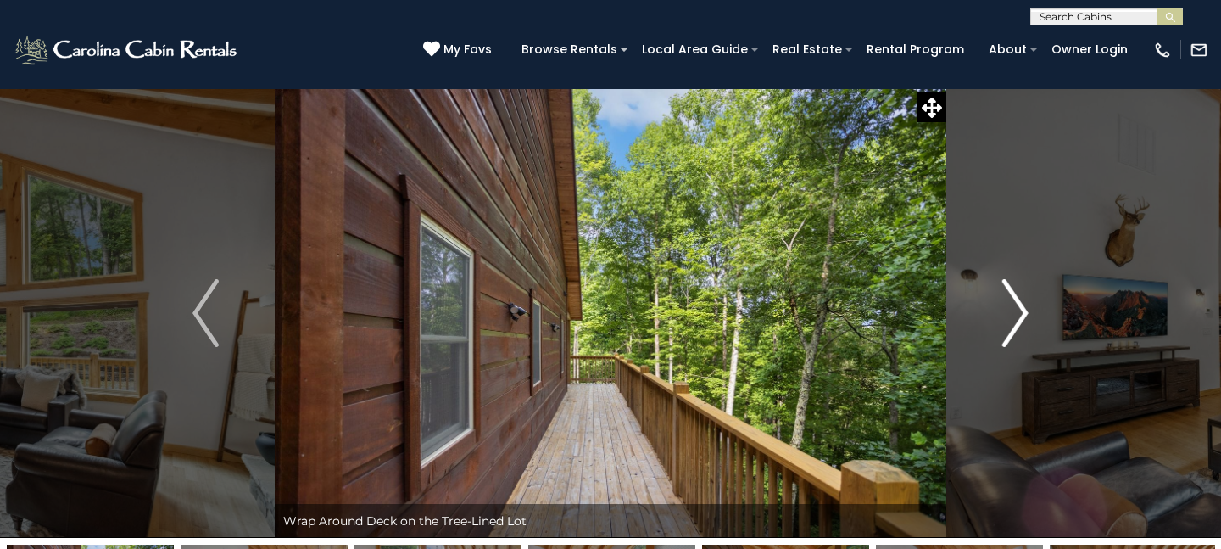
click at [1015, 303] on img "Next" at bounding box center [1015, 313] width 25 height 68
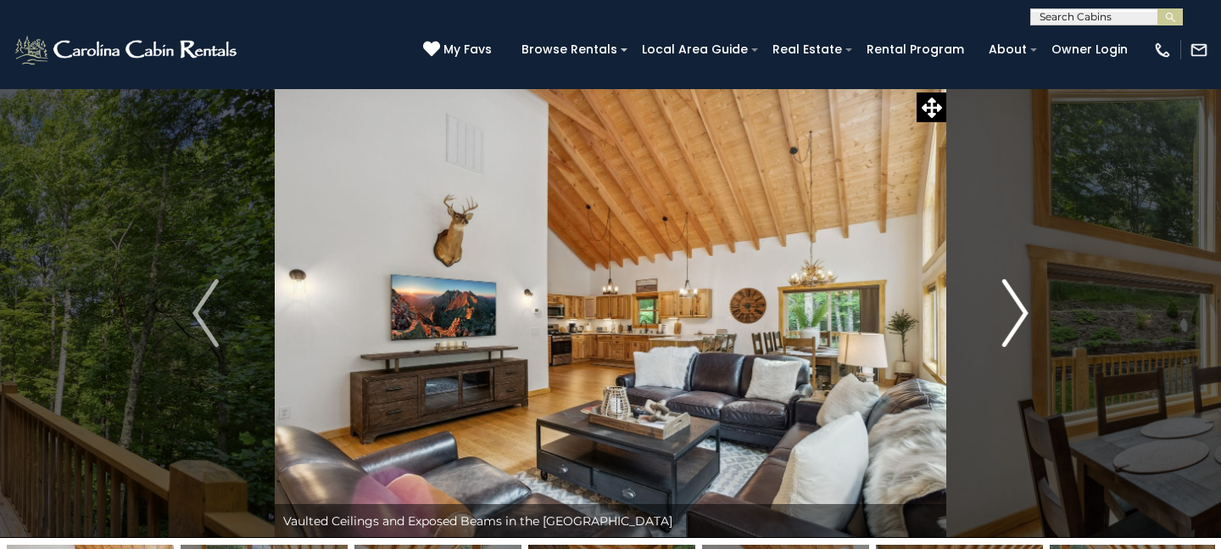
click at [1015, 303] on img "Next" at bounding box center [1015, 313] width 25 height 68
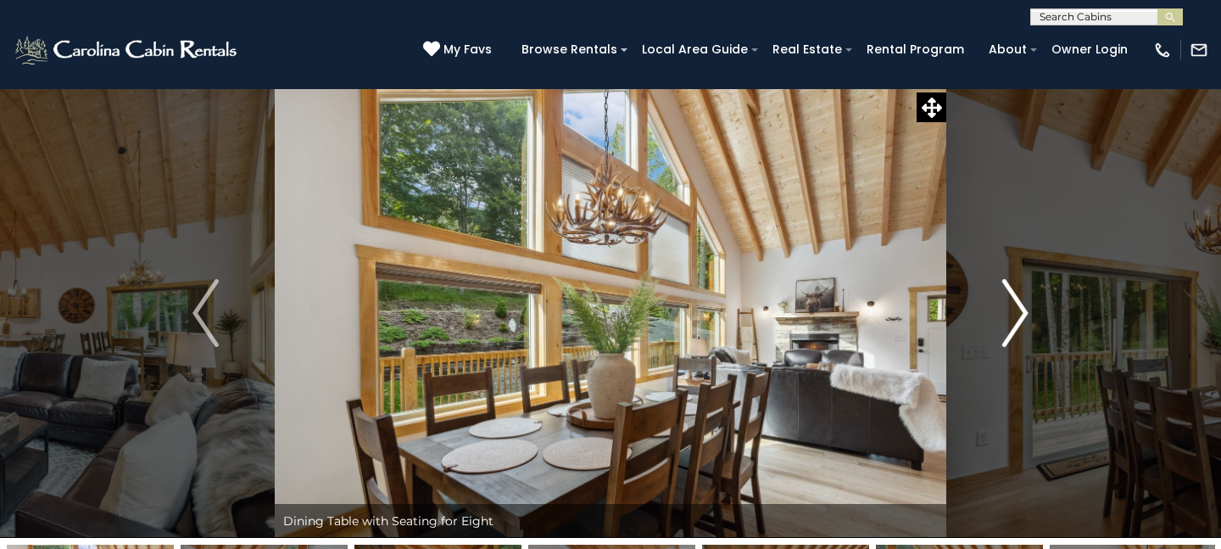
click at [1015, 304] on img "Next" at bounding box center [1015, 313] width 25 height 68
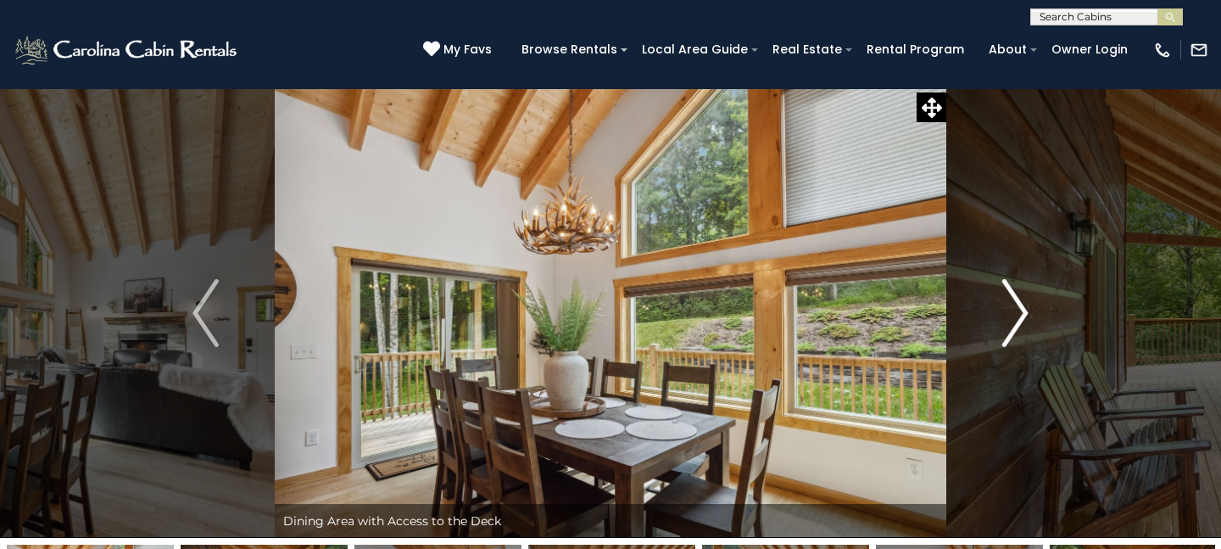
click at [1015, 304] on img "Next" at bounding box center [1015, 313] width 25 height 68
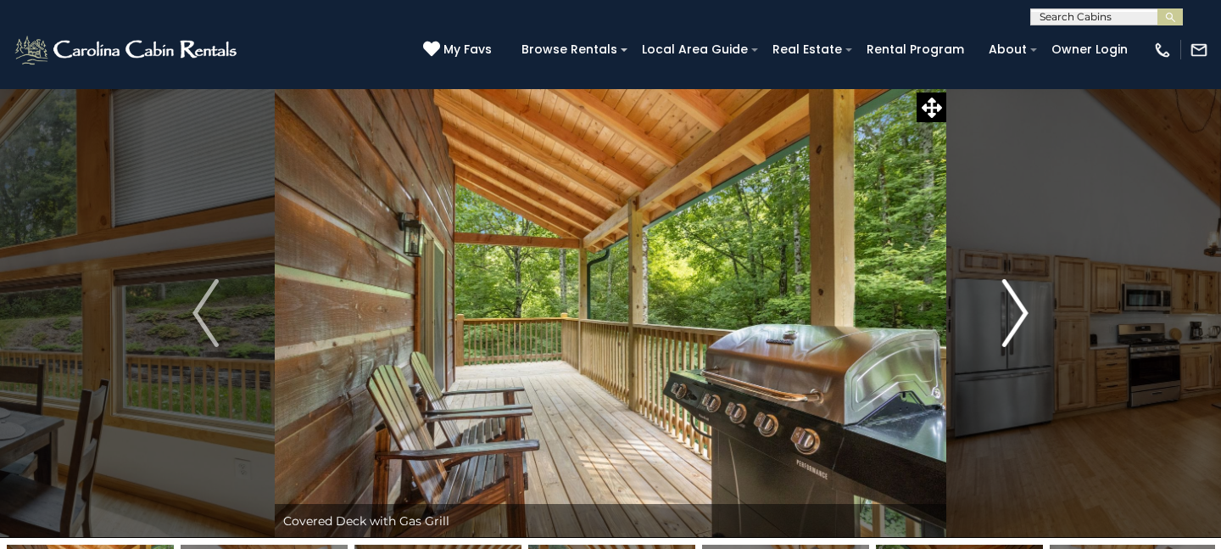
click at [1015, 304] on img "Next" at bounding box center [1015, 313] width 25 height 68
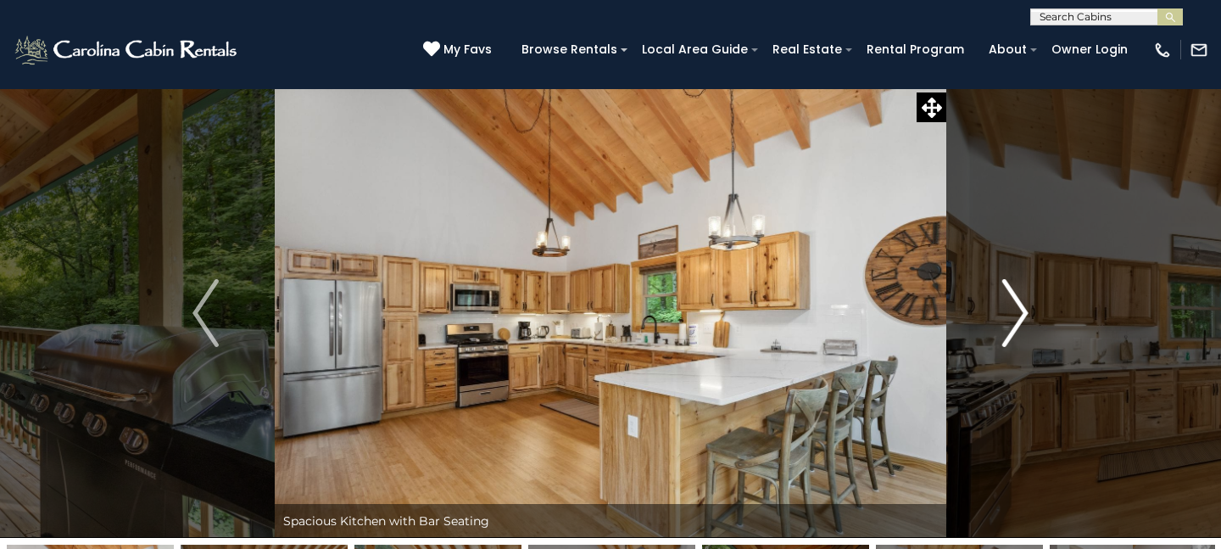
click at [1015, 304] on img "Next" at bounding box center [1015, 313] width 25 height 68
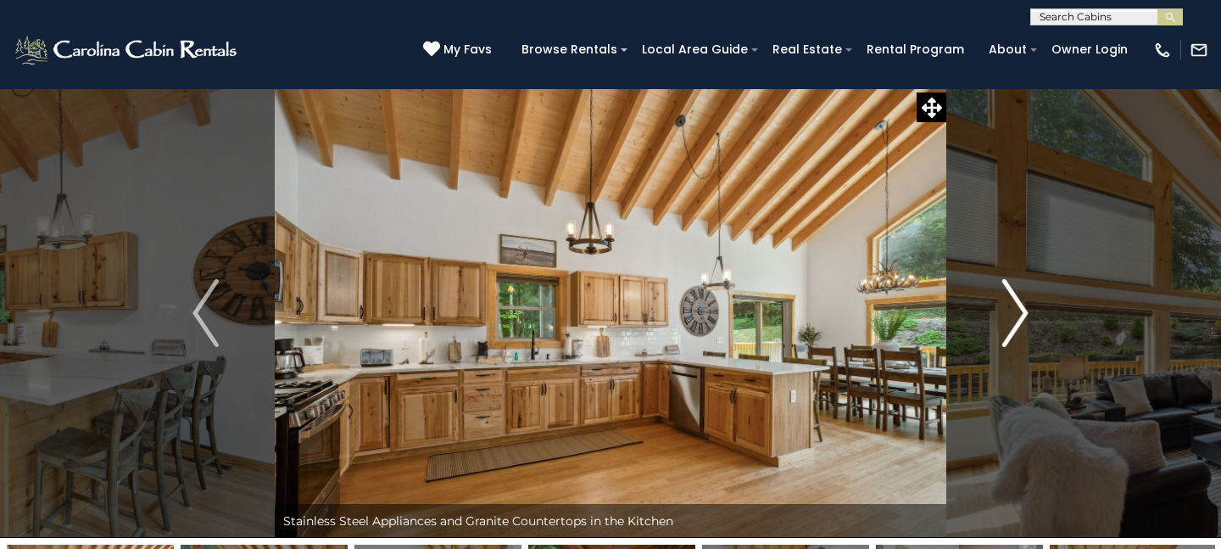
click at [1016, 304] on img "Next" at bounding box center [1015, 313] width 25 height 68
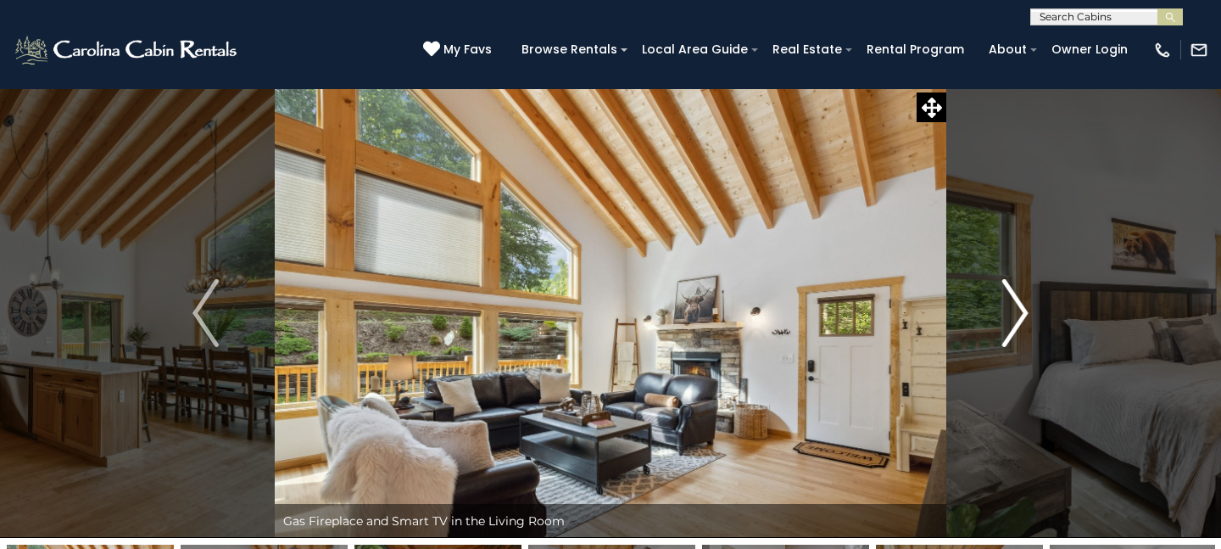
click at [1016, 305] on img "Next" at bounding box center [1015, 313] width 25 height 68
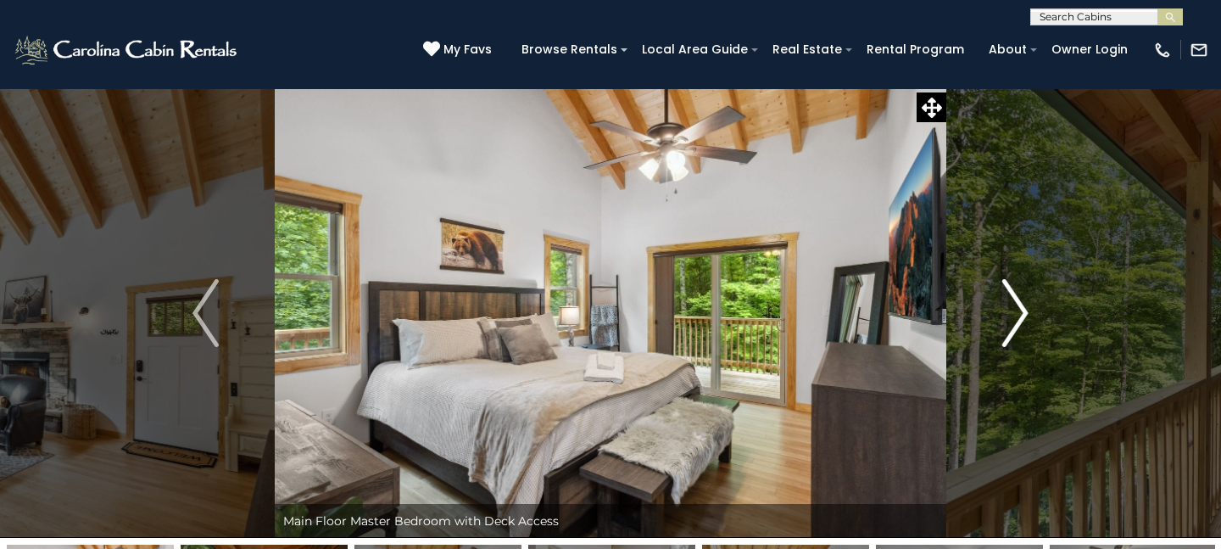
click at [1016, 305] on img "Next" at bounding box center [1015, 313] width 25 height 68
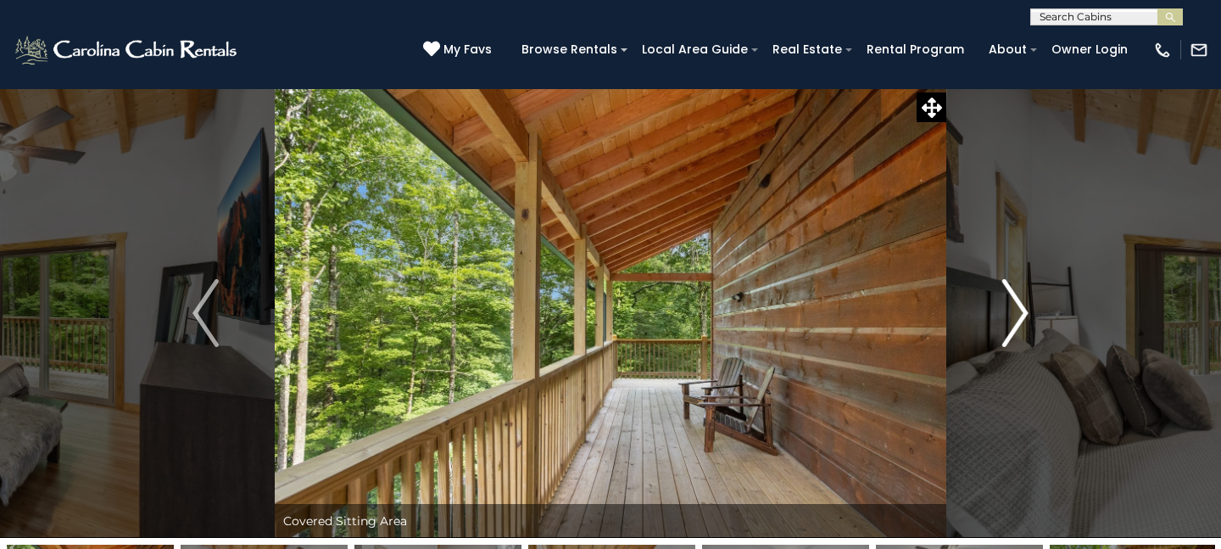
click at [1018, 305] on img "Next" at bounding box center [1015, 313] width 25 height 68
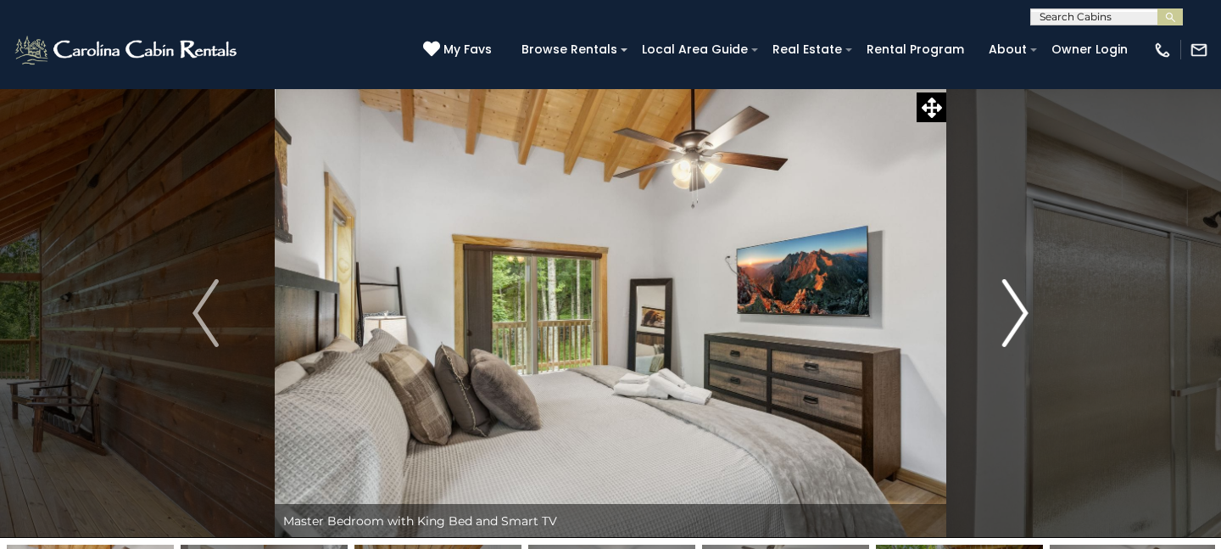
click at [1018, 305] on img "Next" at bounding box center [1015, 313] width 25 height 68
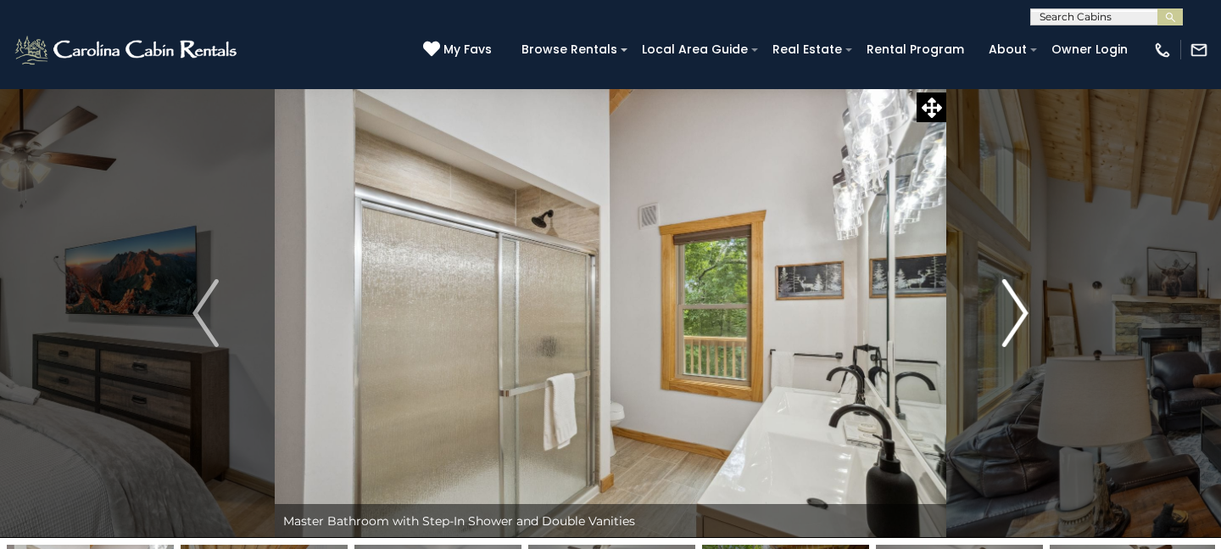
click at [1018, 305] on img "Next" at bounding box center [1015, 313] width 25 height 68
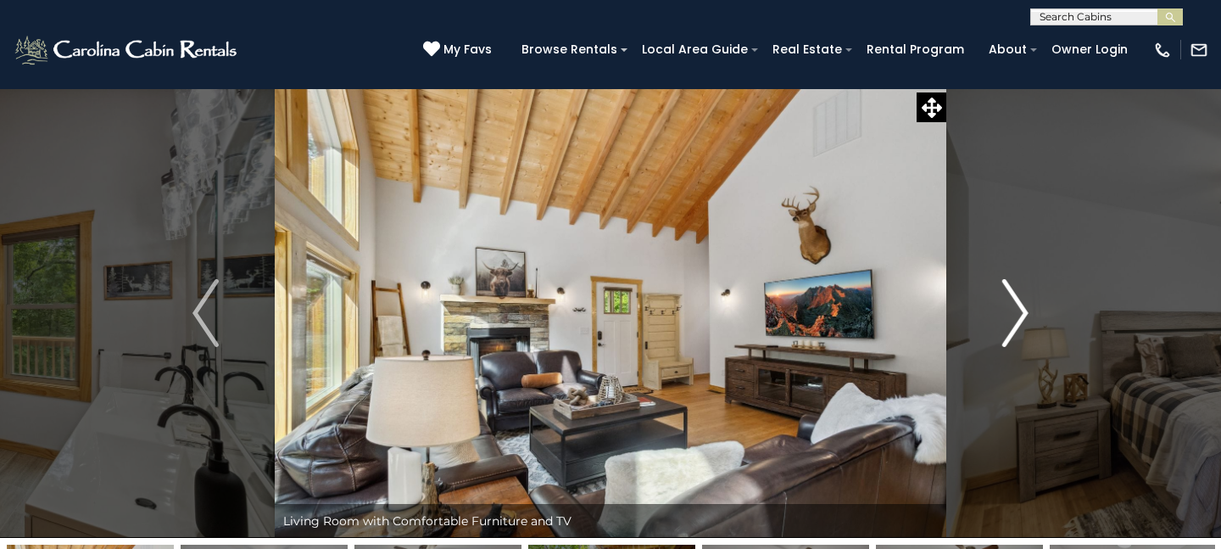
click at [1018, 305] on img "Next" at bounding box center [1015, 313] width 25 height 68
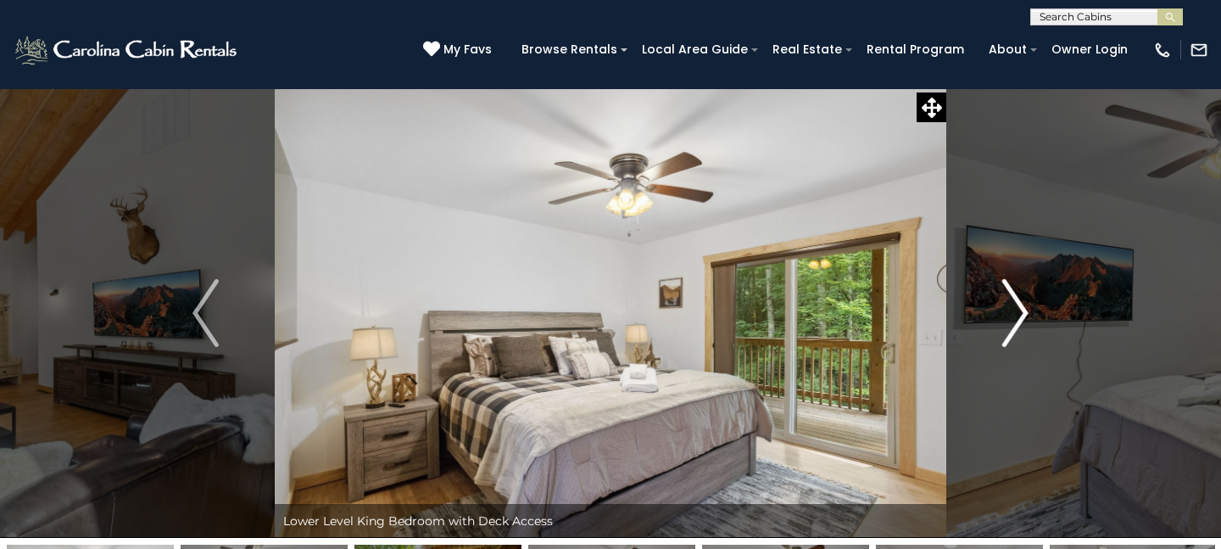
click at [1018, 305] on img "Next" at bounding box center [1015, 313] width 25 height 68
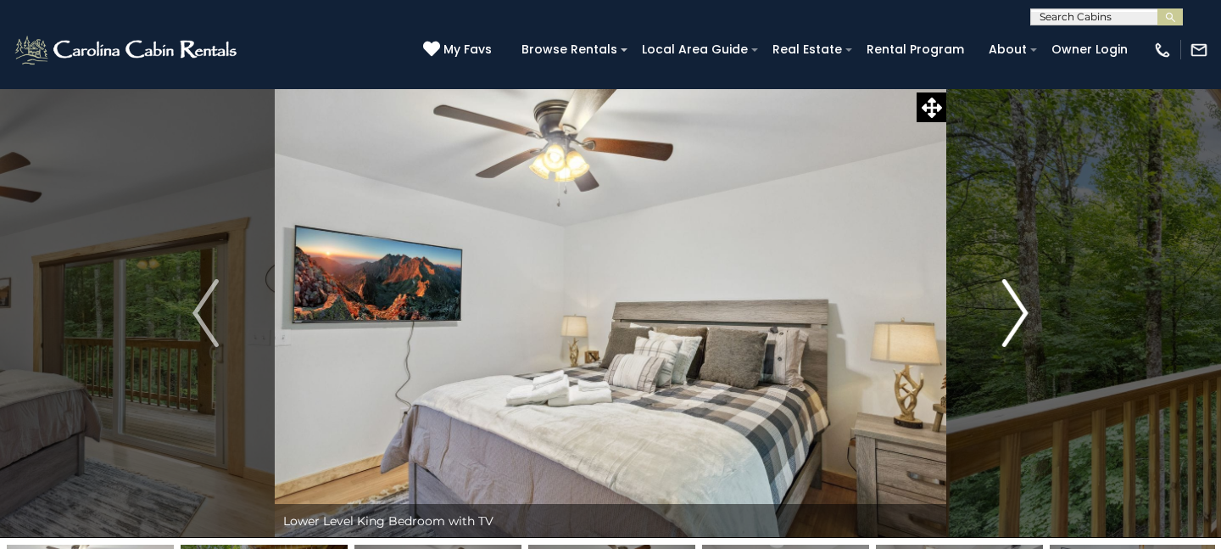
click at [1018, 305] on img "Next" at bounding box center [1015, 313] width 25 height 68
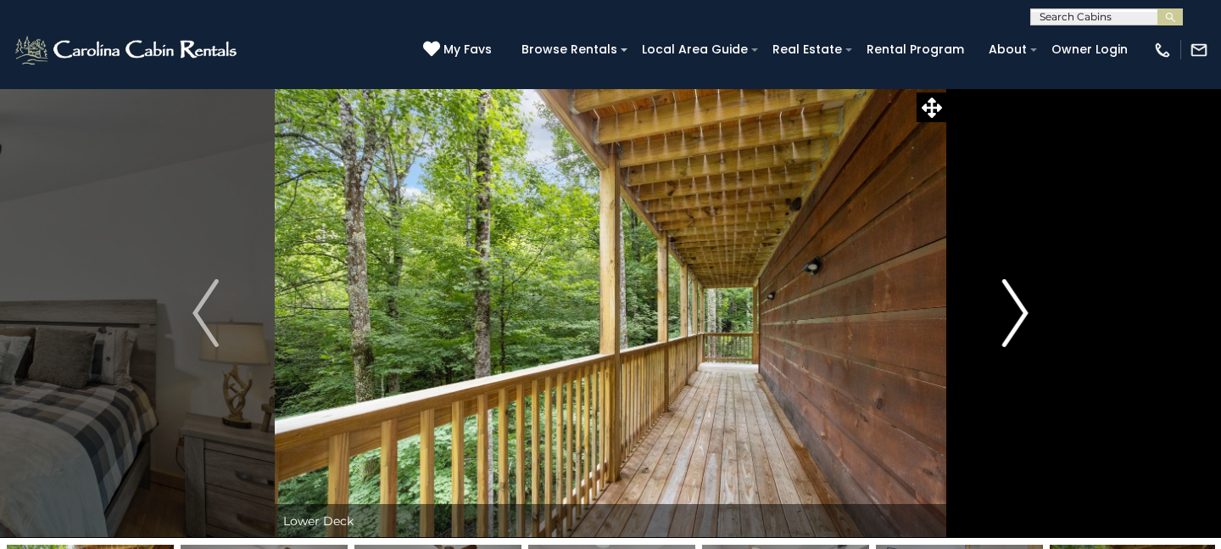
click at [1018, 305] on img "Next" at bounding box center [1015, 313] width 25 height 68
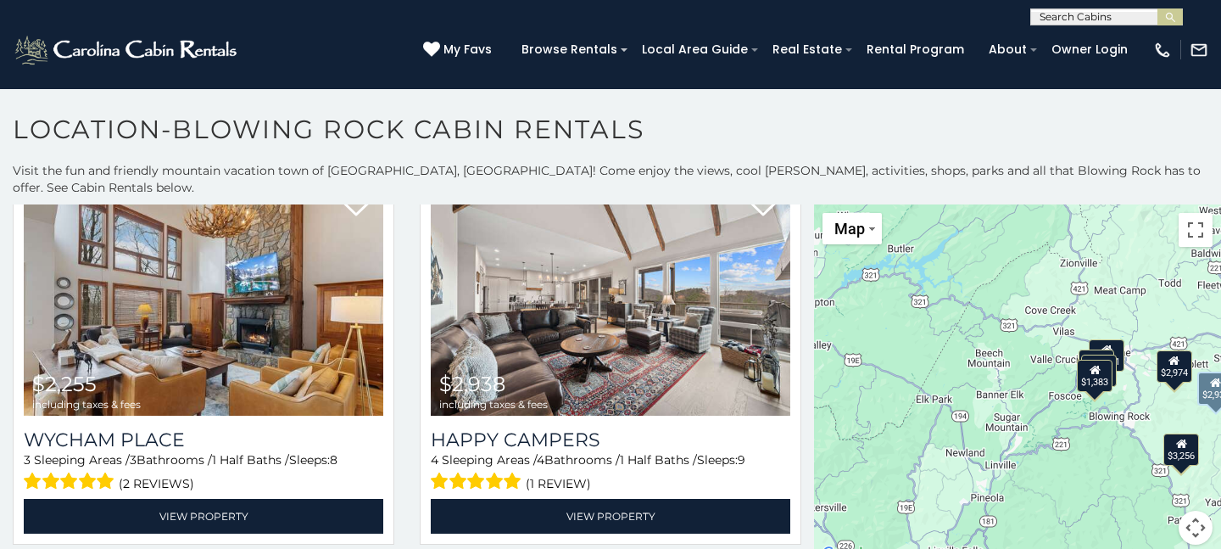
scroll to position [1282, 0]
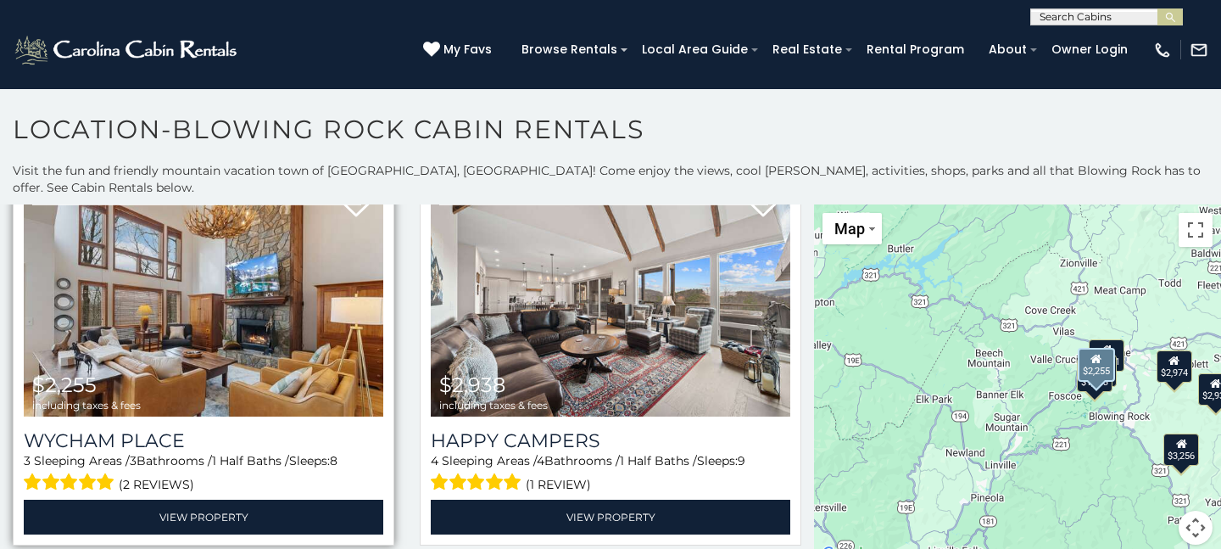
click at [190, 339] on img at bounding box center [204, 296] width 360 height 241
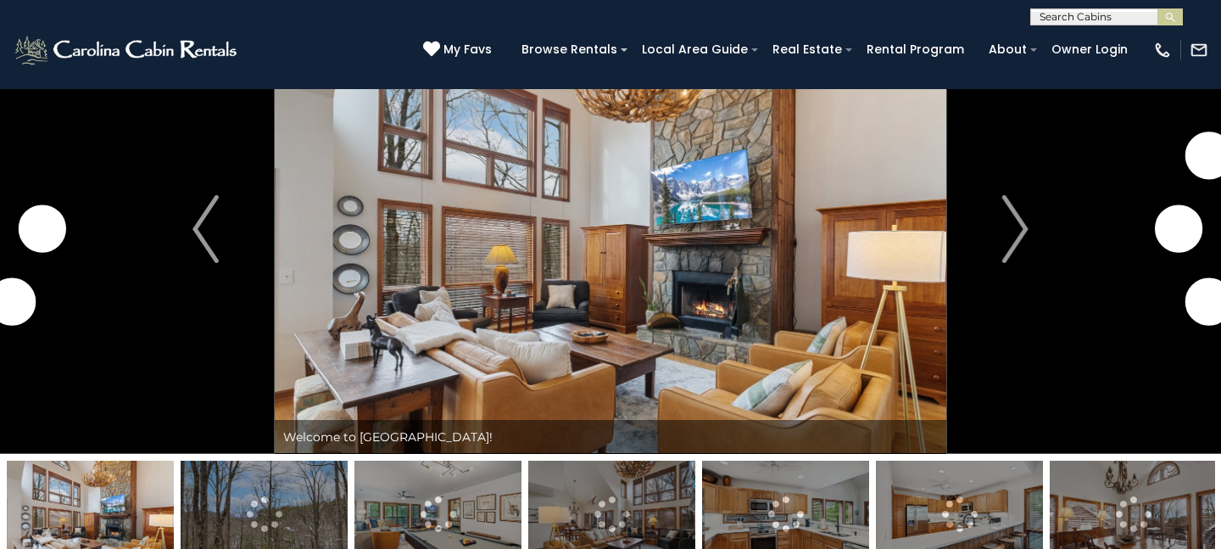
scroll to position [88, 0]
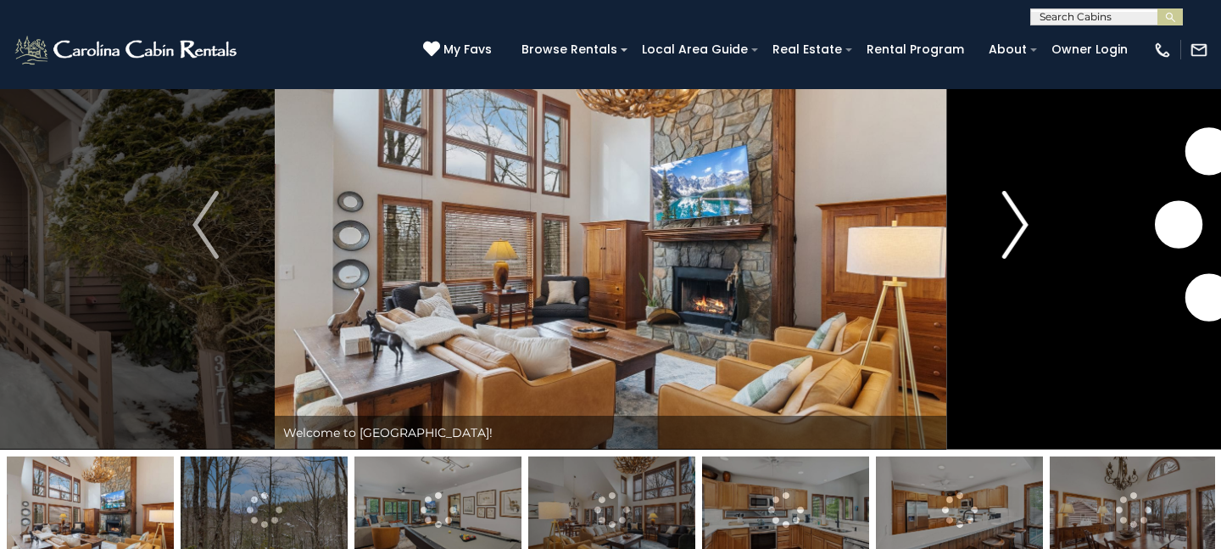
click at [1012, 221] on img "Next" at bounding box center [1015, 225] width 25 height 68
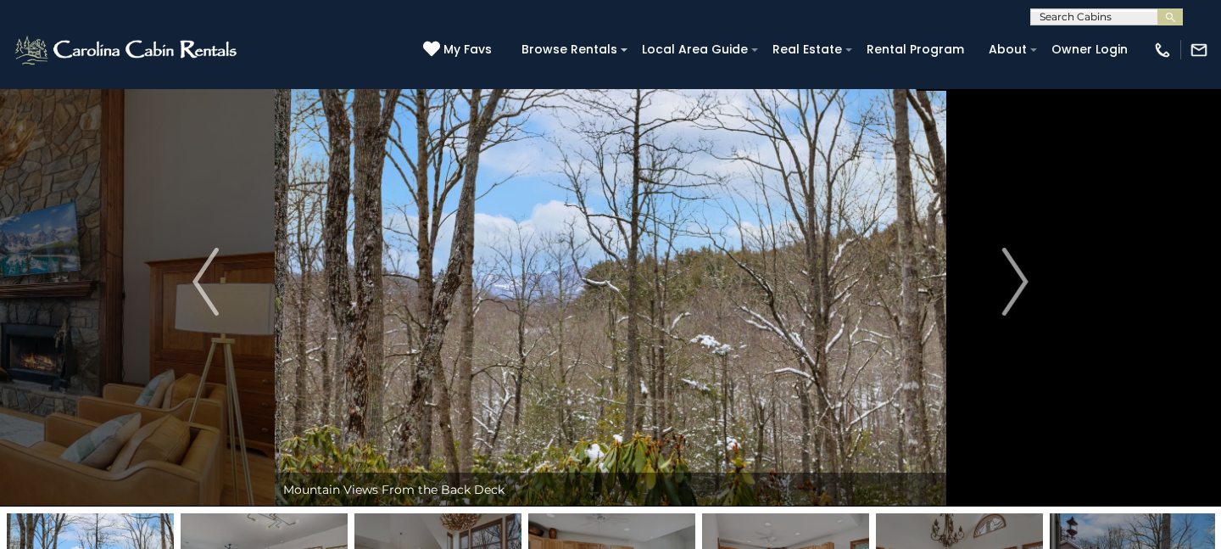
scroll to position [3, 0]
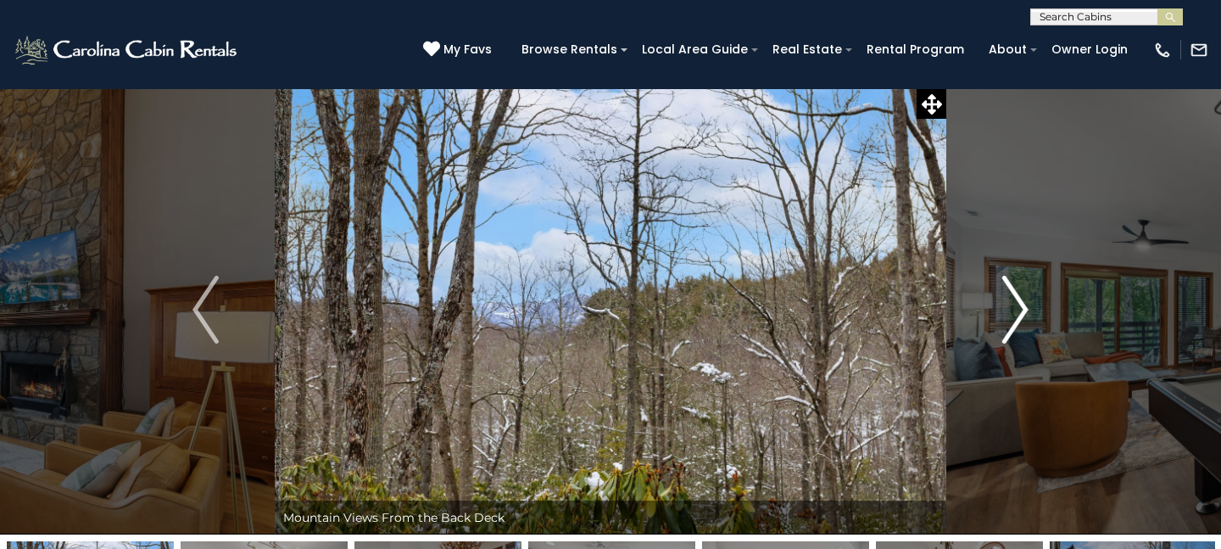
click at [1018, 304] on img "Next" at bounding box center [1015, 310] width 25 height 68
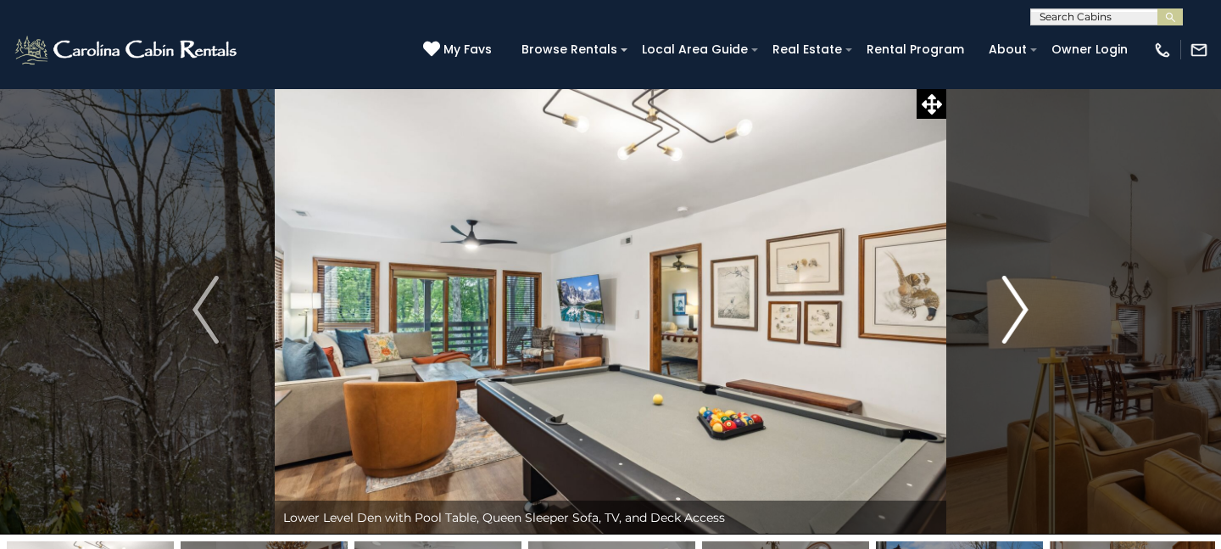
click at [1017, 304] on img "Next" at bounding box center [1015, 310] width 25 height 68
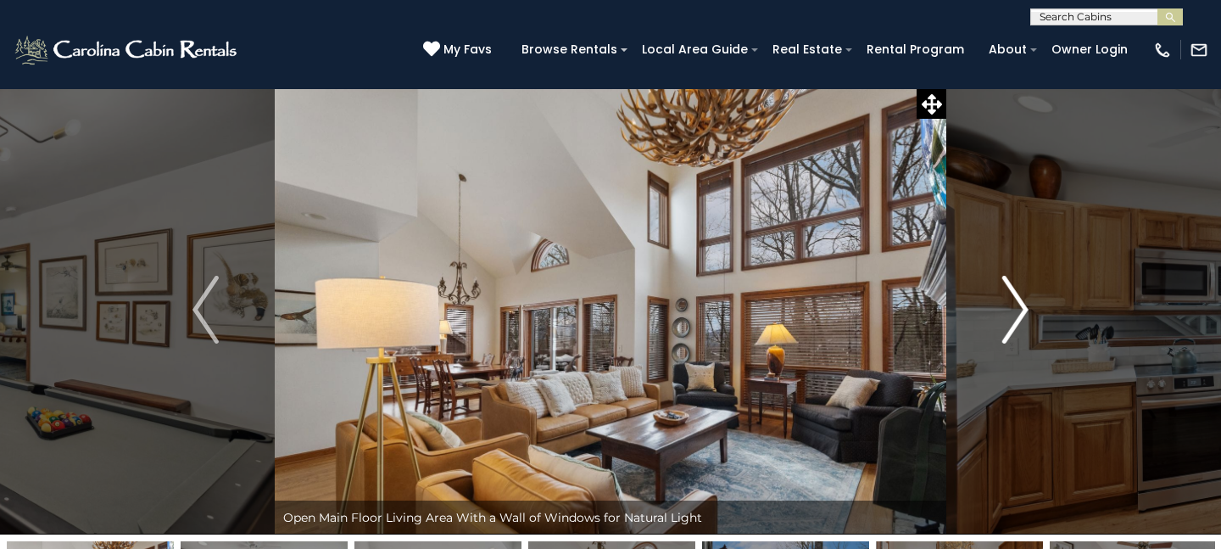
click at [1017, 304] on img "Next" at bounding box center [1015, 310] width 25 height 68
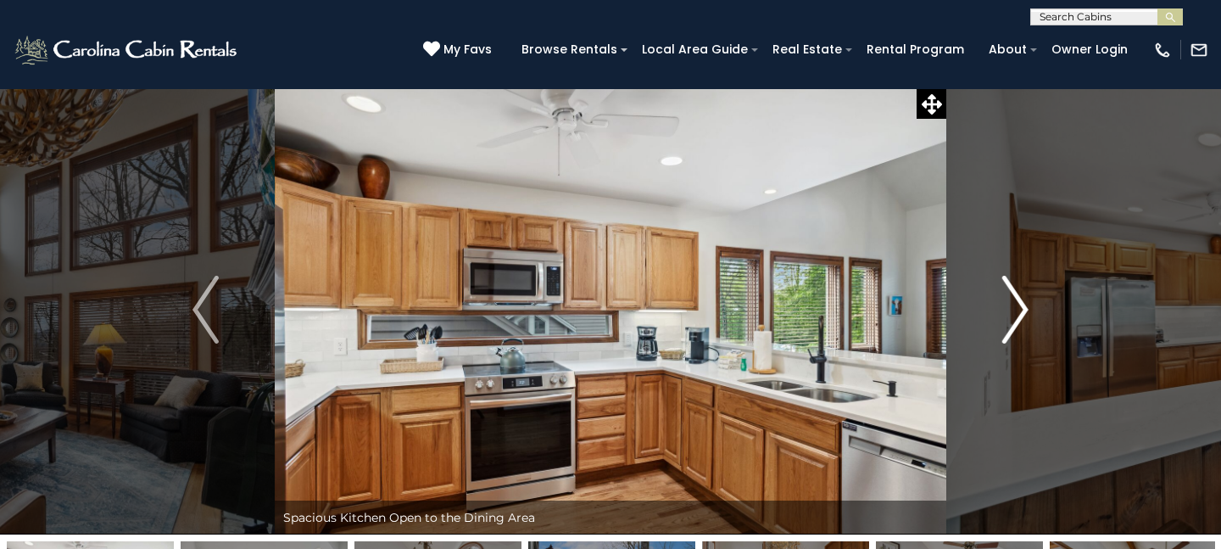
click at [1012, 304] on img "Next" at bounding box center [1015, 310] width 25 height 68
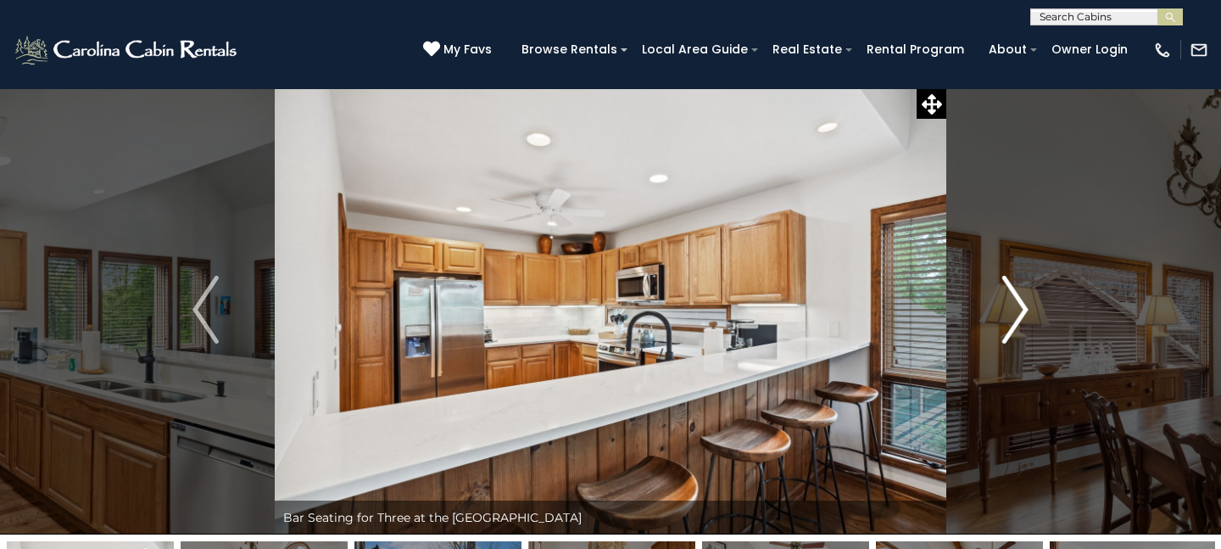
click at [1012, 304] on img "Next" at bounding box center [1015, 310] width 25 height 68
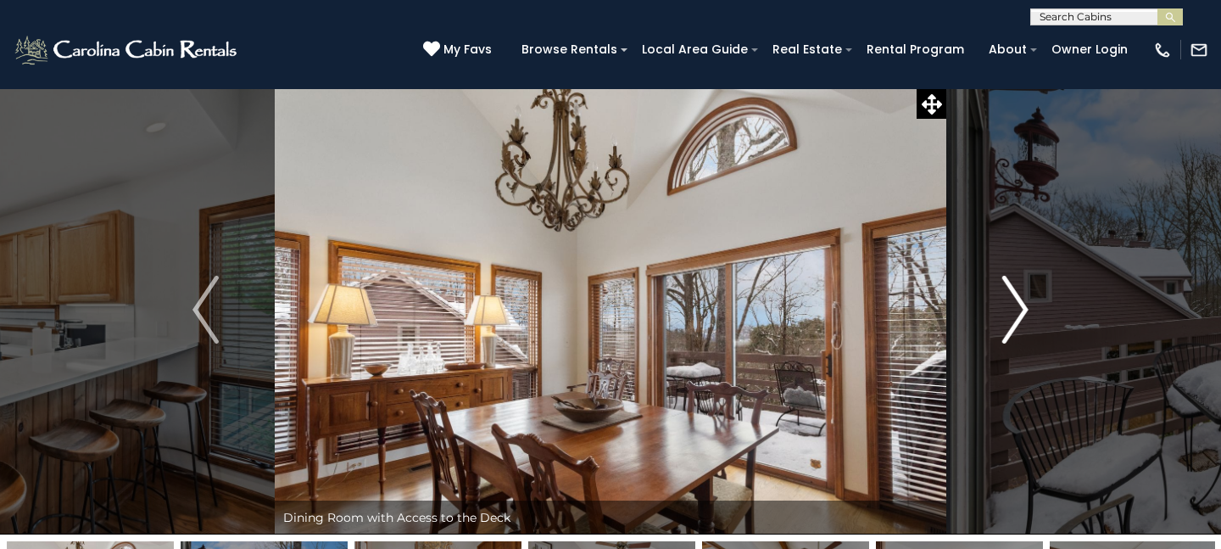
click at [1012, 304] on img "Next" at bounding box center [1015, 310] width 25 height 68
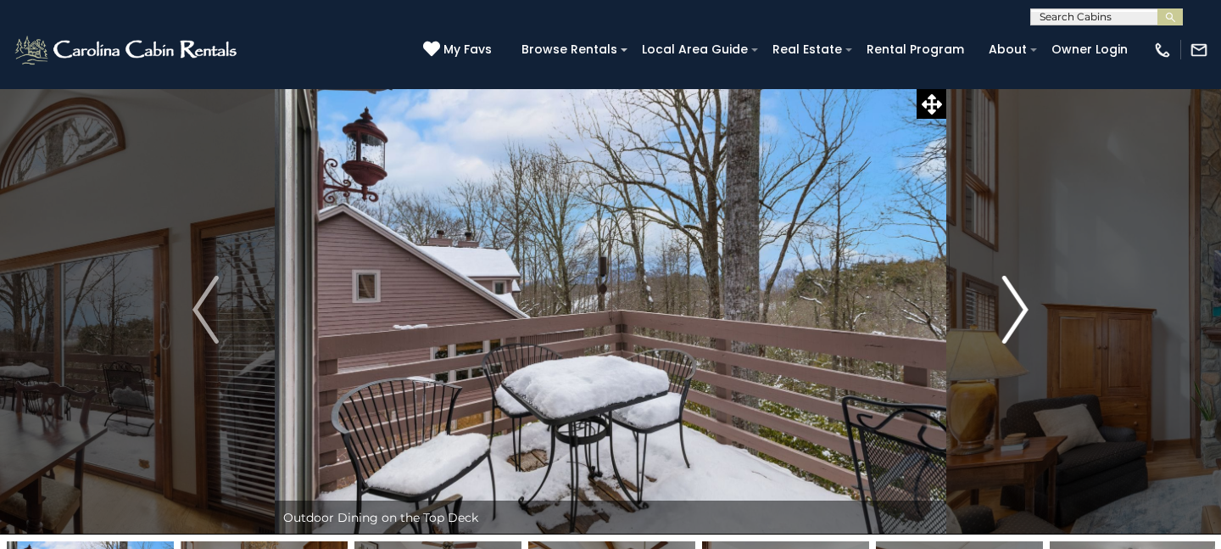
click at [1012, 304] on img "Next" at bounding box center [1015, 310] width 25 height 68
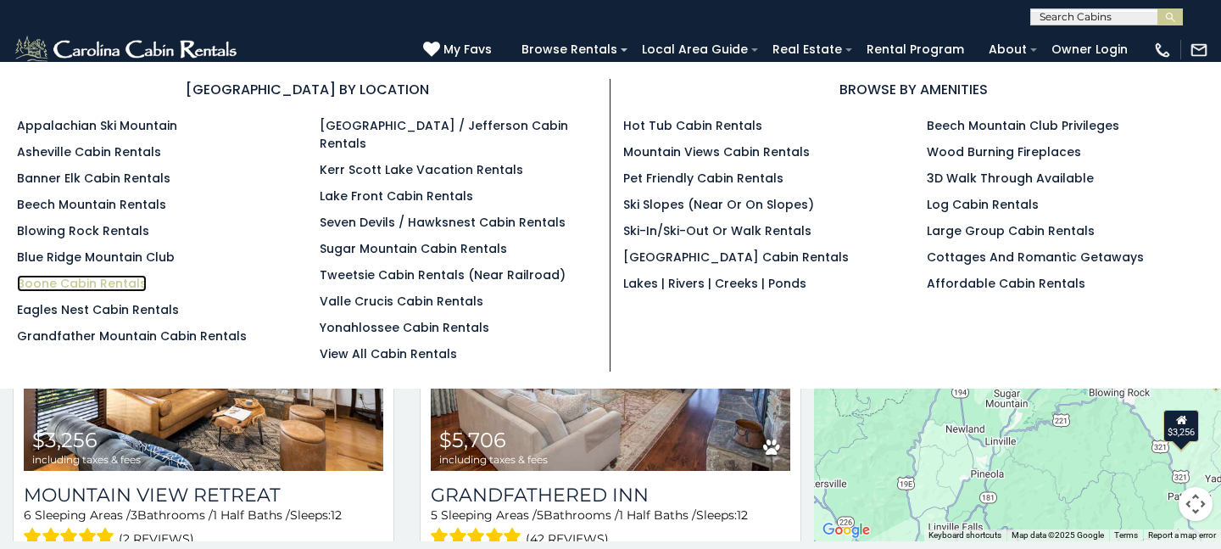
click at [119, 284] on link "Boone Cabin Rentals" at bounding box center [82, 283] width 130 height 17
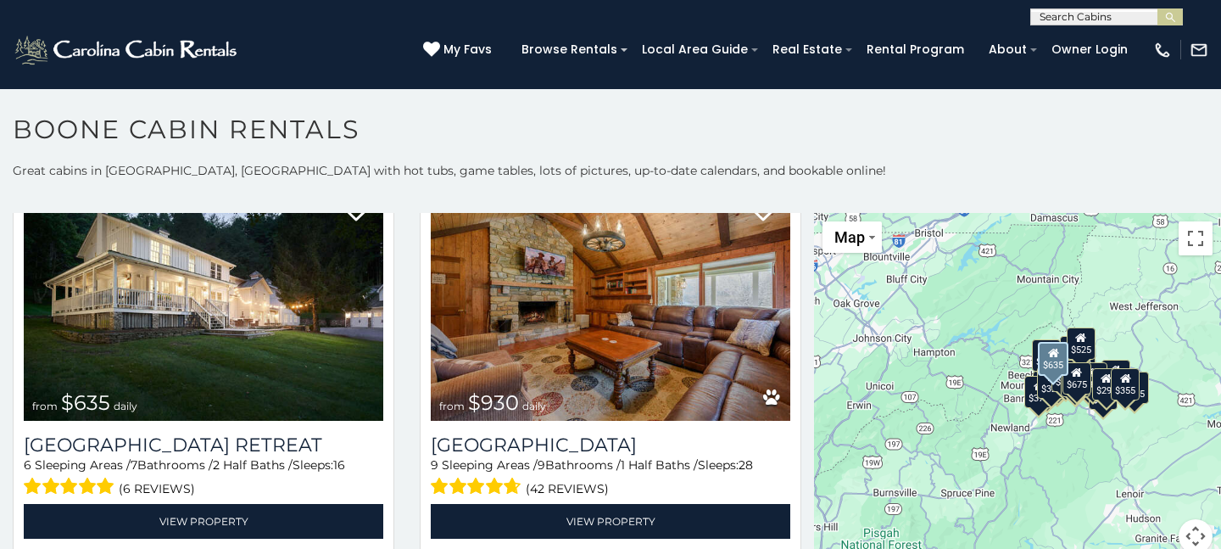
scroll to position [1314, 0]
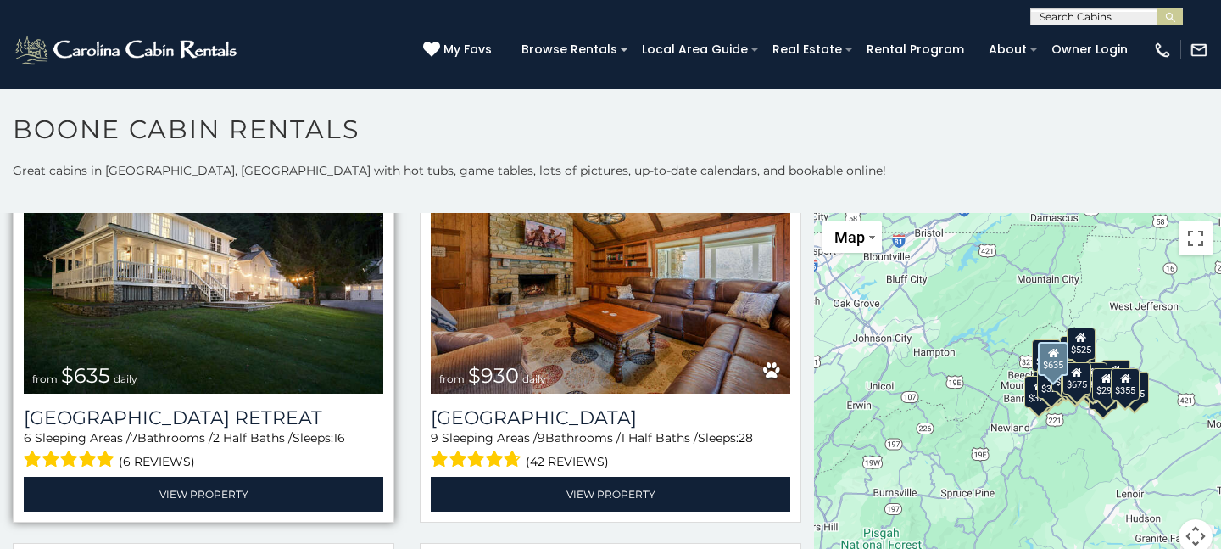
click at [243, 307] on img at bounding box center [204, 273] width 360 height 241
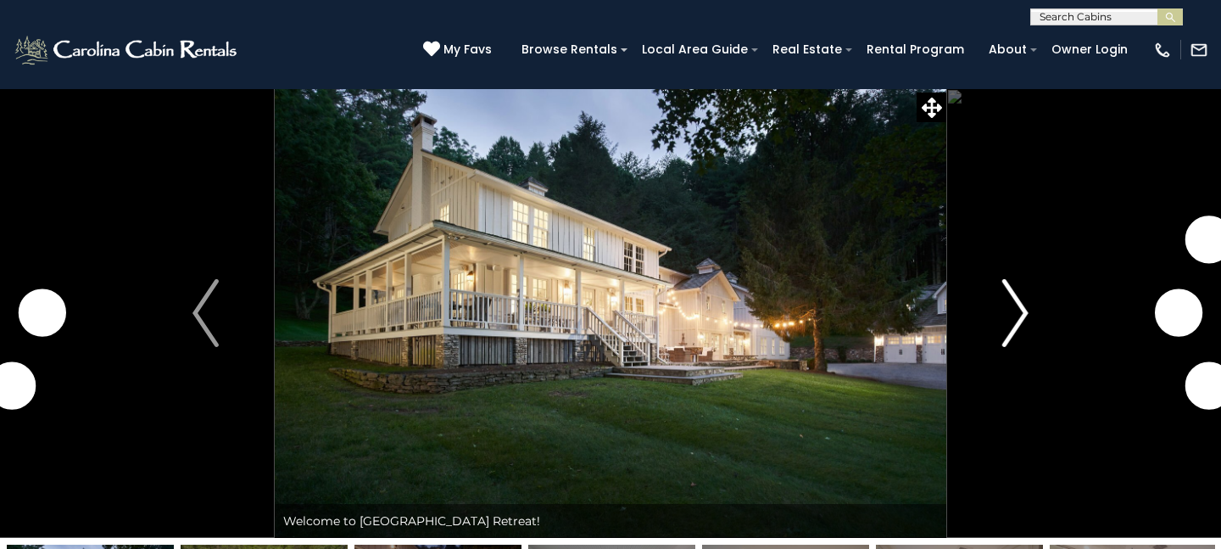
click at [1016, 316] on img "Next" at bounding box center [1015, 313] width 25 height 68
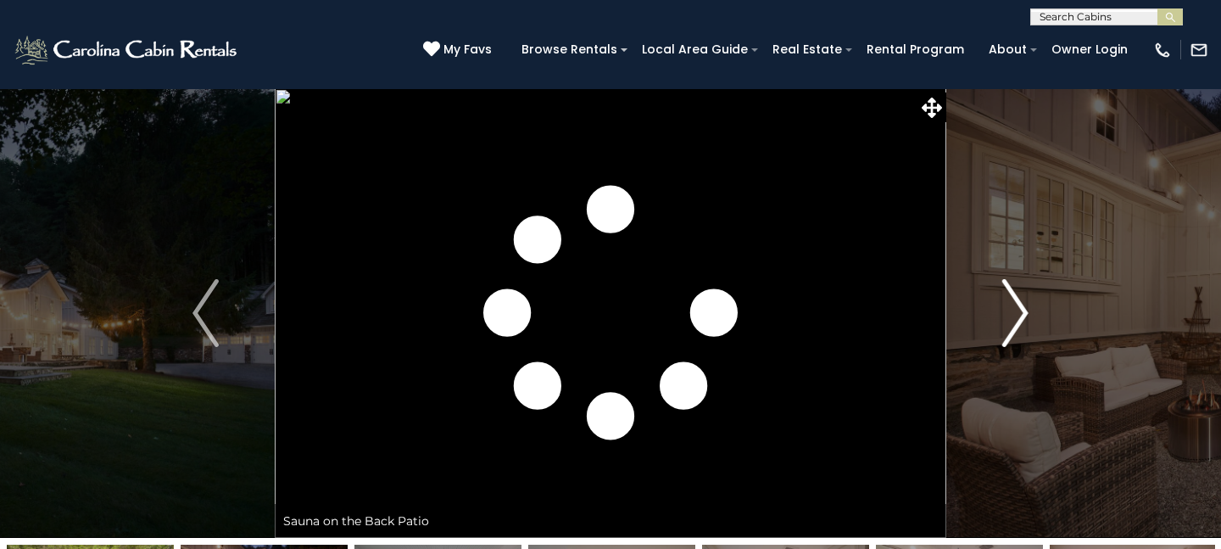
click at [1017, 316] on img "Next" at bounding box center [1015, 313] width 25 height 68
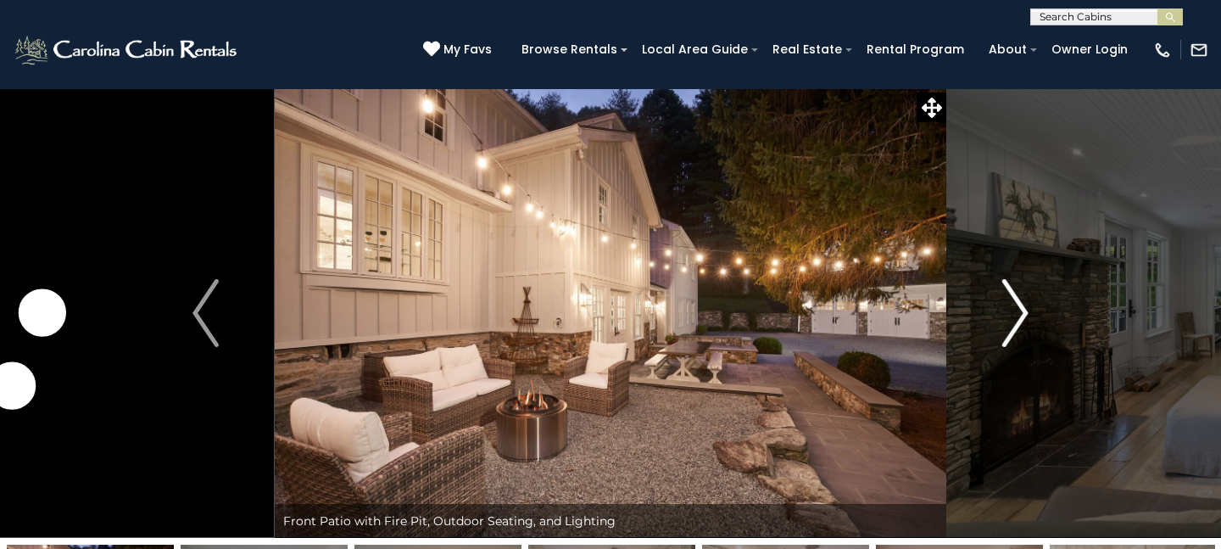
click at [1017, 316] on img "Next" at bounding box center [1015, 313] width 25 height 68
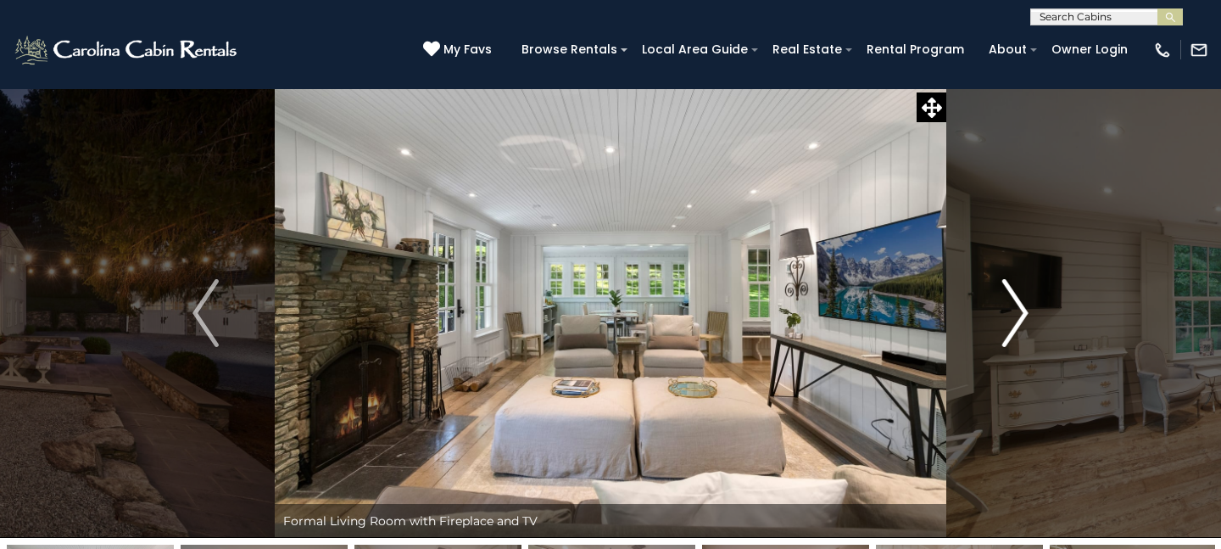
click at [1017, 316] on img "Next" at bounding box center [1015, 313] width 25 height 68
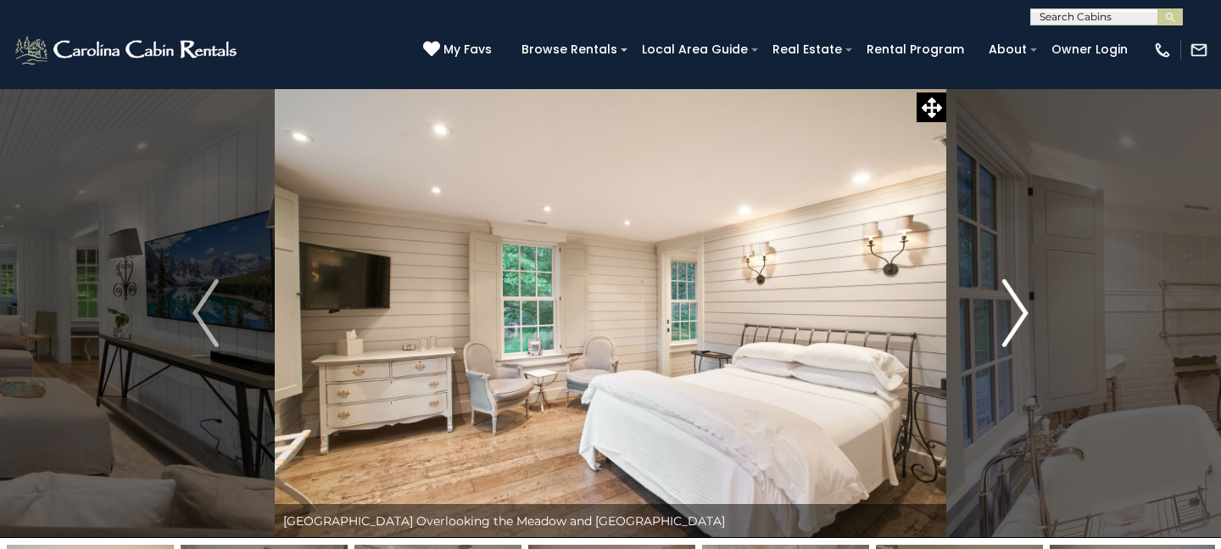
click at [1017, 316] on img "Next" at bounding box center [1015, 313] width 25 height 68
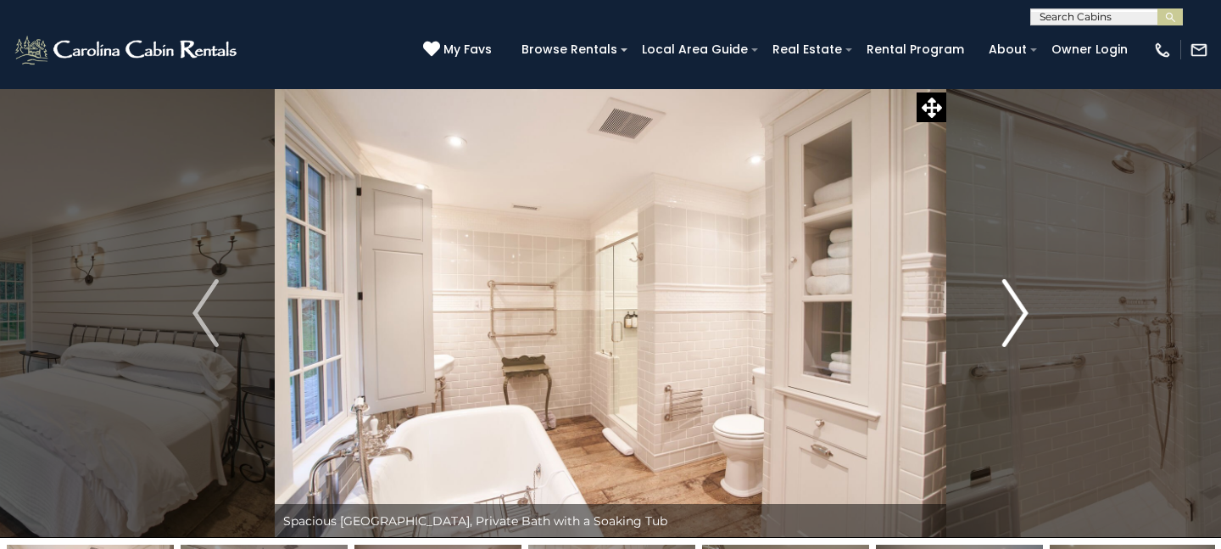
click at [1017, 316] on img "Next" at bounding box center [1015, 313] width 25 height 68
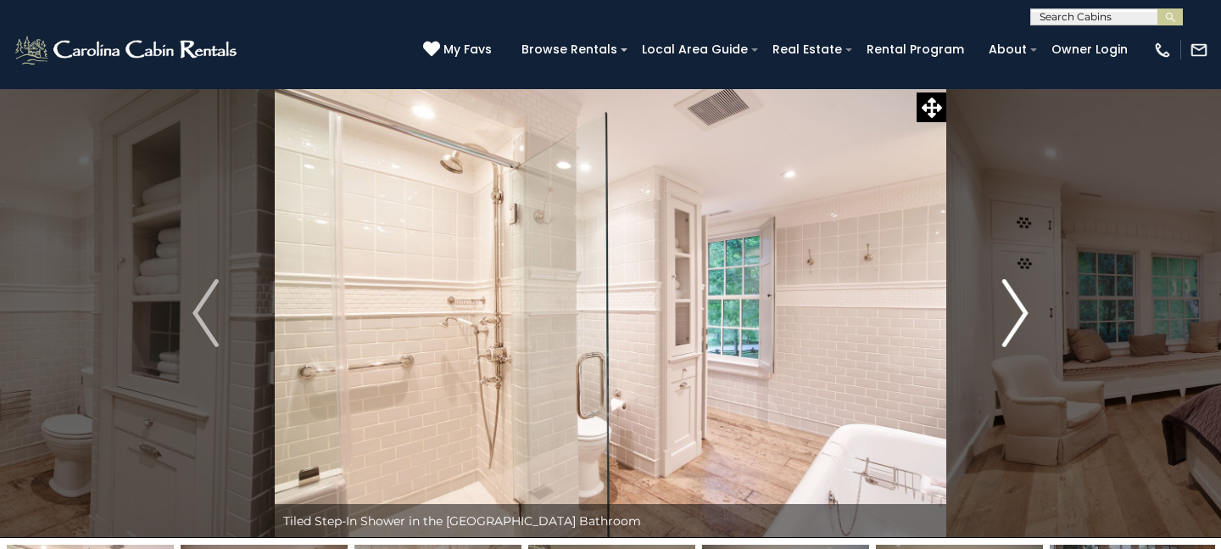
click at [1017, 316] on img "Next" at bounding box center [1015, 313] width 25 height 68
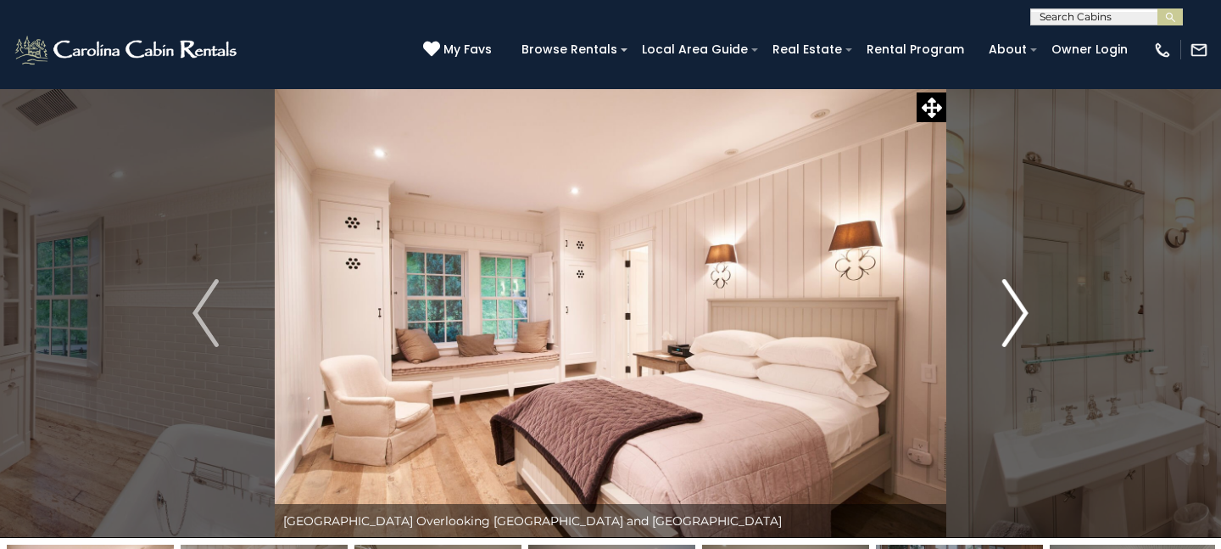
click at [1017, 316] on img "Next" at bounding box center [1015, 313] width 25 height 68
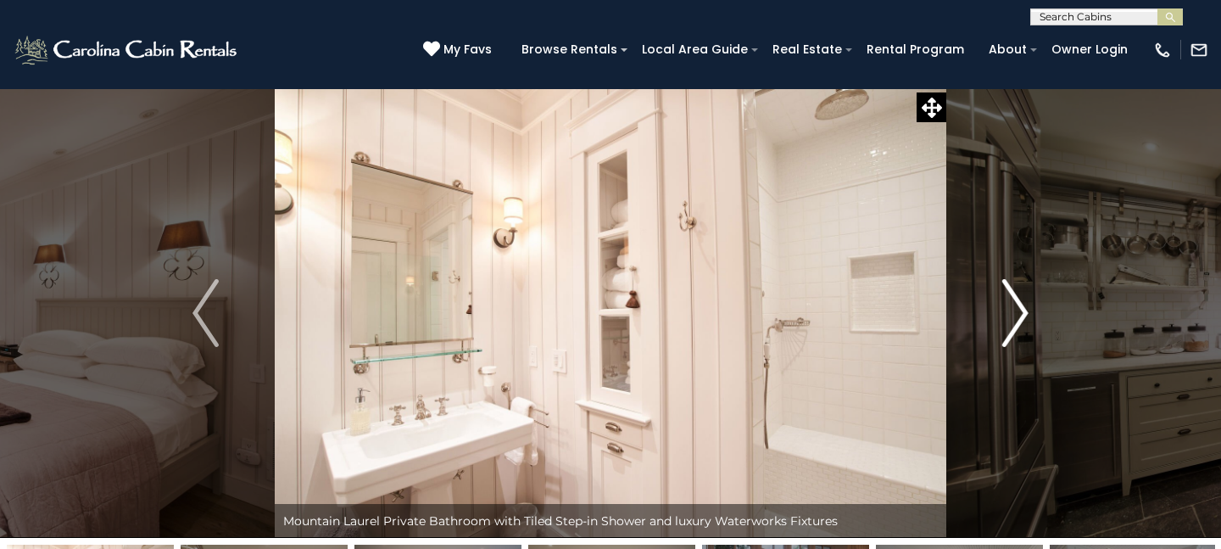
click at [1017, 316] on img "Next" at bounding box center [1015, 313] width 25 height 68
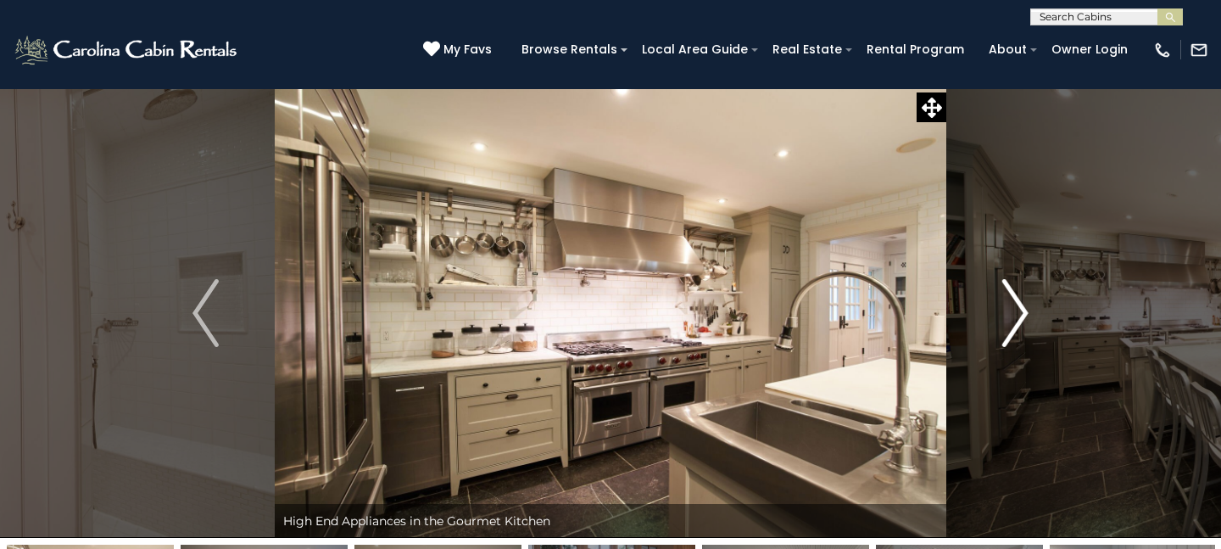
click at [1017, 316] on img "Next" at bounding box center [1015, 313] width 25 height 68
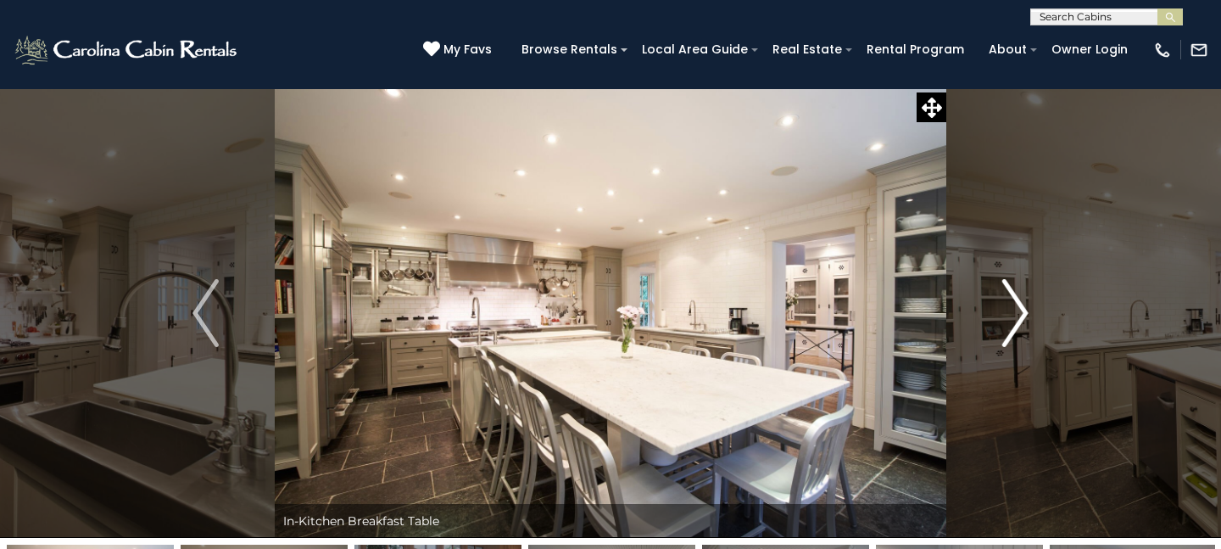
click at [1017, 316] on img "Next" at bounding box center [1015, 313] width 25 height 68
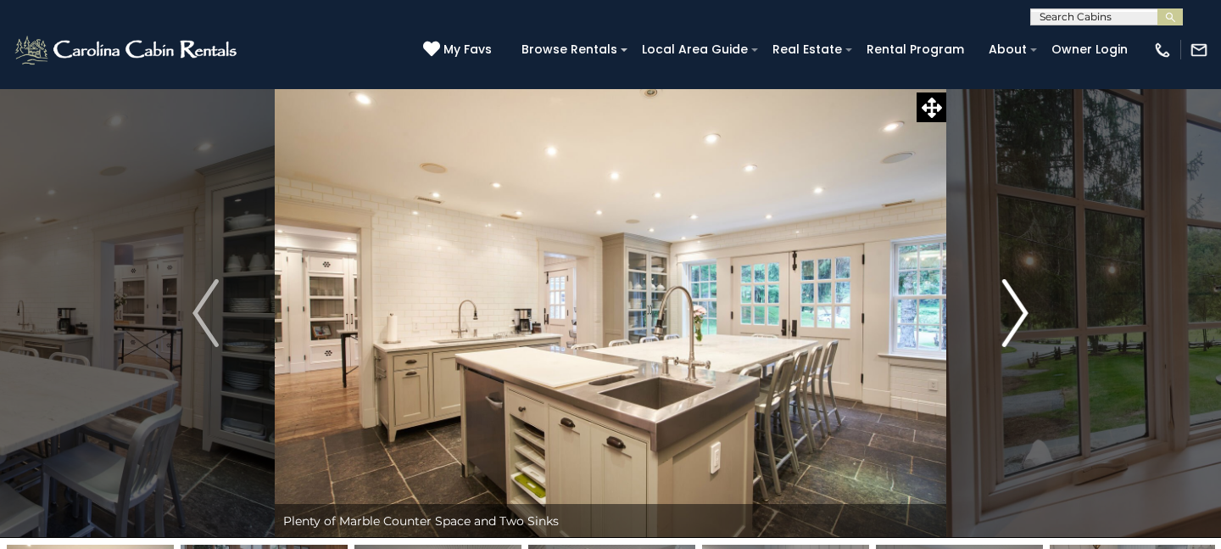
click at [1017, 316] on img "Next" at bounding box center [1015, 313] width 25 height 68
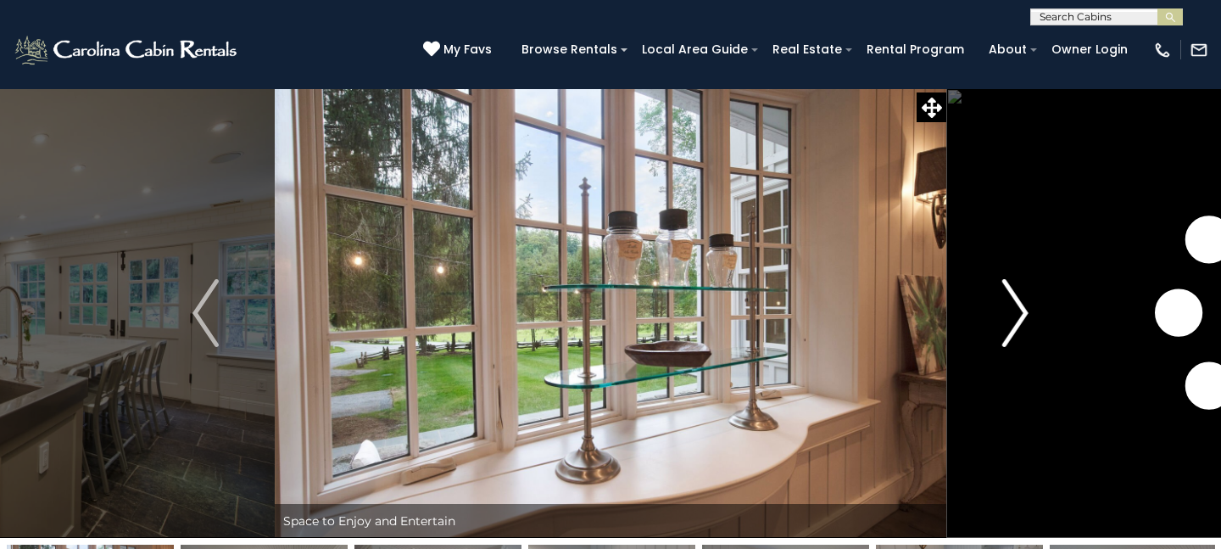
click at [1017, 316] on img "Next" at bounding box center [1015, 313] width 25 height 68
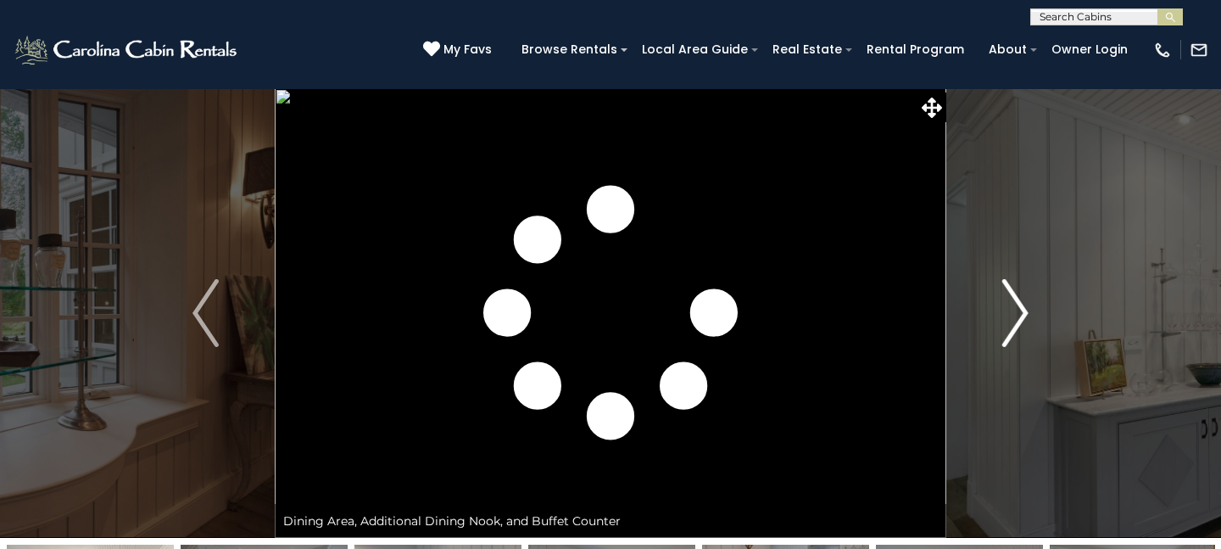
click at [1008, 316] on img "Next" at bounding box center [1015, 313] width 25 height 68
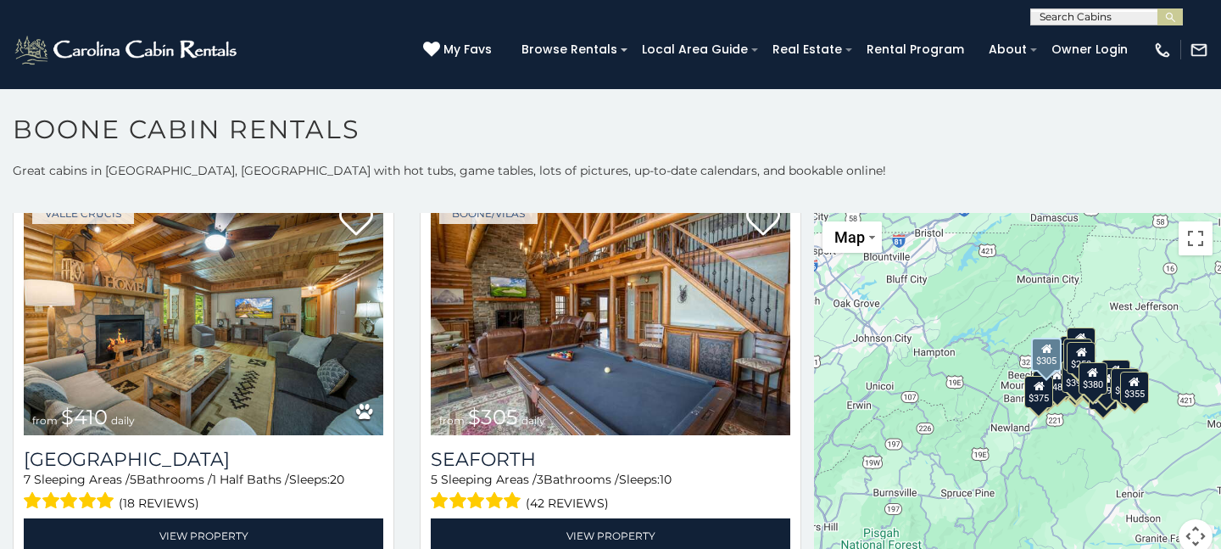
scroll to position [4896, 0]
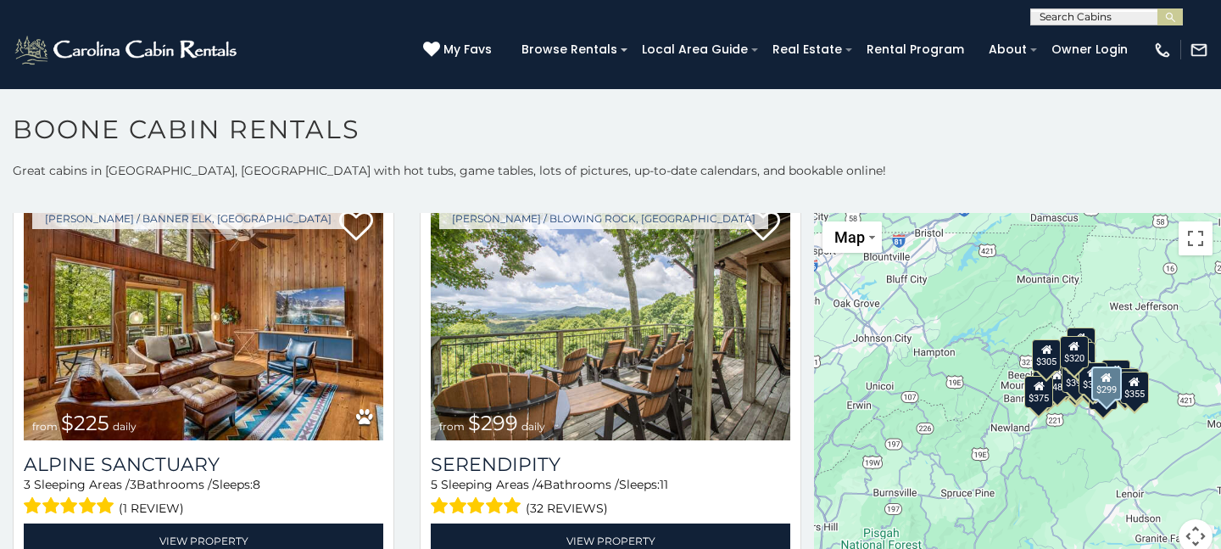
scroll to position [5683, 0]
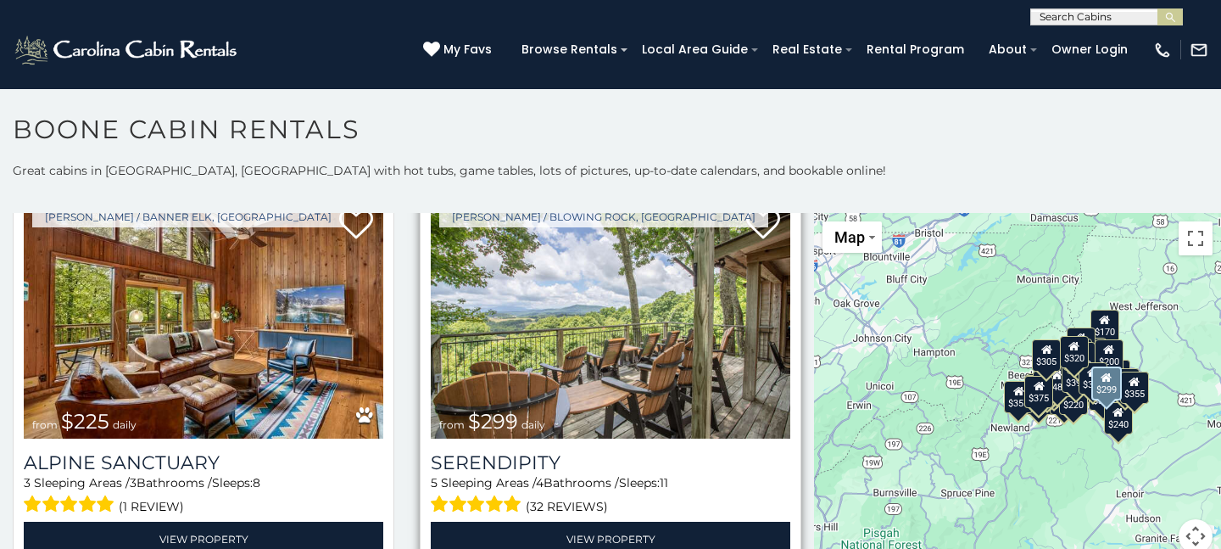
click at [622, 338] on img at bounding box center [611, 318] width 360 height 241
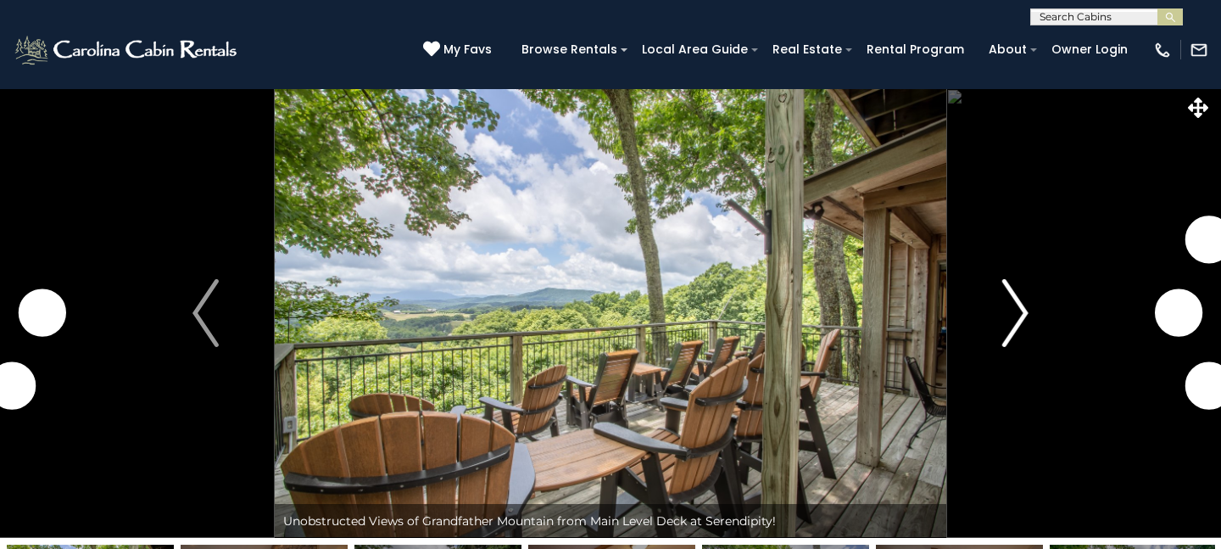
click at [995, 322] on button "Next" at bounding box center [1016, 313] width 138 height 450
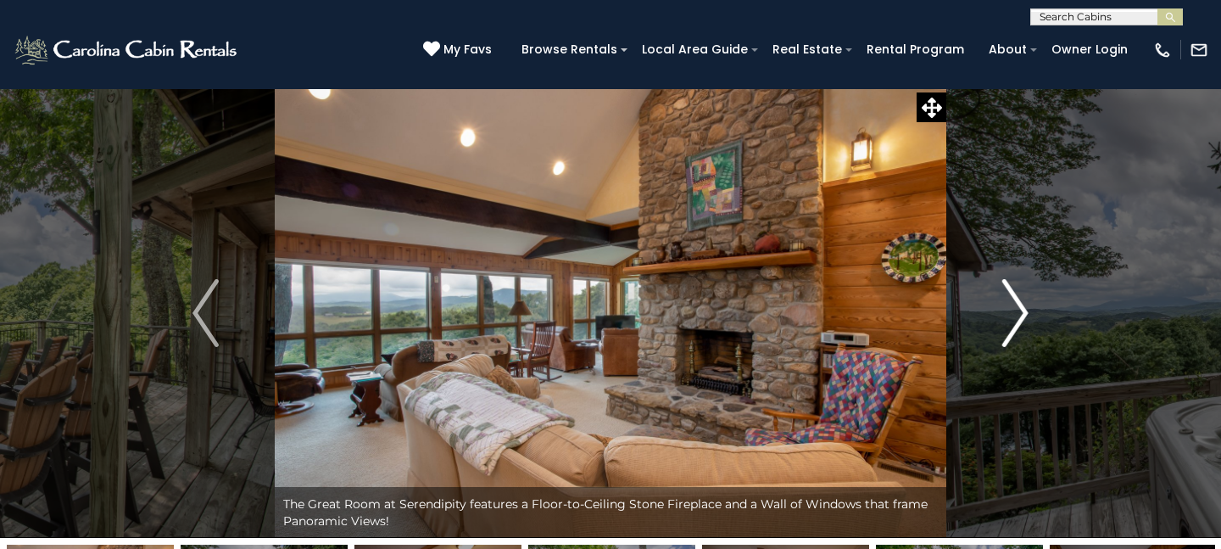
click at [995, 322] on button "Next" at bounding box center [1016, 313] width 138 height 450
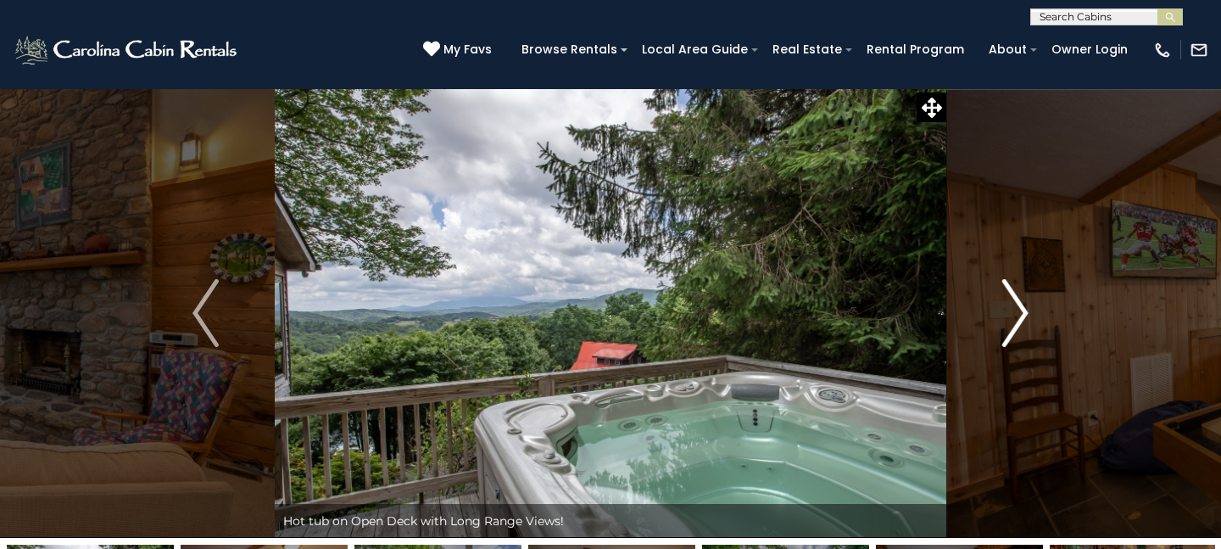
click at [995, 322] on button "Next" at bounding box center [1016, 313] width 138 height 450
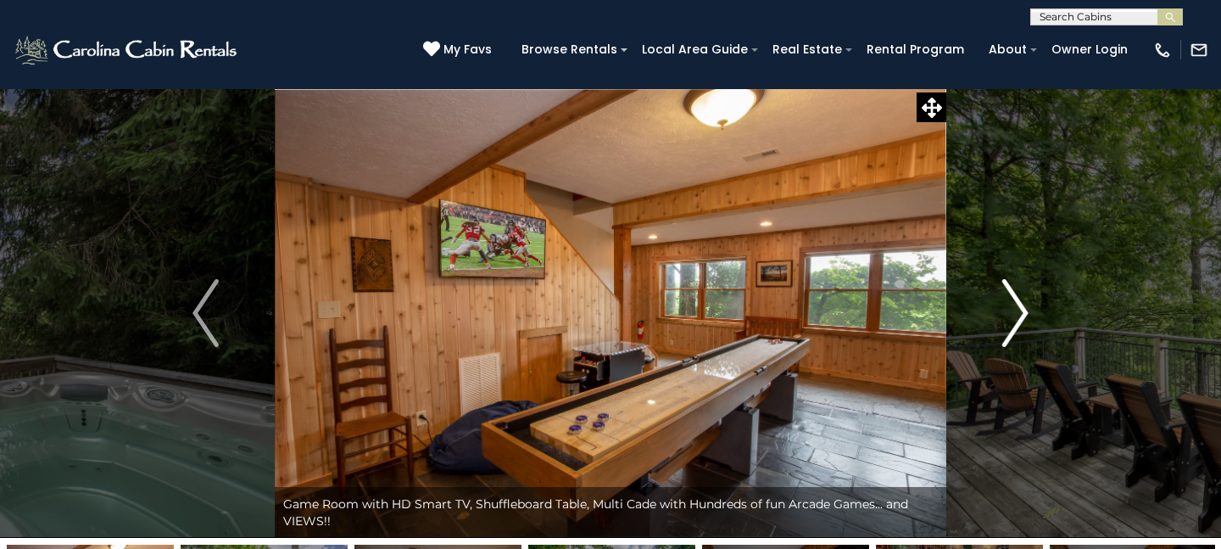
click at [995, 322] on button "Next" at bounding box center [1016, 313] width 138 height 450
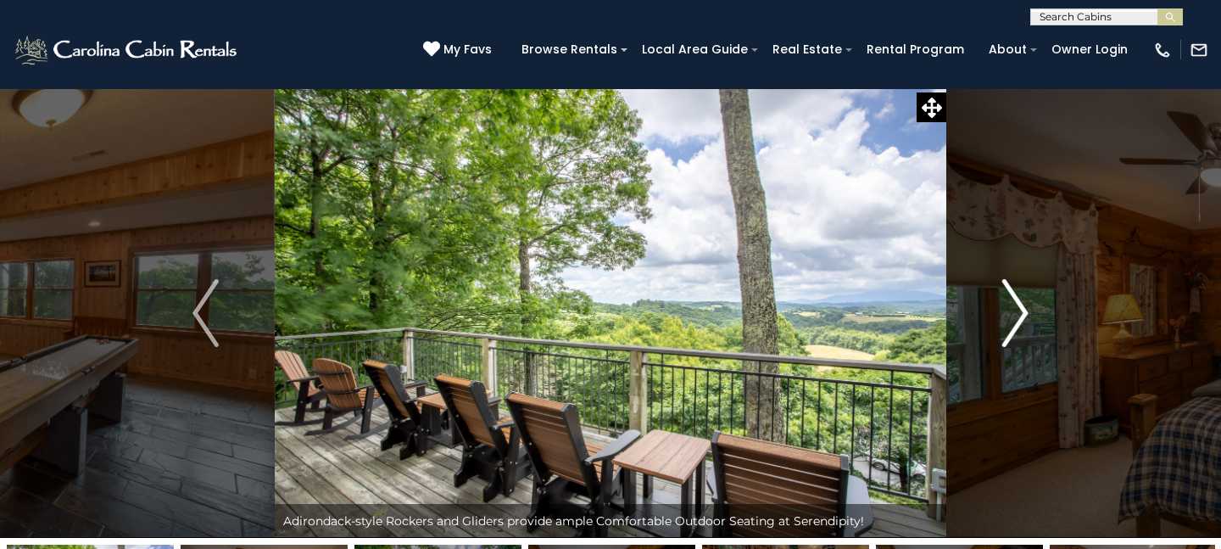
click at [995, 322] on button "Next" at bounding box center [1016, 313] width 138 height 450
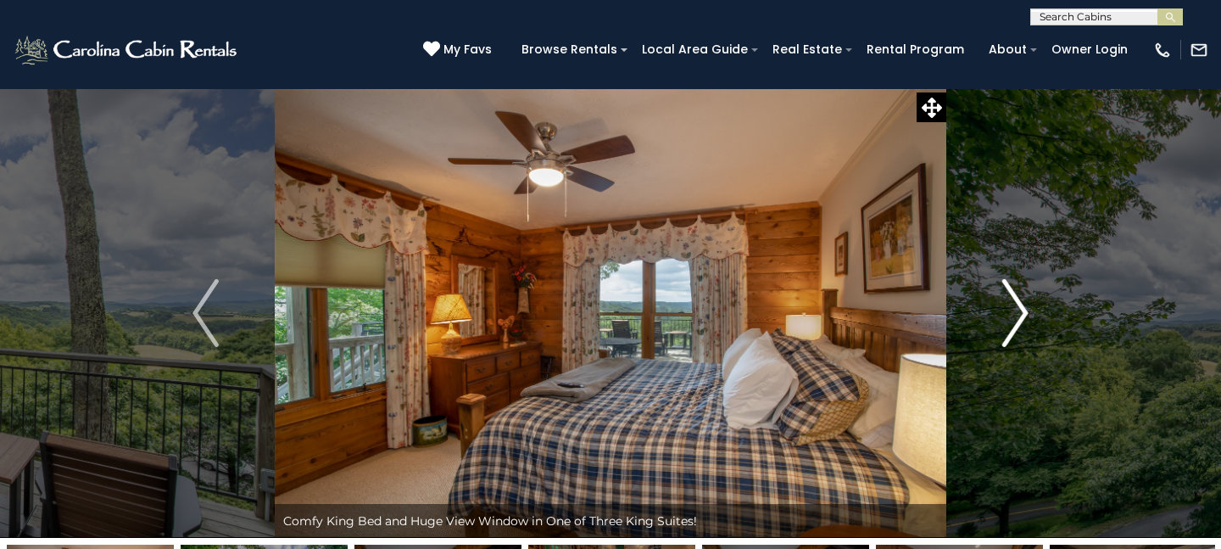
click at [995, 322] on button "Next" at bounding box center [1016, 313] width 138 height 450
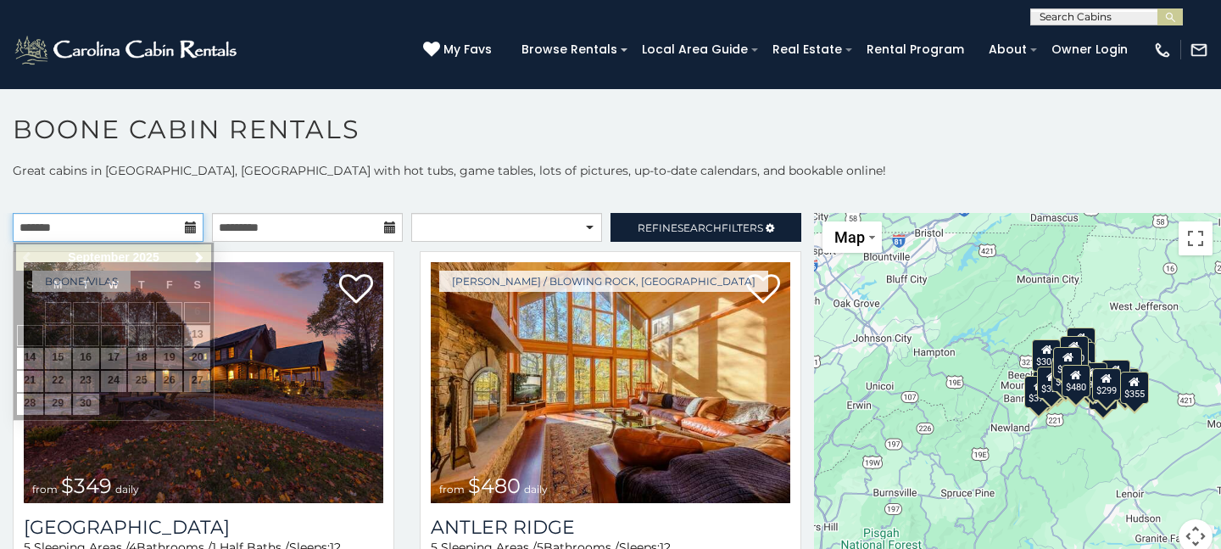
click at [148, 232] on input "text" at bounding box center [108, 227] width 191 height 29
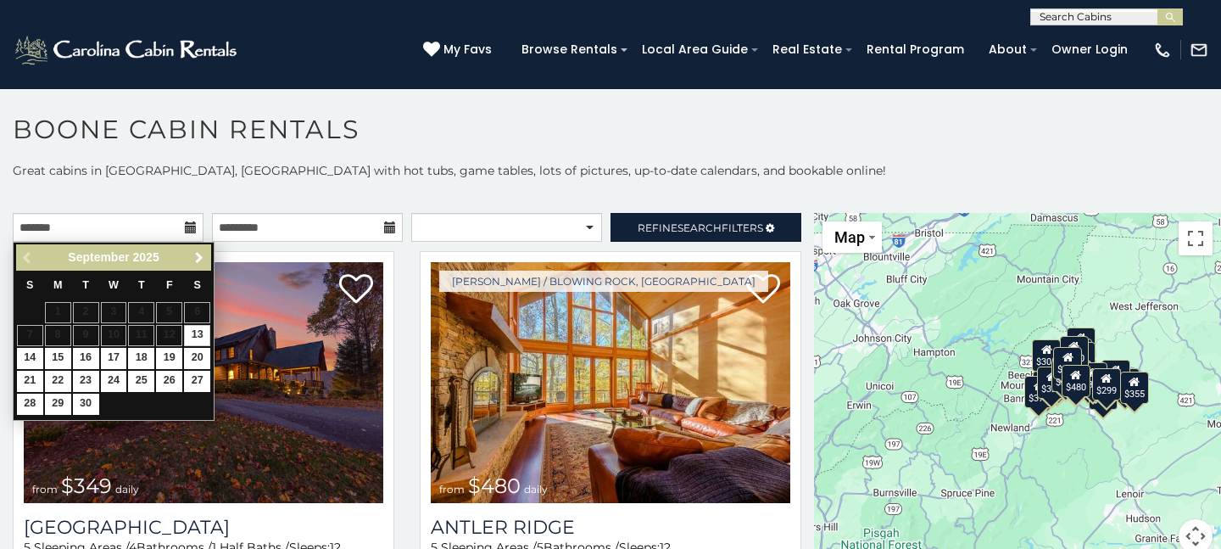
click at [194, 254] on span "Next" at bounding box center [200, 258] width 14 height 14
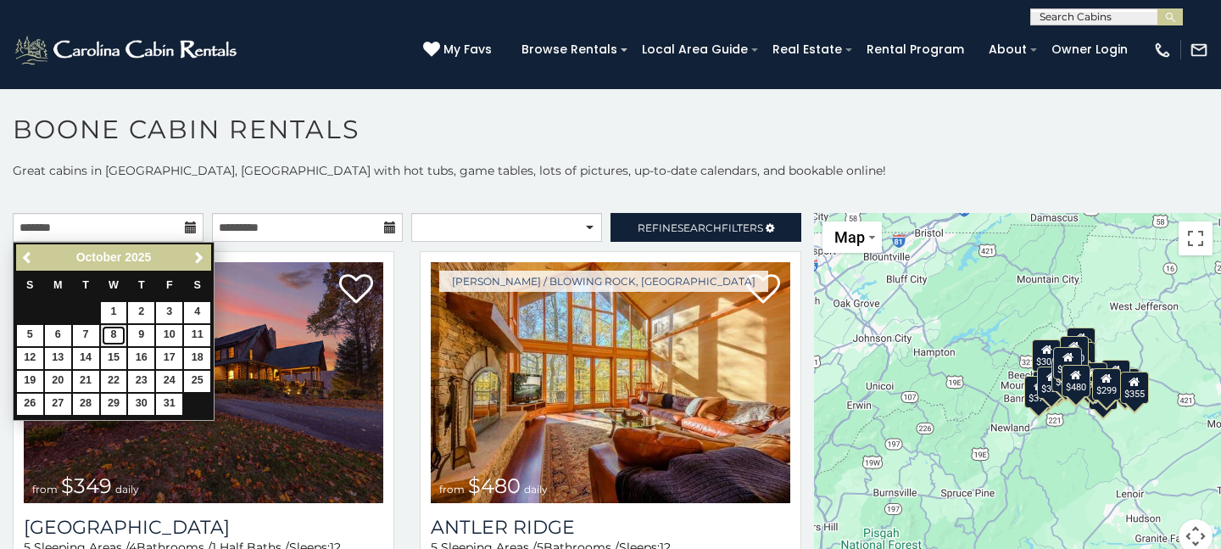
click at [115, 332] on link "8" at bounding box center [114, 335] width 26 height 21
type input "**********"
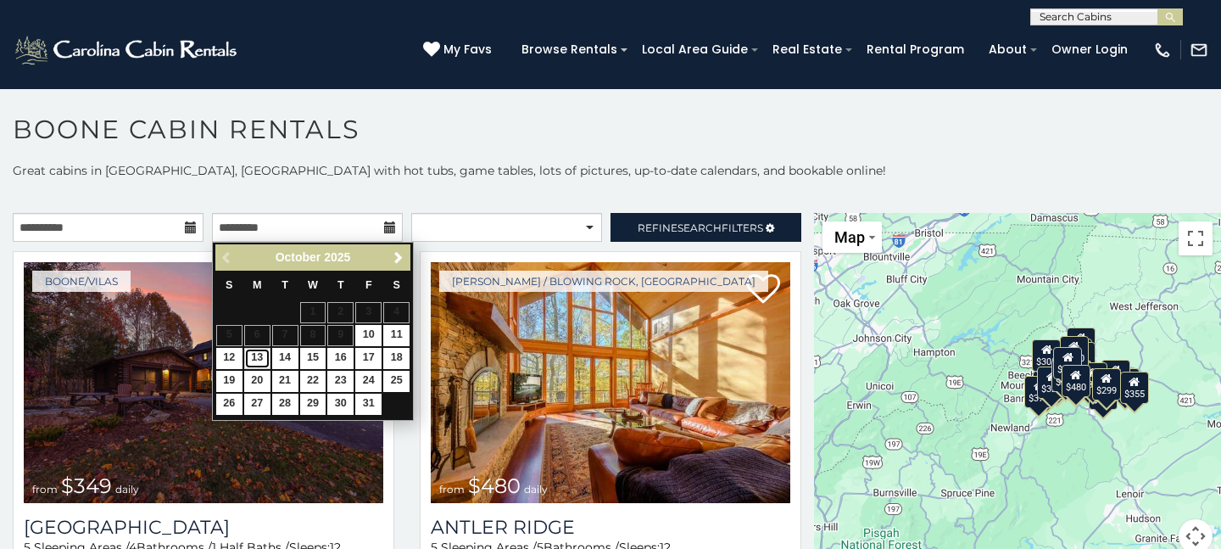
click at [254, 352] on link "13" at bounding box center [257, 358] width 26 height 21
type input "**********"
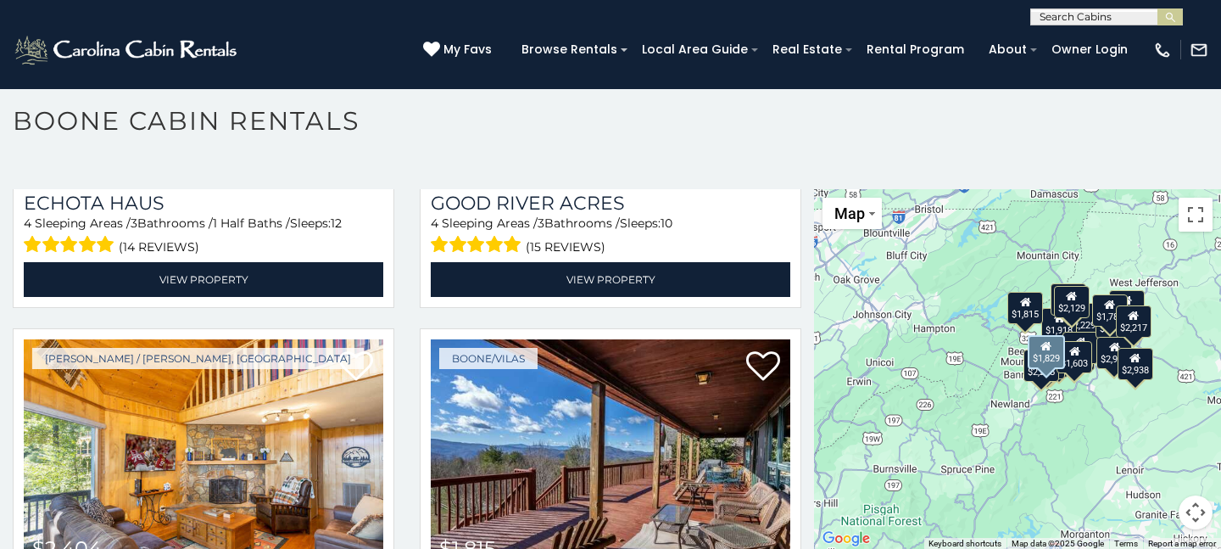
scroll to position [427, 0]
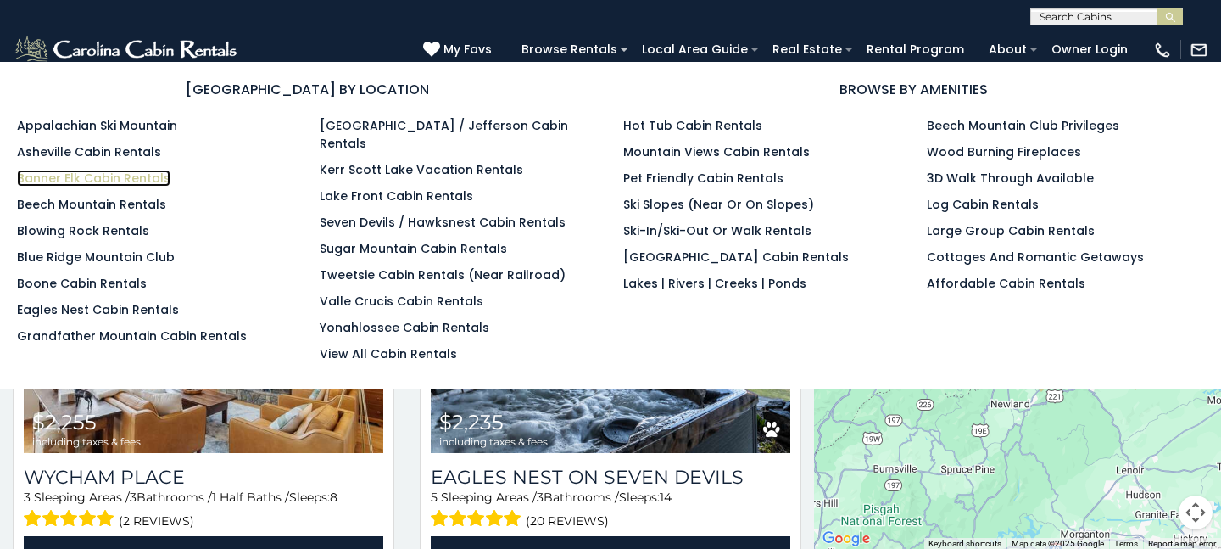
click at [132, 177] on link "Banner Elk Cabin Rentals" at bounding box center [94, 178] width 154 height 17
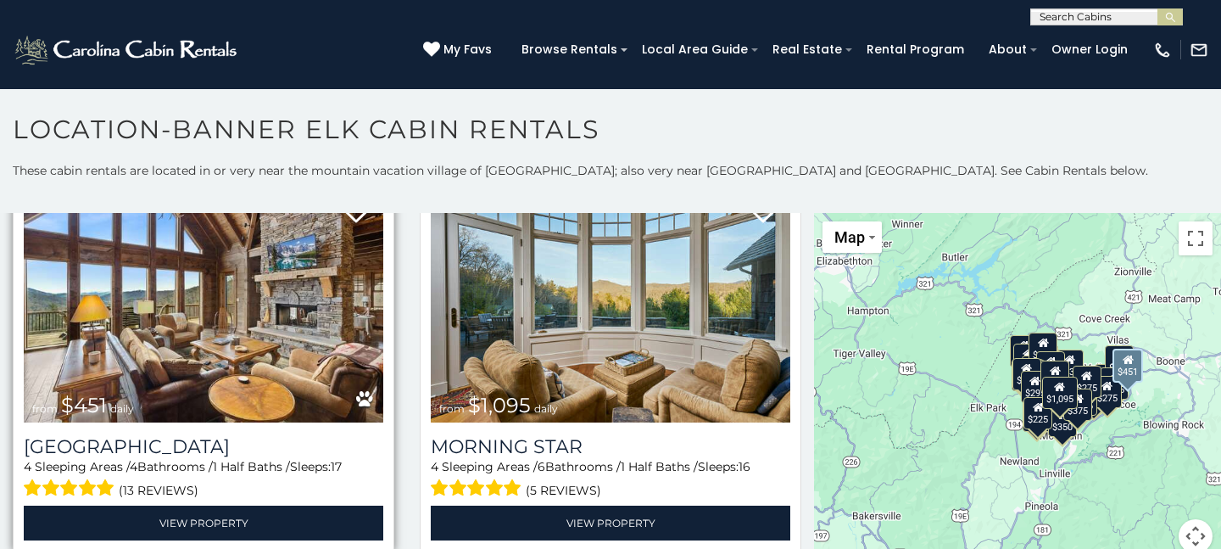
scroll to position [506, 0]
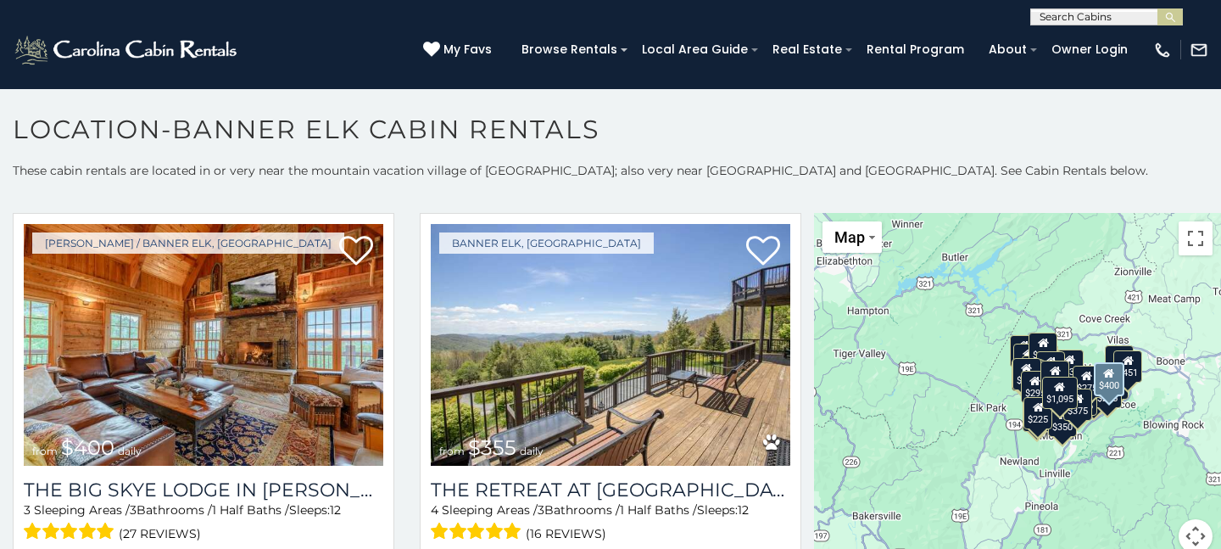
click at [298, 343] on img at bounding box center [204, 344] width 360 height 241
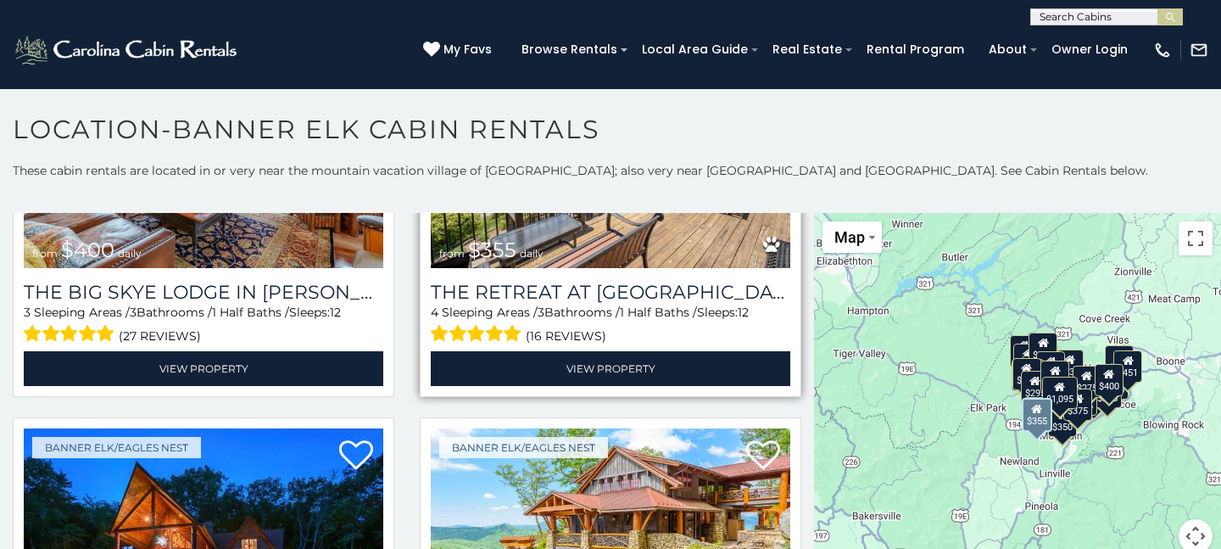
scroll to position [1165, 0]
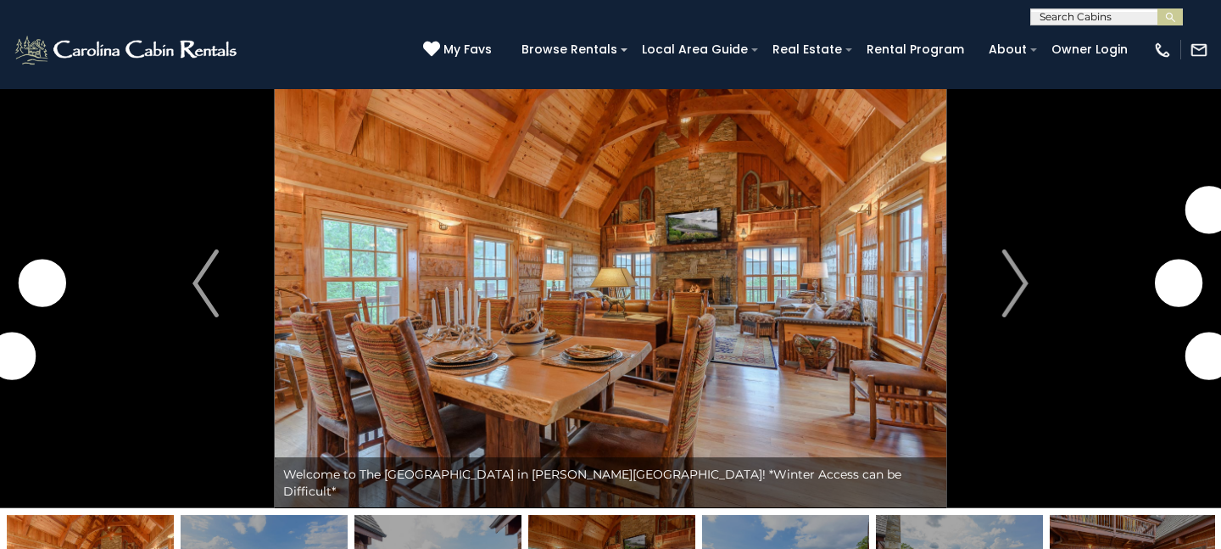
scroll to position [34, 0]
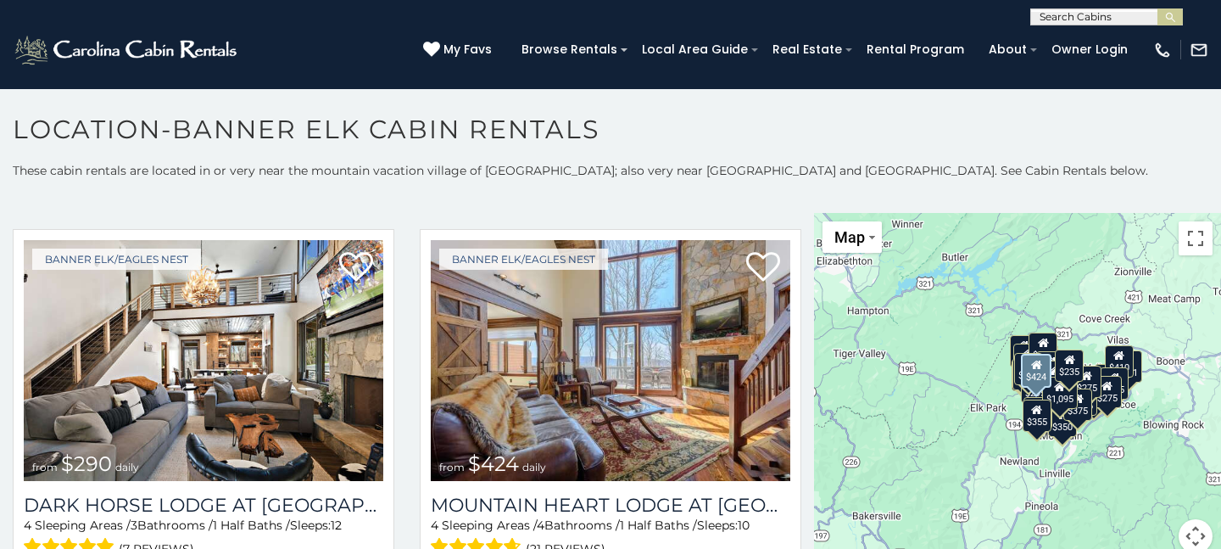
scroll to position [2037, 0]
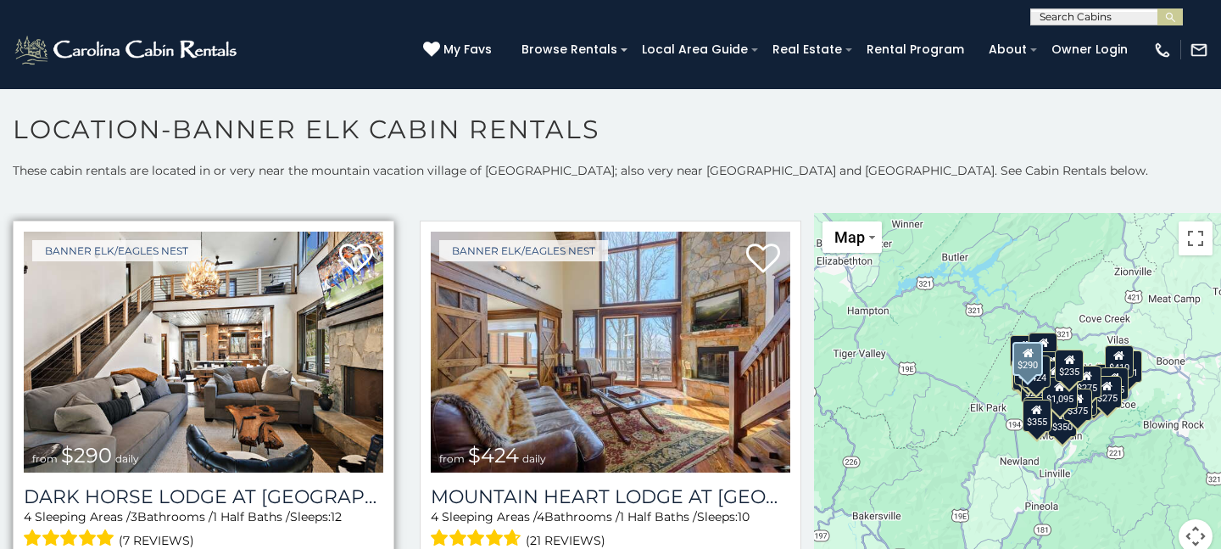
click at [148, 338] on img at bounding box center [204, 352] width 360 height 241
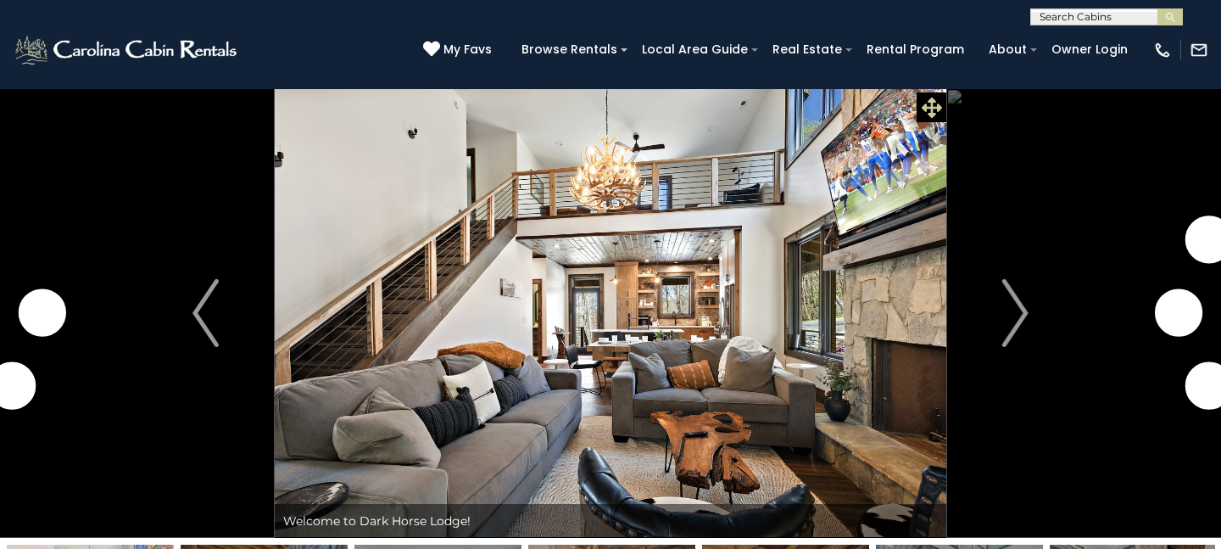
click at [932, 106] on icon at bounding box center [932, 108] width 20 height 20
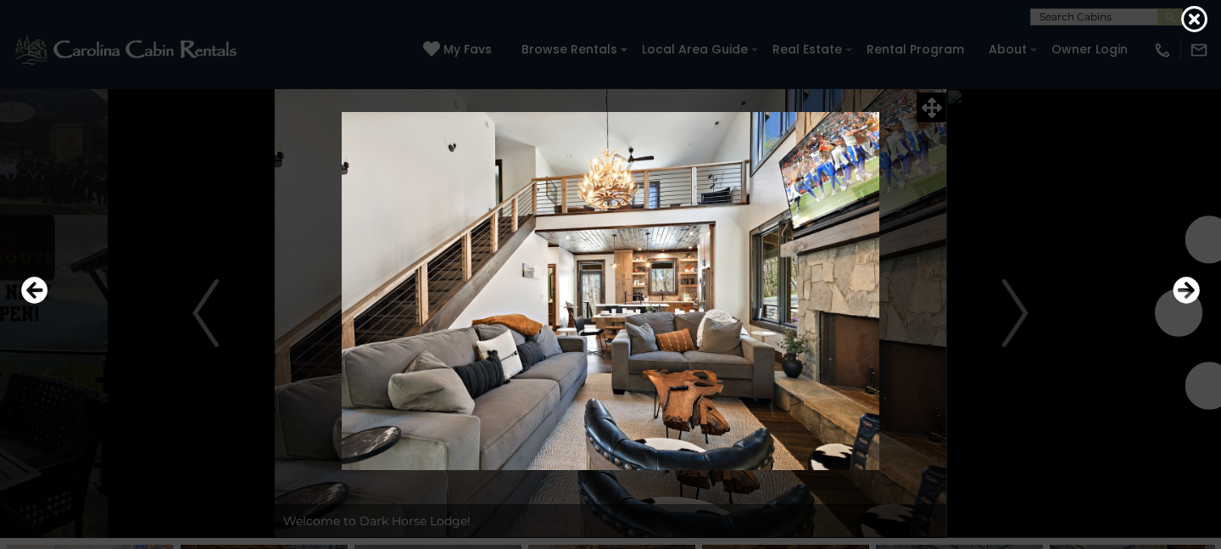
click at [1207, 278] on div at bounding box center [611, 291] width 1196 height 494
click at [1191, 284] on icon "Next" at bounding box center [1186, 289] width 27 height 27
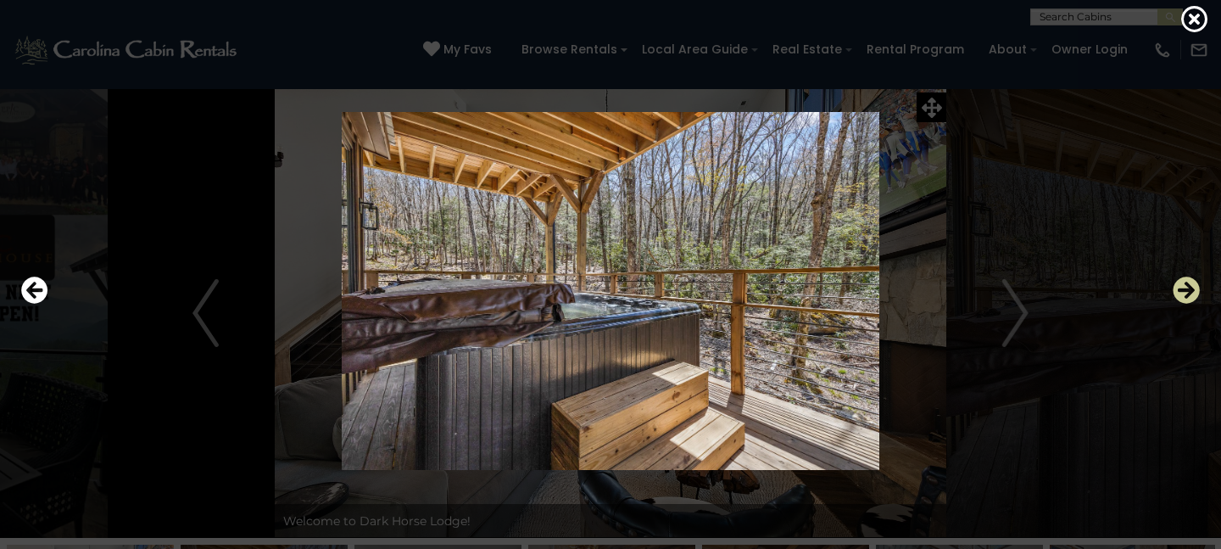
click at [1191, 284] on icon "Next" at bounding box center [1186, 289] width 27 height 27
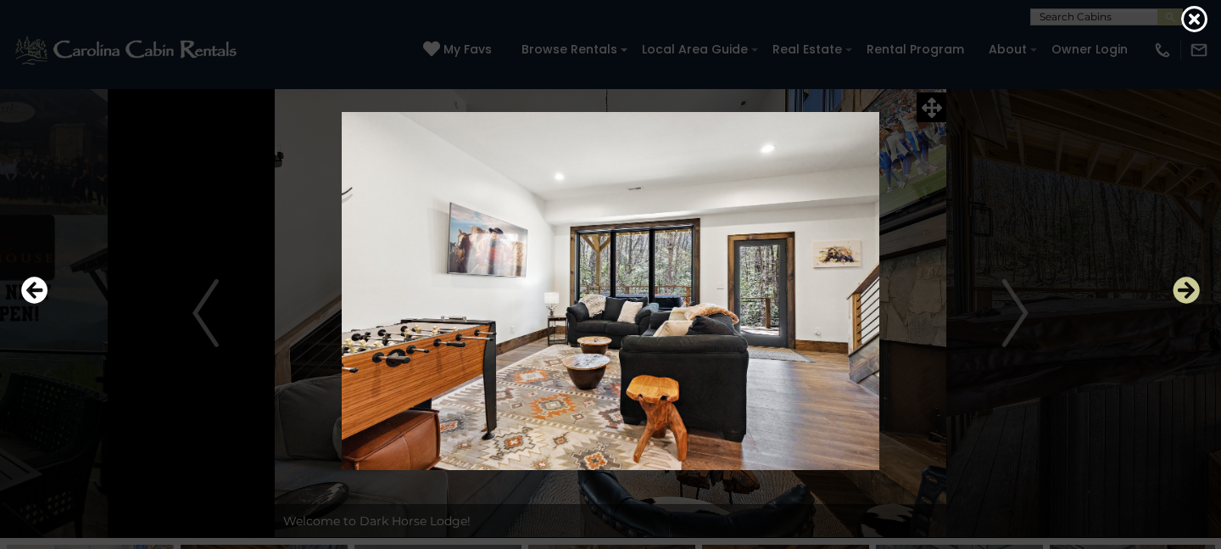
click at [1191, 285] on icon "Next" at bounding box center [1186, 289] width 27 height 27
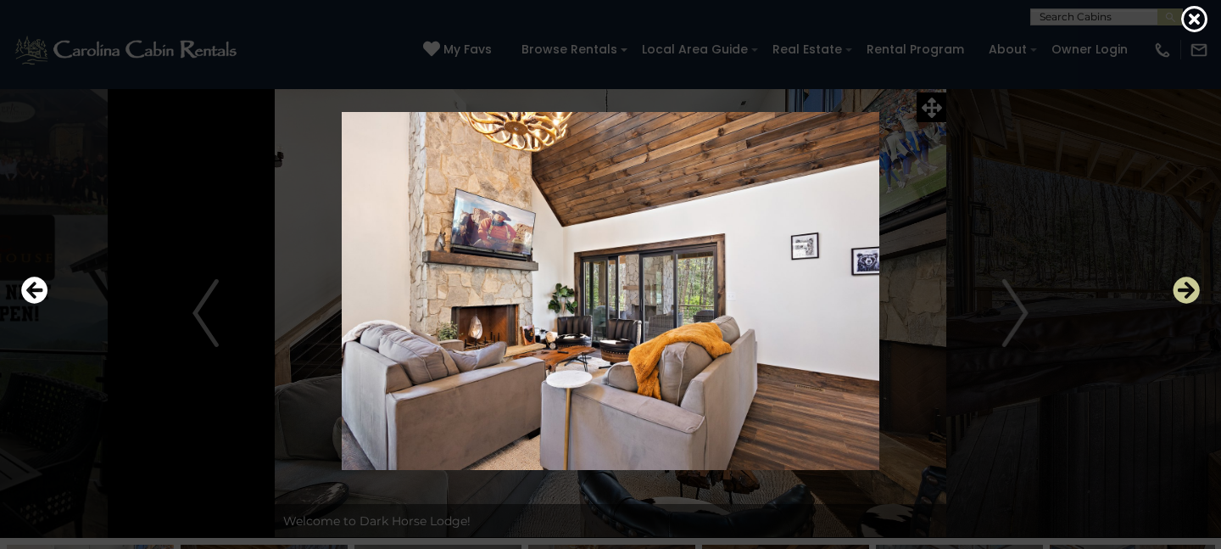
click at [1191, 285] on icon "Next" at bounding box center [1186, 289] width 27 height 27
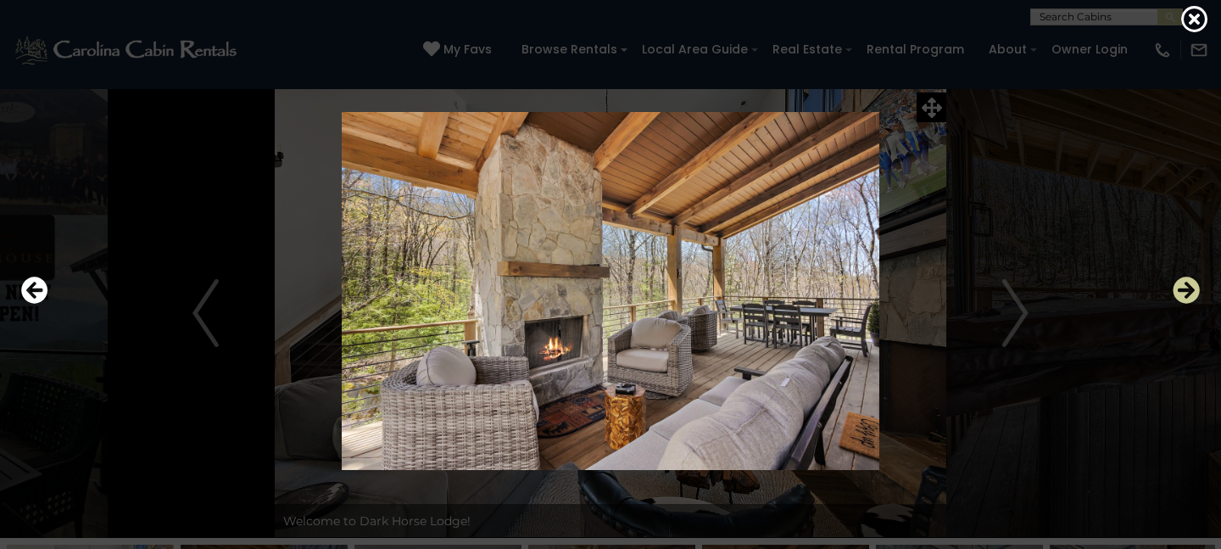
click at [1191, 285] on icon "Next" at bounding box center [1186, 289] width 27 height 27
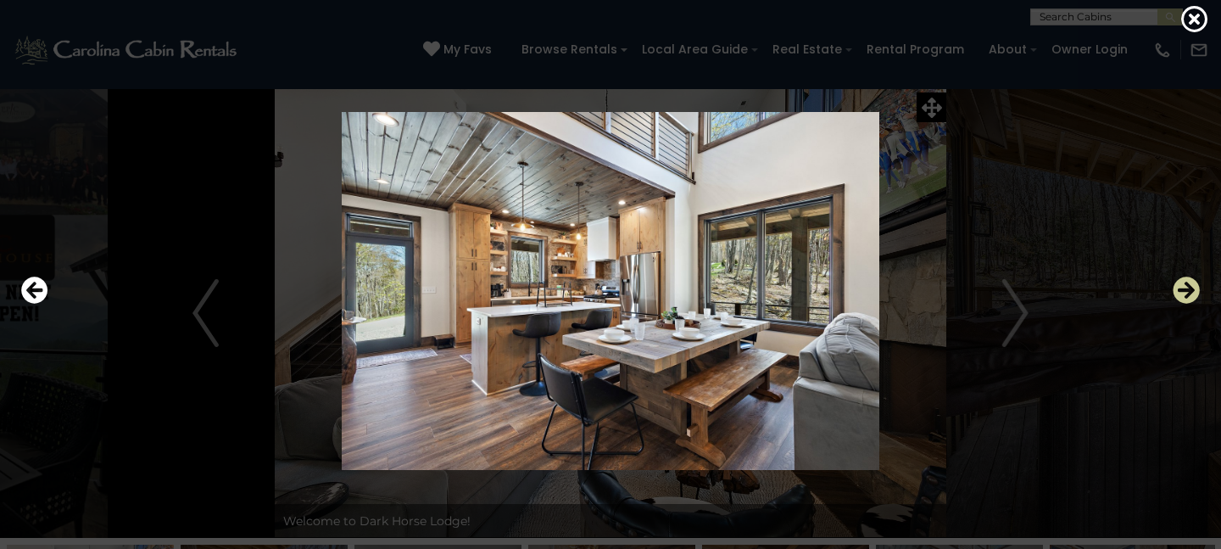
click at [1191, 285] on icon "Next" at bounding box center [1186, 289] width 27 height 27
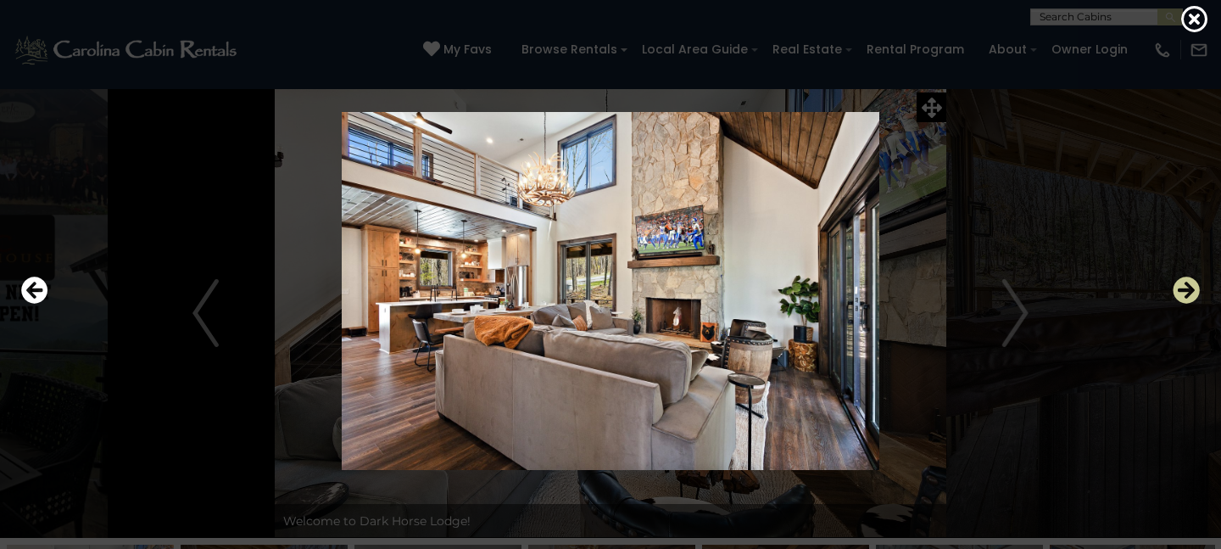
click at [1191, 285] on icon "Next" at bounding box center [1186, 289] width 27 height 27
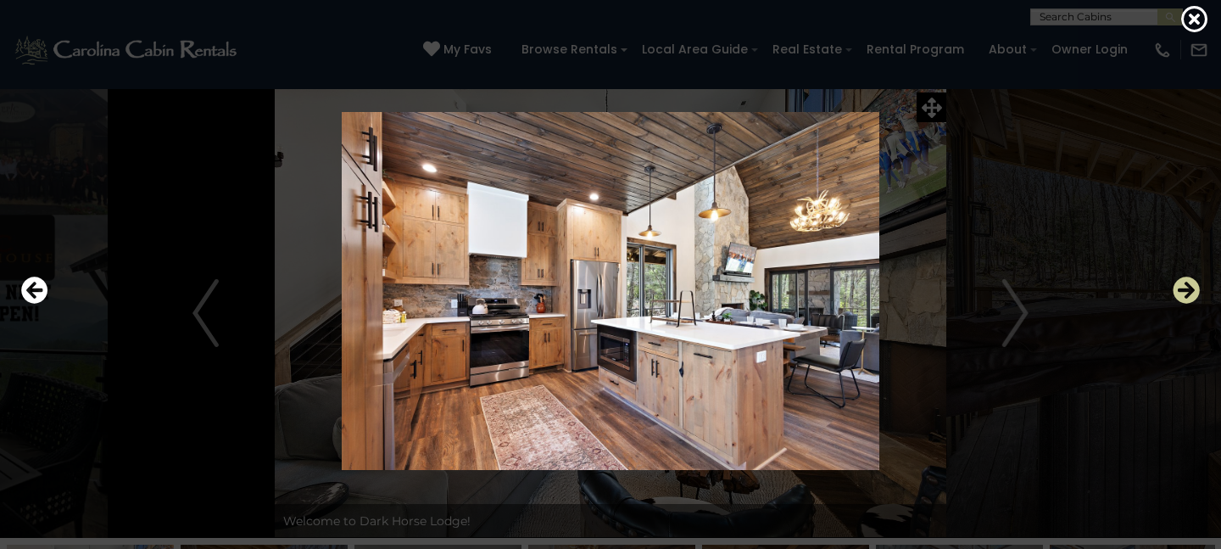
click at [1191, 285] on icon "Next" at bounding box center [1186, 289] width 27 height 27
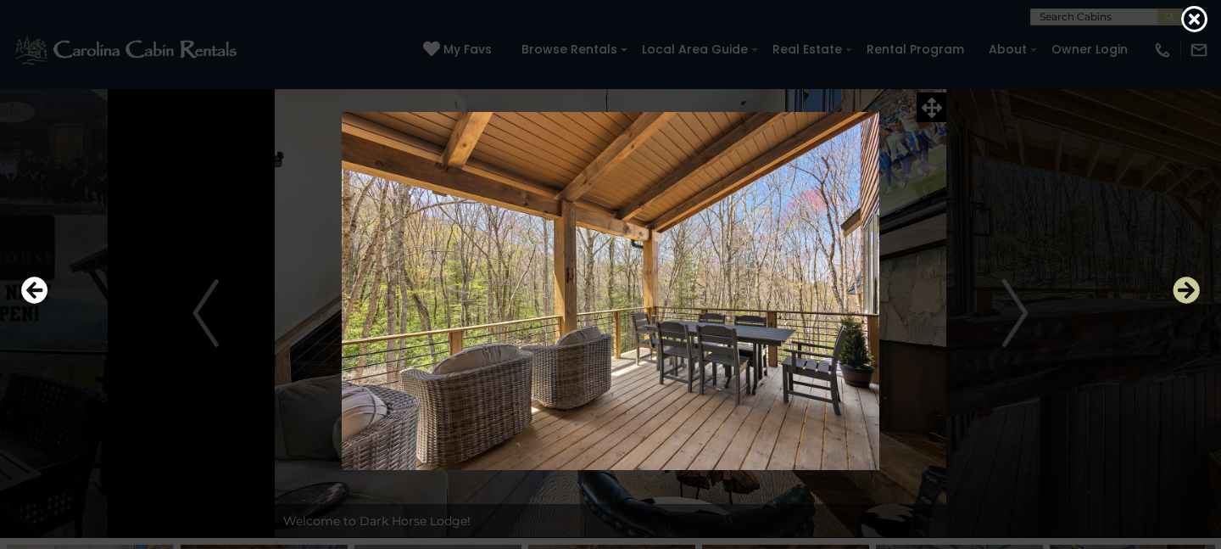
click at [1191, 285] on icon "Next" at bounding box center [1186, 289] width 27 height 27
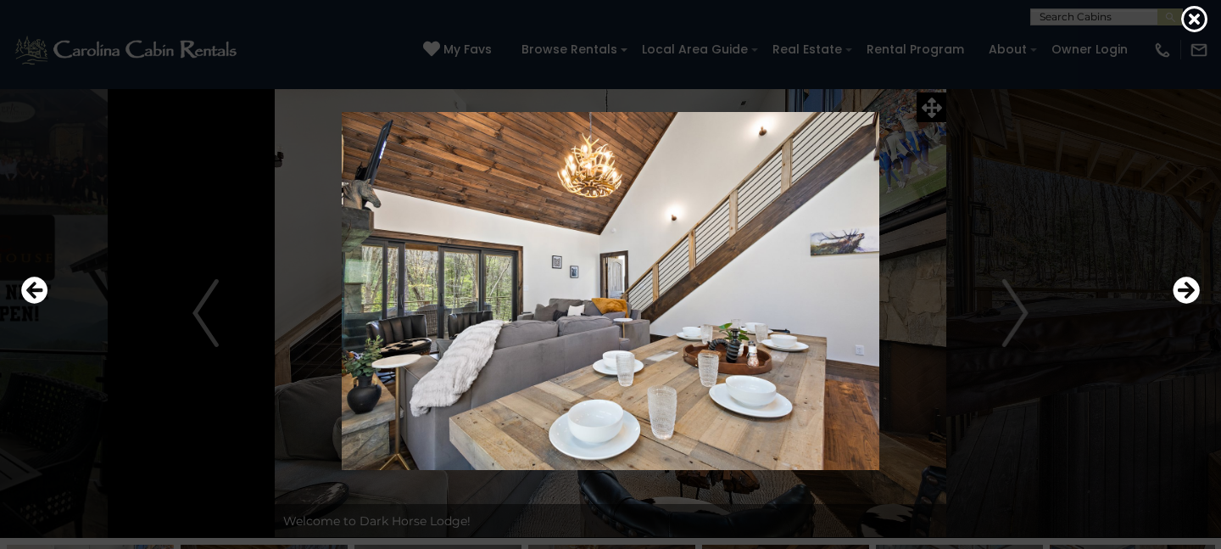
drag, startPoint x: 1191, startPoint y: 285, endPoint x: 1204, endPoint y: 293, distance: 14.8
click at [1204, 293] on div at bounding box center [611, 291] width 1196 height 494
click at [1187, 288] on icon "Next" at bounding box center [1186, 289] width 27 height 27
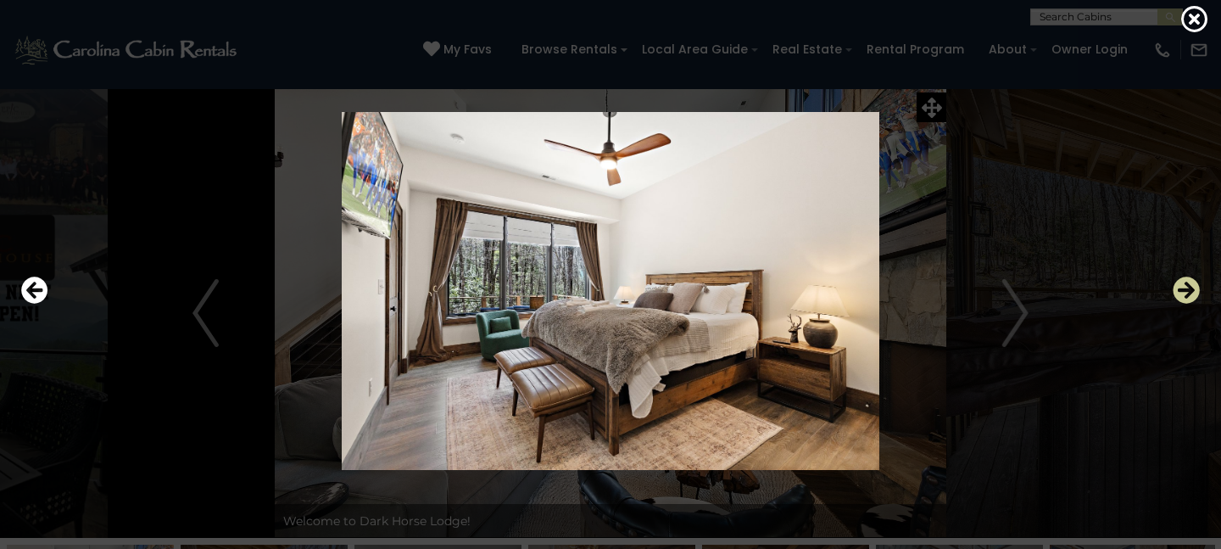
click at [1186, 297] on icon "Next" at bounding box center [1186, 289] width 27 height 27
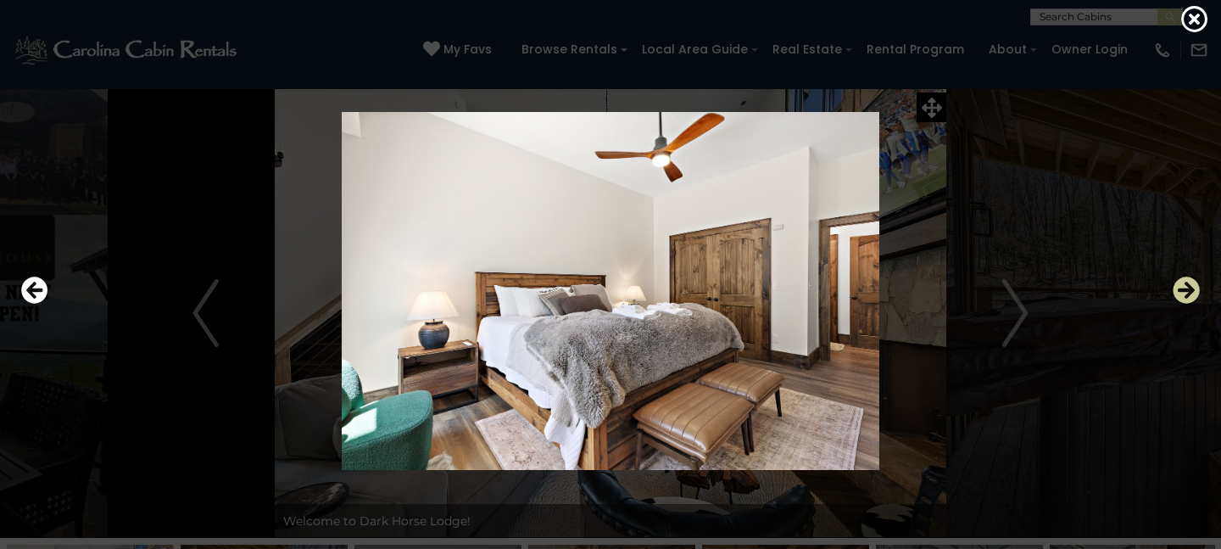
click at [1186, 297] on icon "Next" at bounding box center [1186, 289] width 27 height 27
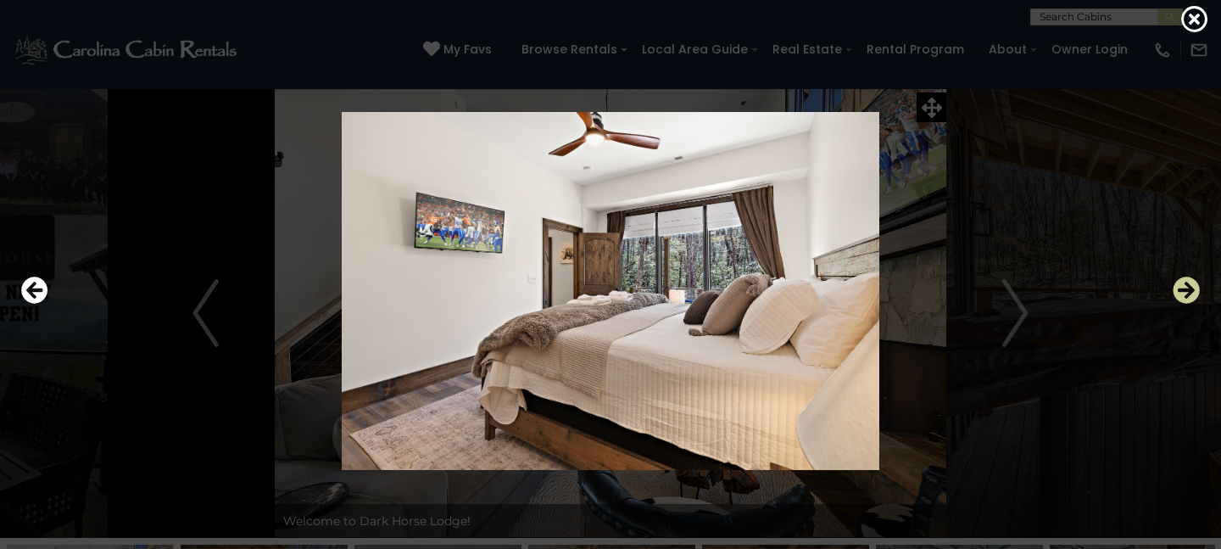
click at [1186, 297] on icon "Next" at bounding box center [1186, 289] width 27 height 27
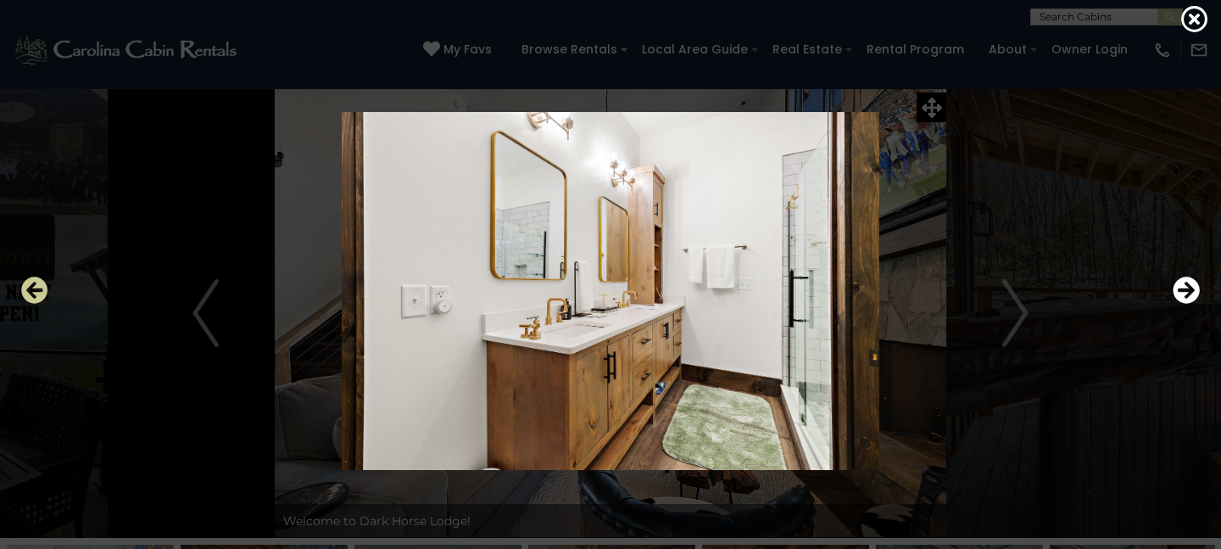
click at [35, 283] on icon "Previous" at bounding box center [34, 289] width 27 height 27
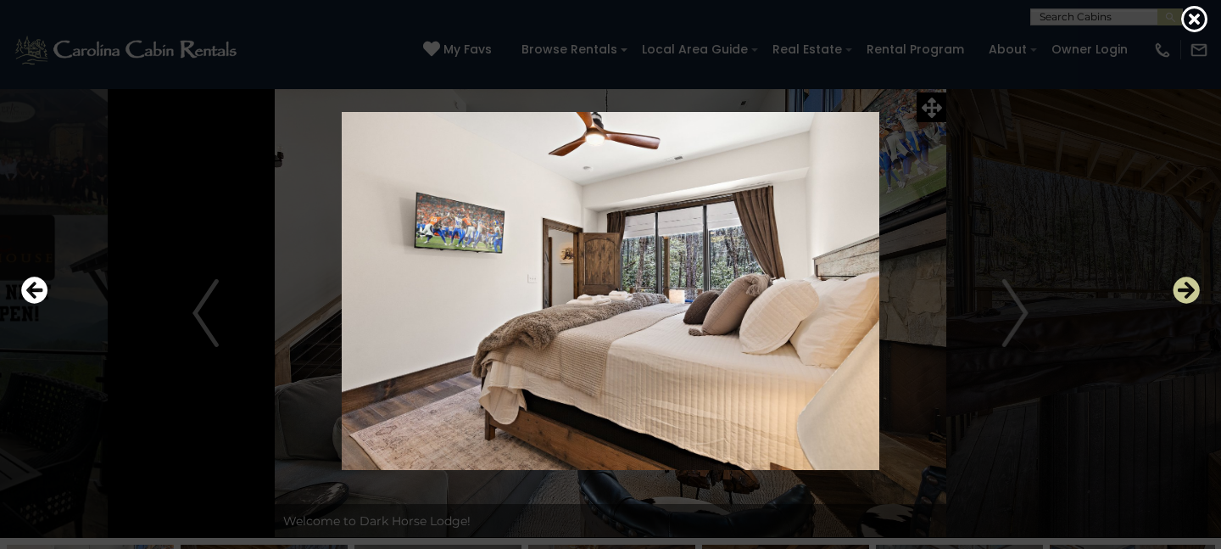
click at [1183, 297] on icon "Next" at bounding box center [1186, 289] width 27 height 27
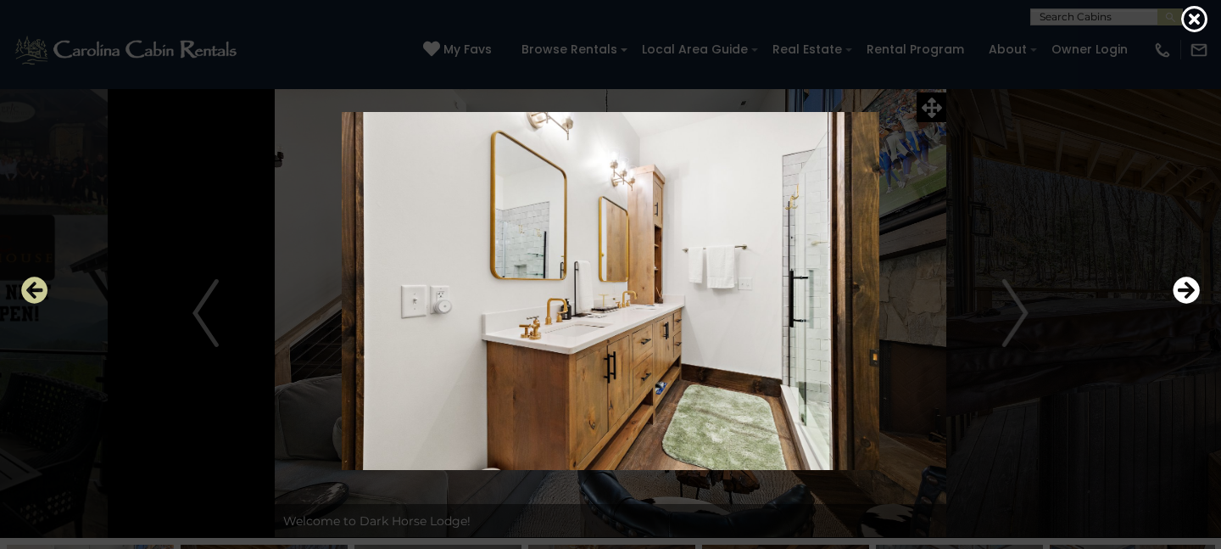
click at [30, 284] on icon "Previous" at bounding box center [34, 289] width 27 height 27
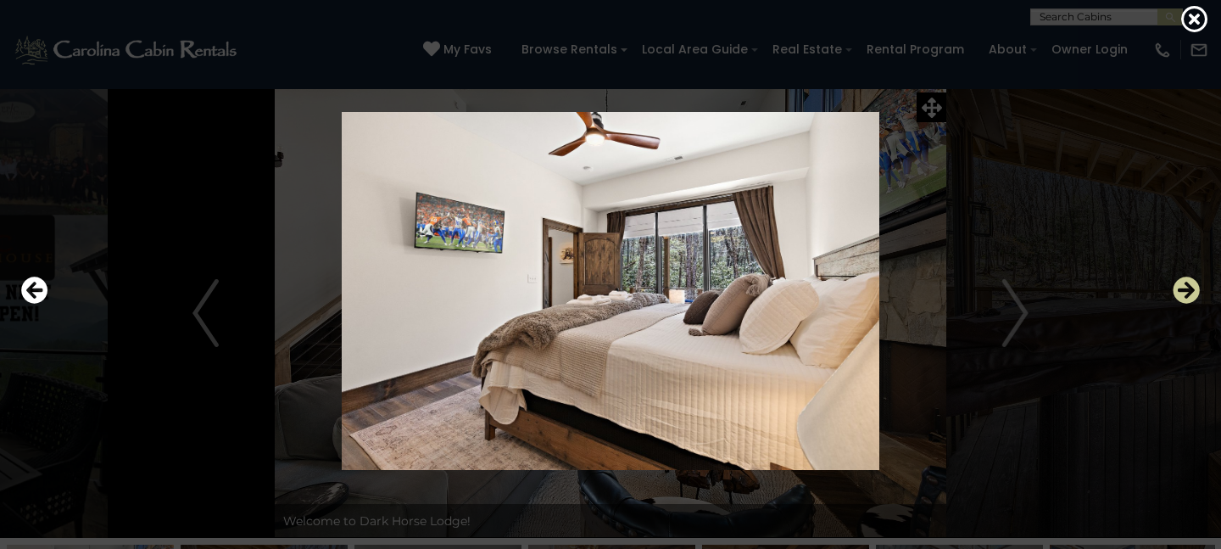
click at [1180, 287] on icon "Next" at bounding box center [1186, 289] width 27 height 27
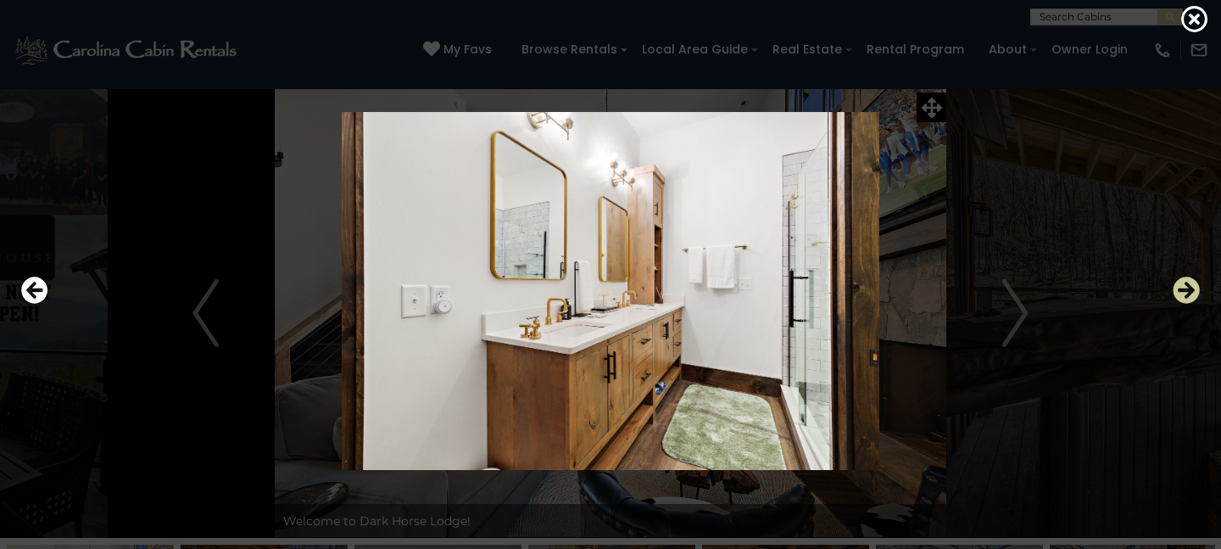
click at [1180, 287] on icon "Next" at bounding box center [1186, 289] width 27 height 27
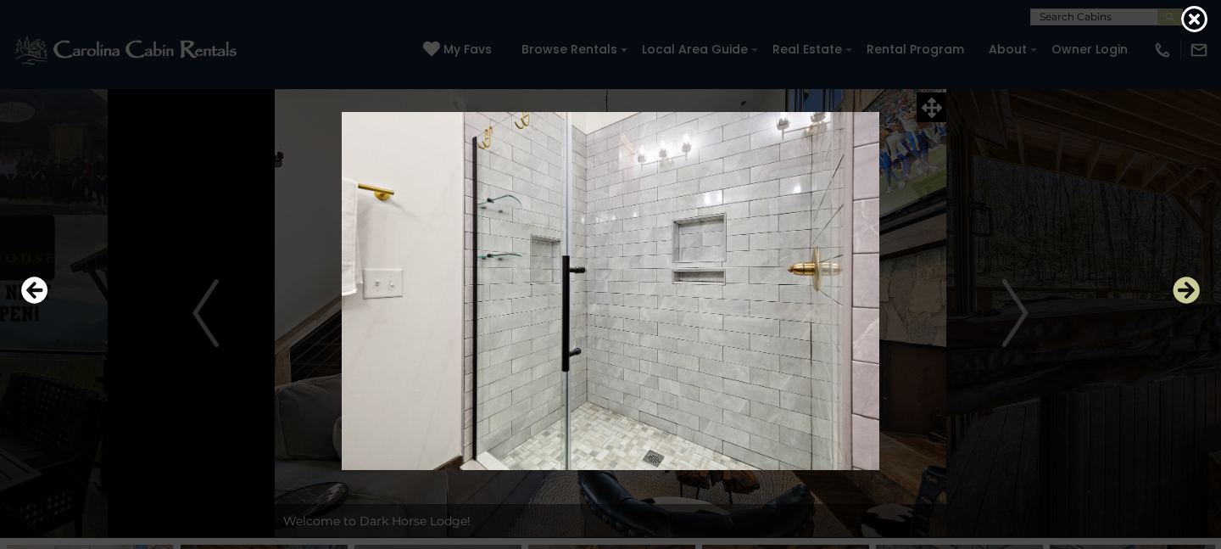
click at [1180, 287] on icon "Next" at bounding box center [1186, 289] width 27 height 27
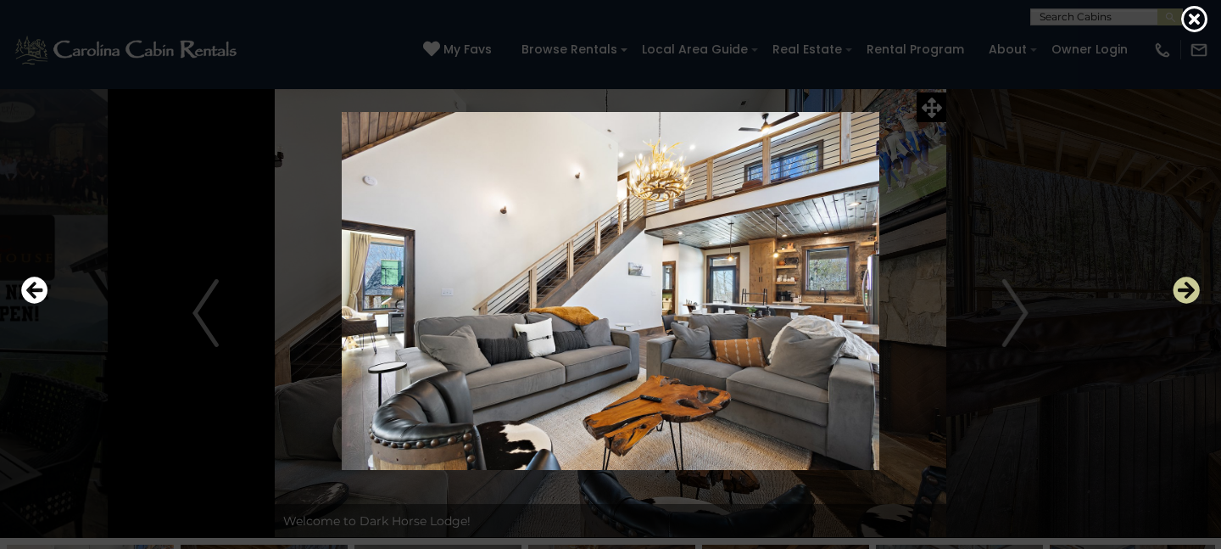
click at [1180, 287] on icon "Next" at bounding box center [1186, 289] width 27 height 27
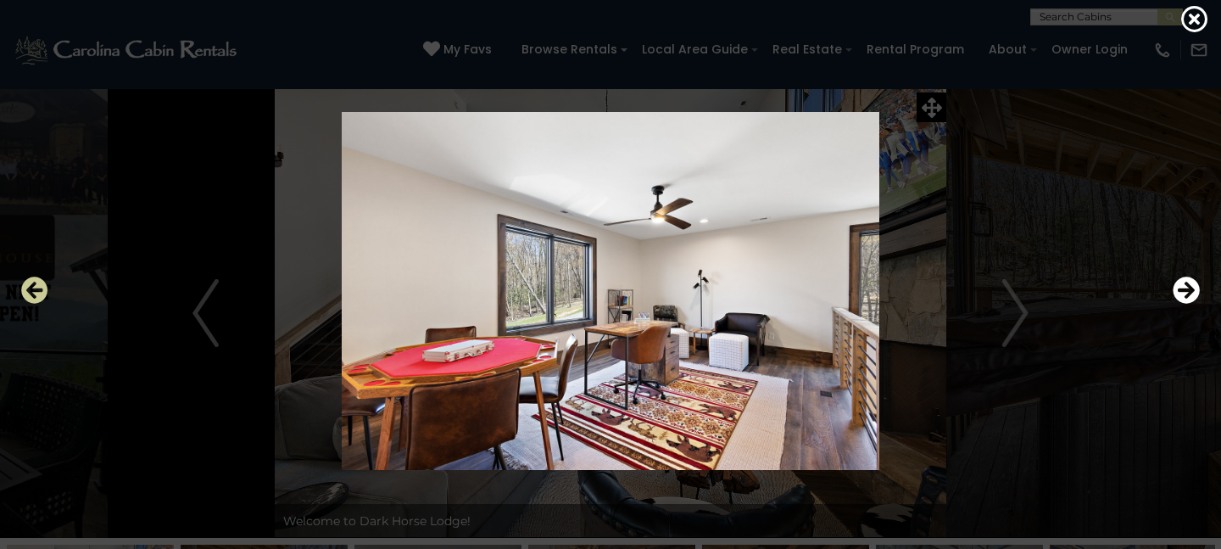
click at [47, 290] on icon "Previous" at bounding box center [34, 289] width 27 height 27
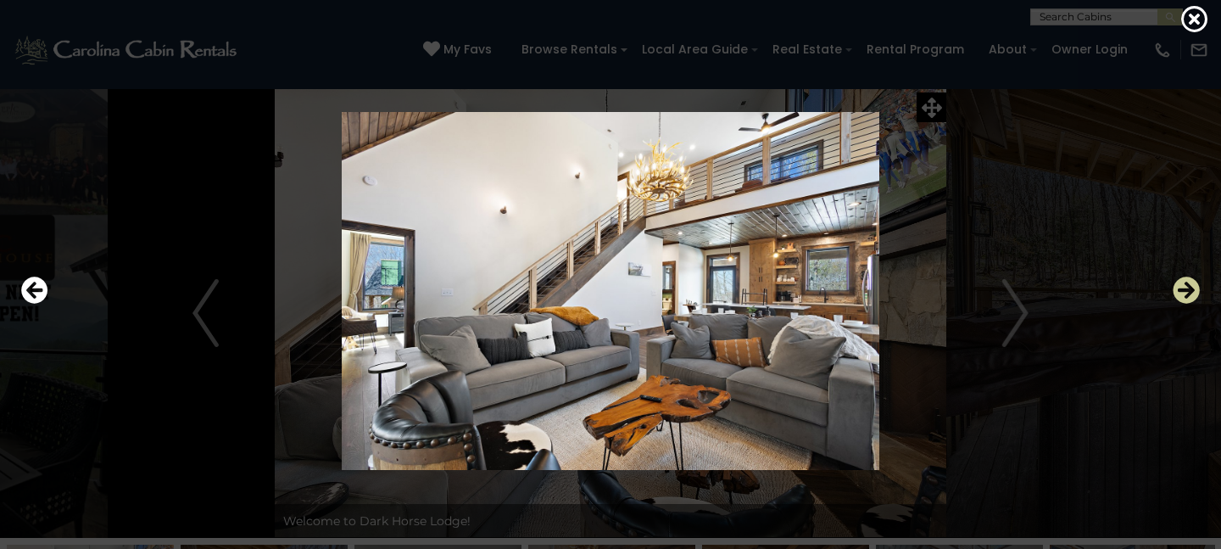
click at [1175, 288] on icon "Next" at bounding box center [1186, 289] width 27 height 27
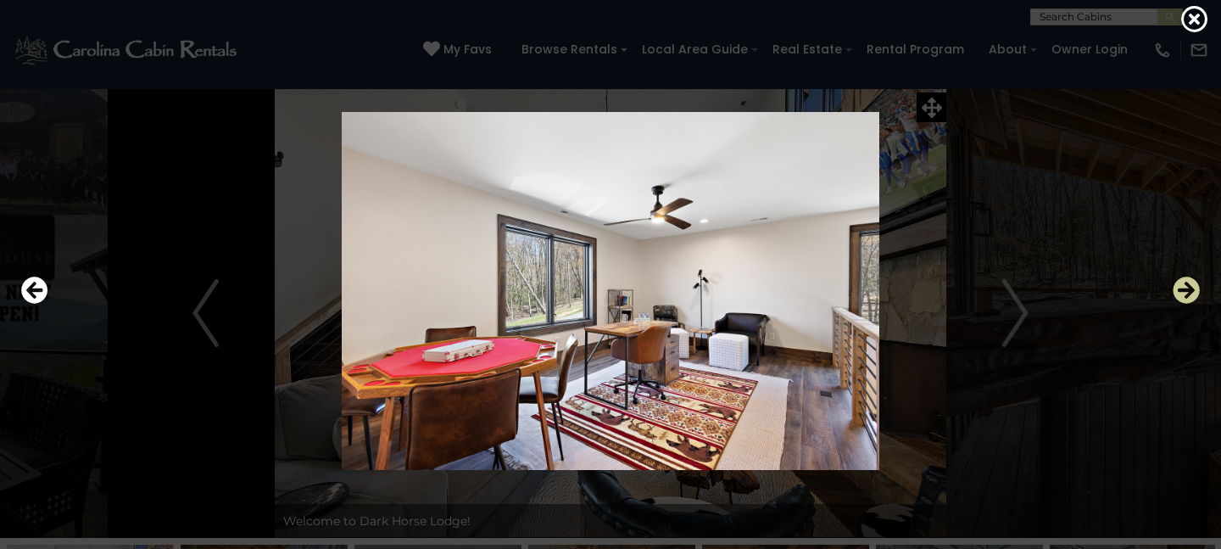
click at [1175, 288] on icon "Next" at bounding box center [1186, 289] width 27 height 27
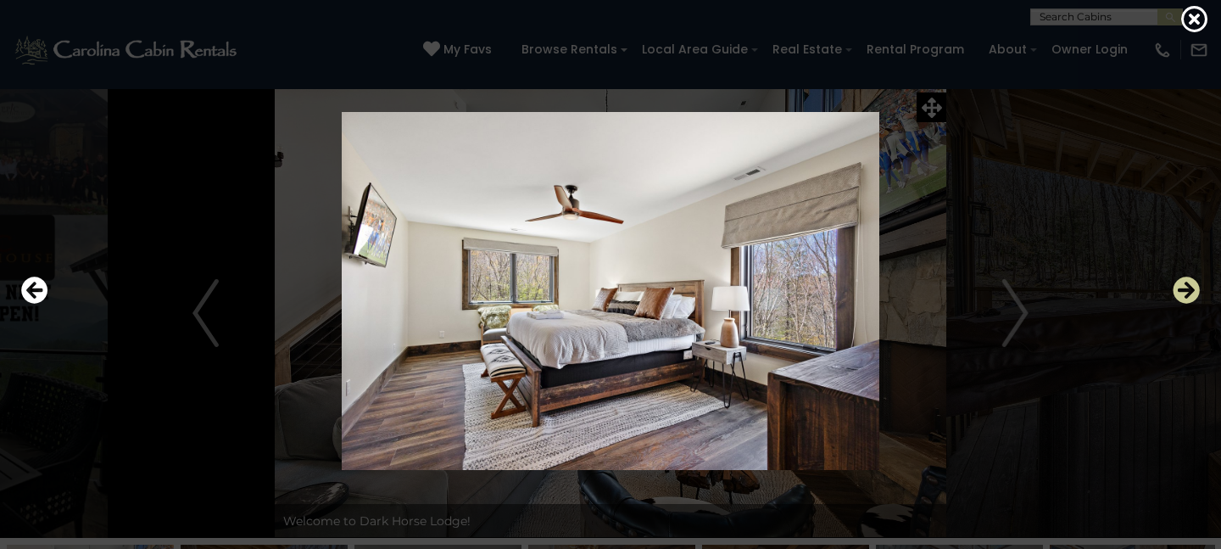
click at [1175, 288] on icon "Next" at bounding box center [1186, 289] width 27 height 27
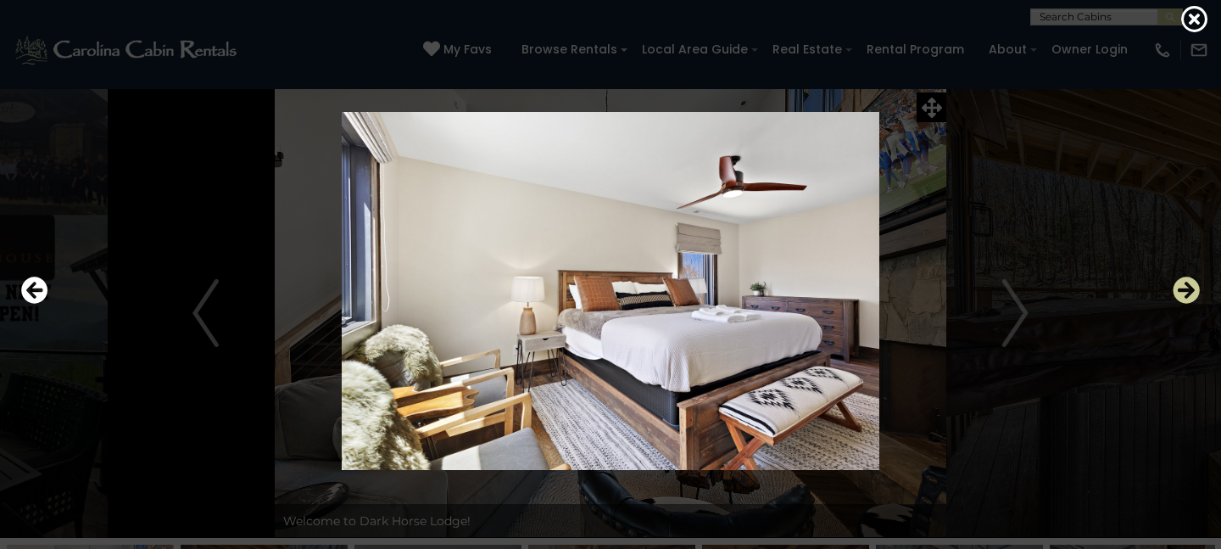
click at [1175, 288] on icon "Next" at bounding box center [1186, 289] width 27 height 27
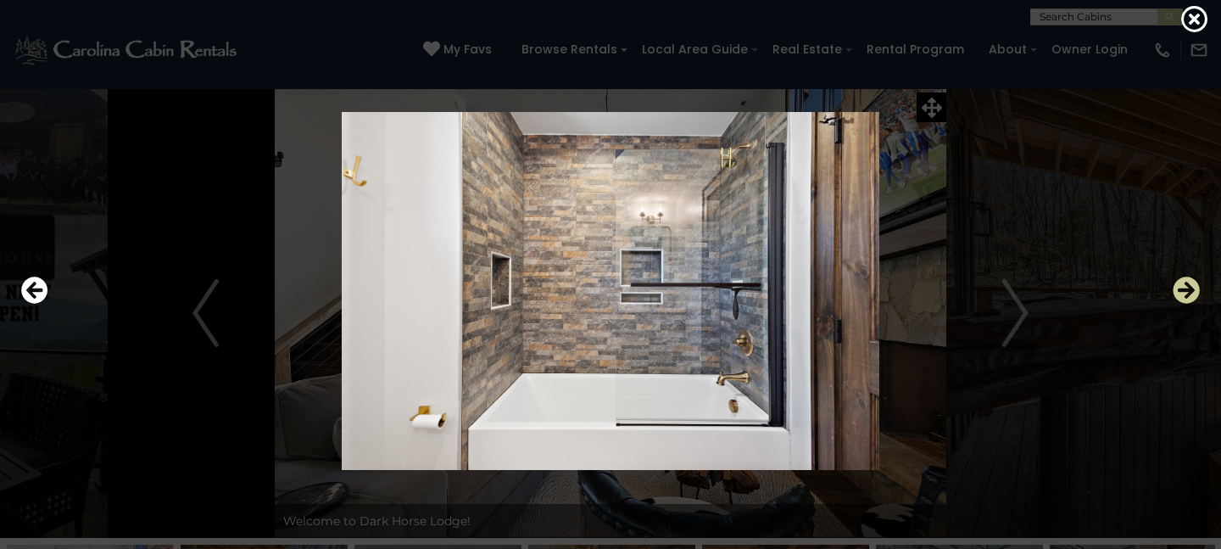
click at [1175, 288] on icon "Next" at bounding box center [1186, 289] width 27 height 27
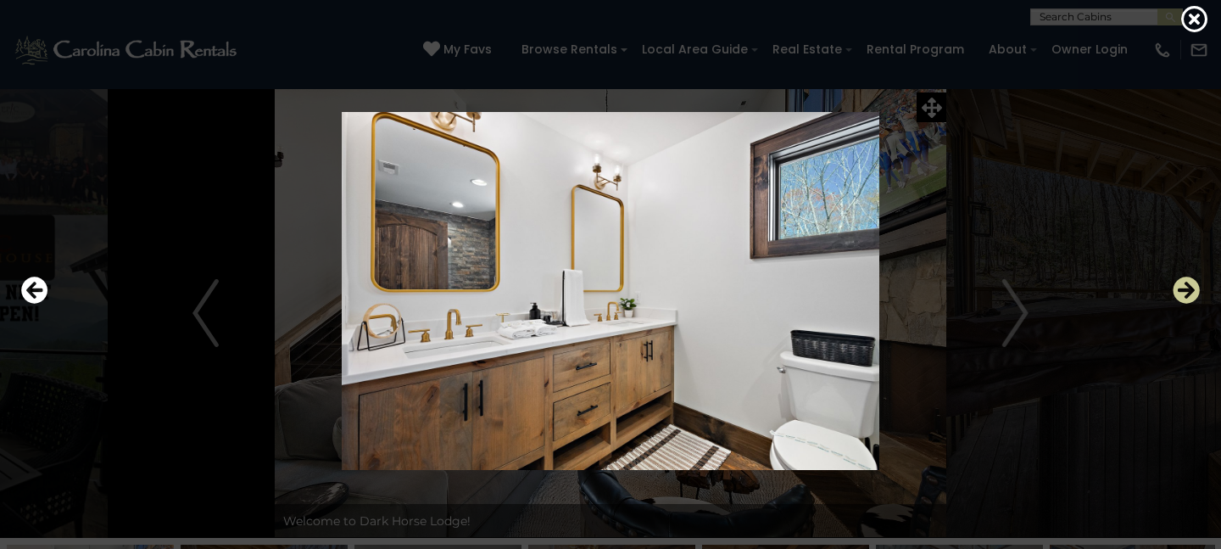
click at [1175, 288] on icon "Next" at bounding box center [1186, 289] width 27 height 27
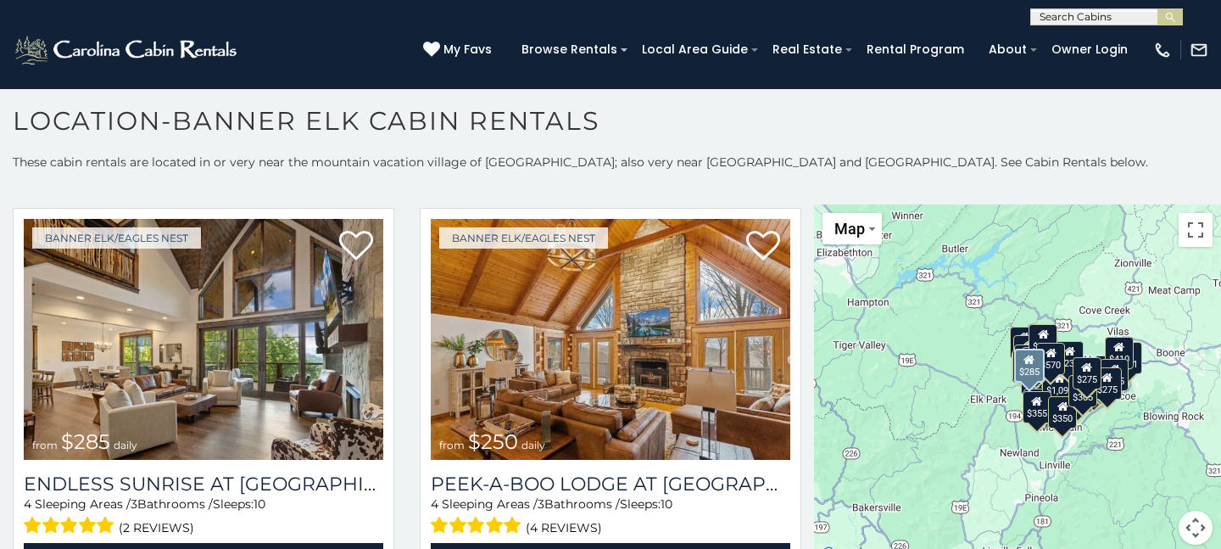
scroll to position [4851, 0]
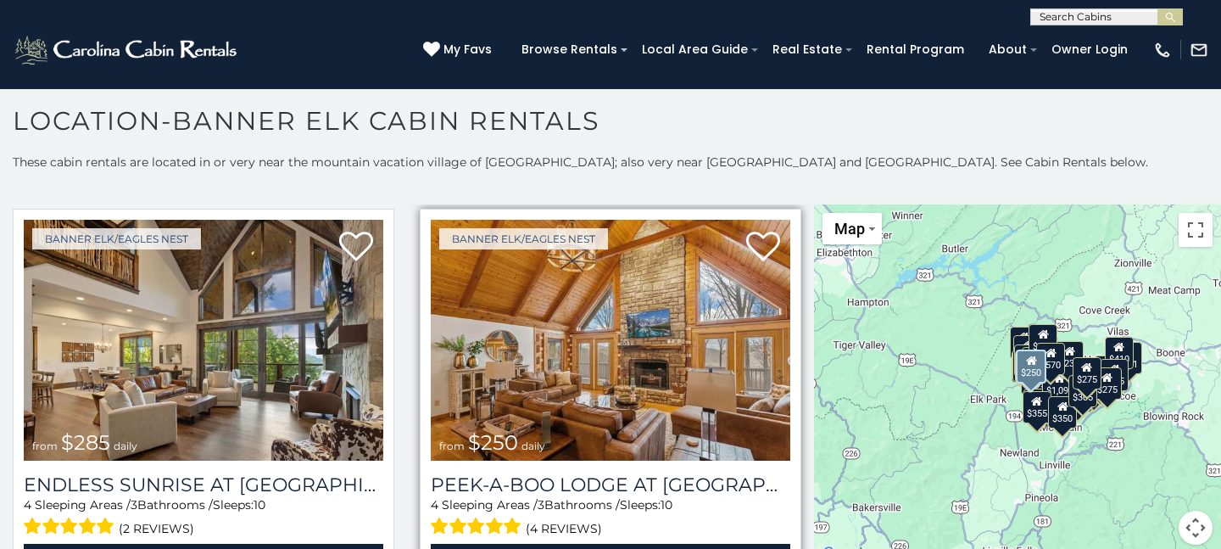
click at [710, 345] on img at bounding box center [611, 340] width 360 height 241
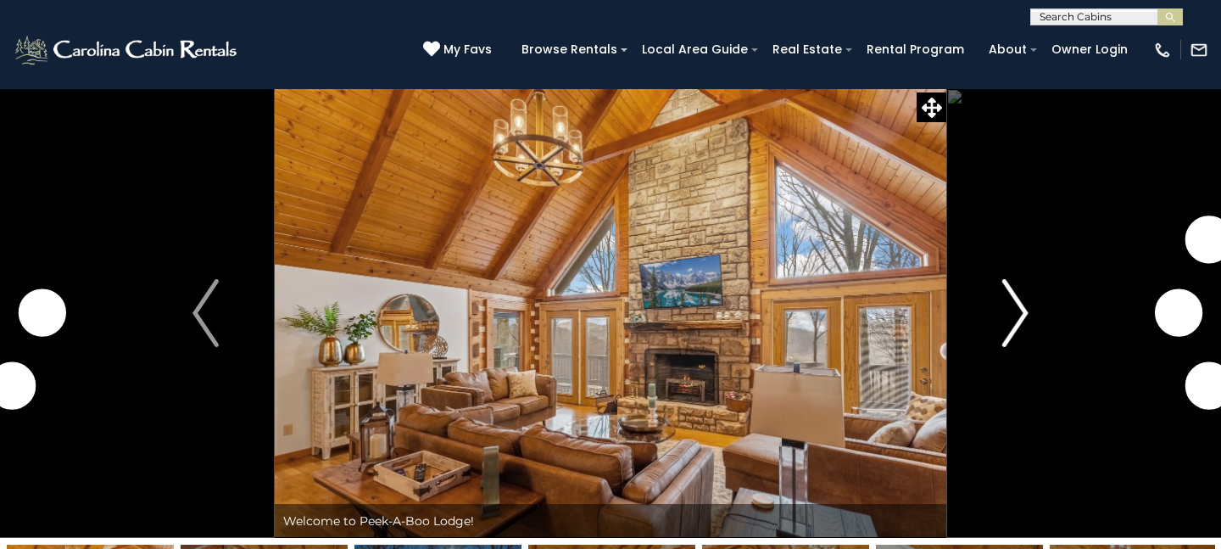
click at [1068, 360] on button "Next" at bounding box center [1016, 313] width 138 height 450
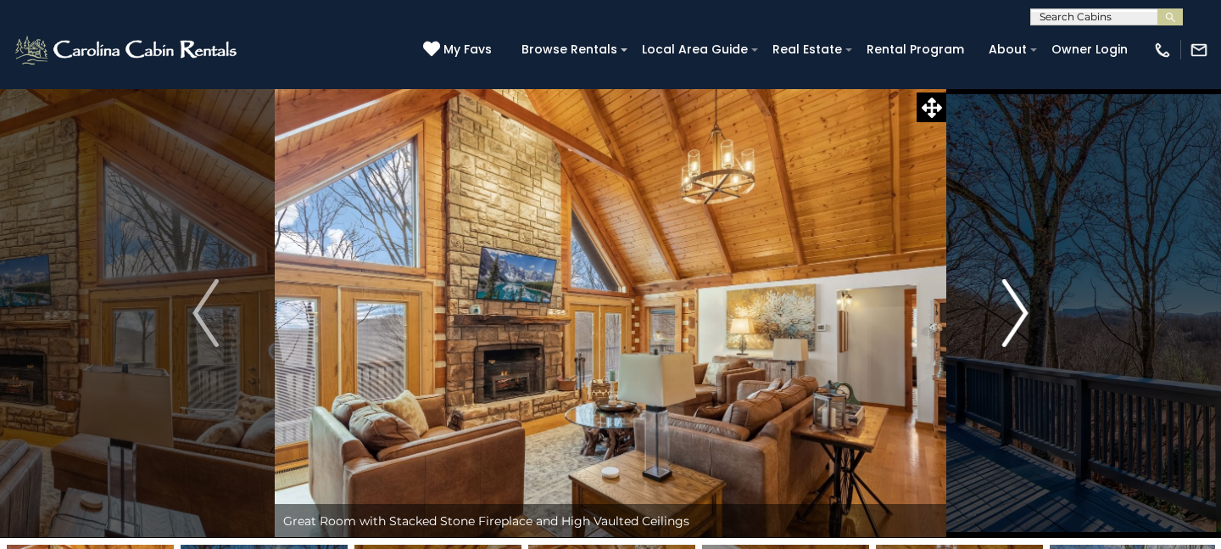
click at [1016, 303] on img "Next" at bounding box center [1015, 313] width 25 height 68
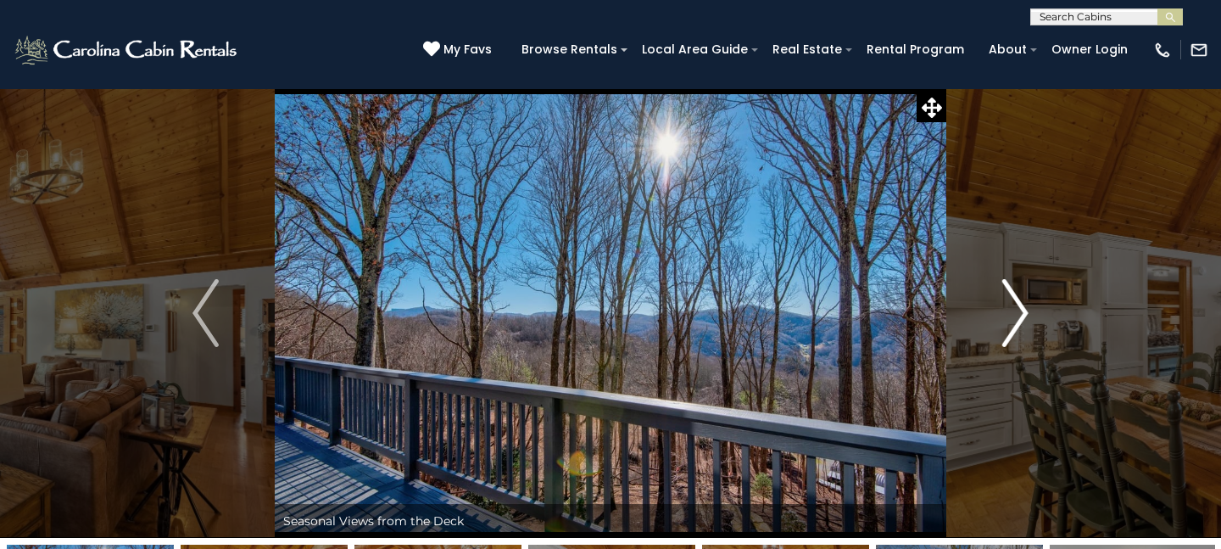
click at [1016, 303] on img "Next" at bounding box center [1015, 313] width 25 height 68
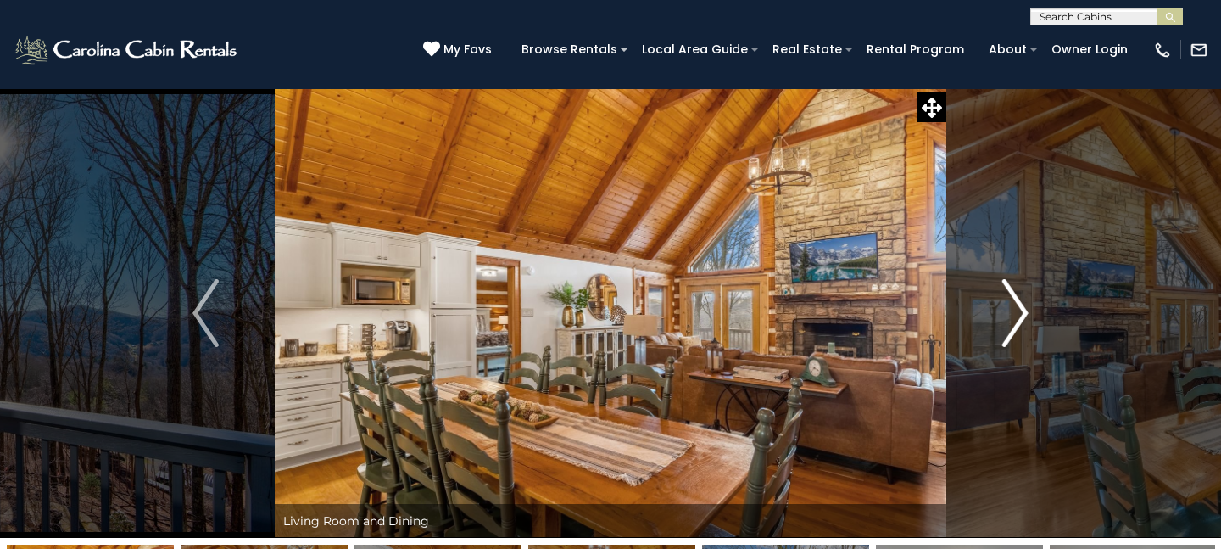
click at [1016, 303] on img "Next" at bounding box center [1015, 313] width 25 height 68
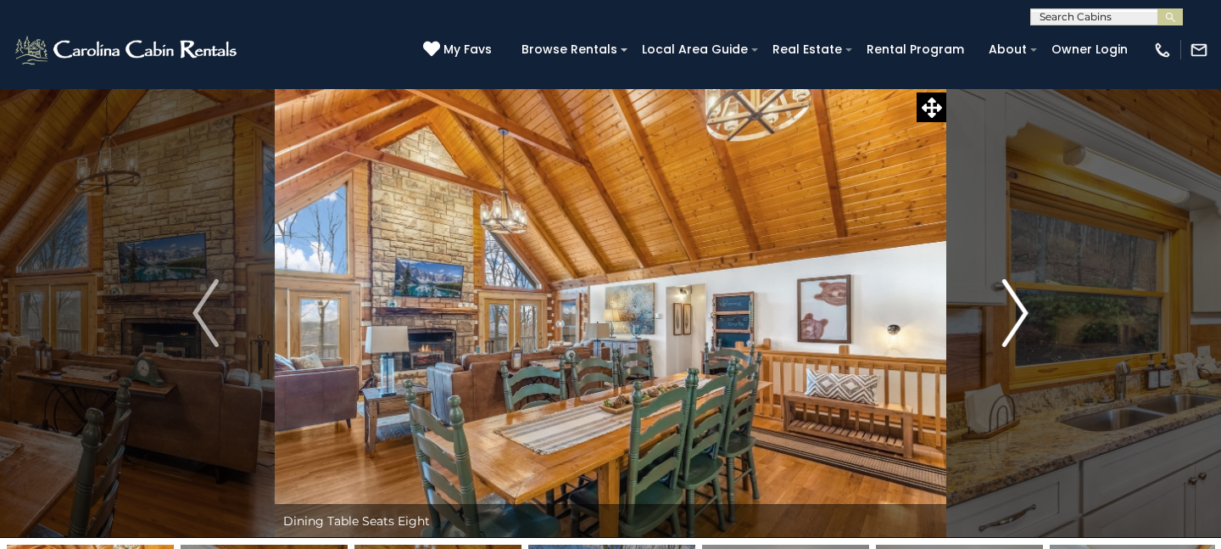
click at [1016, 303] on img "Next" at bounding box center [1015, 313] width 25 height 68
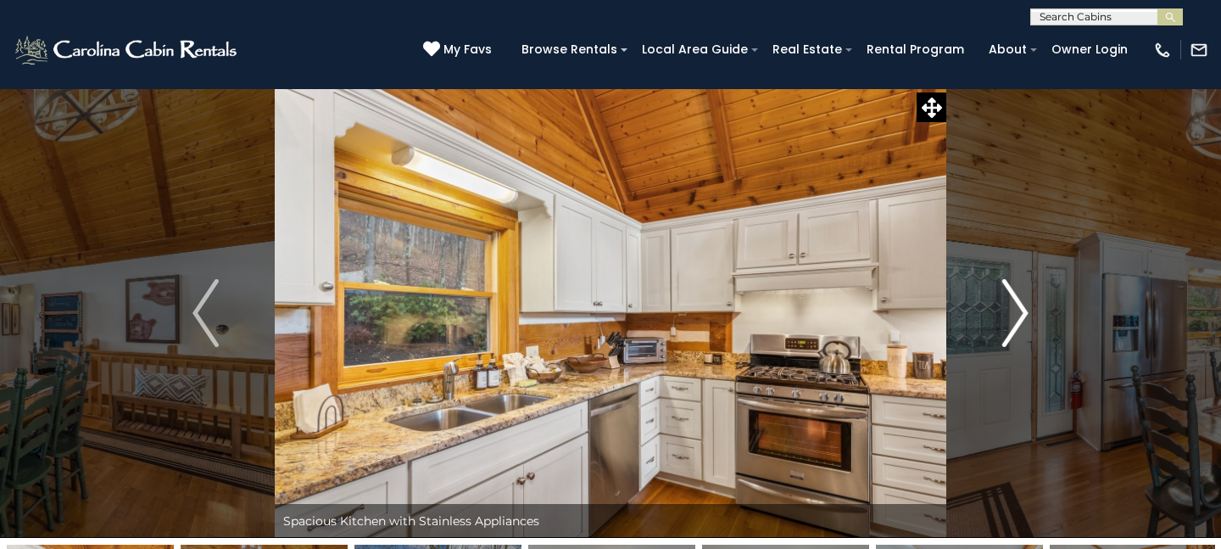
click at [1016, 303] on img "Next" at bounding box center [1015, 313] width 25 height 68
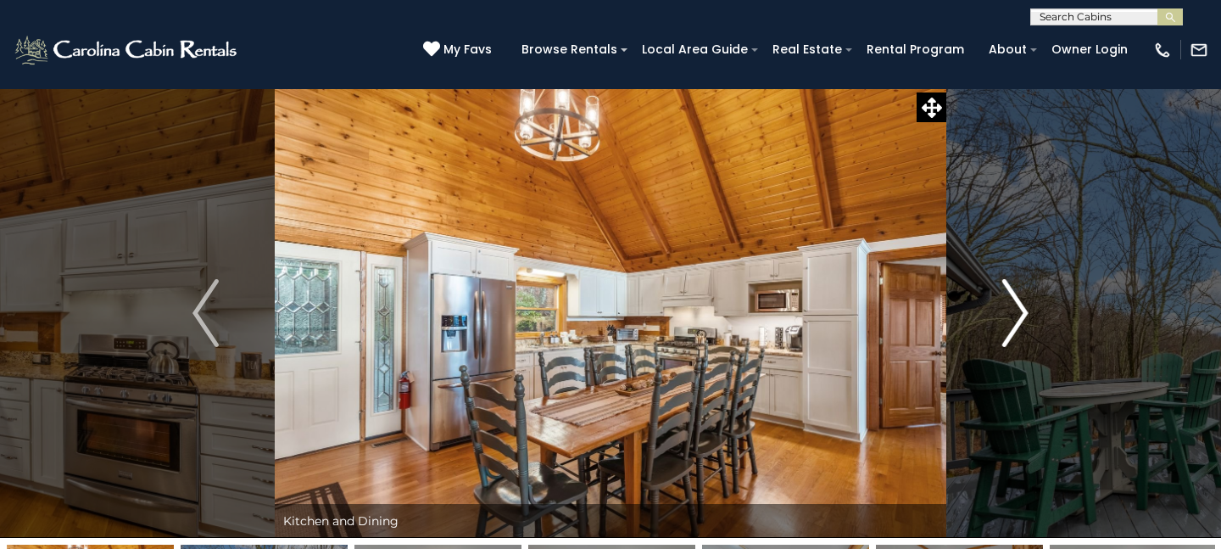
click at [1015, 304] on img "Next" at bounding box center [1015, 313] width 25 height 68
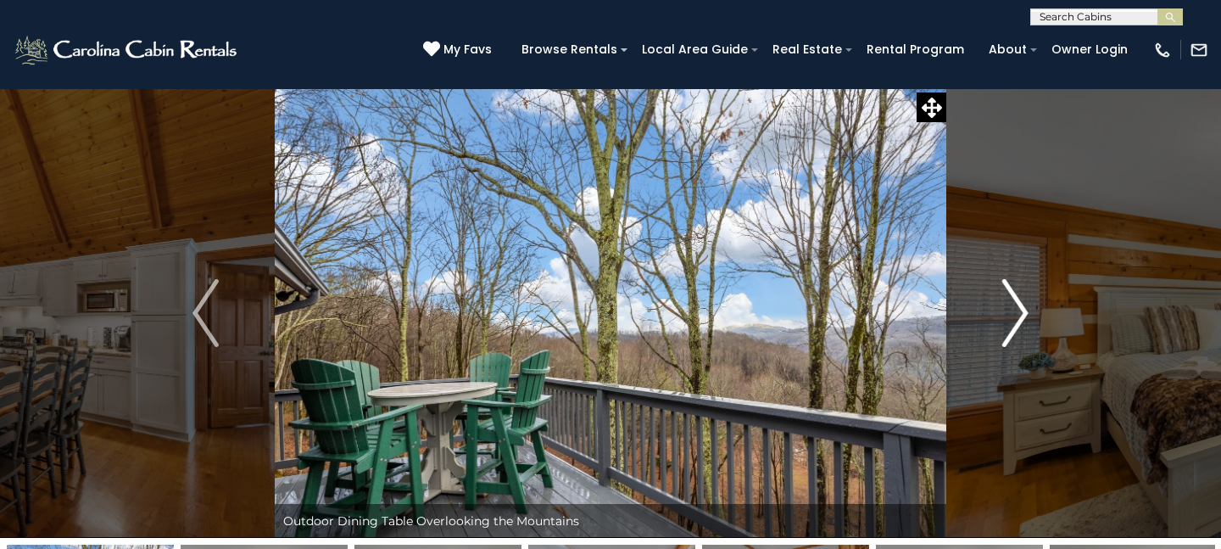
click at [1015, 304] on img "Next" at bounding box center [1015, 313] width 25 height 68
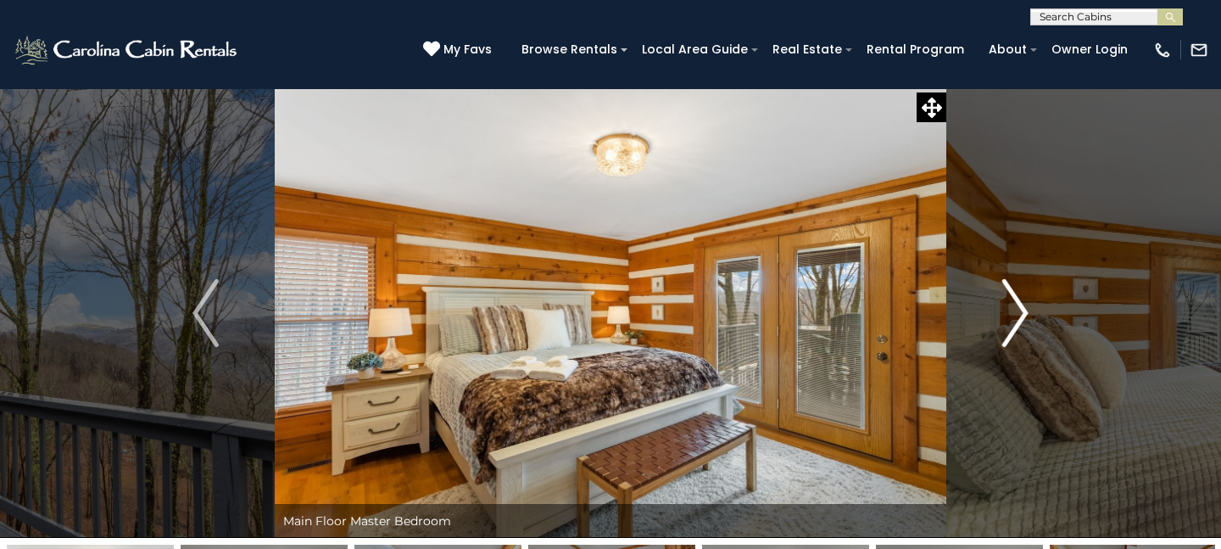
click at [1015, 304] on img "Next" at bounding box center [1015, 313] width 25 height 68
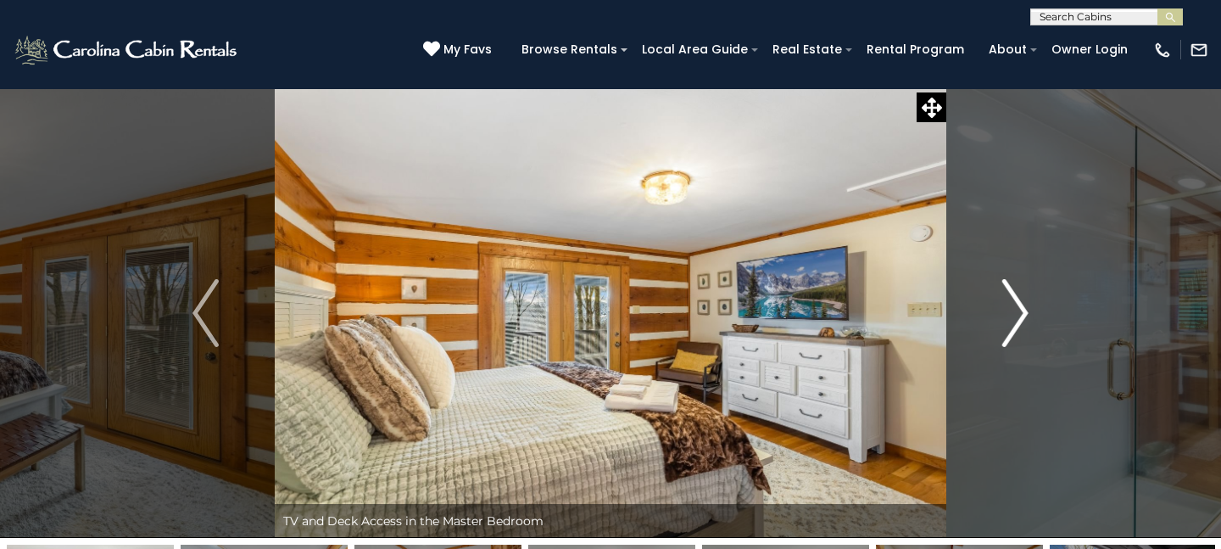
click at [1015, 304] on img "Next" at bounding box center [1015, 313] width 25 height 68
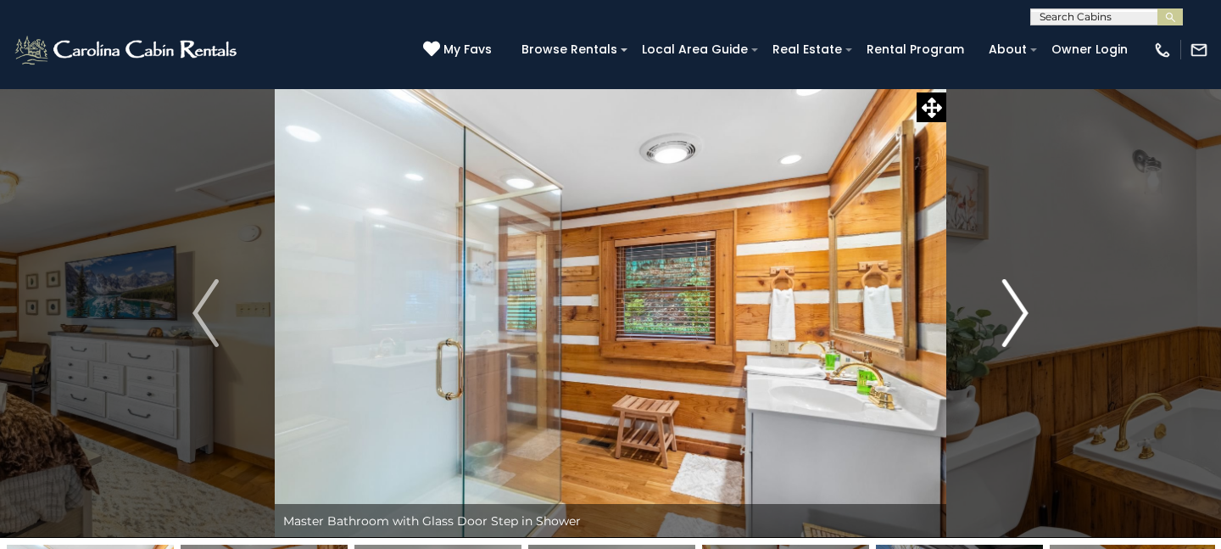
click at [1015, 304] on img "Next" at bounding box center [1015, 313] width 25 height 68
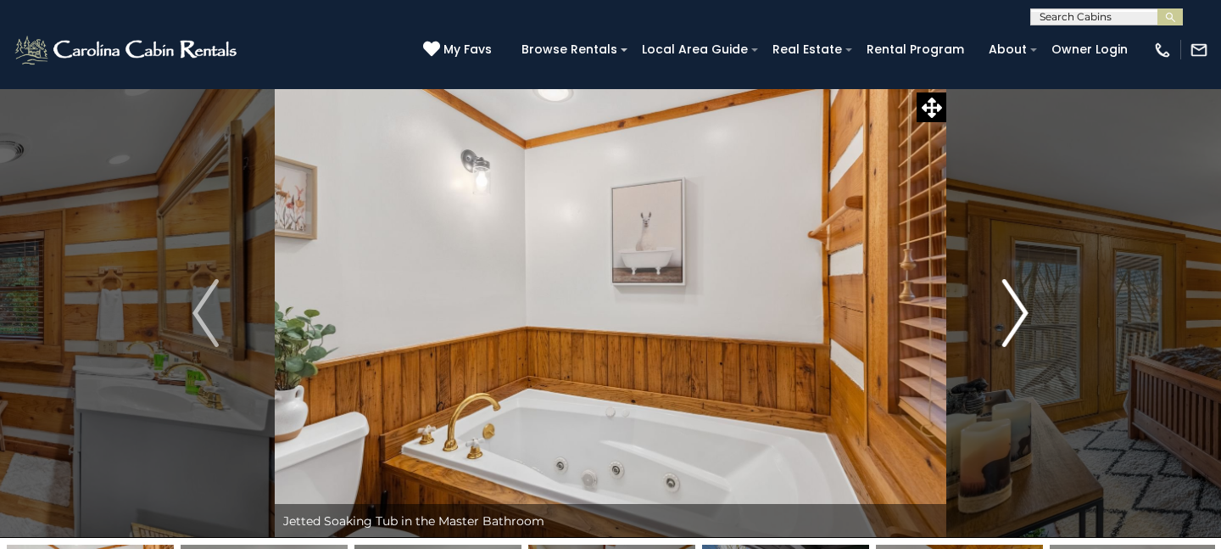
click at [1015, 304] on img "Next" at bounding box center [1015, 313] width 25 height 68
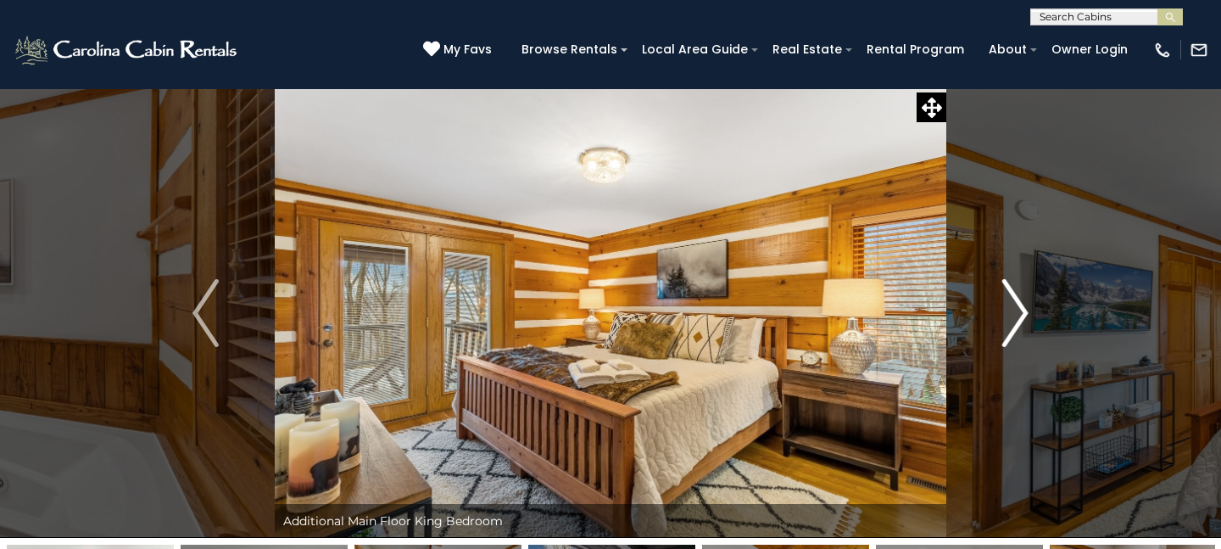
click at [1015, 304] on img "Next" at bounding box center [1015, 313] width 25 height 68
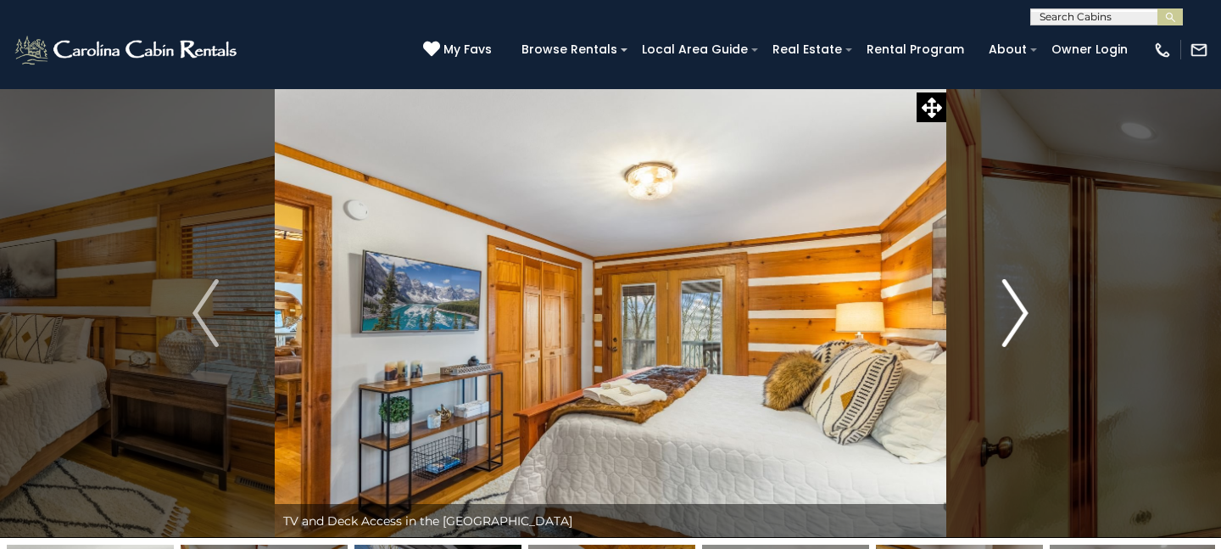
click at [1015, 304] on img "Next" at bounding box center [1015, 313] width 25 height 68
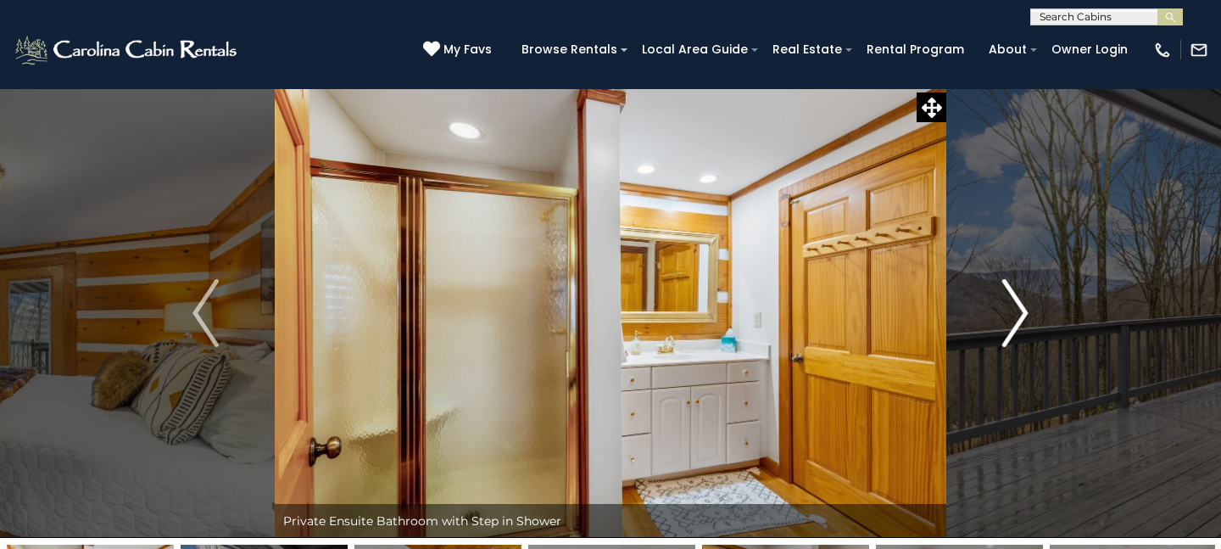
click at [1015, 304] on img "Next" at bounding box center [1015, 313] width 25 height 68
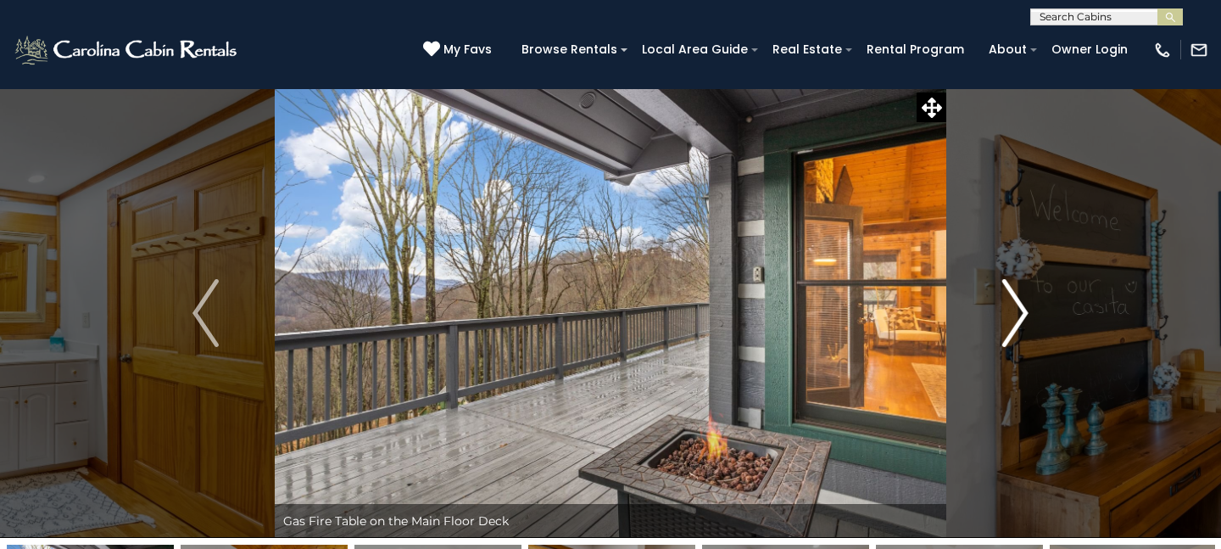
click at [1015, 304] on img "Next" at bounding box center [1015, 313] width 25 height 68
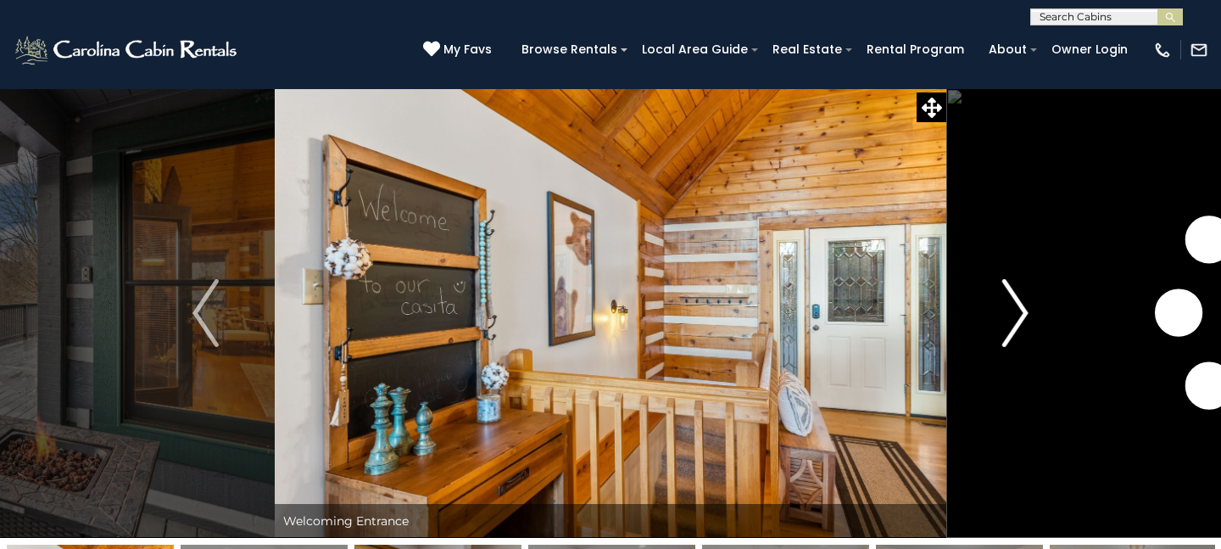
click at [1015, 304] on img "Next" at bounding box center [1015, 313] width 25 height 68
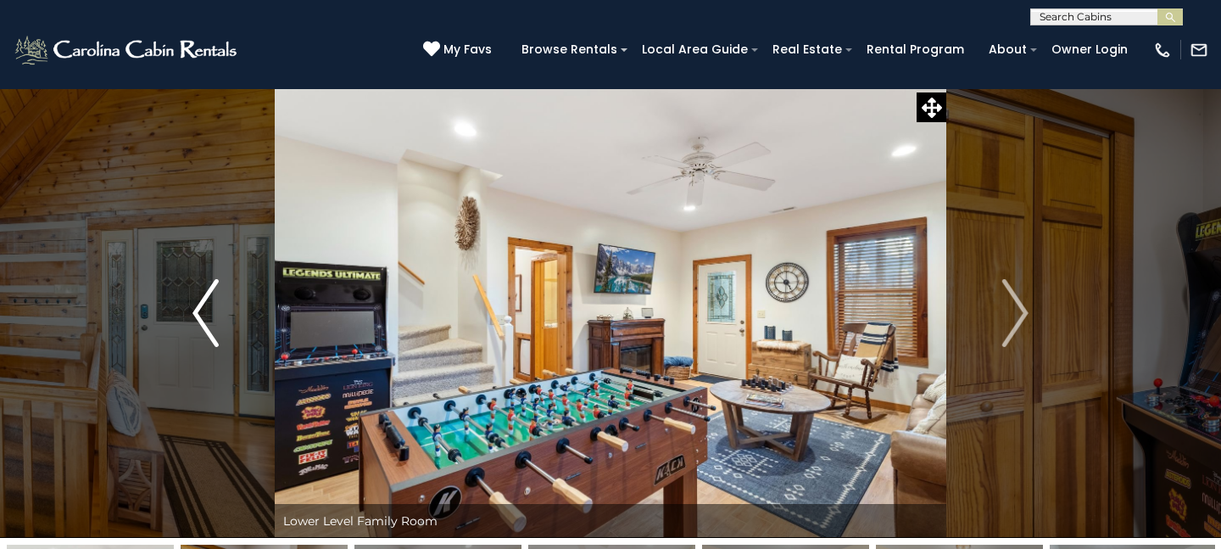
click at [222, 321] on button "Previous" at bounding box center [206, 313] width 138 height 450
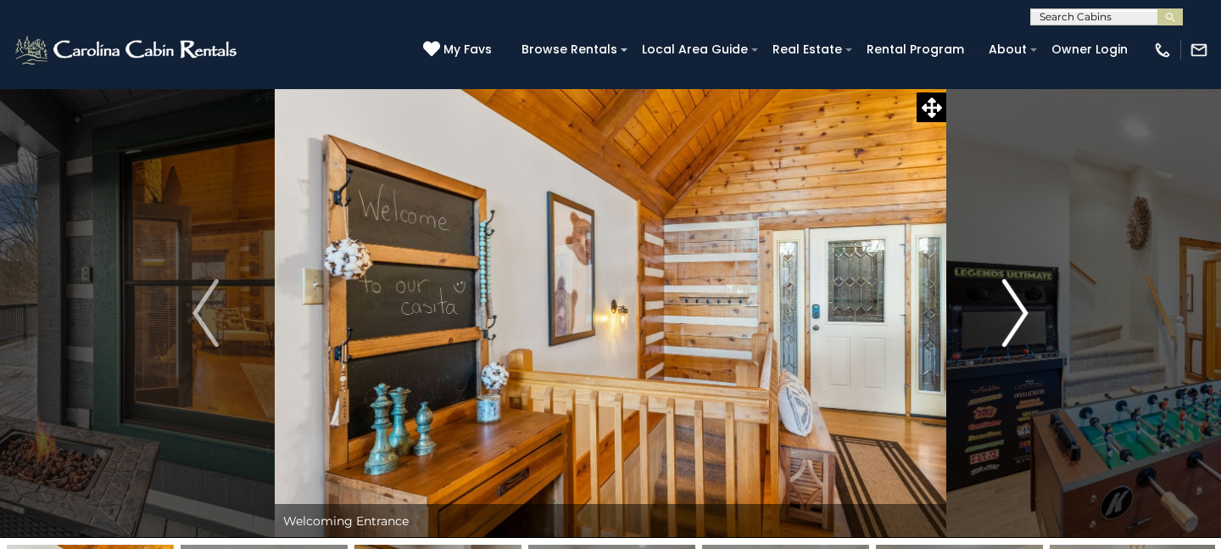
click at [1016, 332] on img "Next" at bounding box center [1015, 313] width 25 height 68
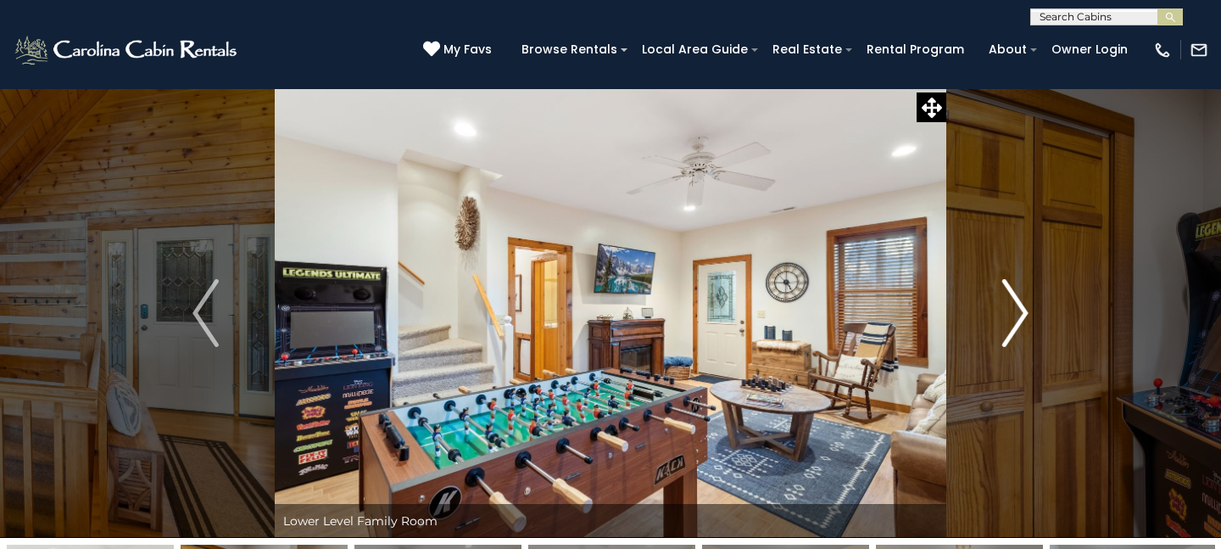
click at [1016, 332] on img "Next" at bounding box center [1015, 313] width 25 height 68
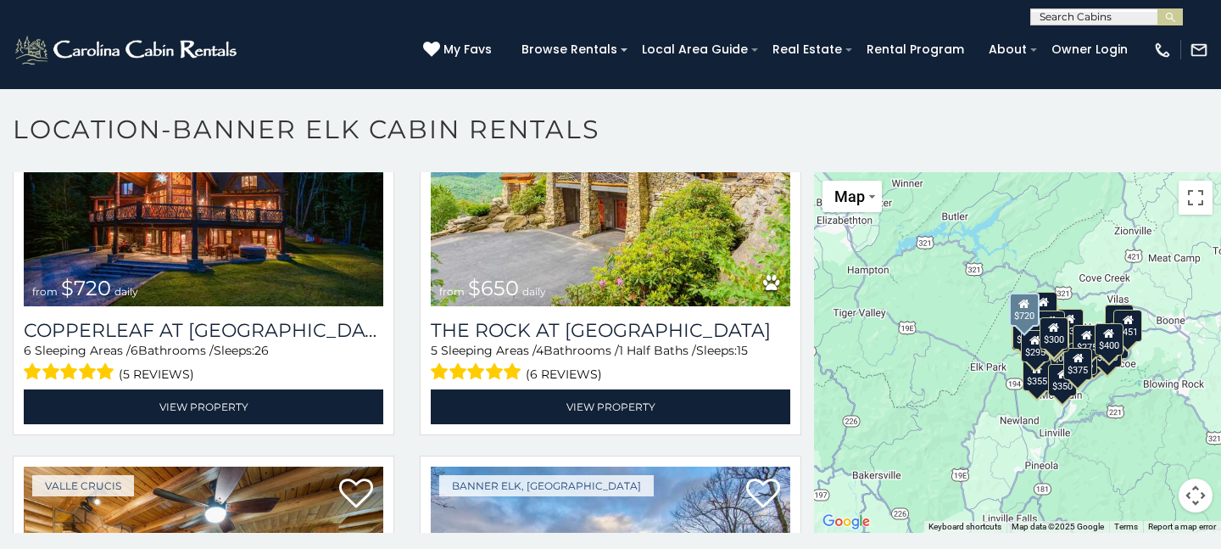
scroll to position [1363, 0]
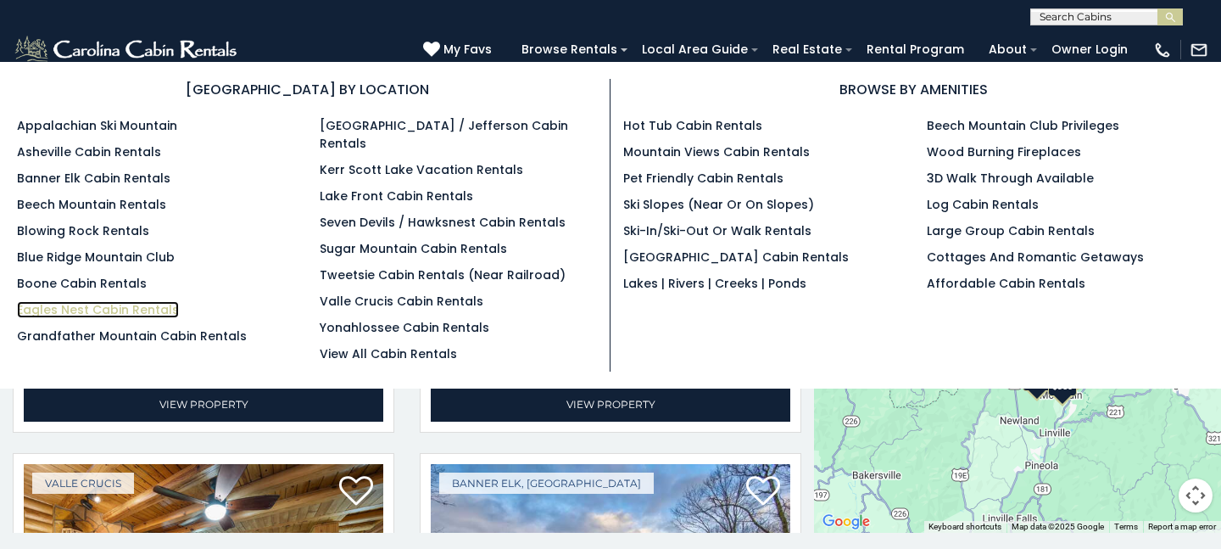
click at [104, 309] on link "Eagles Nest Cabin Rentals" at bounding box center [98, 309] width 162 height 17
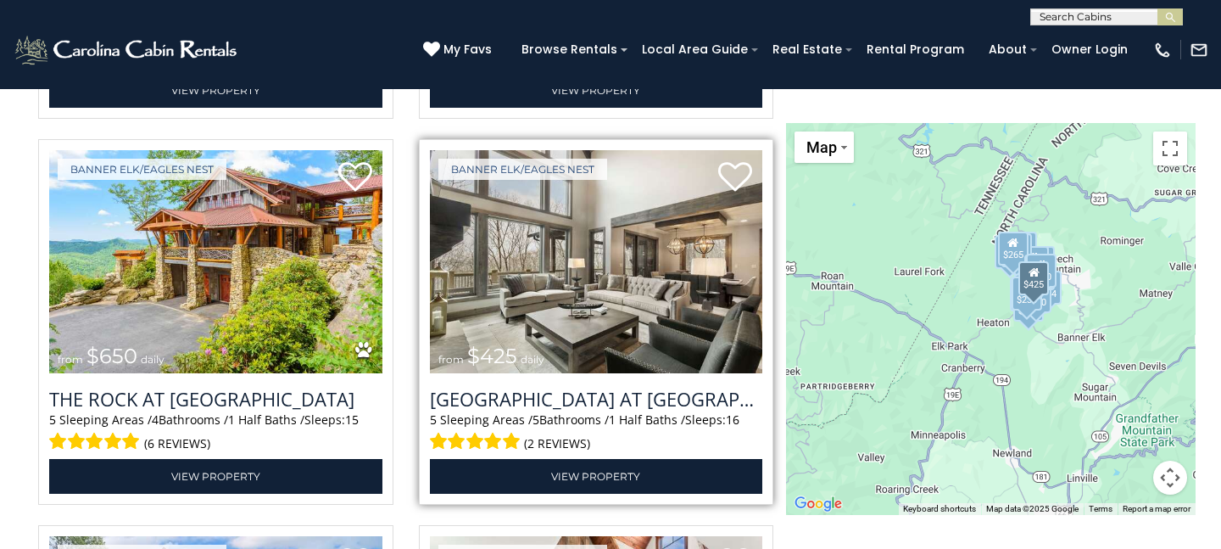
scroll to position [2161, 0]
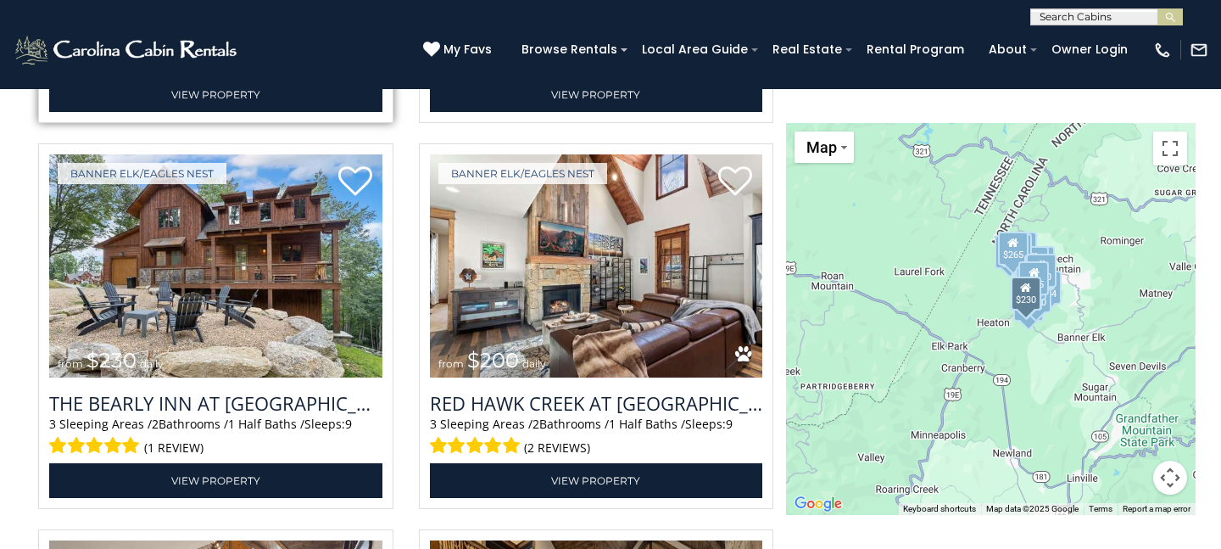
click at [316, 259] on img at bounding box center [215, 265] width 333 height 223
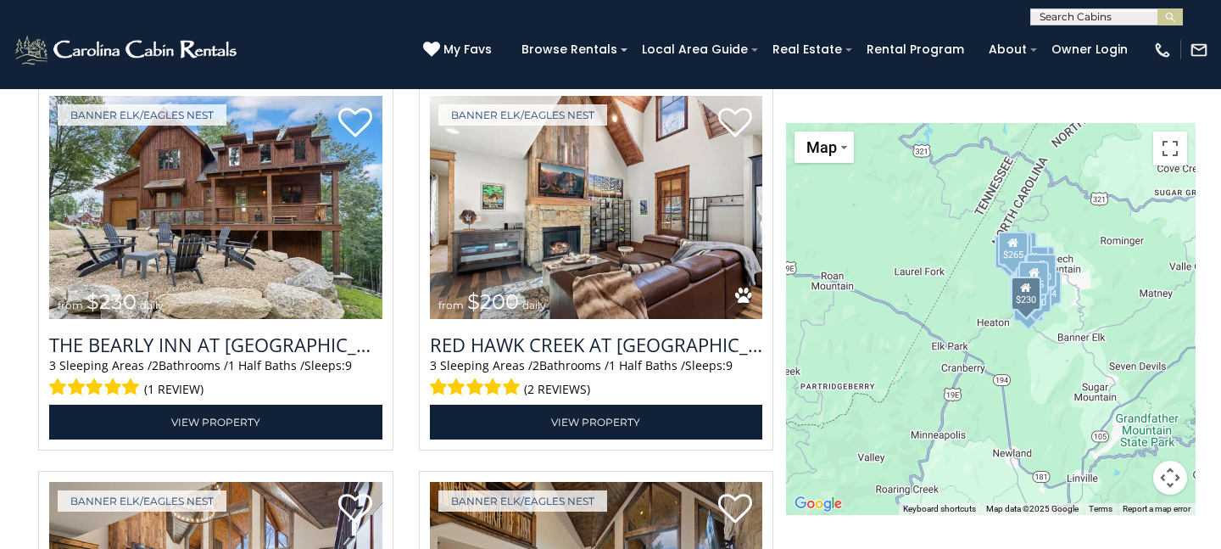
scroll to position [2628, 0]
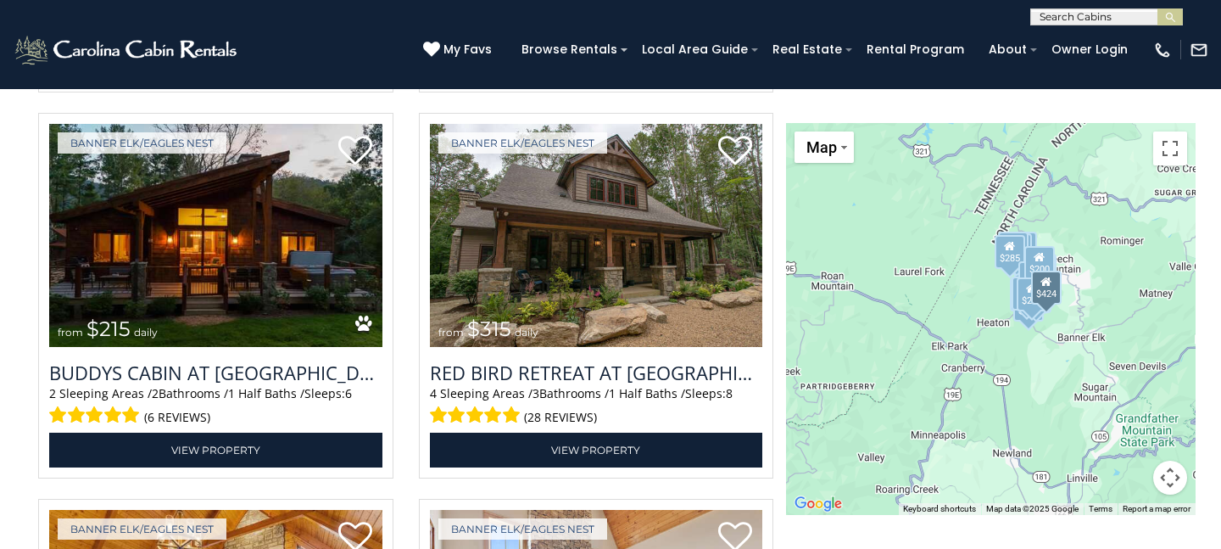
scroll to position [3755, 0]
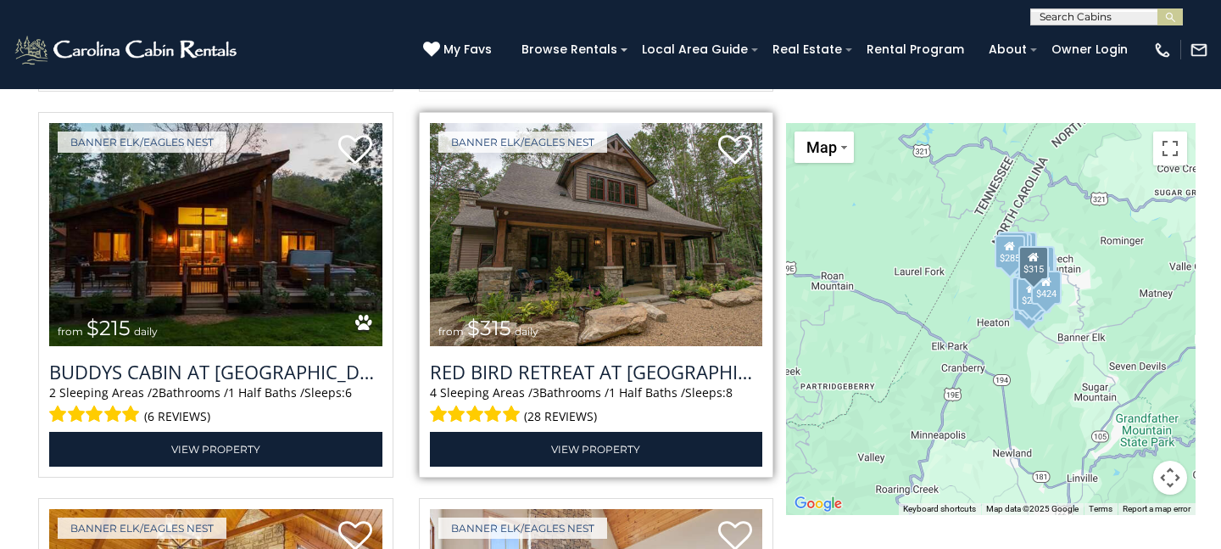
click at [671, 263] on img at bounding box center [596, 234] width 333 height 223
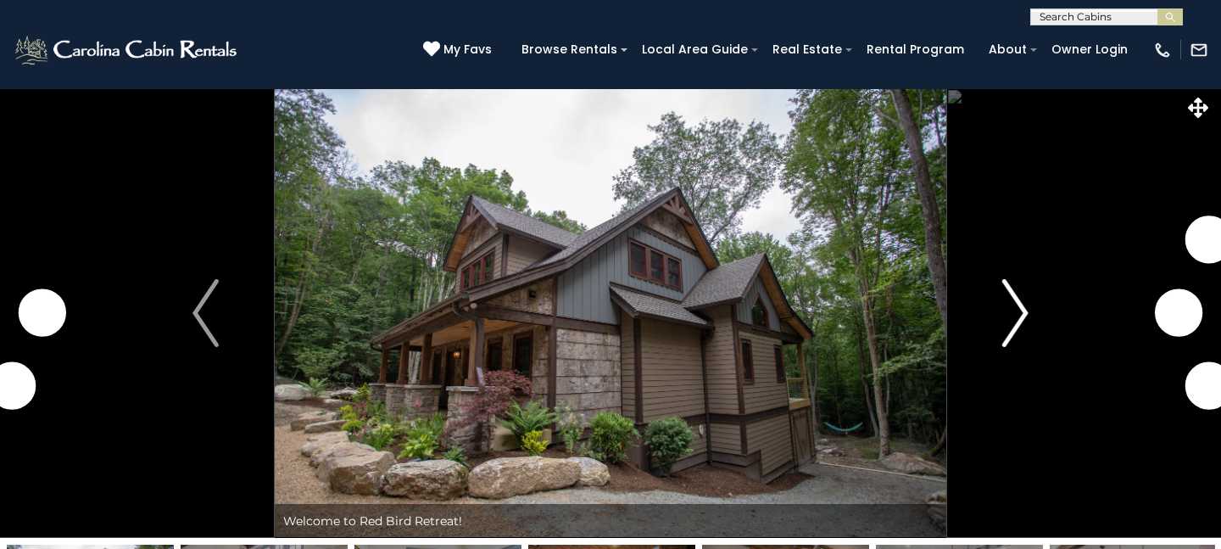
click at [1016, 308] on img "Next" at bounding box center [1015, 313] width 25 height 68
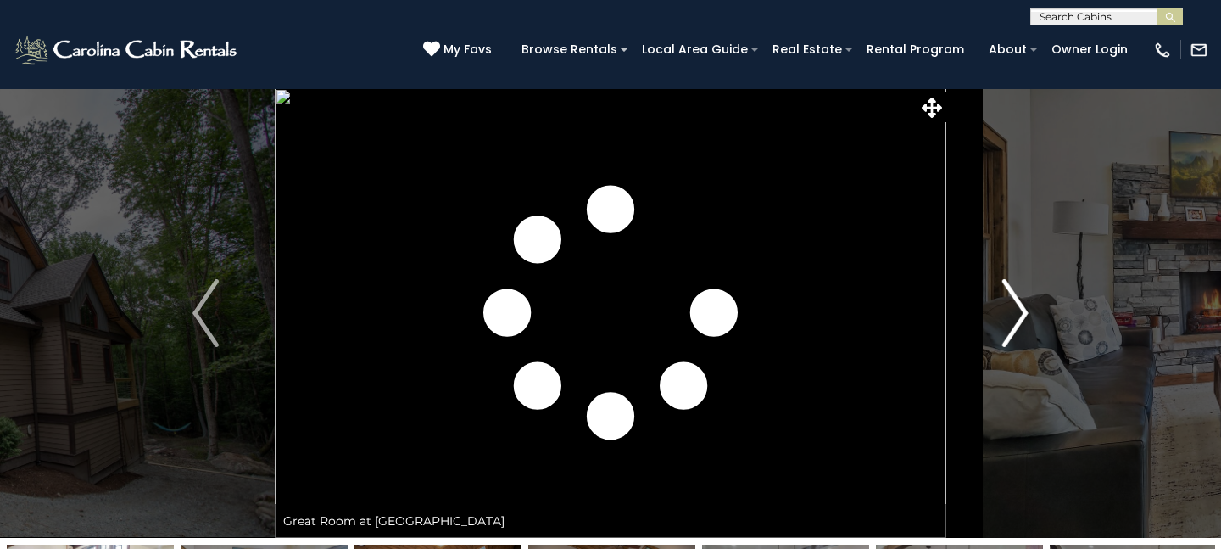
click at [1016, 308] on img "Next" at bounding box center [1015, 313] width 25 height 68
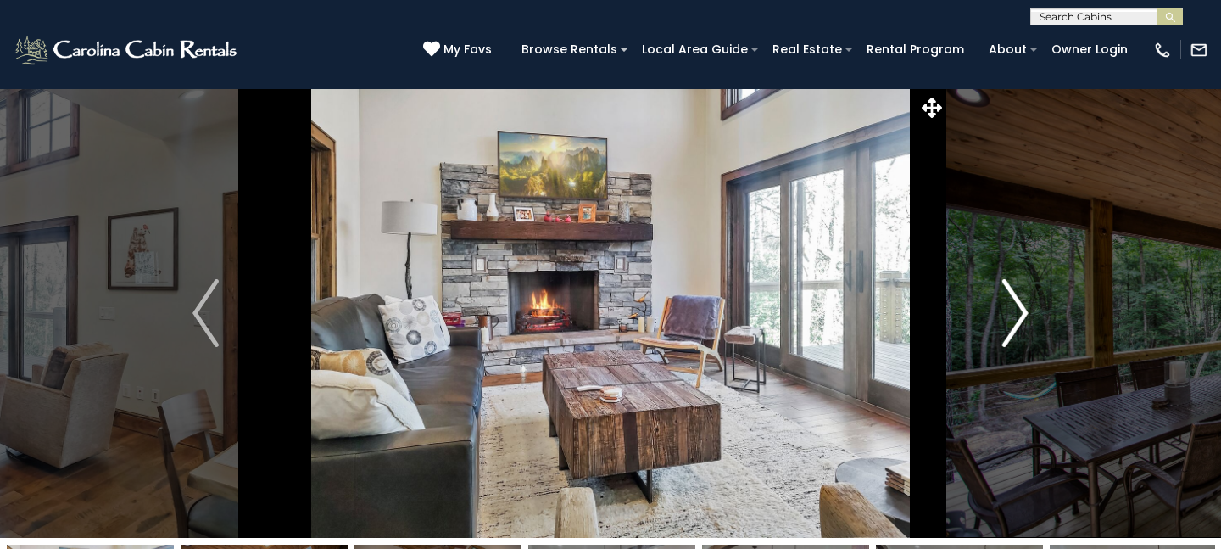
click at [1016, 308] on img "Next" at bounding box center [1015, 313] width 25 height 68
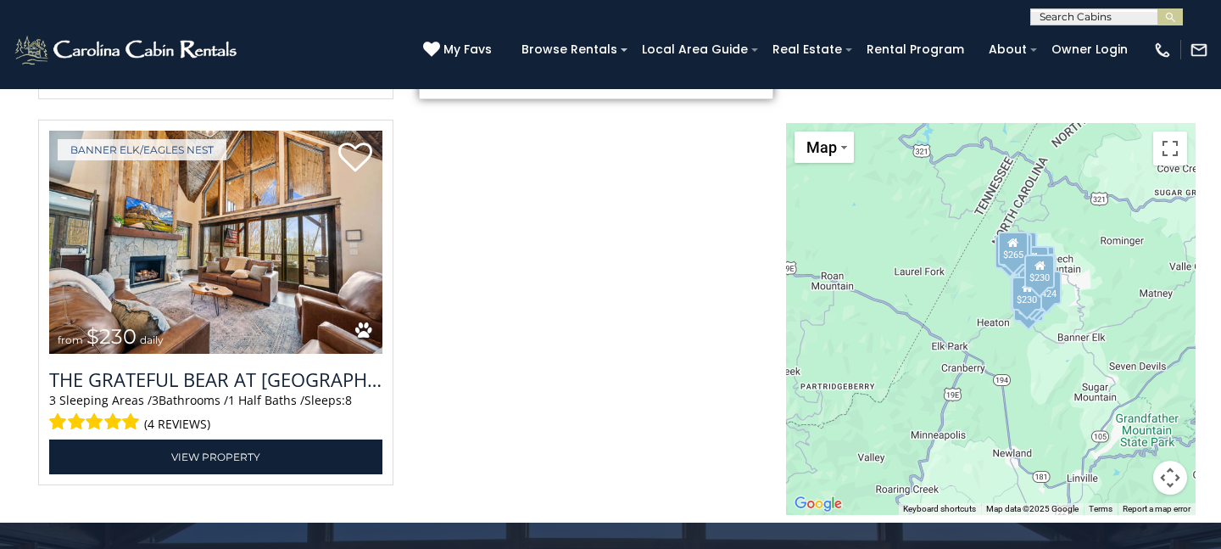
scroll to position [5298, 0]
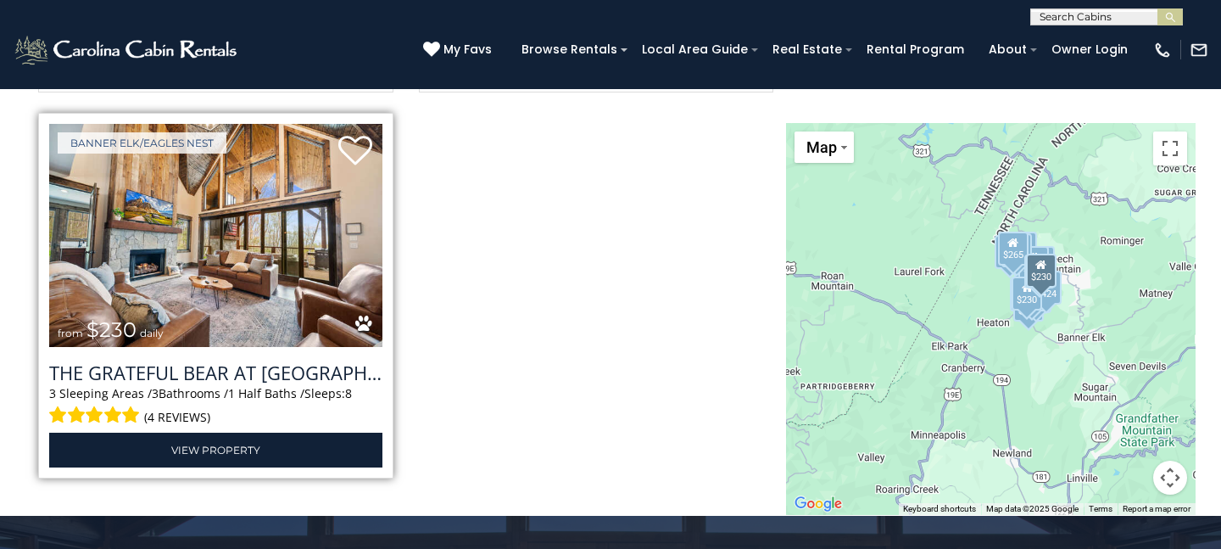
click at [315, 236] on img at bounding box center [215, 235] width 333 height 223
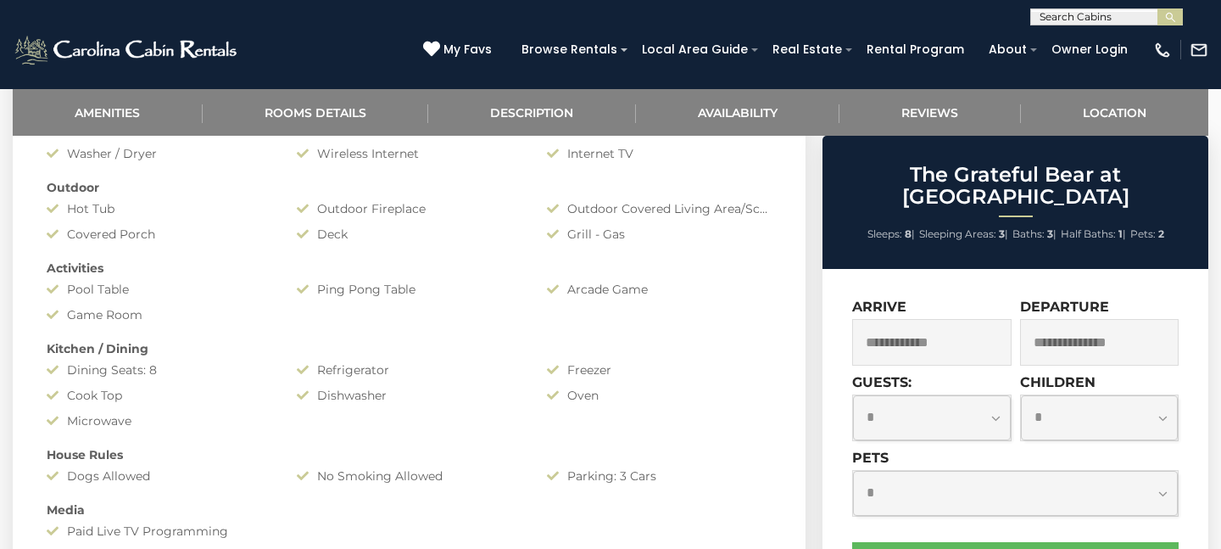
scroll to position [860, 0]
click at [930, 319] on input "text" at bounding box center [931, 342] width 159 height 47
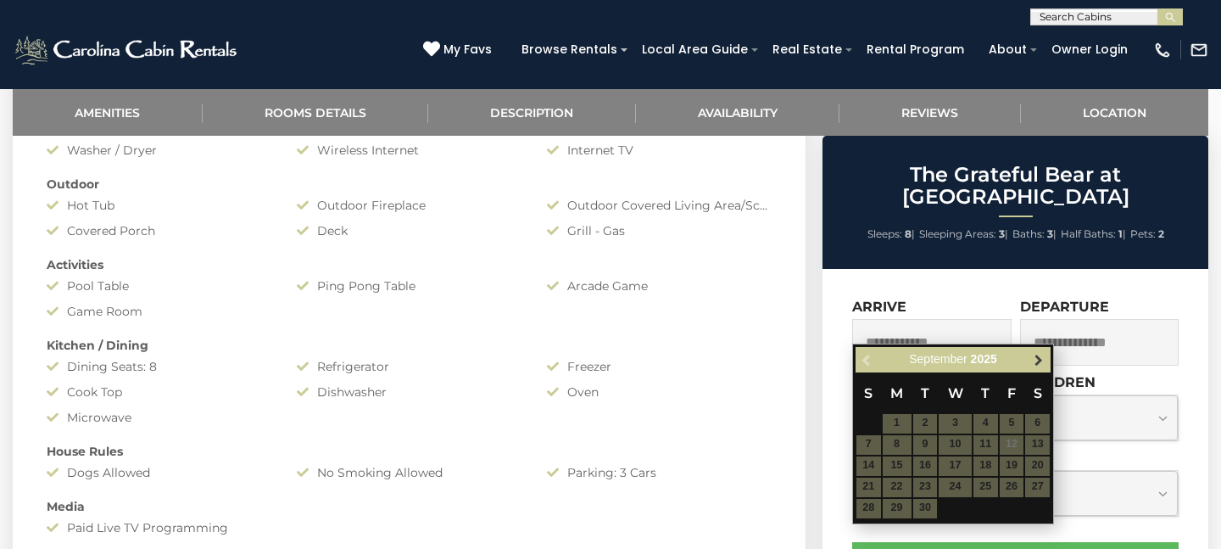
click at [1033, 360] on span "Next" at bounding box center [1039, 360] width 14 height 14
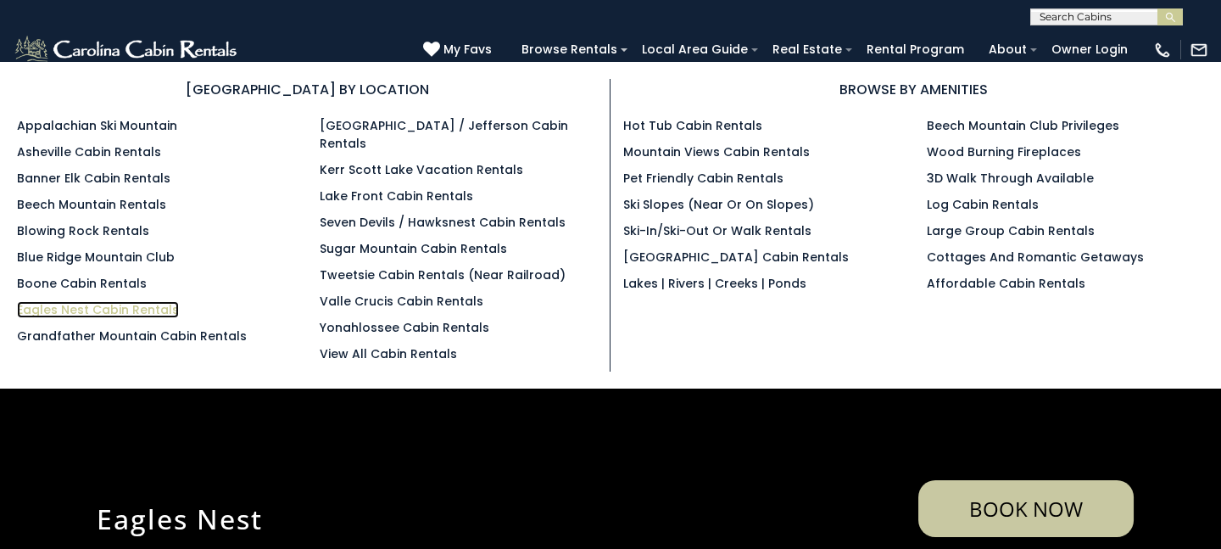
click at [82, 307] on link "Eagles Nest Cabin Rentals" at bounding box center [98, 309] width 162 height 17
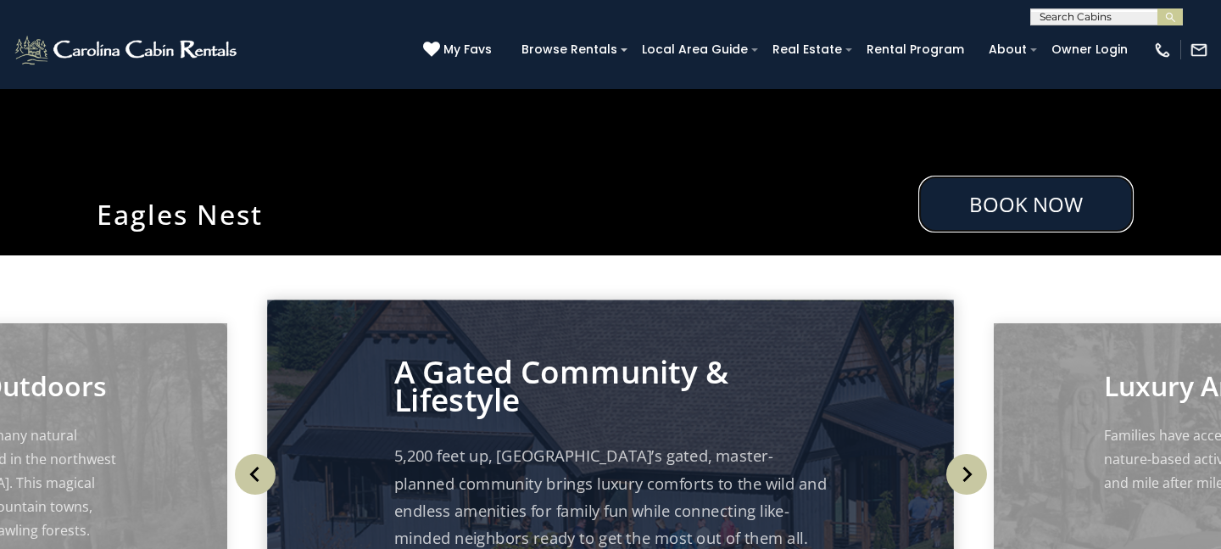
click at [956, 197] on link "Book Now" at bounding box center [1026, 204] width 215 height 57
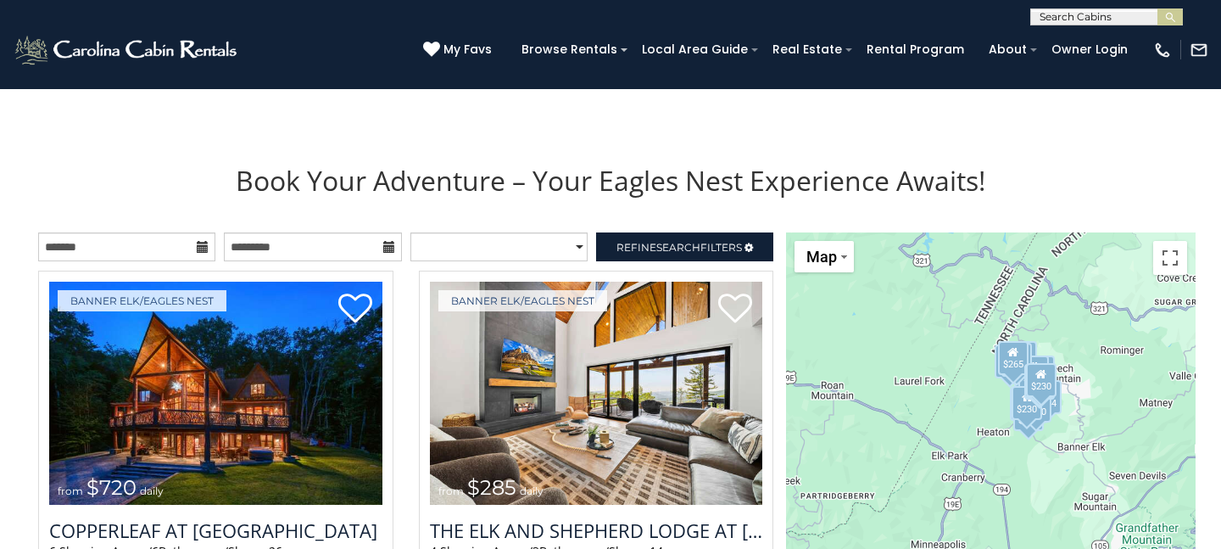
scroll to position [1667, 0]
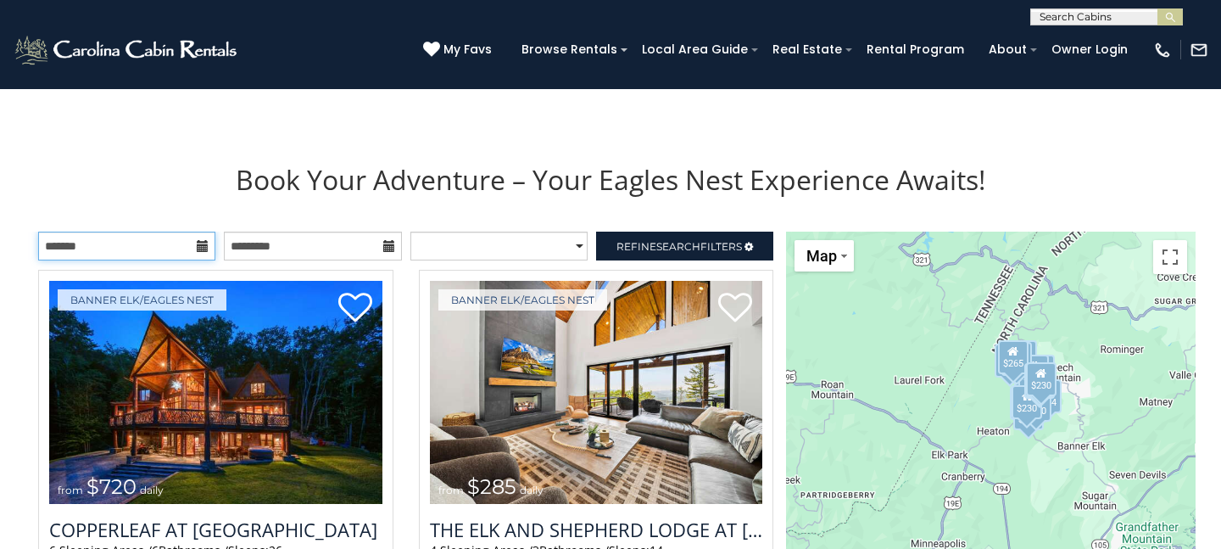
click at [129, 244] on input "text" at bounding box center [126, 246] width 177 height 29
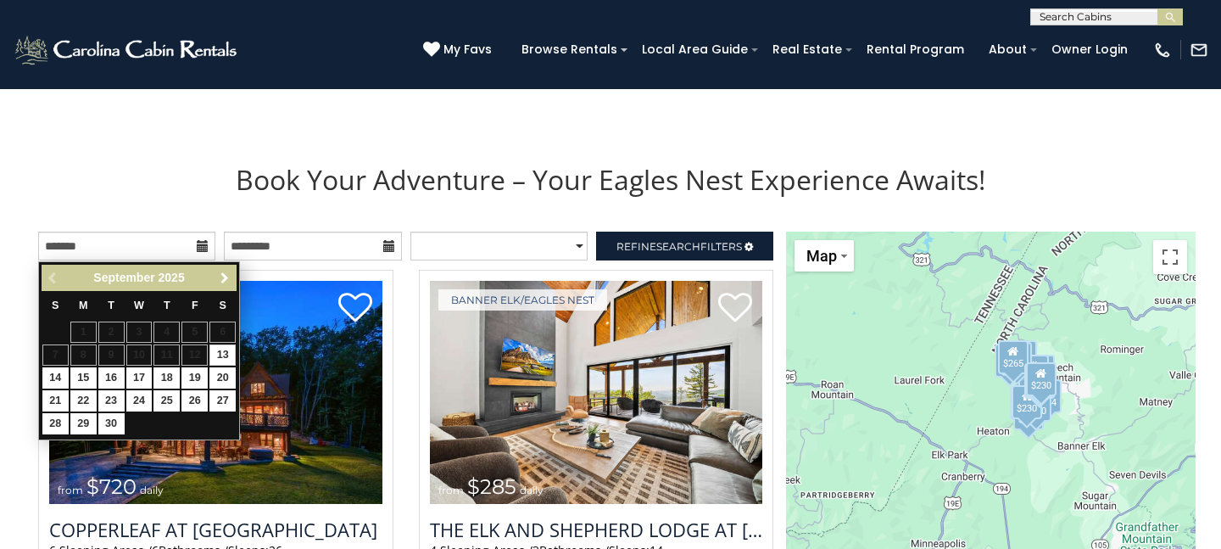
click at [226, 278] on span "Next" at bounding box center [225, 278] width 14 height 14
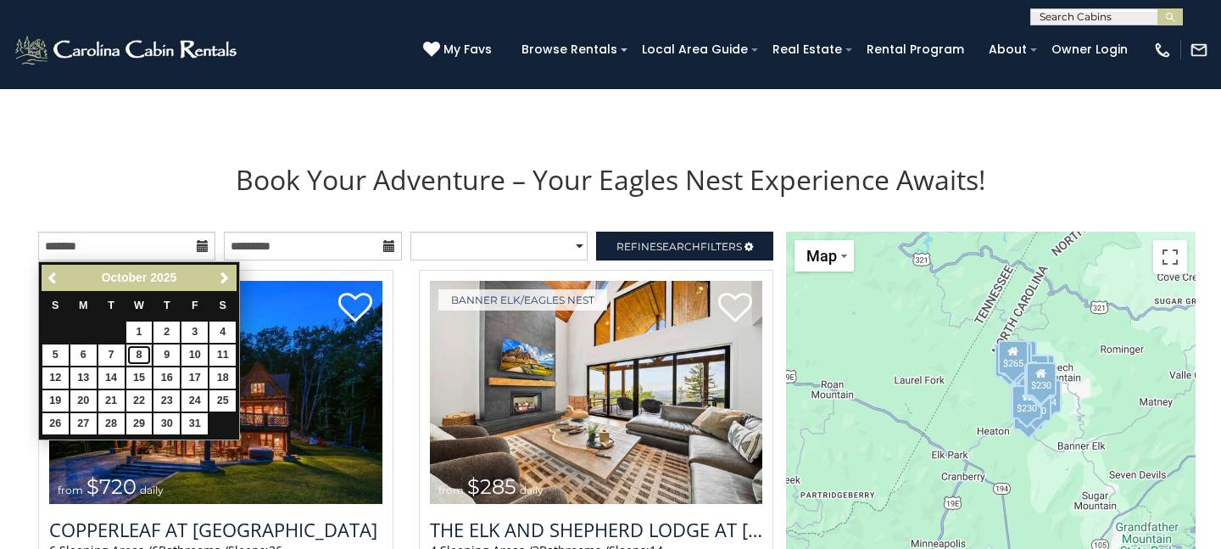
click at [148, 349] on link "8" at bounding box center [139, 354] width 26 height 21
type input "**********"
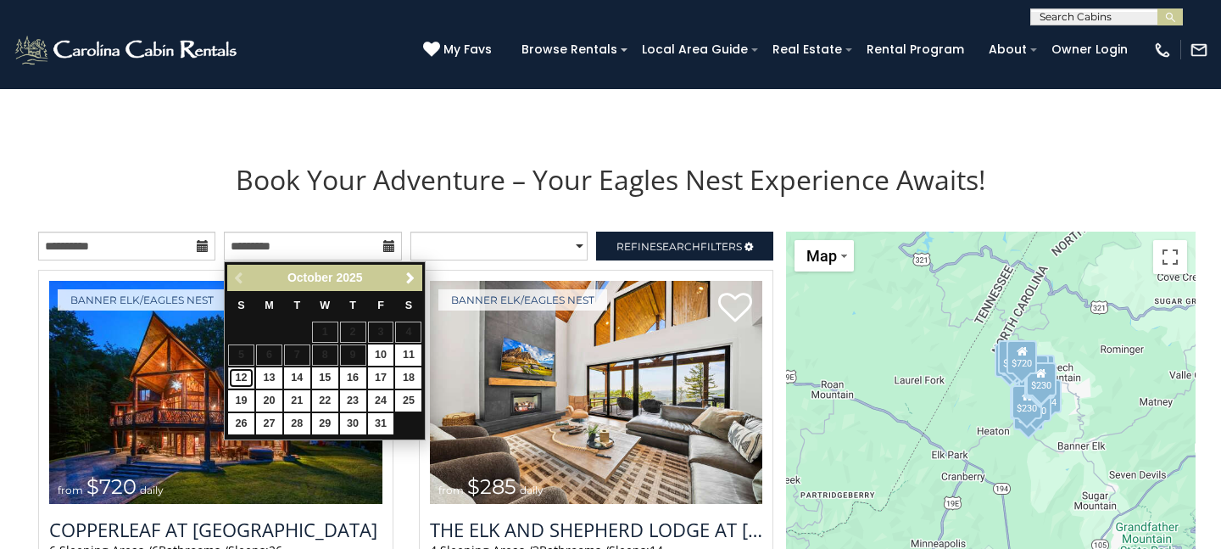
click at [237, 372] on link "12" at bounding box center [241, 377] width 26 height 21
type input "**********"
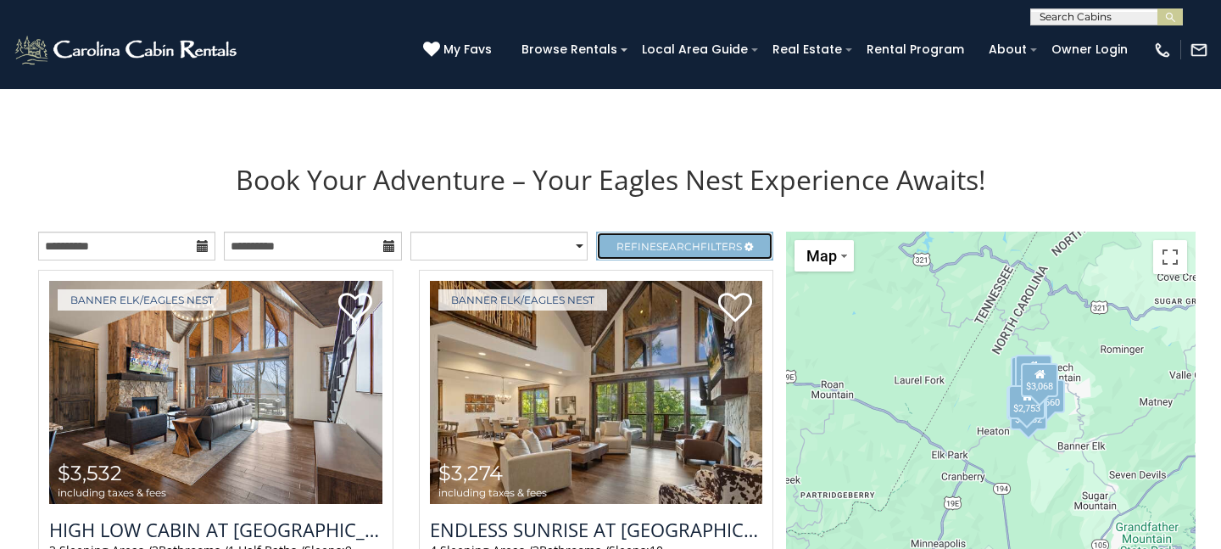
click at [717, 245] on span "Refine Search Filters" at bounding box center [680, 246] width 126 height 13
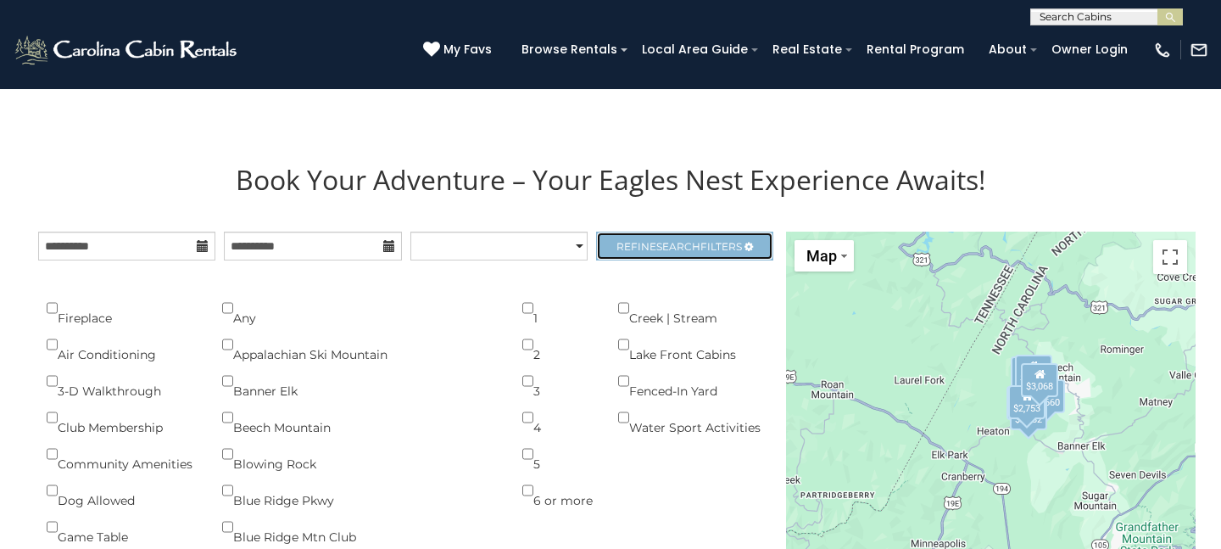
click at [717, 245] on span "Refine Search Filters" at bounding box center [680, 246] width 126 height 13
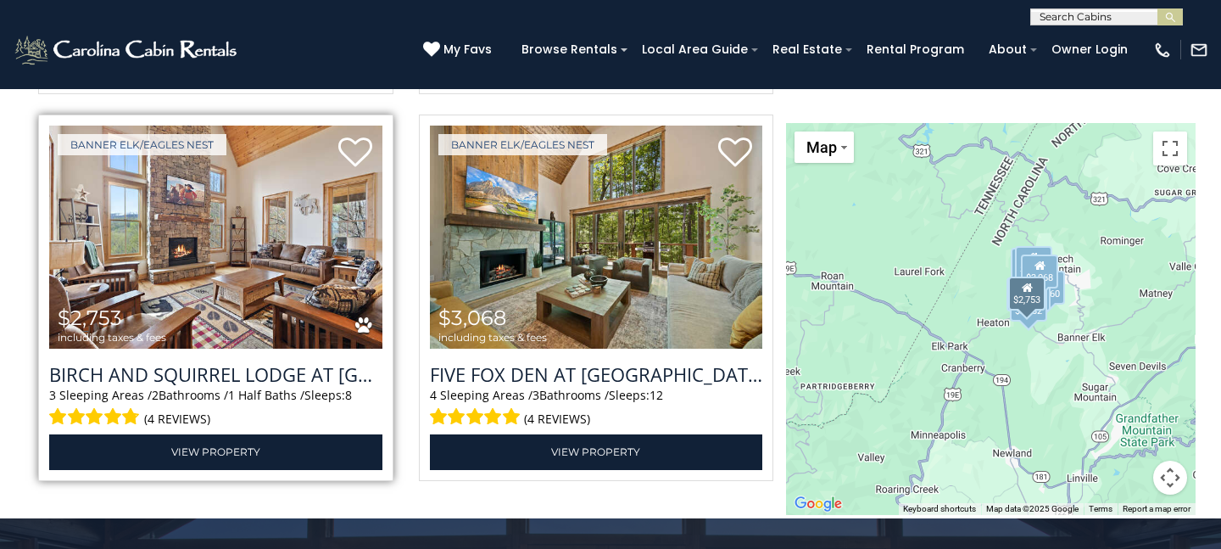
scroll to position [2971, 0]
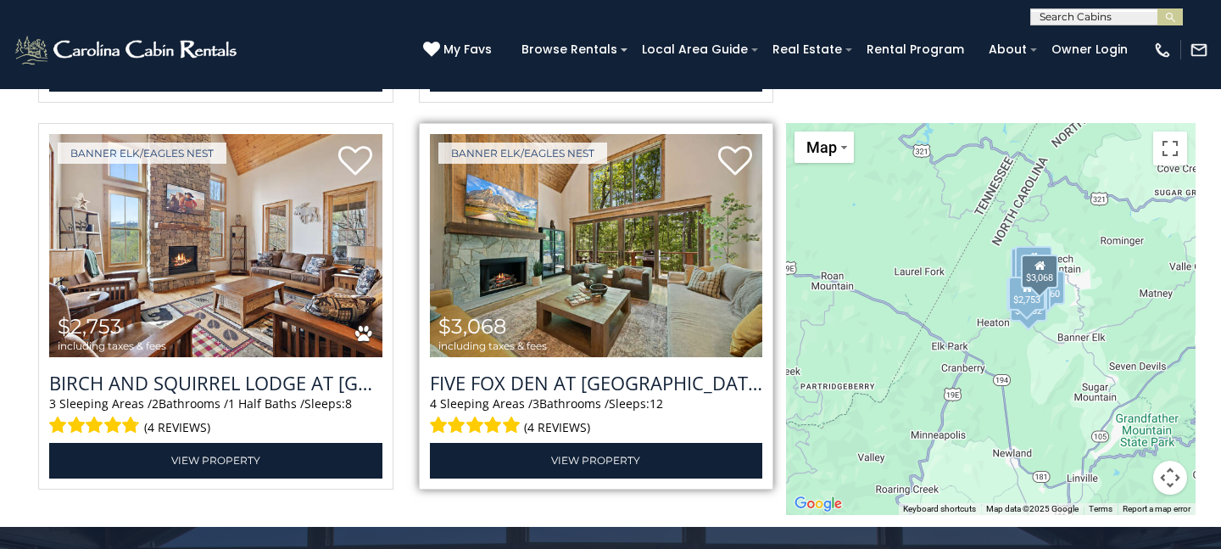
click at [594, 299] on img at bounding box center [596, 245] width 333 height 223
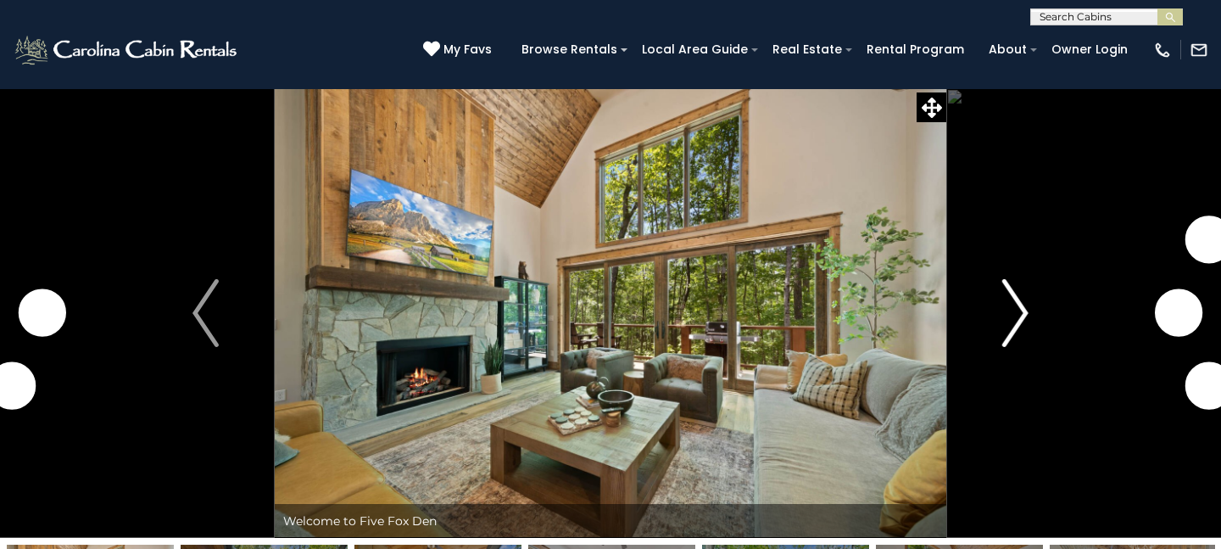
click at [1020, 318] on img "Next" at bounding box center [1015, 313] width 25 height 68
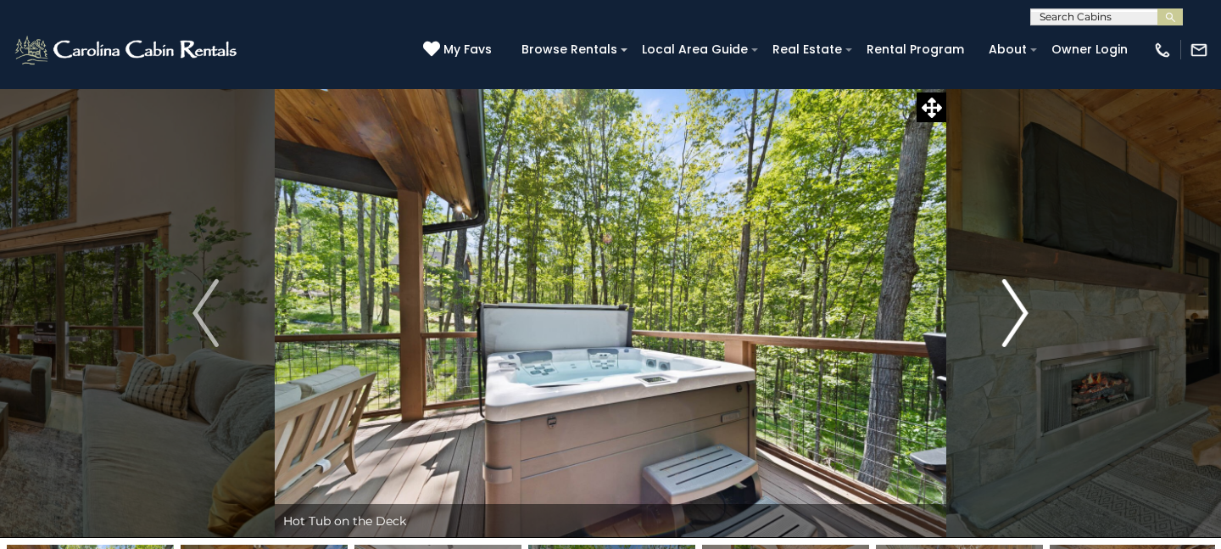
click at [1020, 318] on img "Next" at bounding box center [1015, 313] width 25 height 68
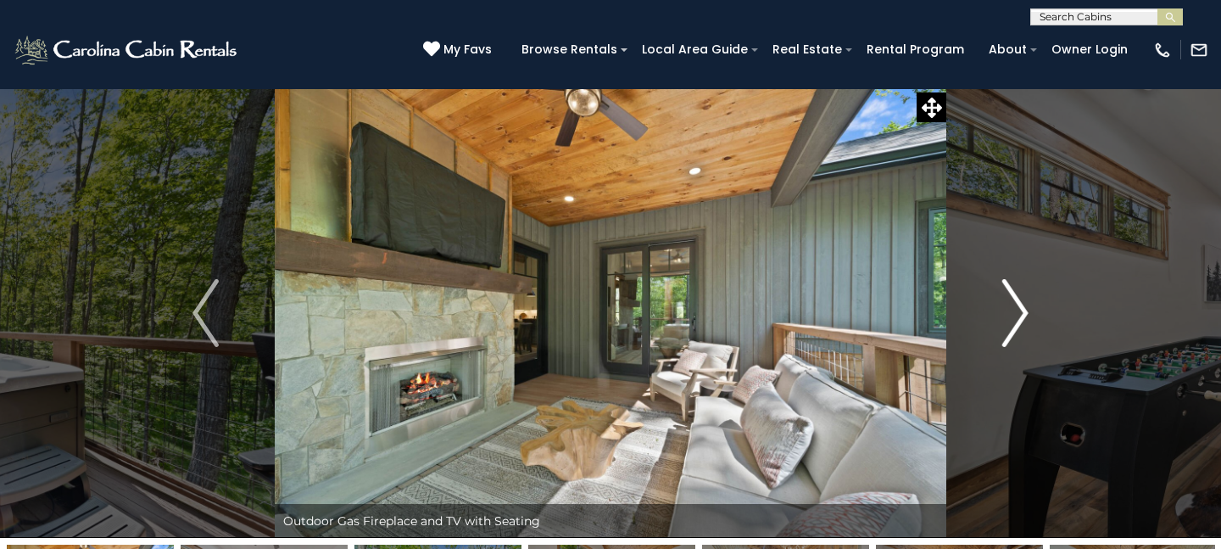
click at [1020, 318] on img "Next" at bounding box center [1015, 313] width 25 height 68
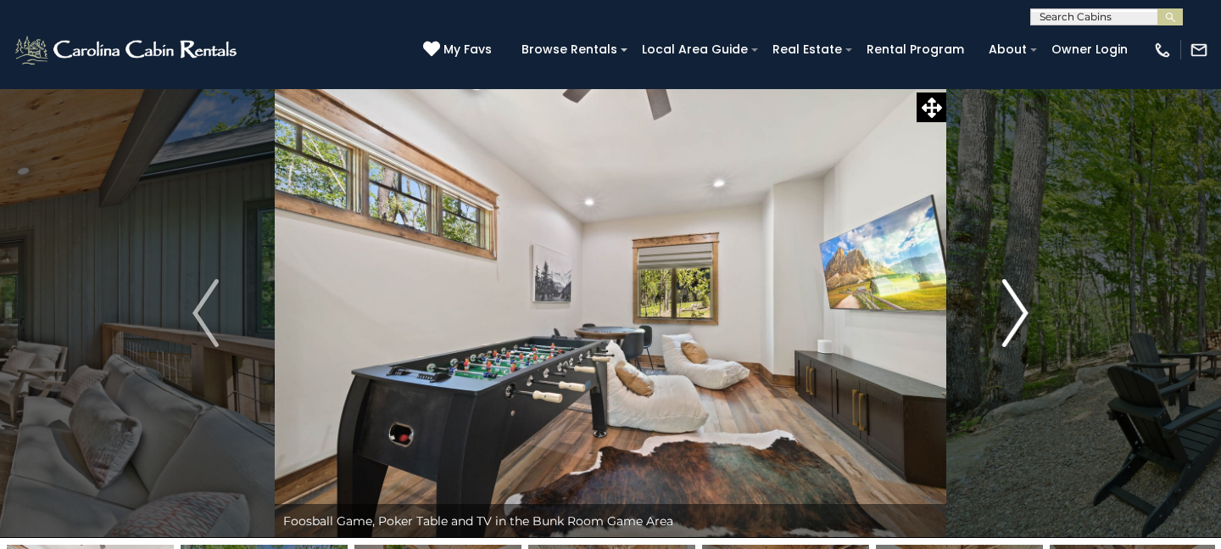
click at [1020, 318] on img "Next" at bounding box center [1015, 313] width 25 height 68
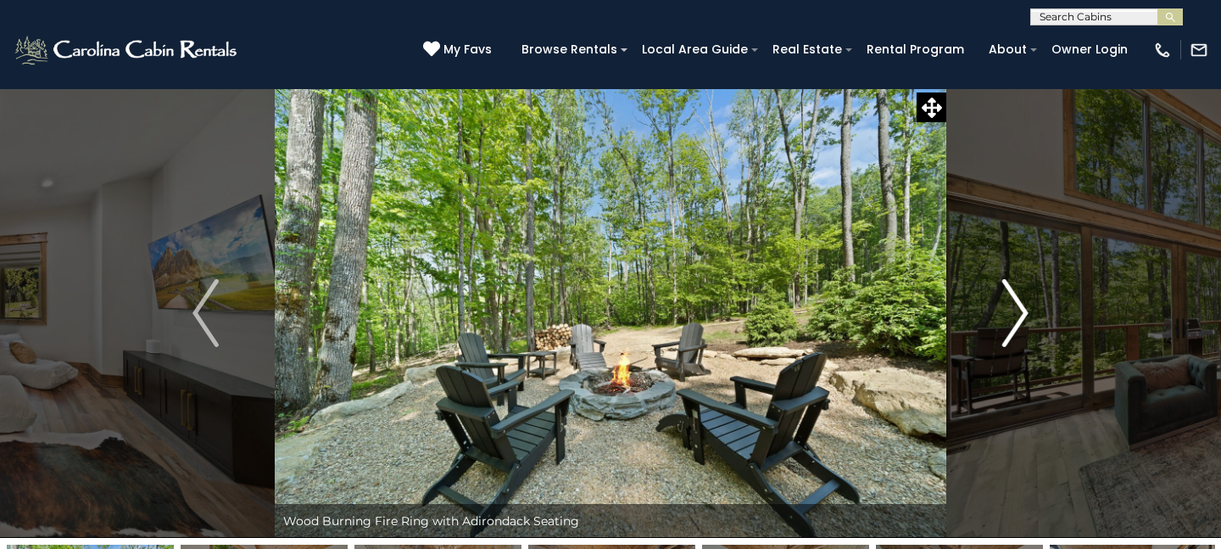
click at [1020, 318] on img "Next" at bounding box center [1015, 313] width 25 height 68
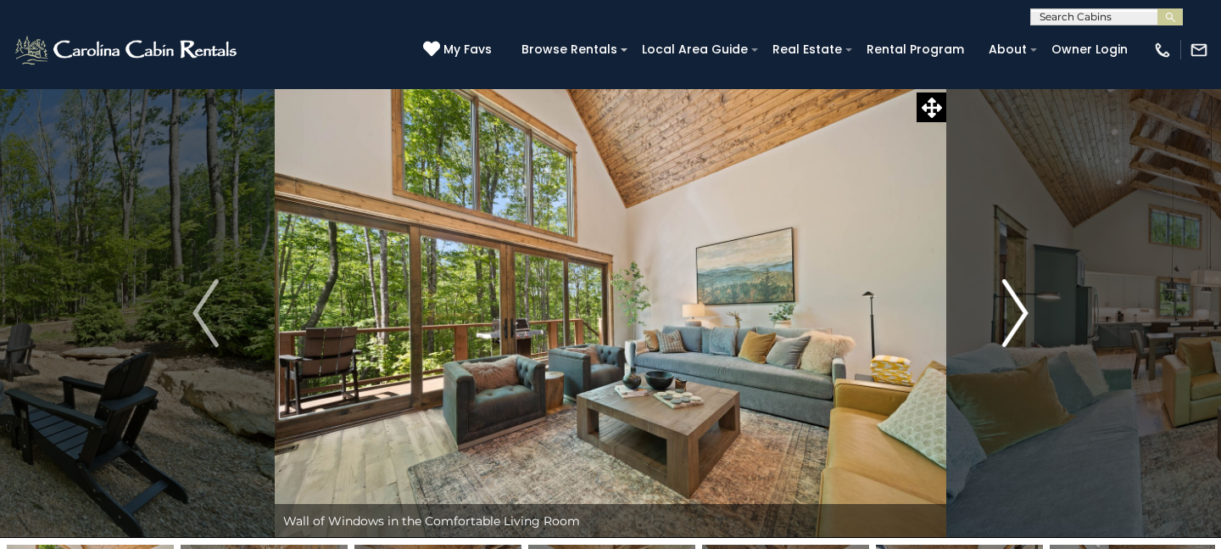
click at [1020, 318] on img "Next" at bounding box center [1015, 313] width 25 height 68
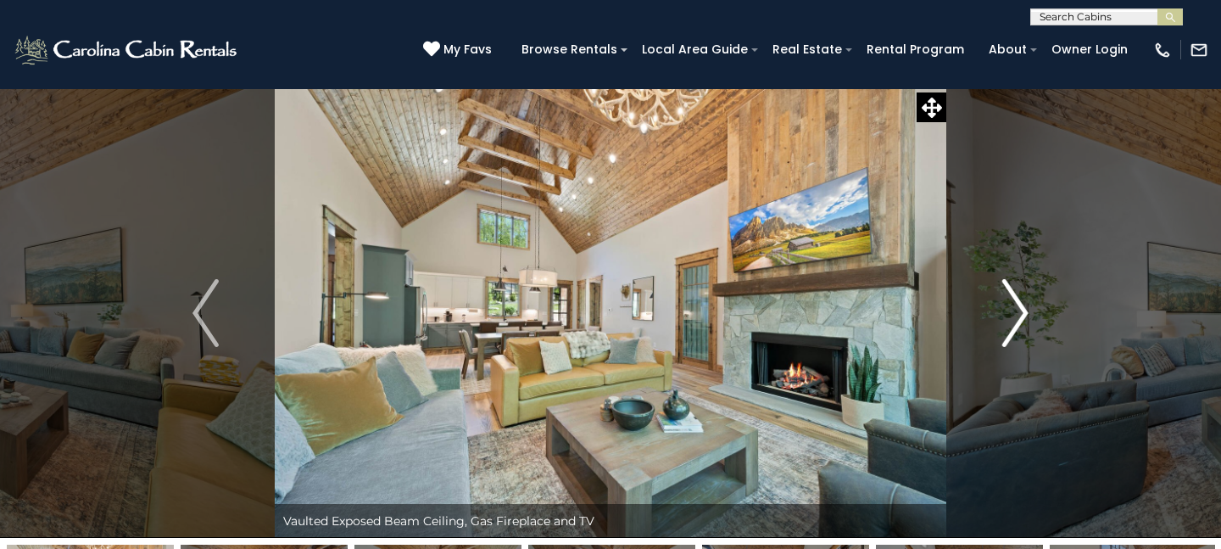
click at [1021, 318] on img "Next" at bounding box center [1015, 313] width 25 height 68
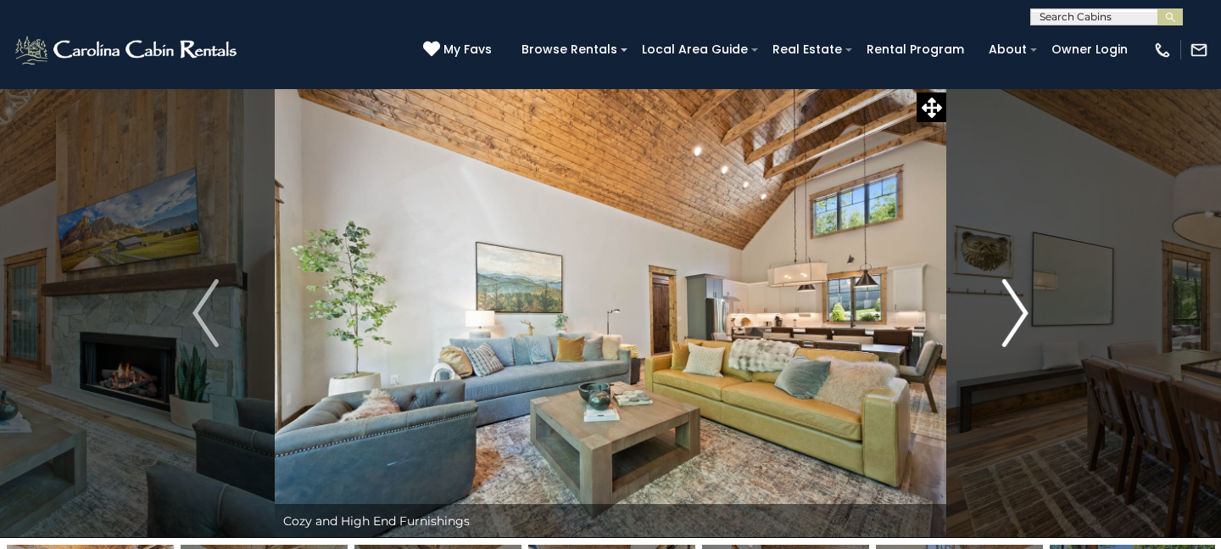
click at [1021, 318] on img "Next" at bounding box center [1015, 313] width 25 height 68
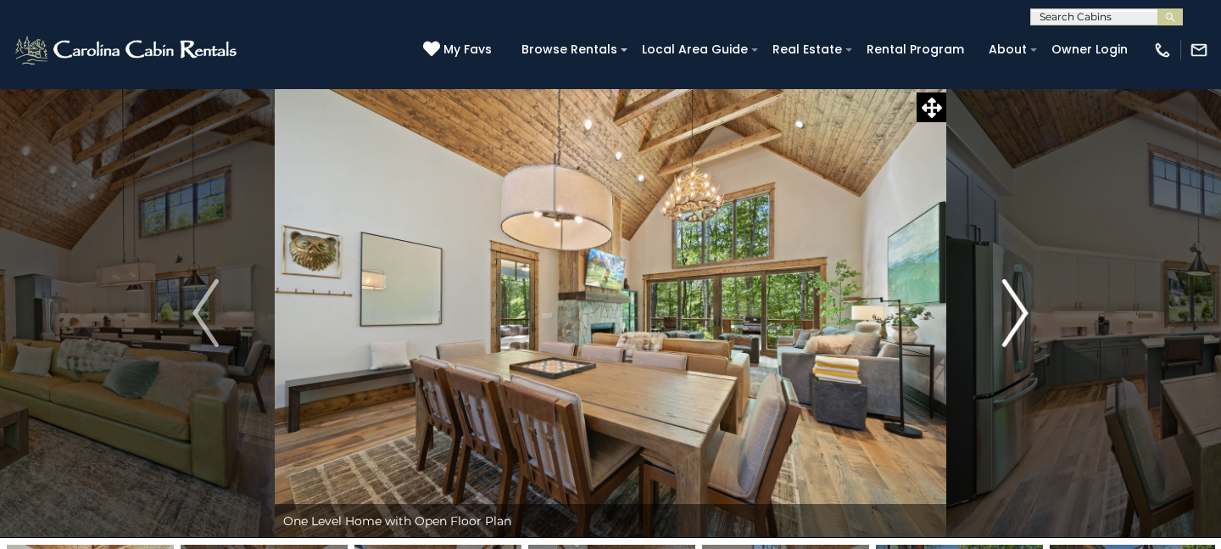
click at [1021, 318] on img "Next" at bounding box center [1015, 313] width 25 height 68
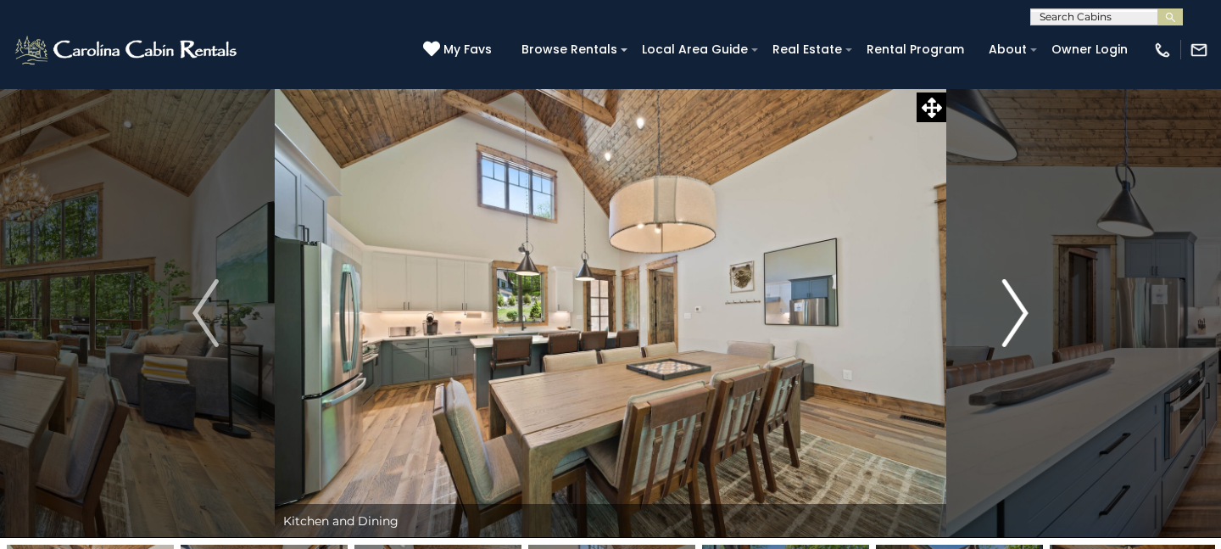
click at [1021, 318] on img "Next" at bounding box center [1015, 313] width 25 height 68
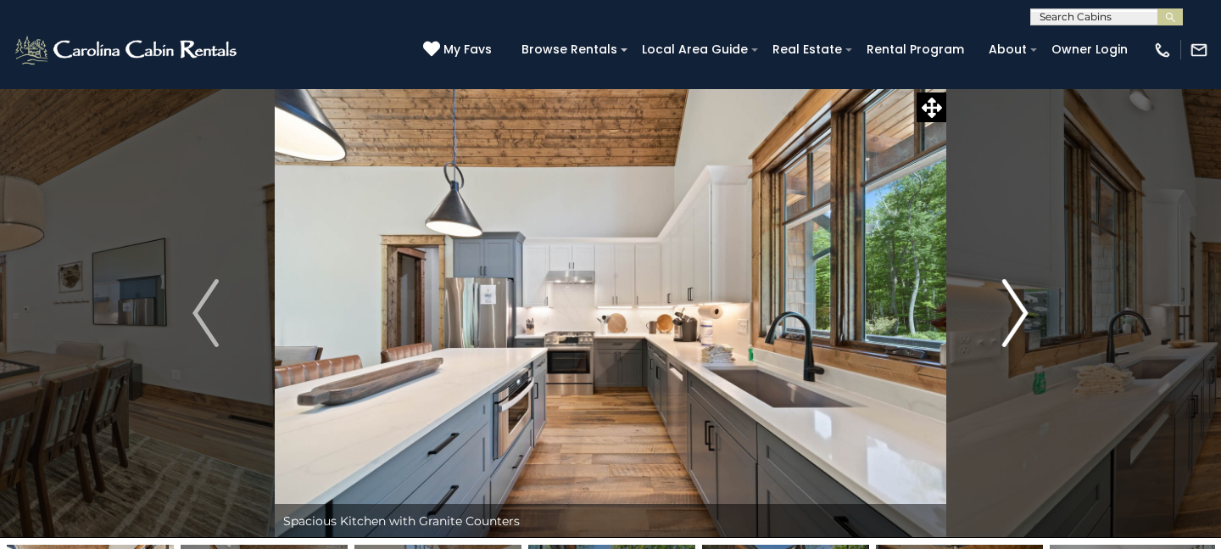
click at [1021, 318] on img "Next" at bounding box center [1015, 313] width 25 height 68
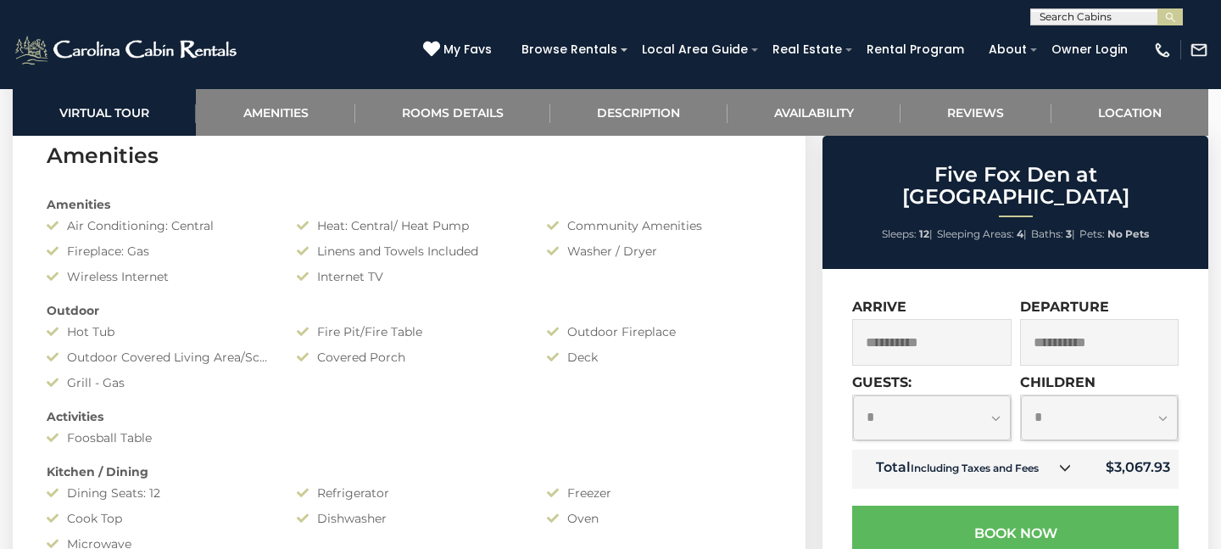
scroll to position [1222, 0]
click at [1114, 327] on input "**********" at bounding box center [1099, 342] width 159 height 47
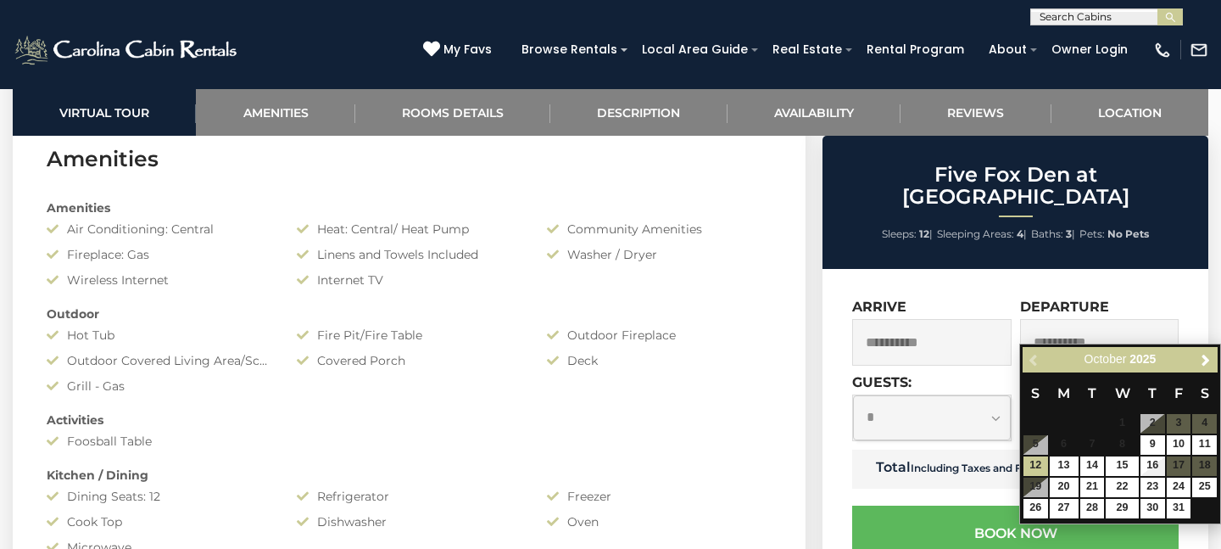
click at [938, 407] on select "**********" at bounding box center [932, 417] width 158 height 45
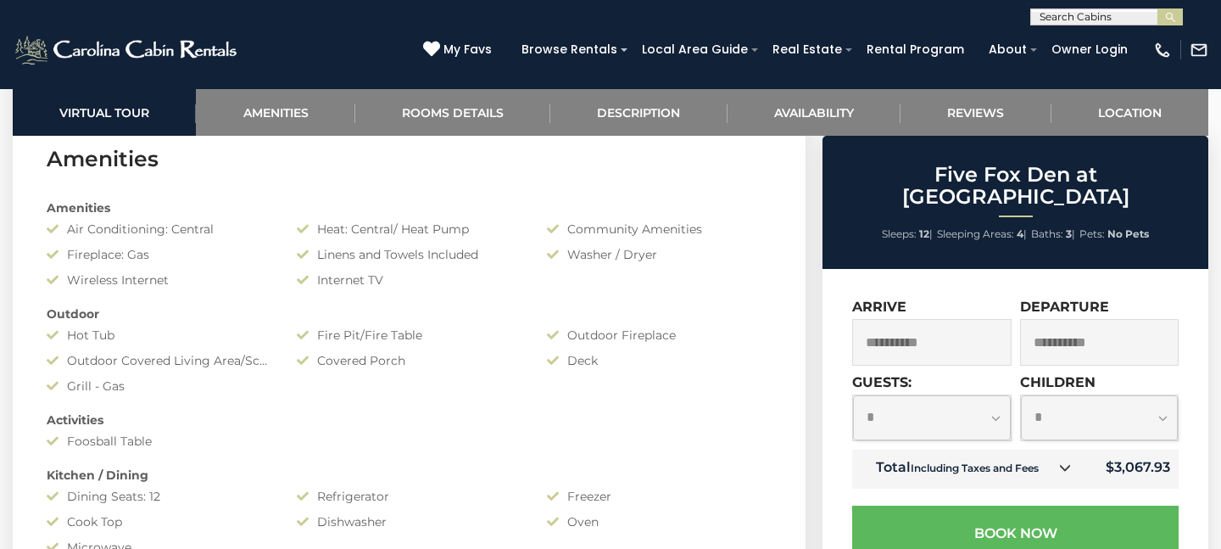
click at [1045, 395] on select "**********" at bounding box center [1100, 417] width 158 height 45
select select "*"
click at [985, 395] on select "**********" at bounding box center [932, 417] width 158 height 45
select select "*"
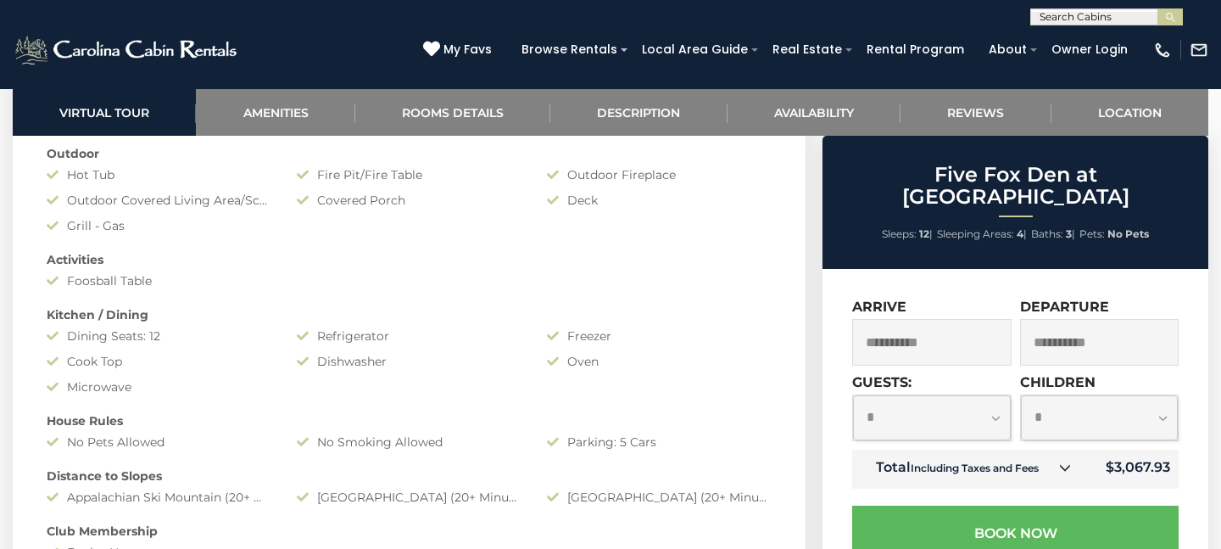
scroll to position [1387, 0]
click at [1064, 338] on input "**********" at bounding box center [1099, 342] width 159 height 47
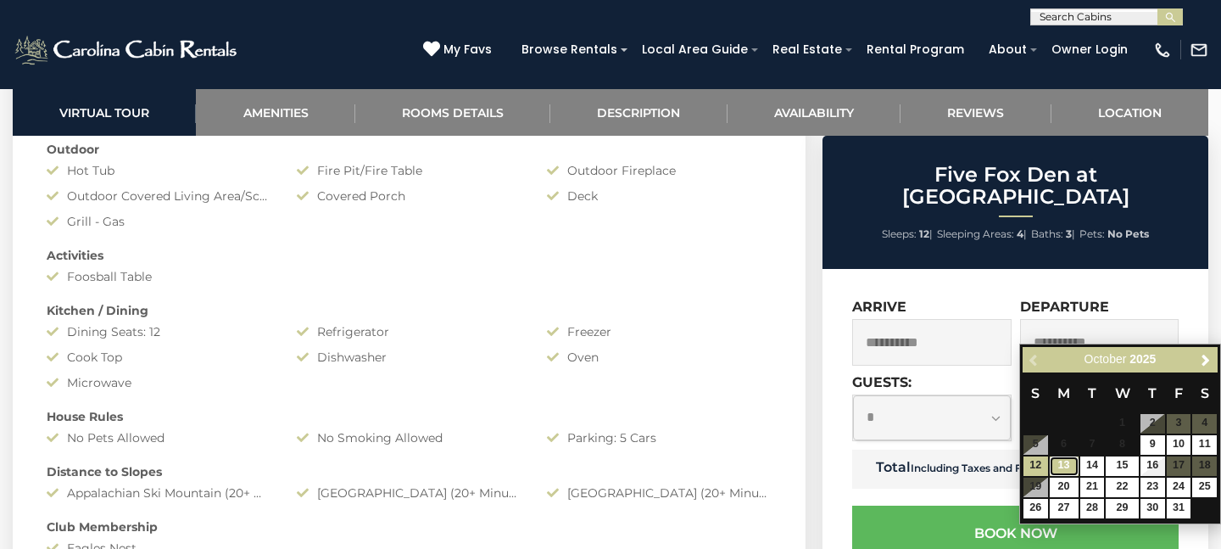
click at [1064, 460] on link "13" at bounding box center [1064, 466] width 29 height 20
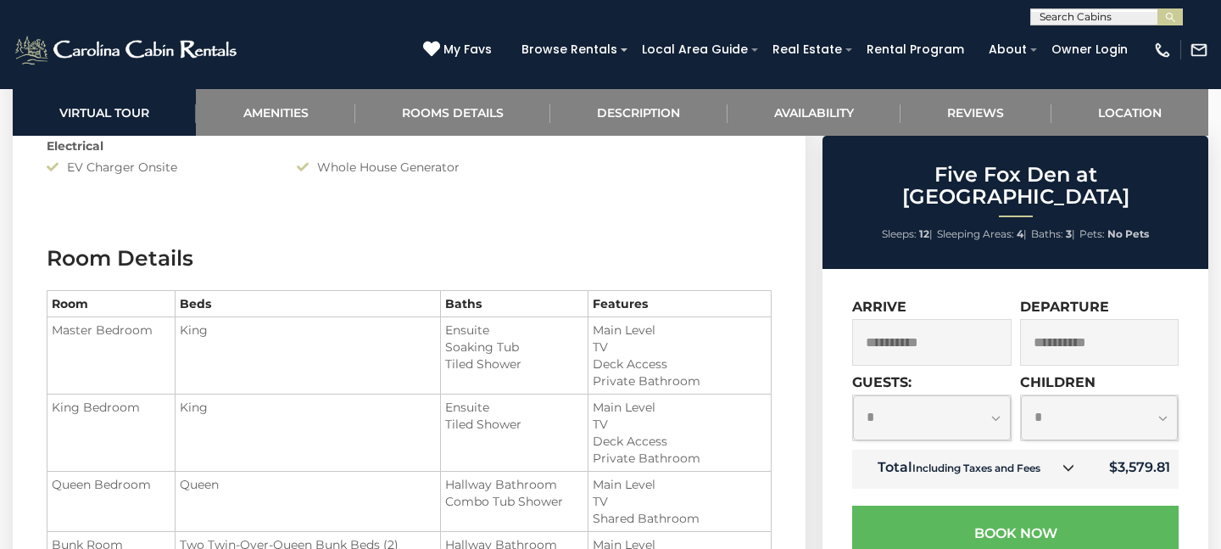
scroll to position [1842, 0]
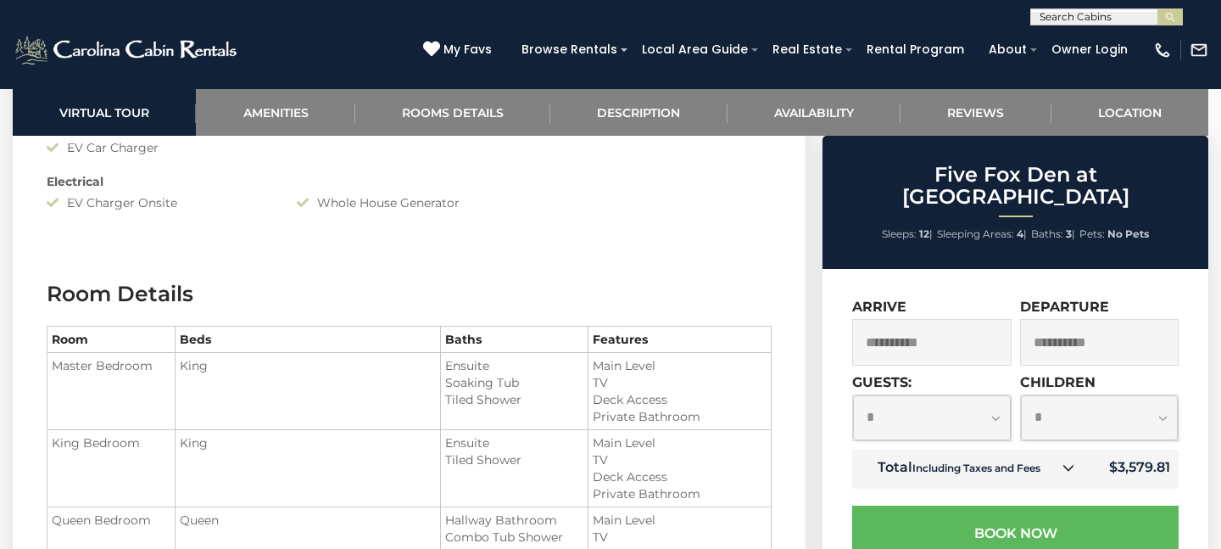
click at [1066, 321] on input "**********" at bounding box center [1099, 342] width 159 height 47
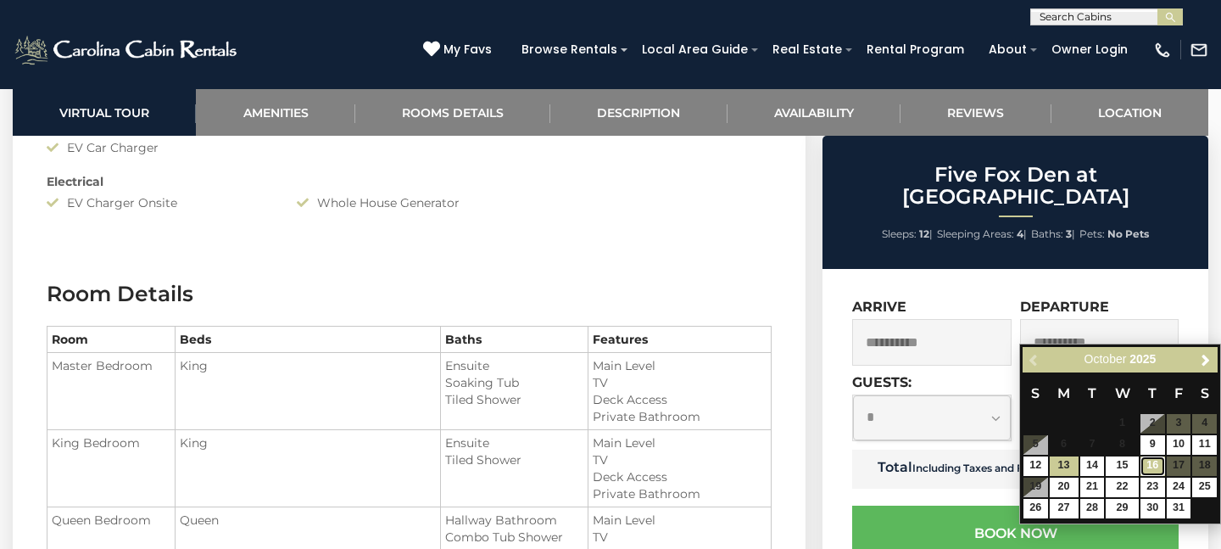
click at [1148, 465] on link "16" at bounding box center [1153, 466] width 25 height 20
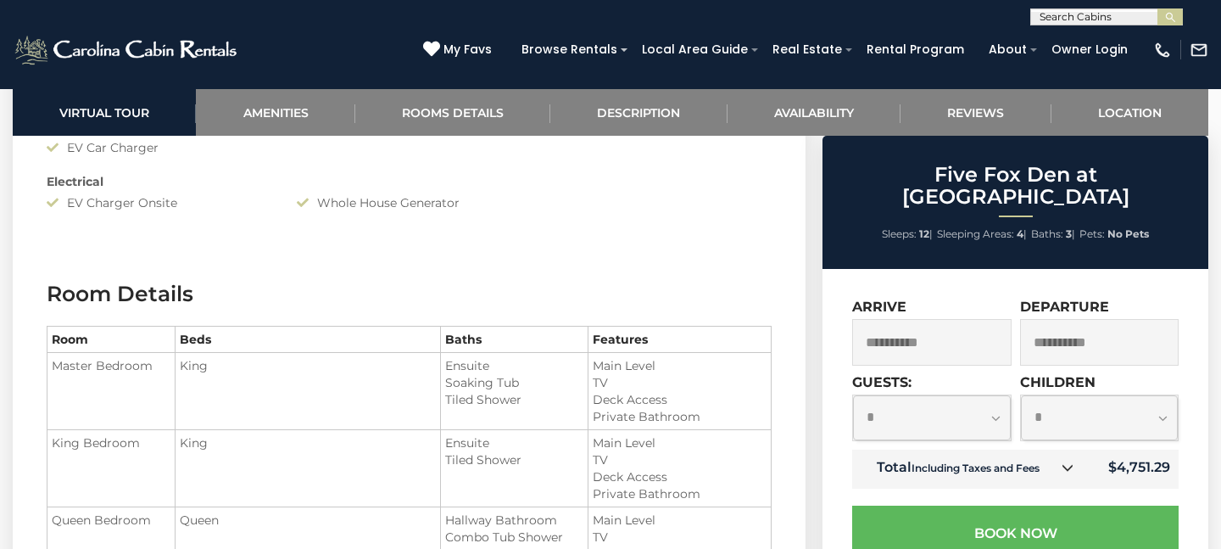
click at [1047, 319] on input "**********" at bounding box center [1099, 342] width 159 height 47
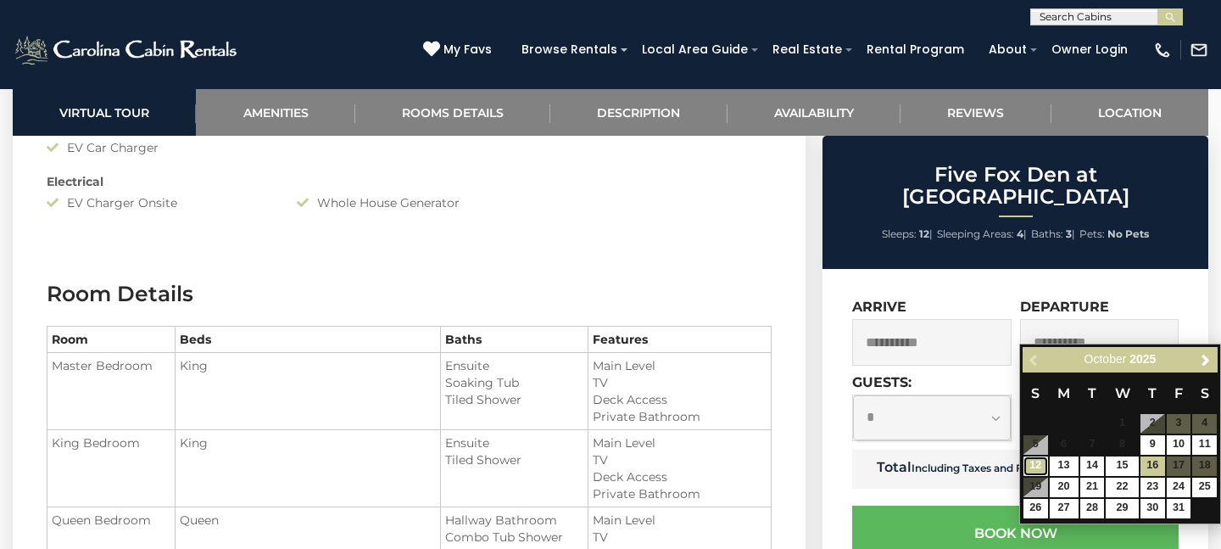
click at [1039, 462] on link "12" at bounding box center [1036, 466] width 25 height 20
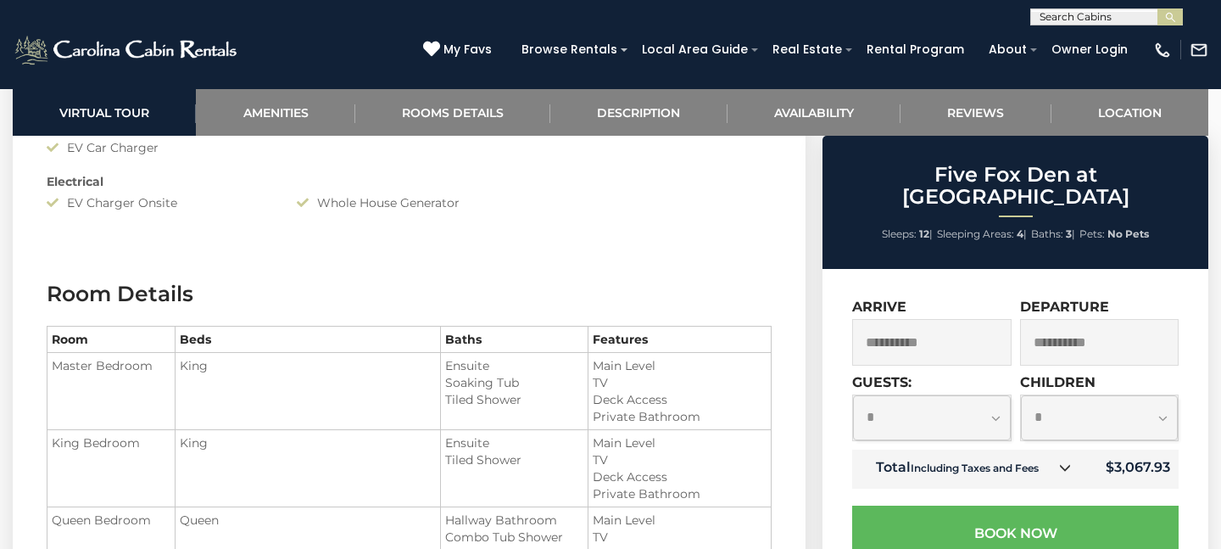
click at [1085, 323] on input "**********" at bounding box center [1099, 342] width 159 height 47
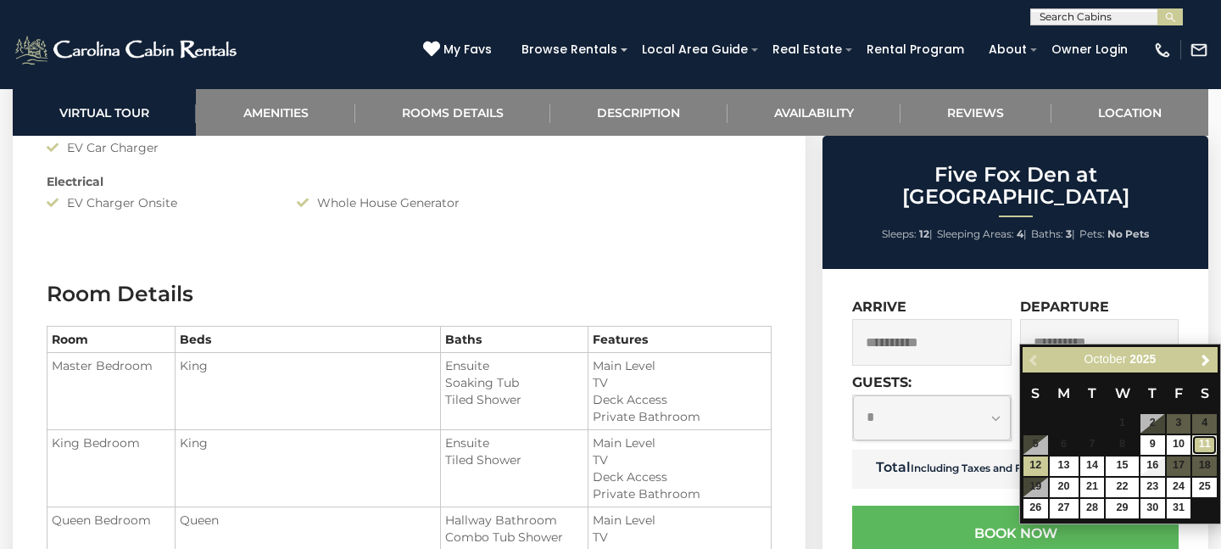
click at [1210, 444] on link "11" at bounding box center [1205, 445] width 25 height 20
type input "**********"
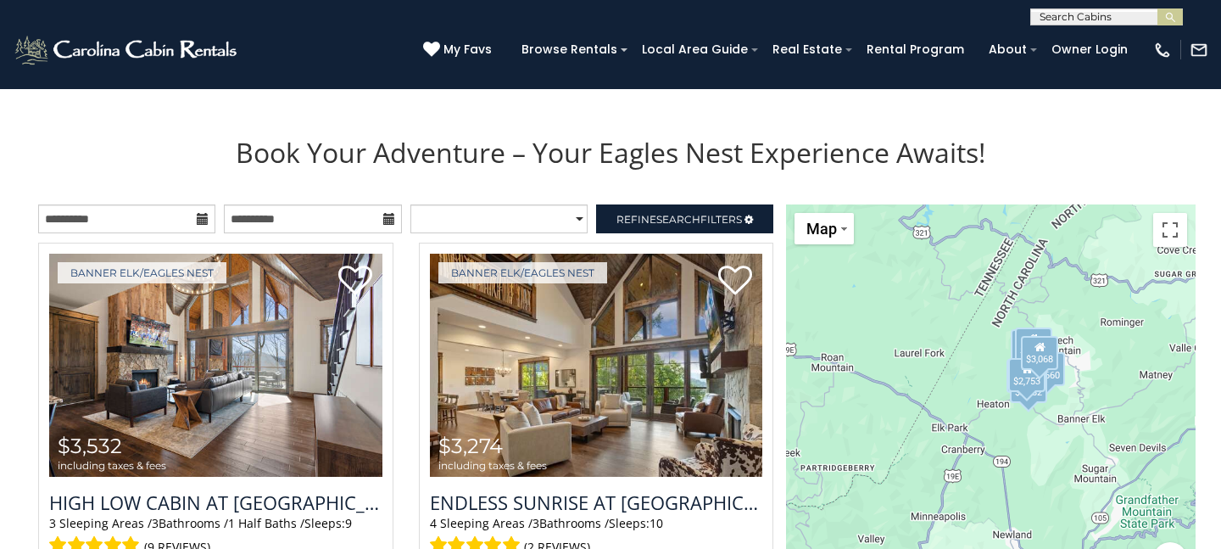
scroll to position [1697, 0]
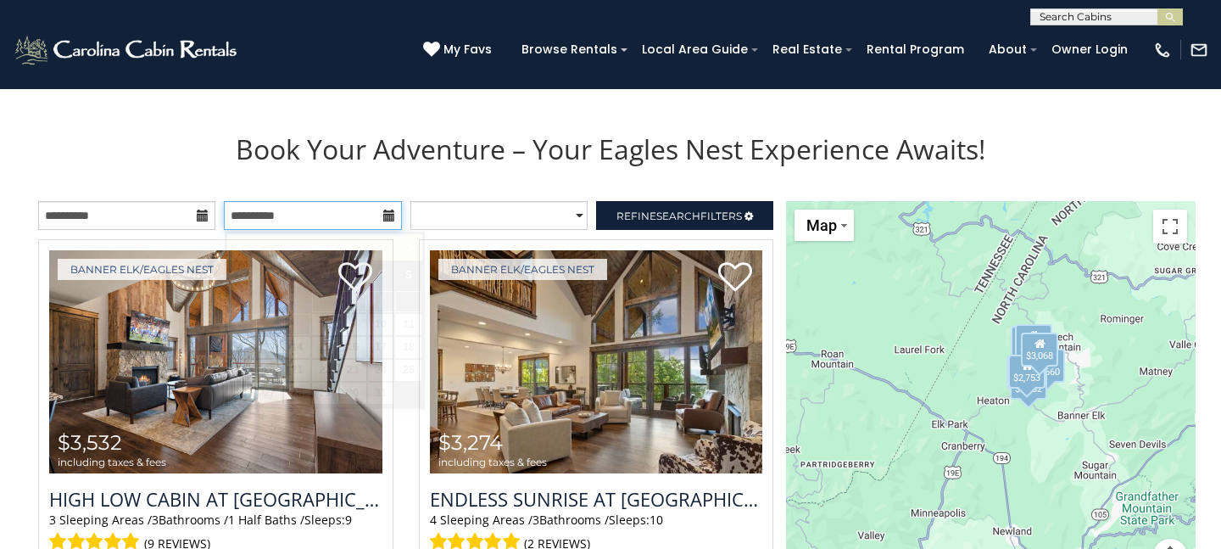
click at [275, 212] on input "**********" at bounding box center [312, 215] width 177 height 29
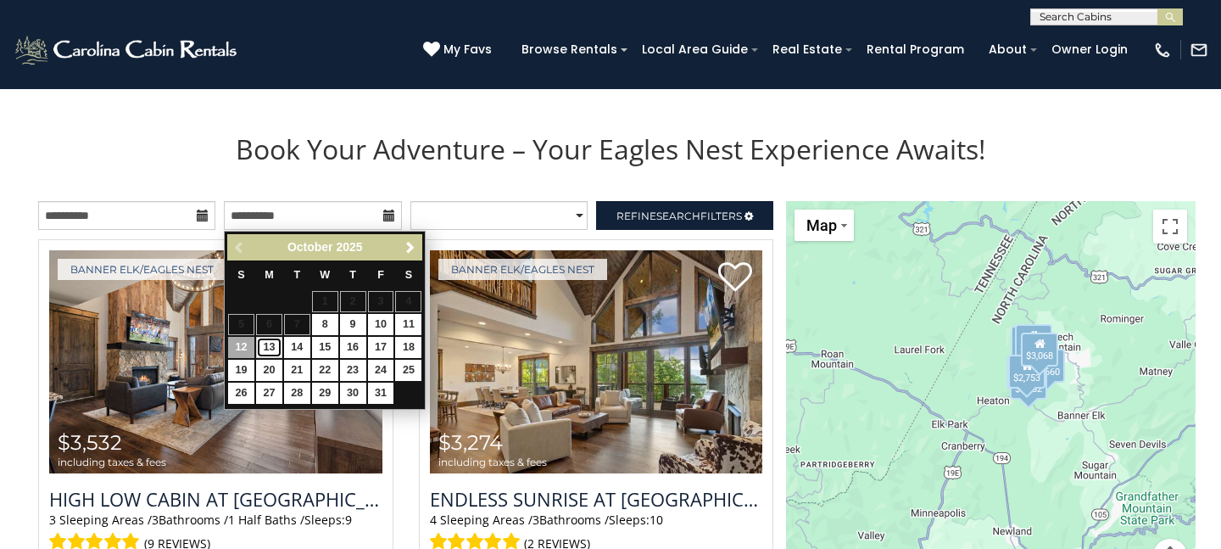
click at [279, 348] on link "13" at bounding box center [269, 347] width 26 height 21
type input "**********"
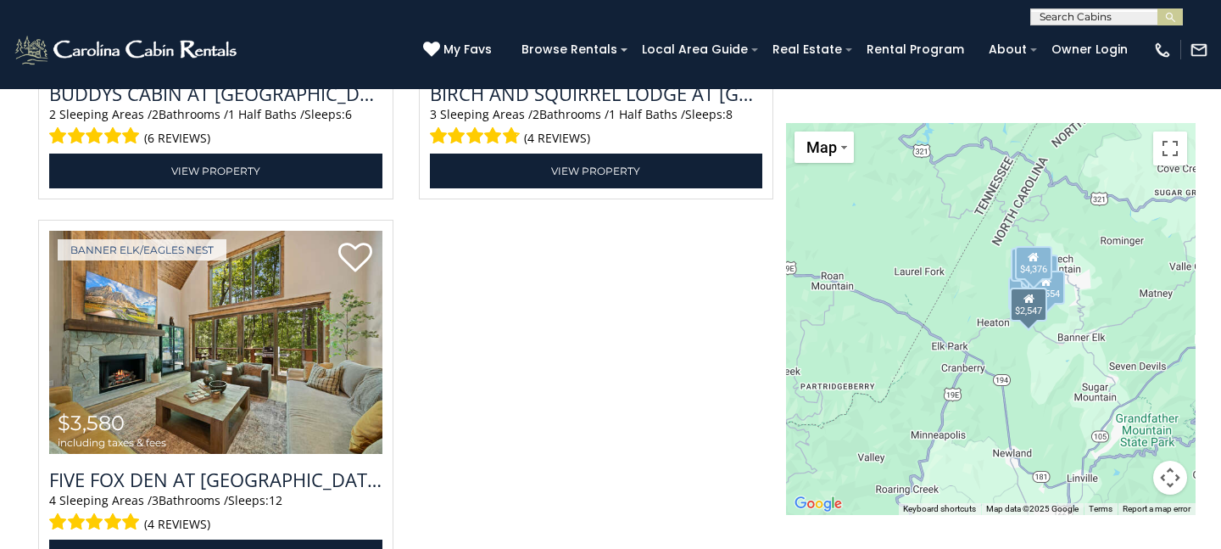
scroll to position [2874, 0]
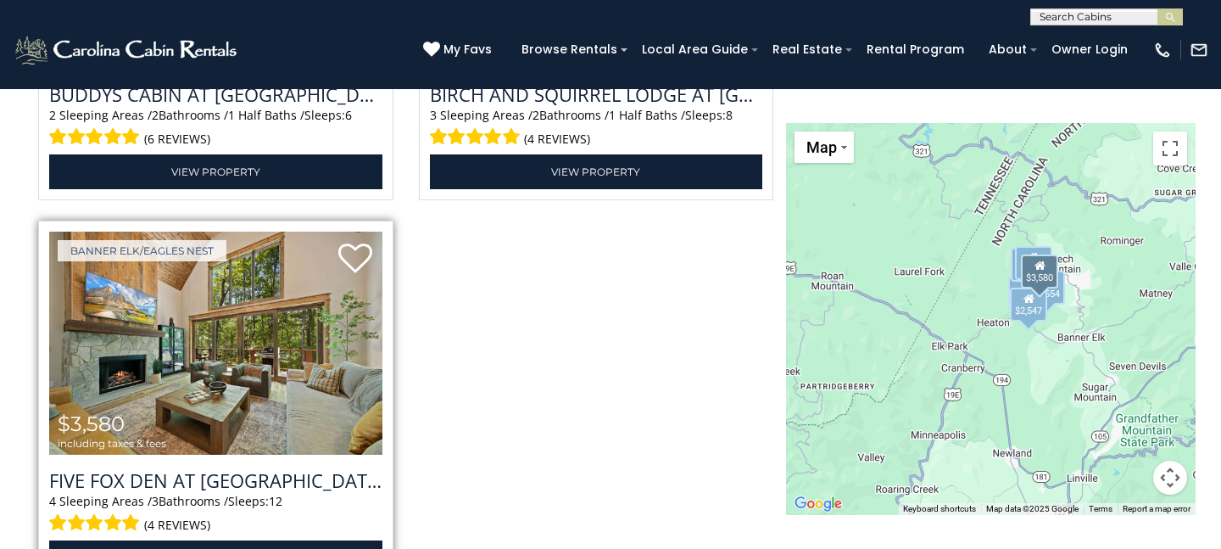
click at [248, 368] on img at bounding box center [215, 343] width 333 height 223
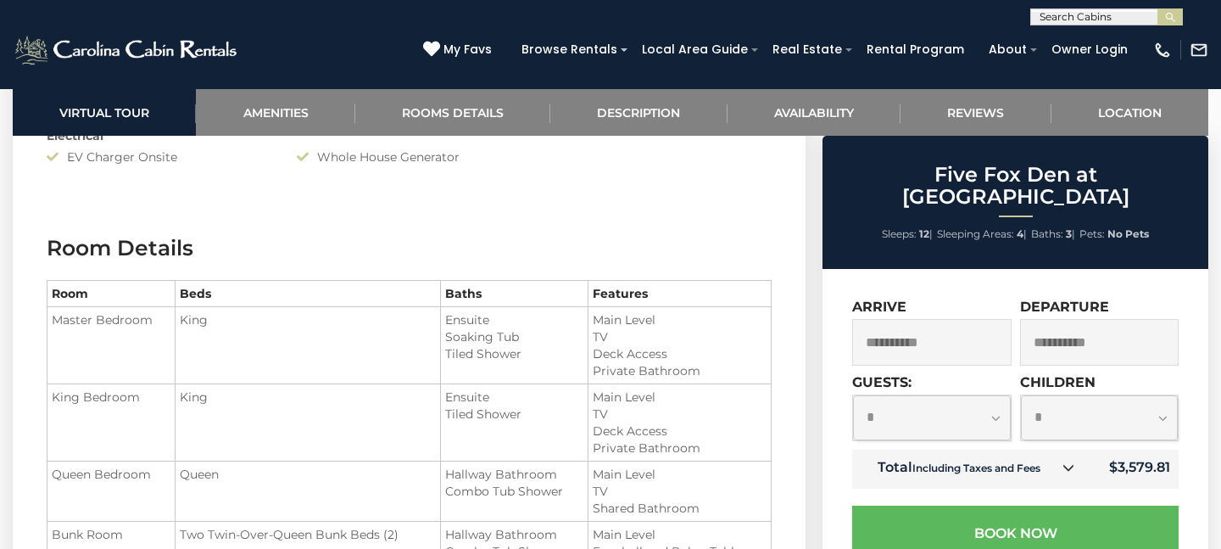
scroll to position [1890, 0]
click at [1094, 325] on input "**********" at bounding box center [1099, 342] width 159 height 47
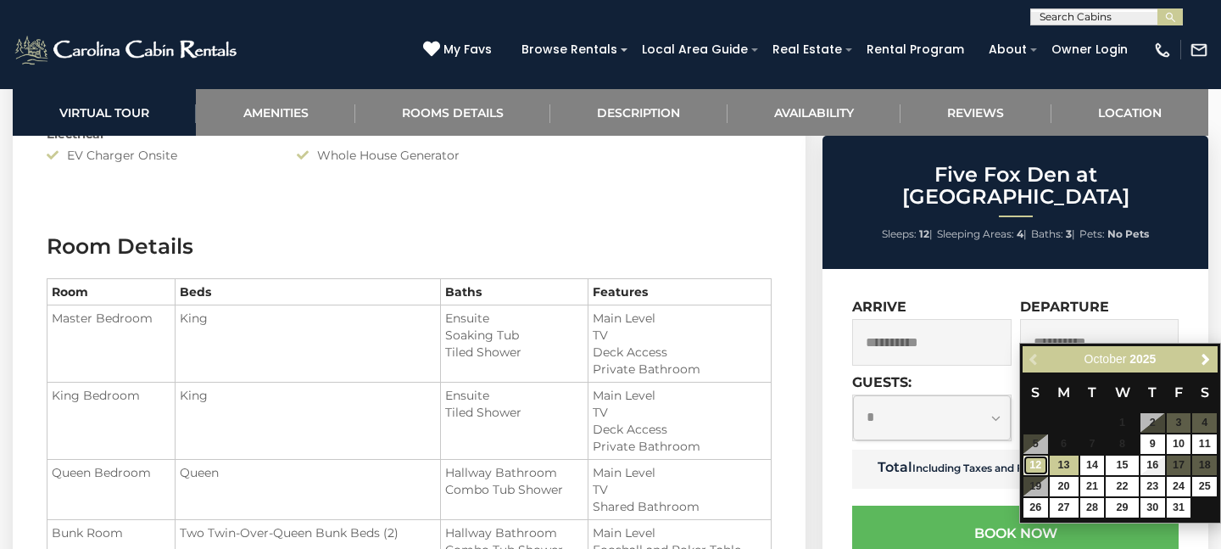
click at [1034, 460] on link "12" at bounding box center [1036, 465] width 25 height 20
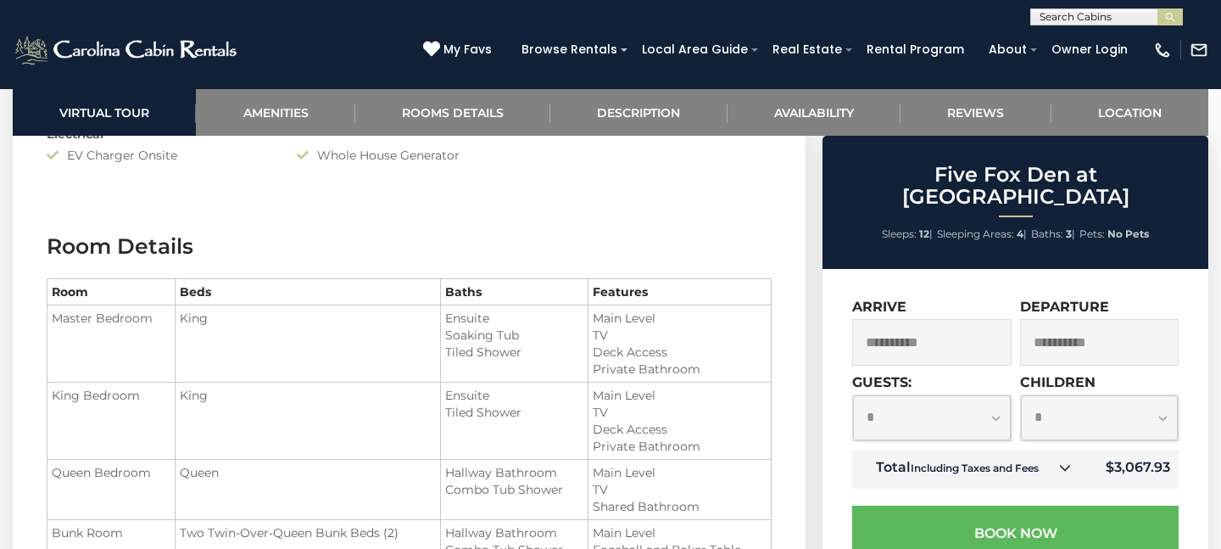
click at [1153, 334] on input "**********" at bounding box center [1099, 342] width 159 height 47
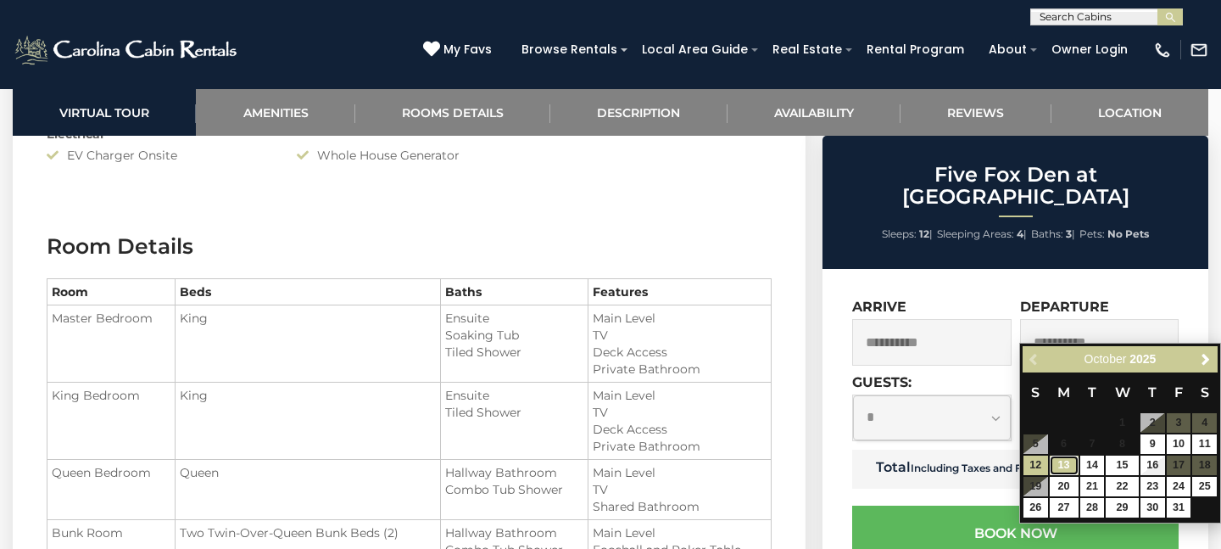
click at [1074, 463] on link "13" at bounding box center [1064, 465] width 29 height 20
type input "**********"
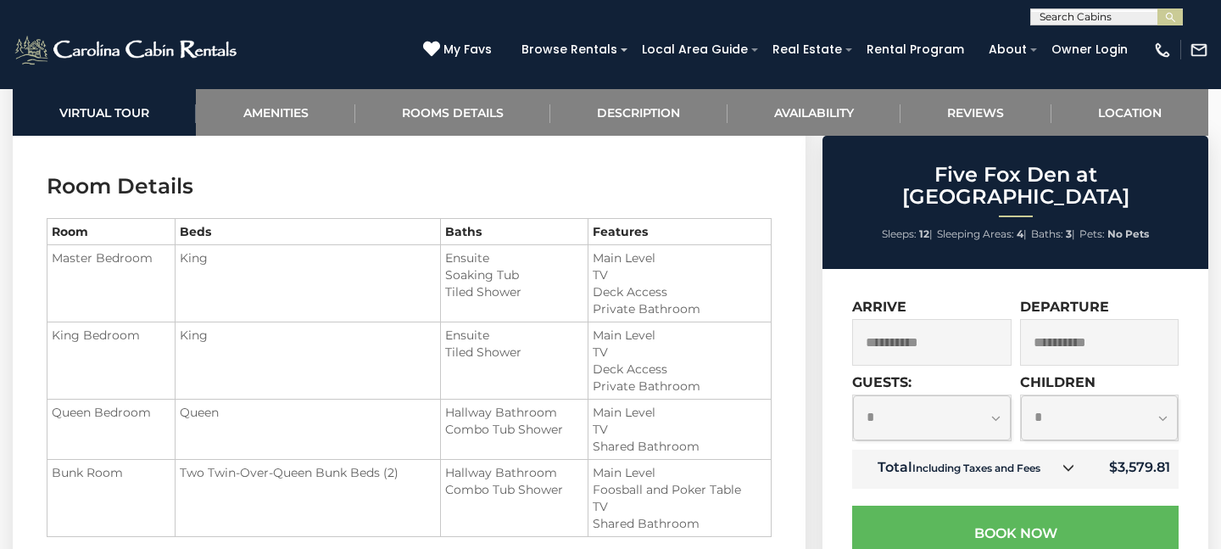
scroll to position [2085, 0]
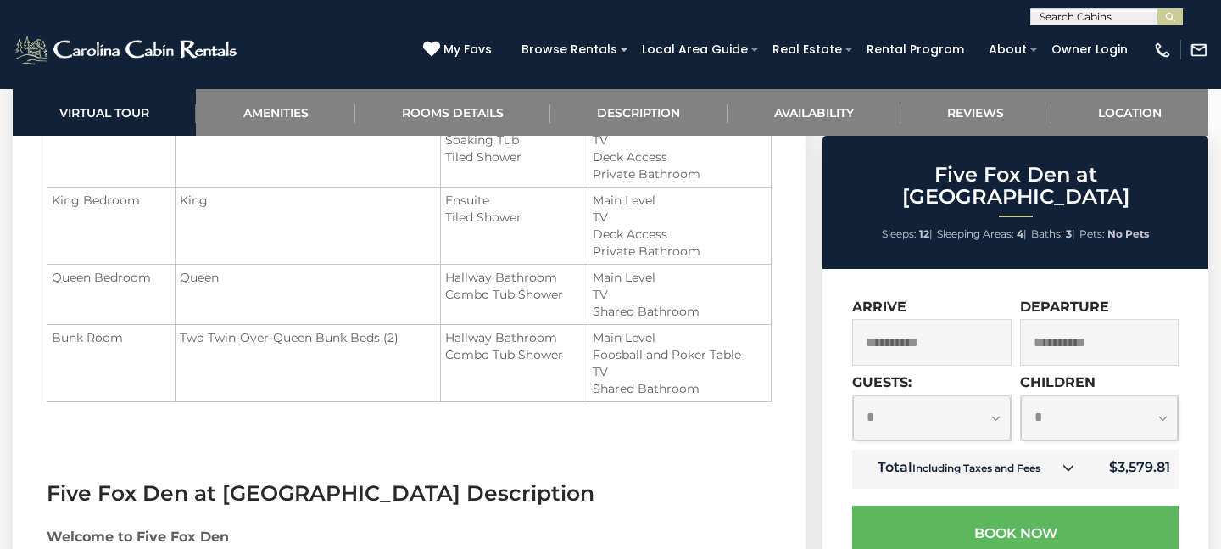
click at [1068, 461] on icon at bounding box center [1069, 467] width 12 height 12
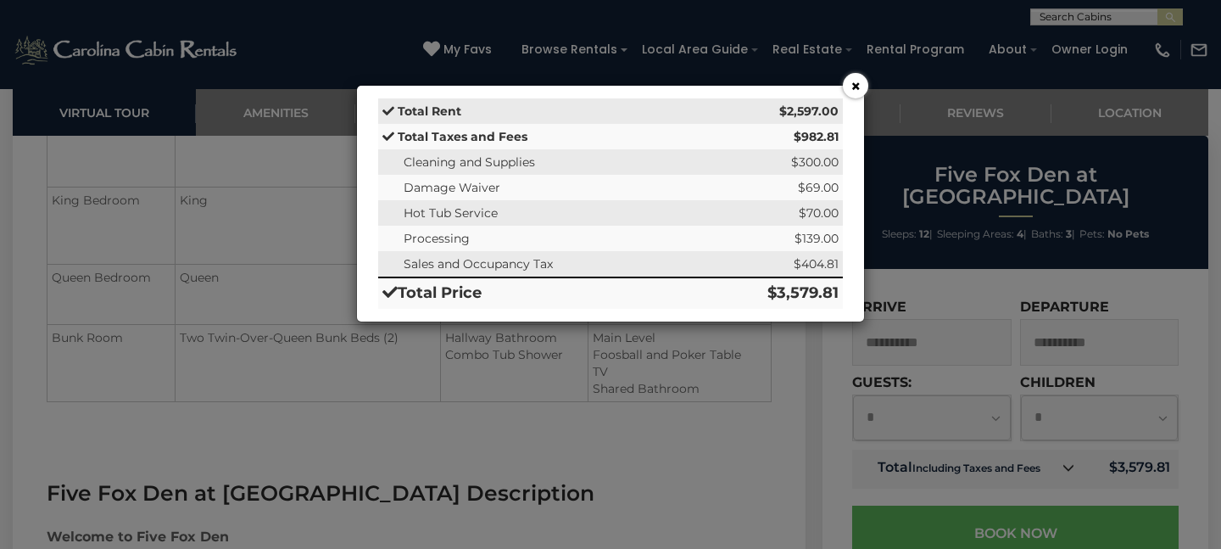
click at [851, 81] on button "×" at bounding box center [855, 85] width 25 height 25
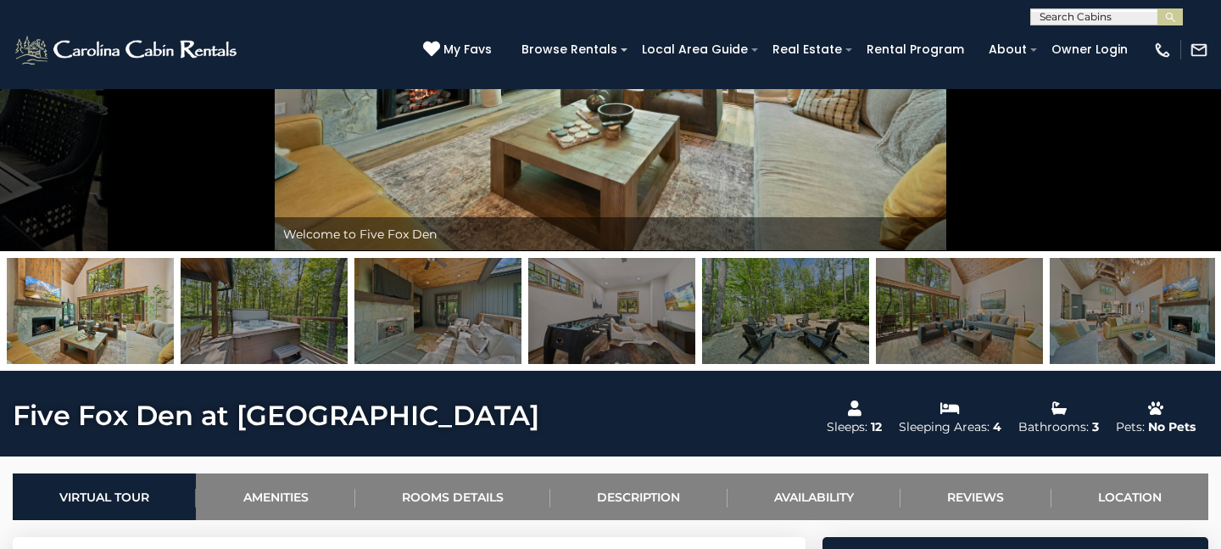
scroll to position [288, 0]
